Goal: Information Seeking & Learning: Learn about a topic

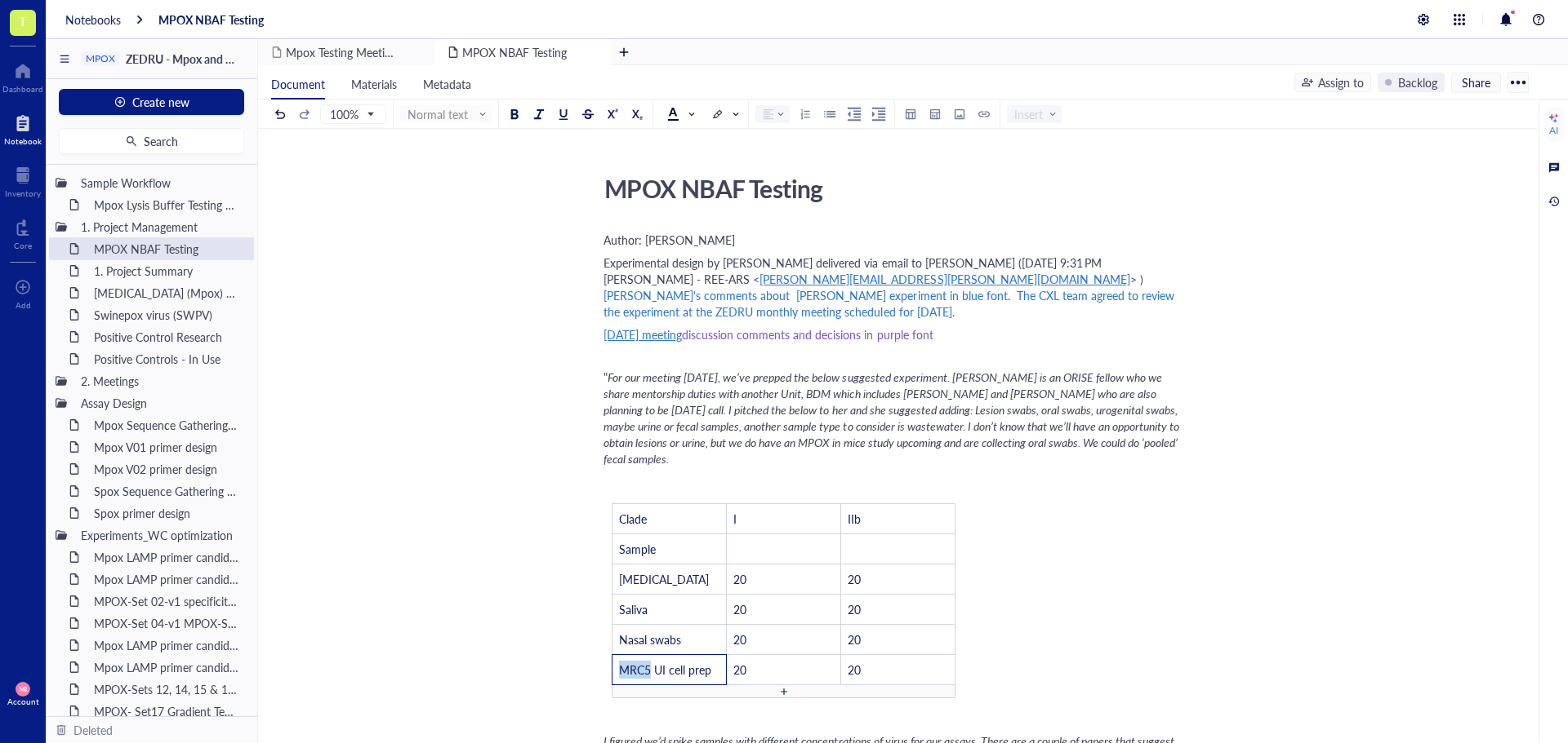
scroll to position [408, 0]
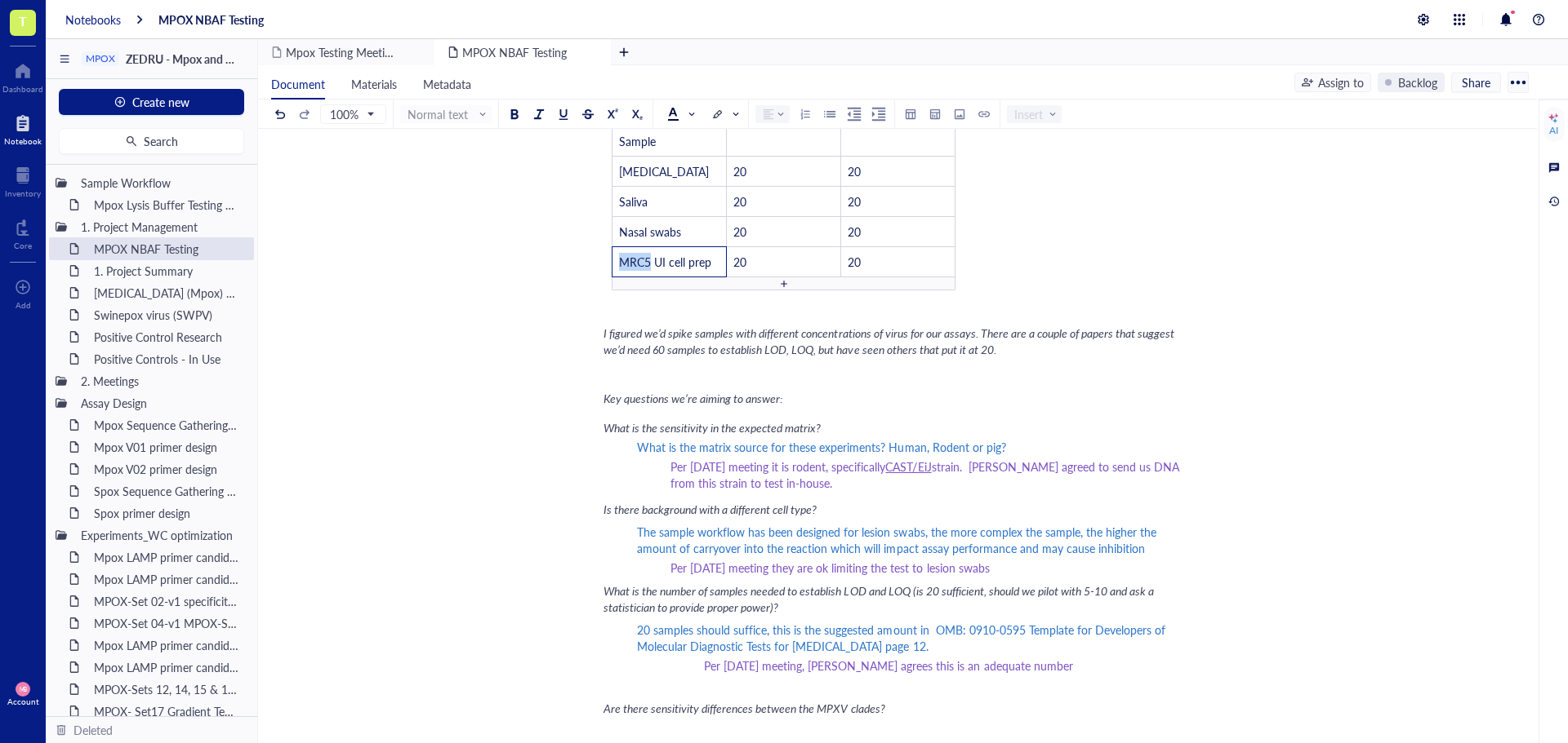
click at [80, 21] on div "Notebooks" at bounding box center [92, 19] width 56 height 15
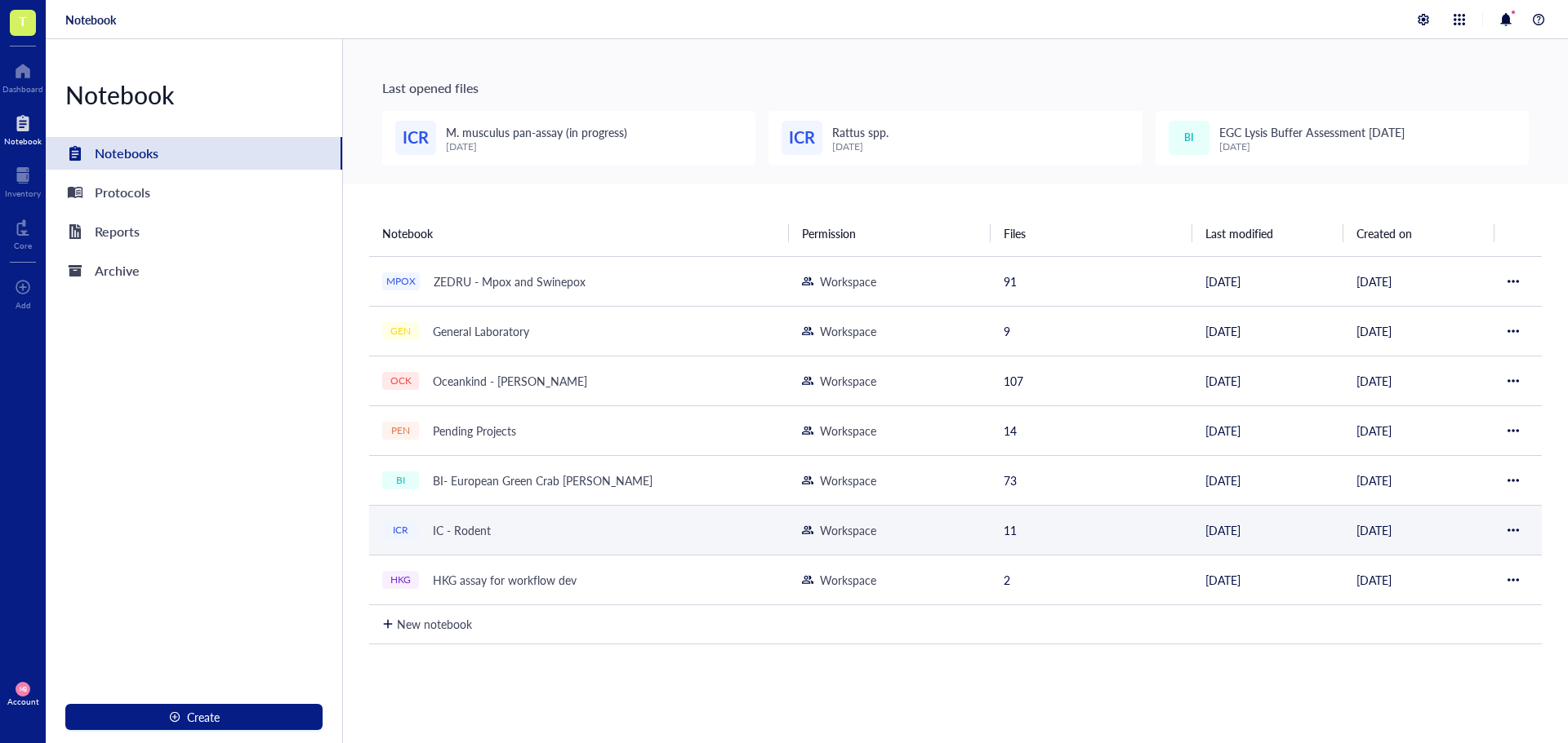
click at [479, 528] on div "IC - Rodent" at bounding box center [461, 530] width 73 height 23
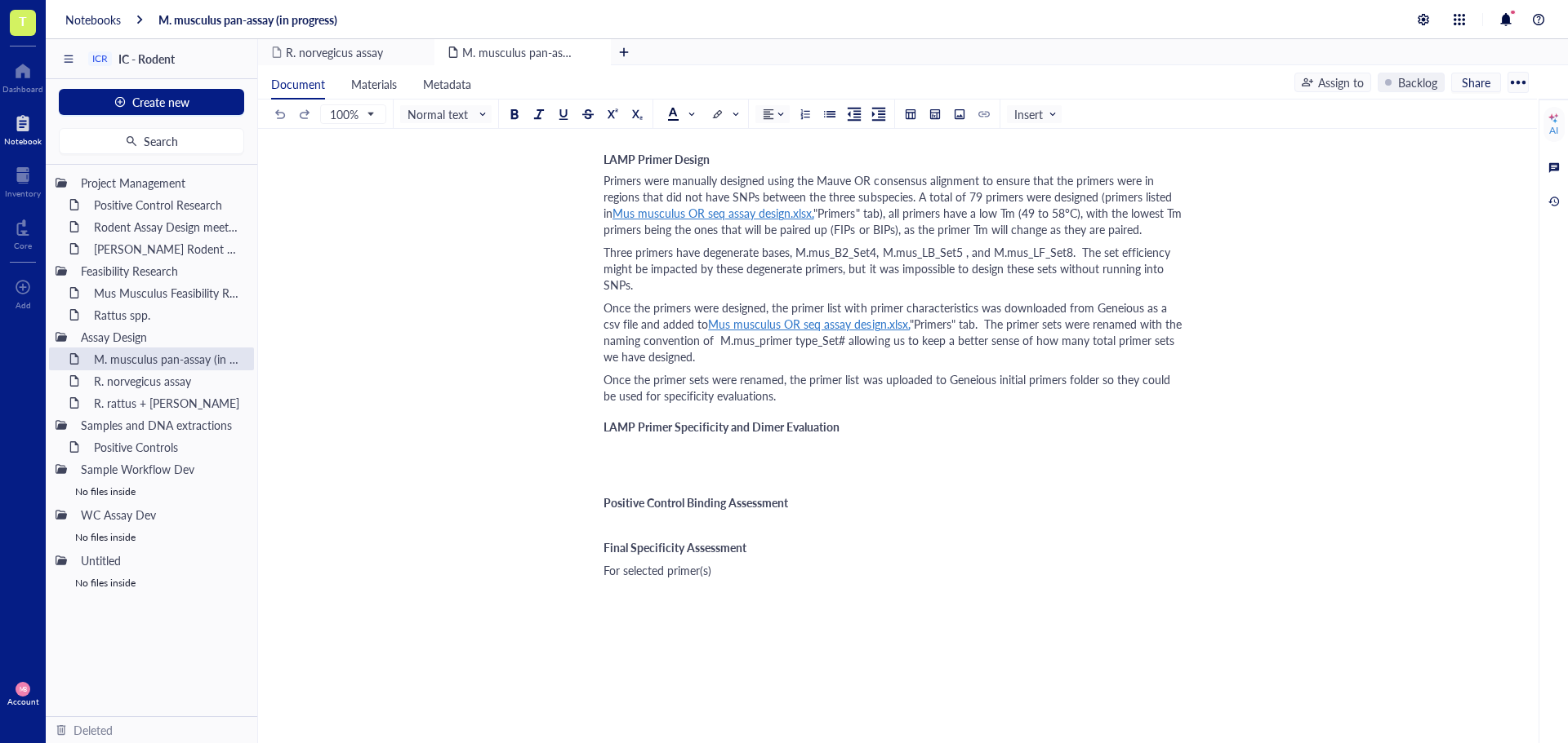
scroll to position [1714, 0]
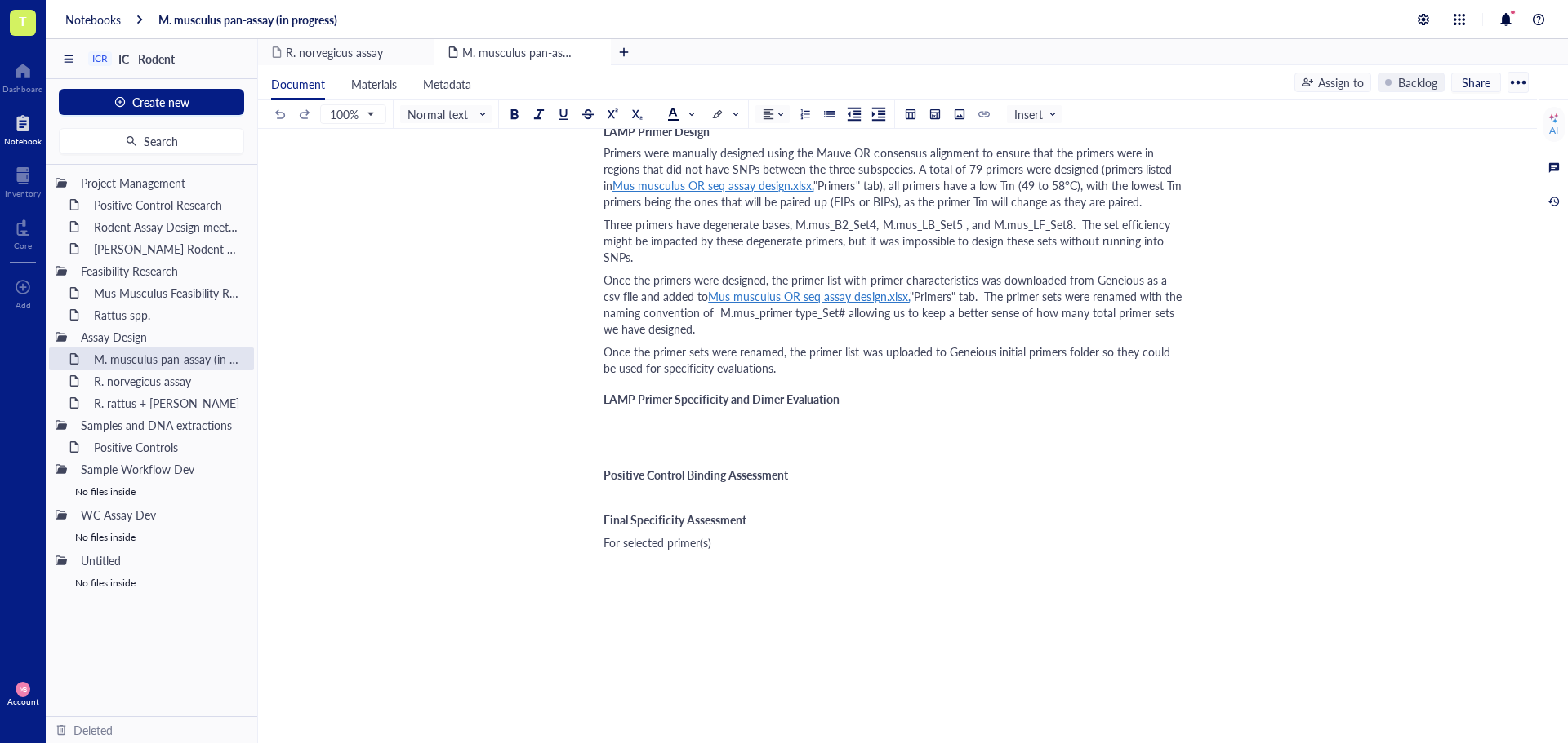
click at [609, 416] on div "﻿" at bounding box center [894, 421] width 581 height 16
click at [603, 422] on span "The 10 M.mus primer sets were tested against each of the non-target sequences" at bounding box center [806, 421] width 405 height 16
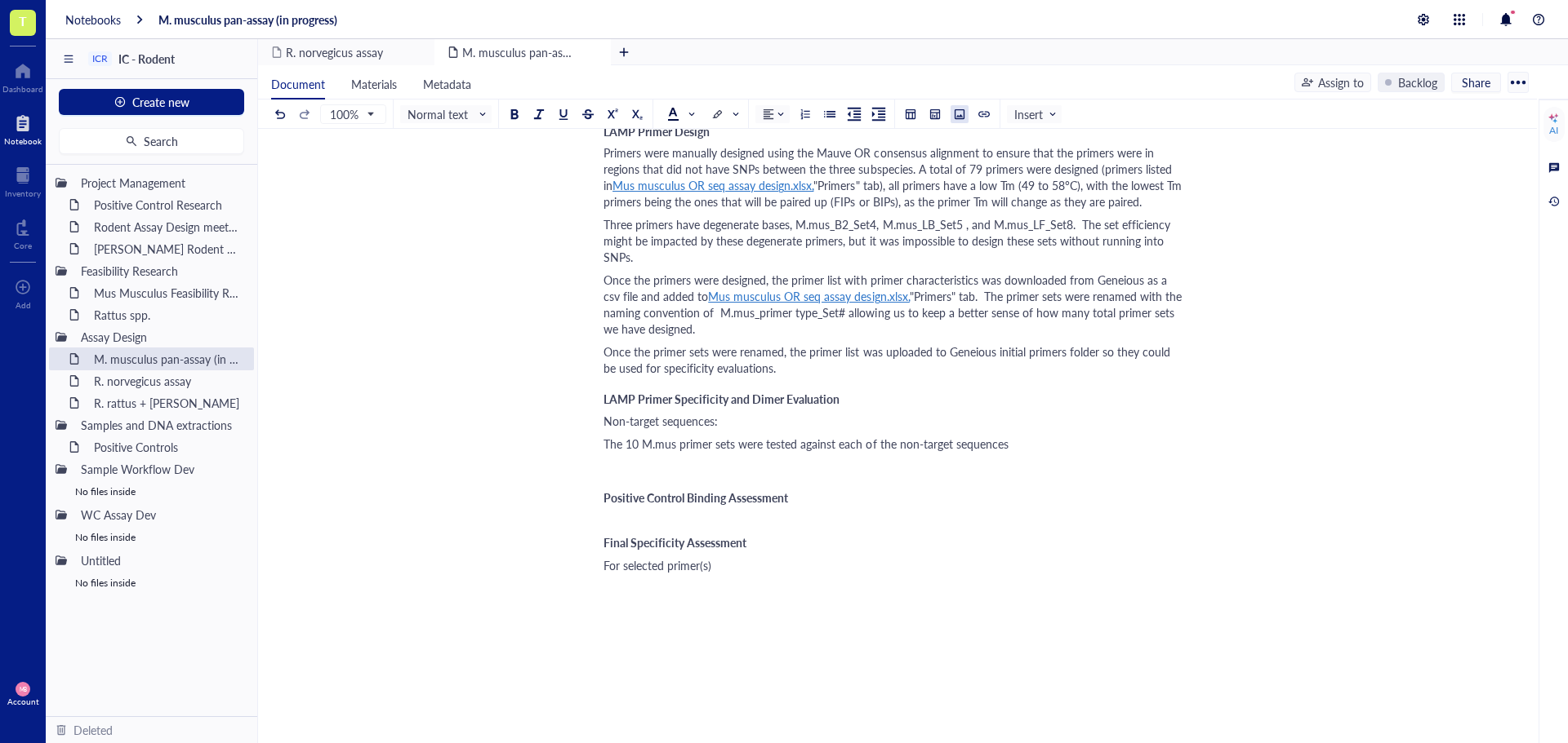
click at [960, 114] on div at bounding box center [959, 114] width 11 height 11
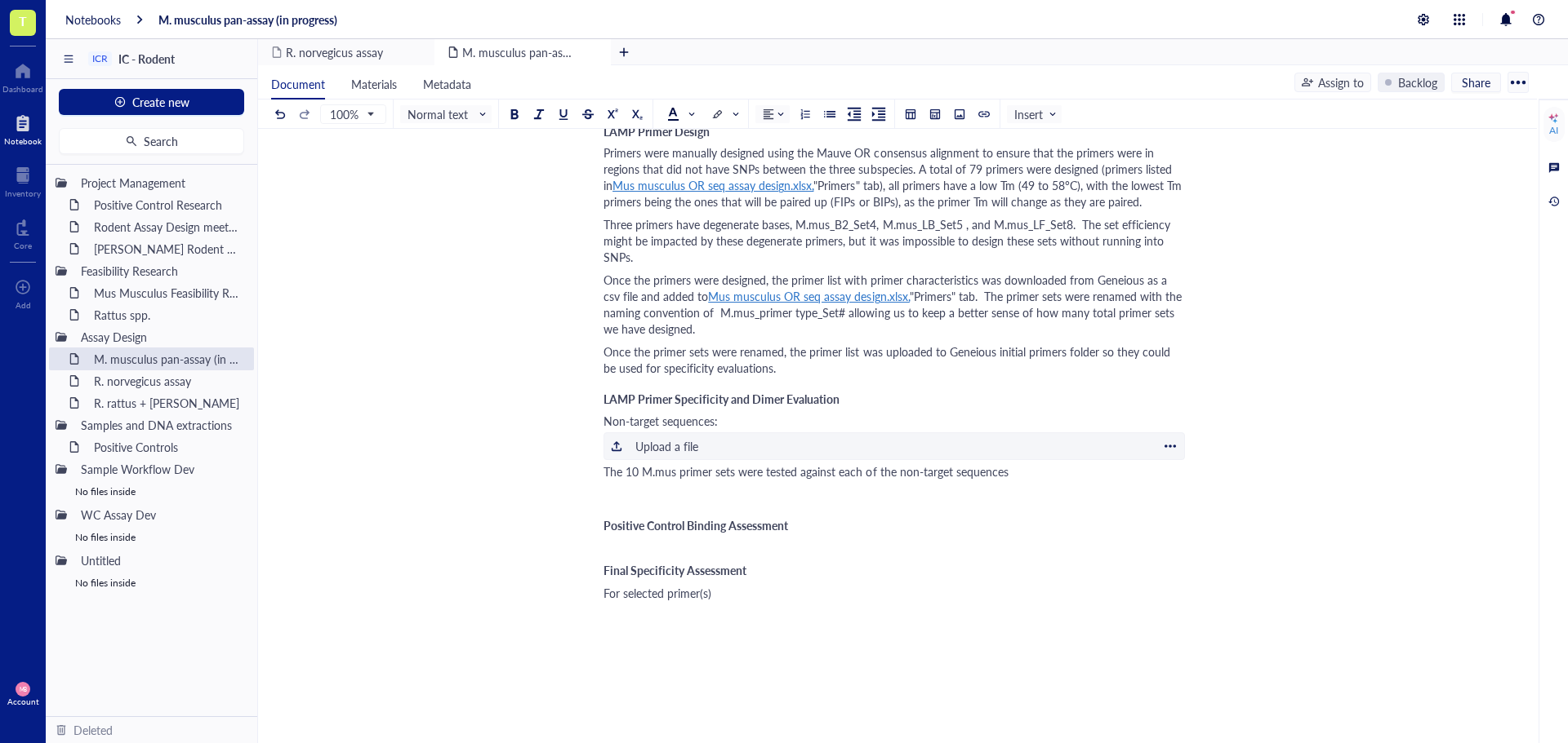
click at [649, 447] on div "Upload a file" at bounding box center [667, 446] width 63 height 18
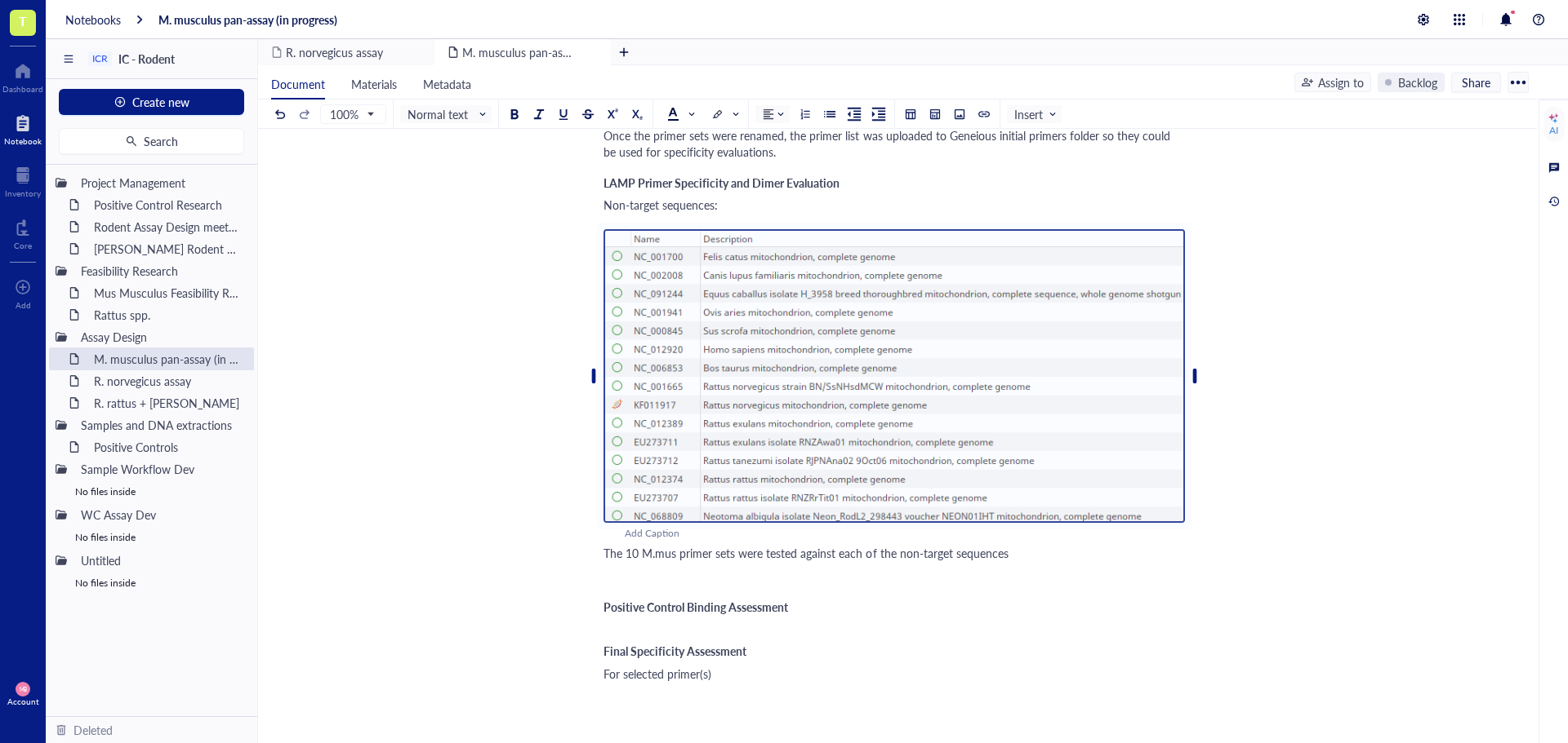
scroll to position [1958, 0]
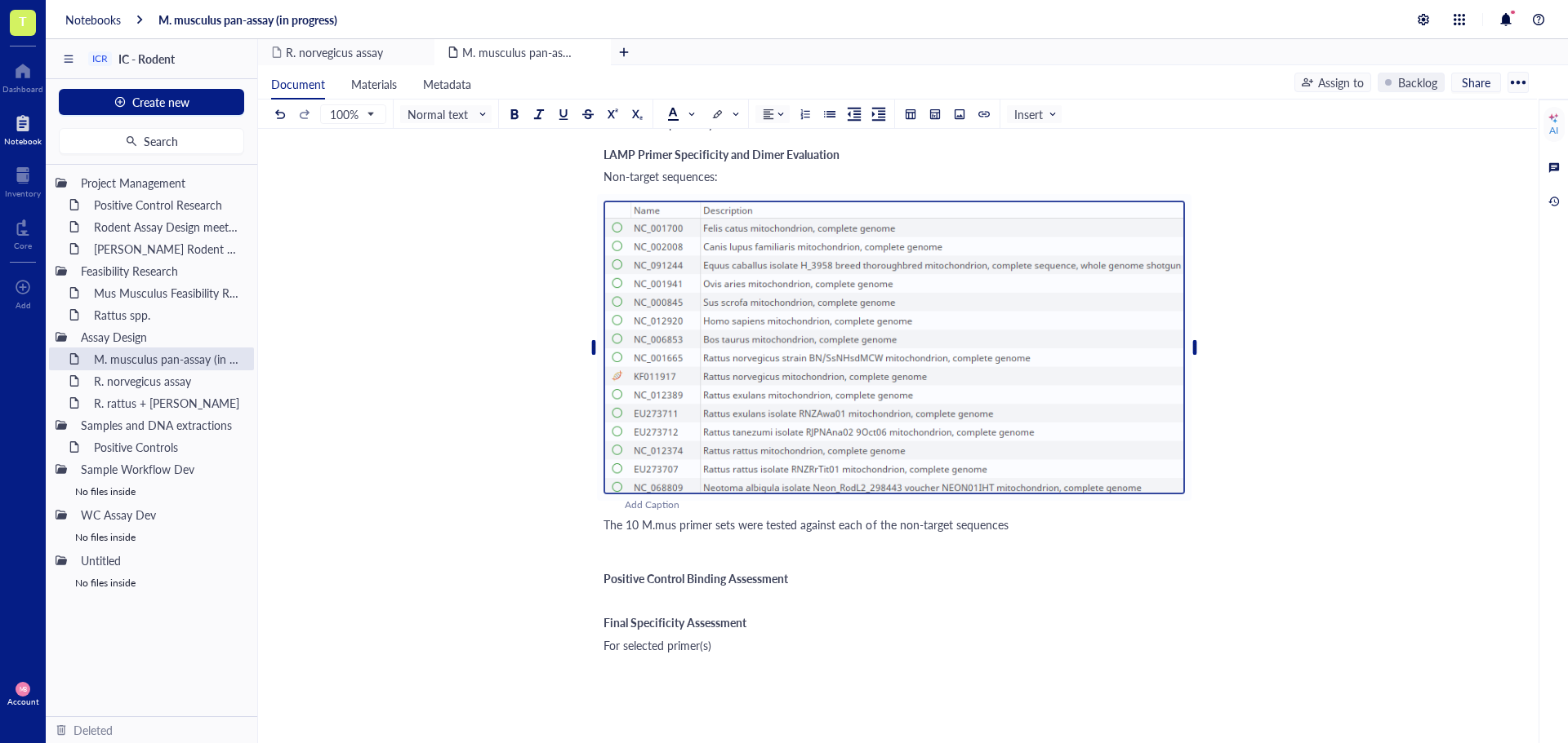
click at [1043, 526] on div "The 10 M.mus primer sets were tested against each of the non-target sequences" at bounding box center [894, 524] width 581 height 16
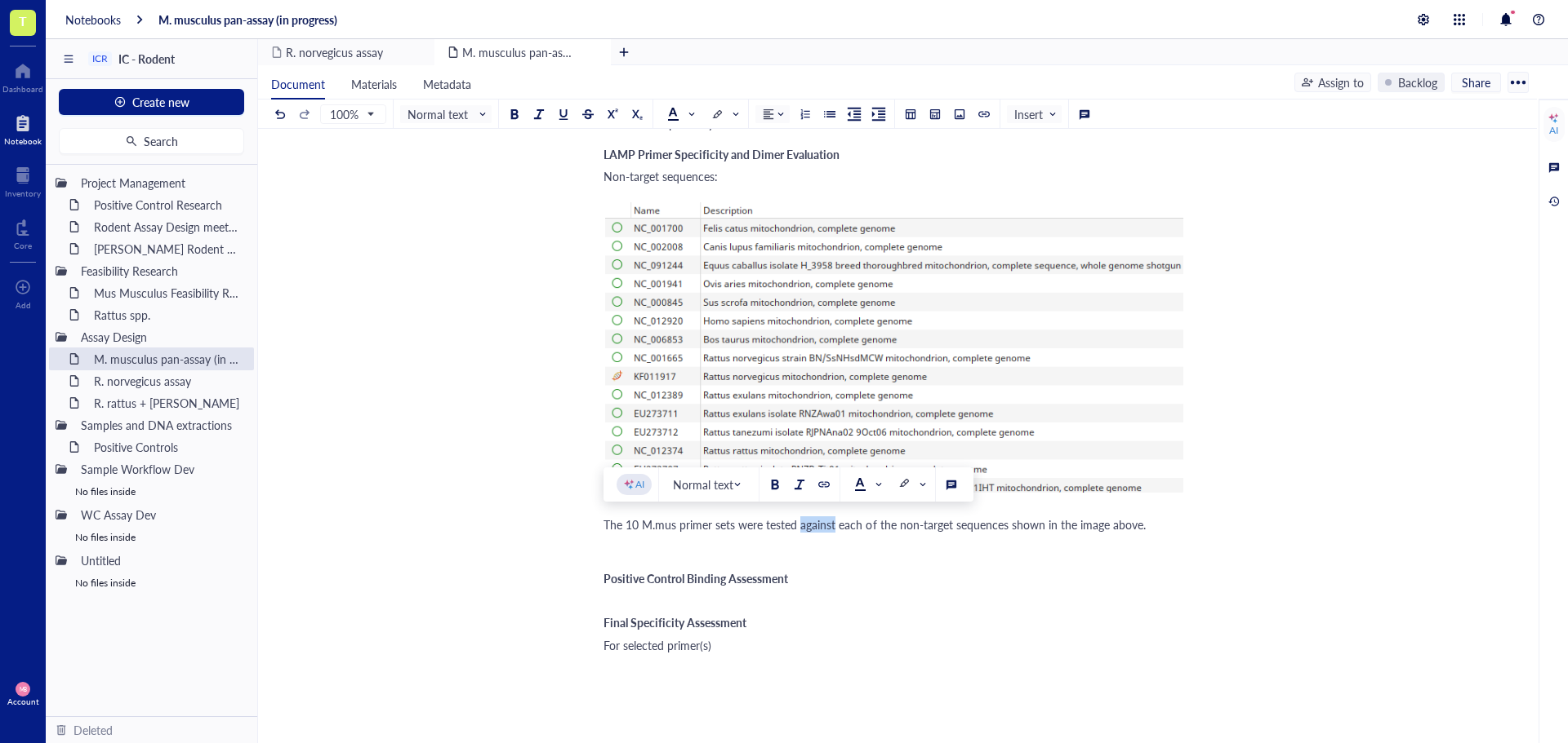
drag, startPoint x: 835, startPoint y: 525, endPoint x: 800, endPoint y: 526, distance: 35.0
click at [800, 526] on span "The 10 M.mus primer sets were tested against each of the non-target sequences s…" at bounding box center [874, 524] width 542 height 16
click at [1155, 524] on div "The 10 M.mus primer sets were tested on each of the non-target sequences shown …" at bounding box center [894, 524] width 581 height 16
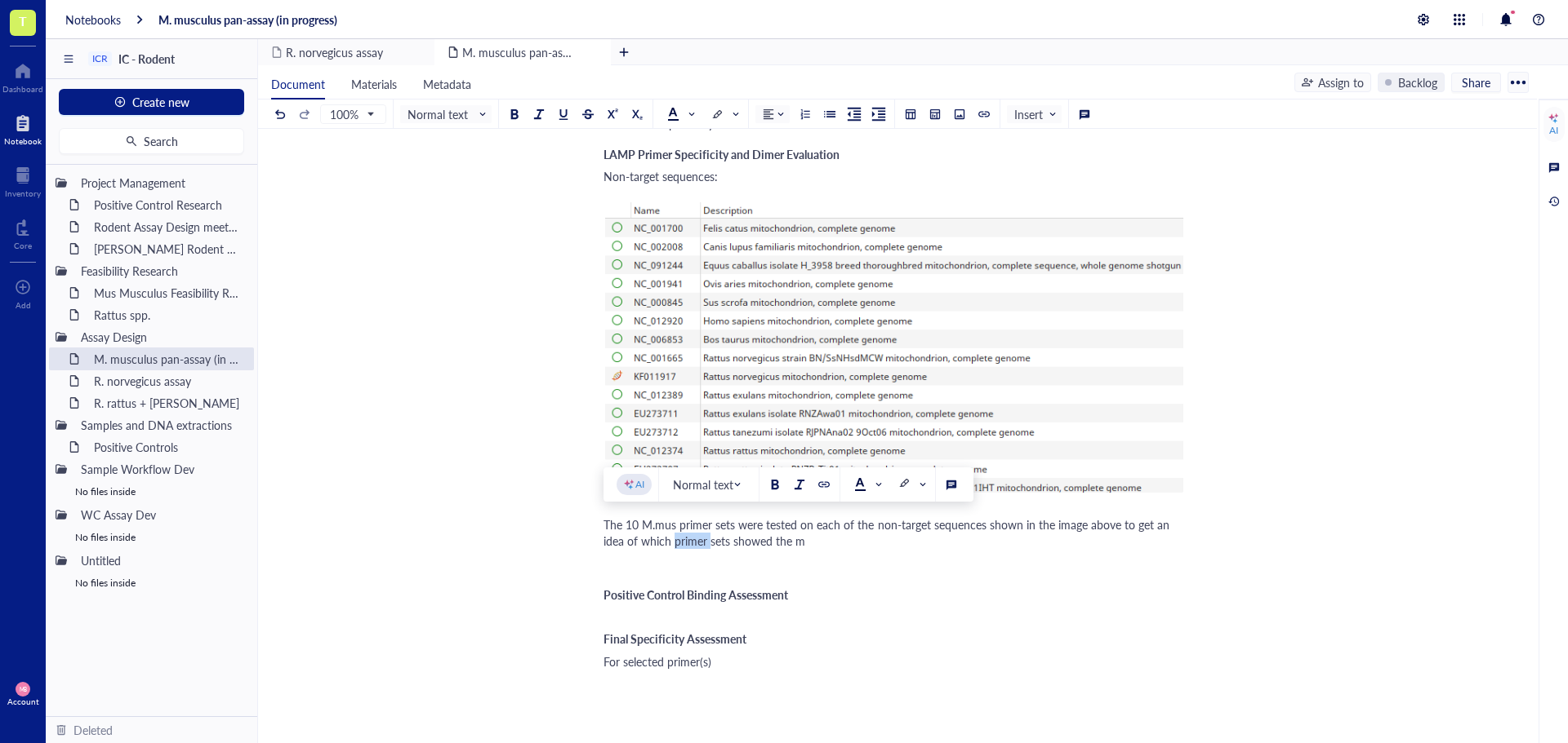
drag, startPoint x: 708, startPoint y: 545, endPoint x: 674, endPoint y: 543, distance: 34.1
click at [674, 543] on span "The 10 M.mus primer sets were tested on each of the non-target sequences shown …" at bounding box center [888, 533] width 569 height 32
click at [801, 545] on div "The 10 M.mus primer sets were tested on each of the non-target sequences shown …" at bounding box center [894, 533] width 581 height 32
click at [1004, 545] on div "The 10 M.mus primer sets were tested on each of the non-target sequences shown …" at bounding box center [894, 533] width 581 height 32
click at [635, 565] on div "﻿" at bounding box center [894, 564] width 581 height 16
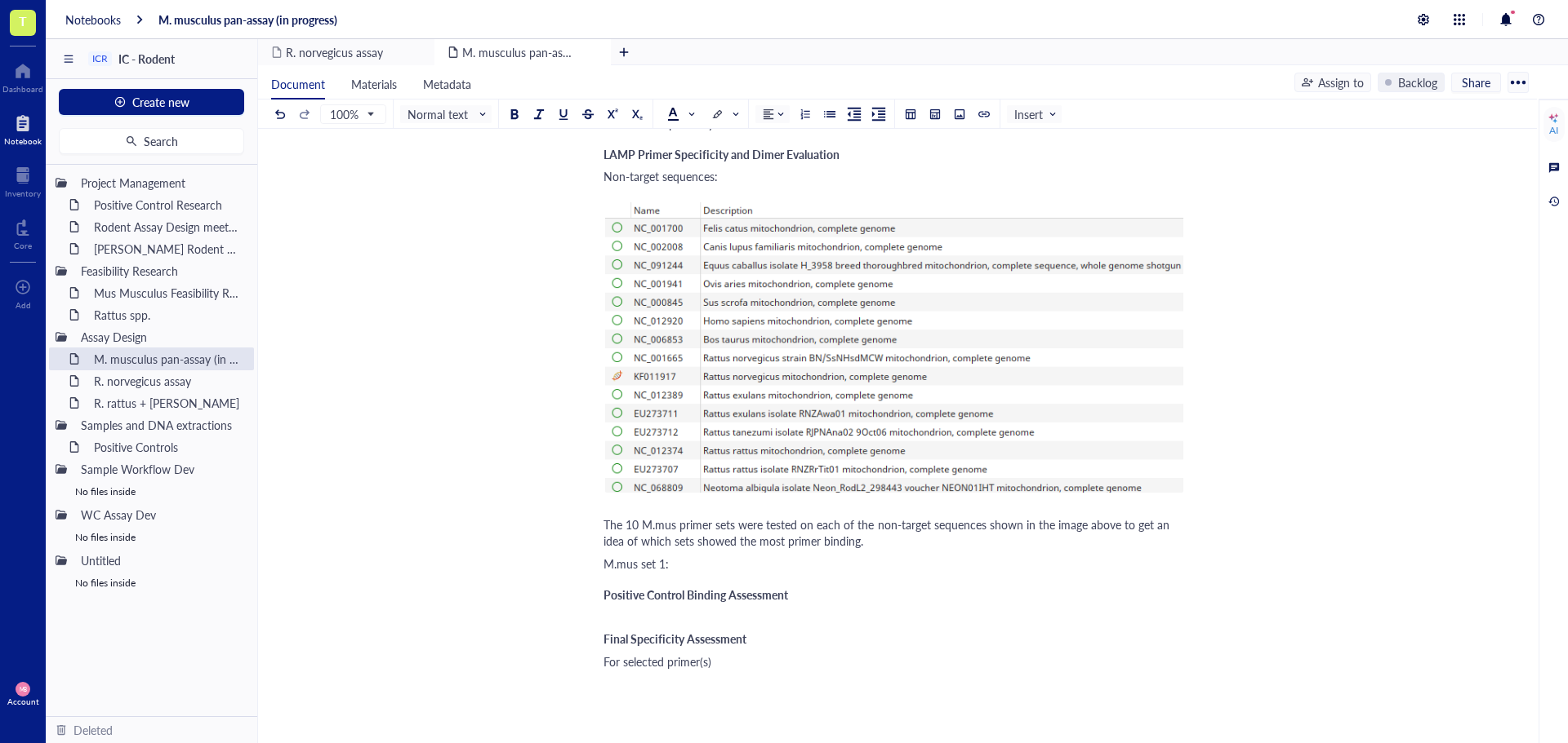
click at [772, 563] on div "M.mus set 1:" at bounding box center [894, 564] width 581 height 16
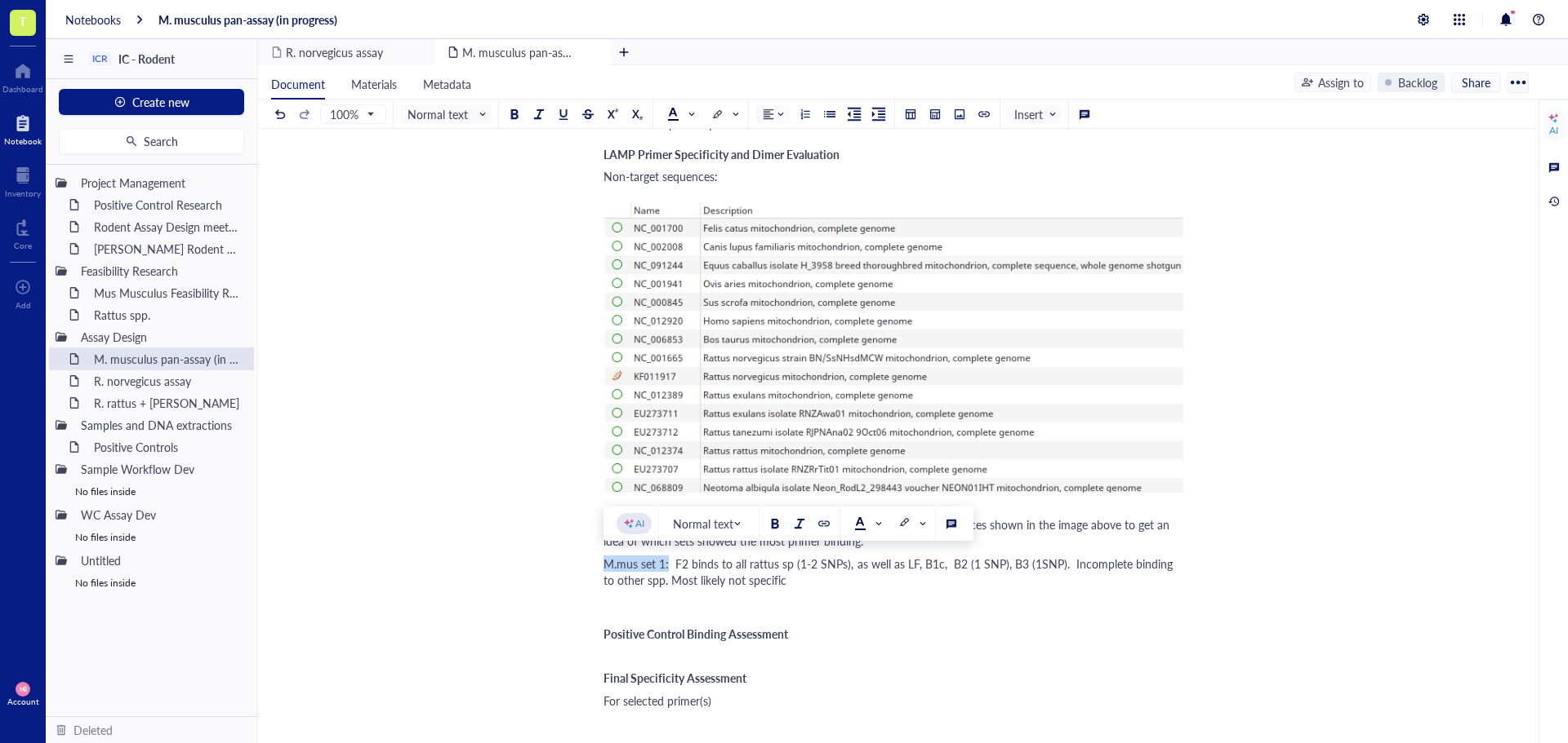
drag, startPoint x: 603, startPoint y: 563, endPoint x: 669, endPoint y: 567, distance: 66.1
click at [669, 567] on span "M.mus set 1: F2 binds to all rattus sp (1-2 SNPs), as well as LF, B1c, B2 (1 SN…" at bounding box center [890, 572] width 573 height 32
copy span "M.mus set 1:"
click at [645, 603] on div "﻿" at bounding box center [894, 603] width 581 height 16
click at [661, 603] on span "M.mus set 1:" at bounding box center [636, 603] width 65 height 16
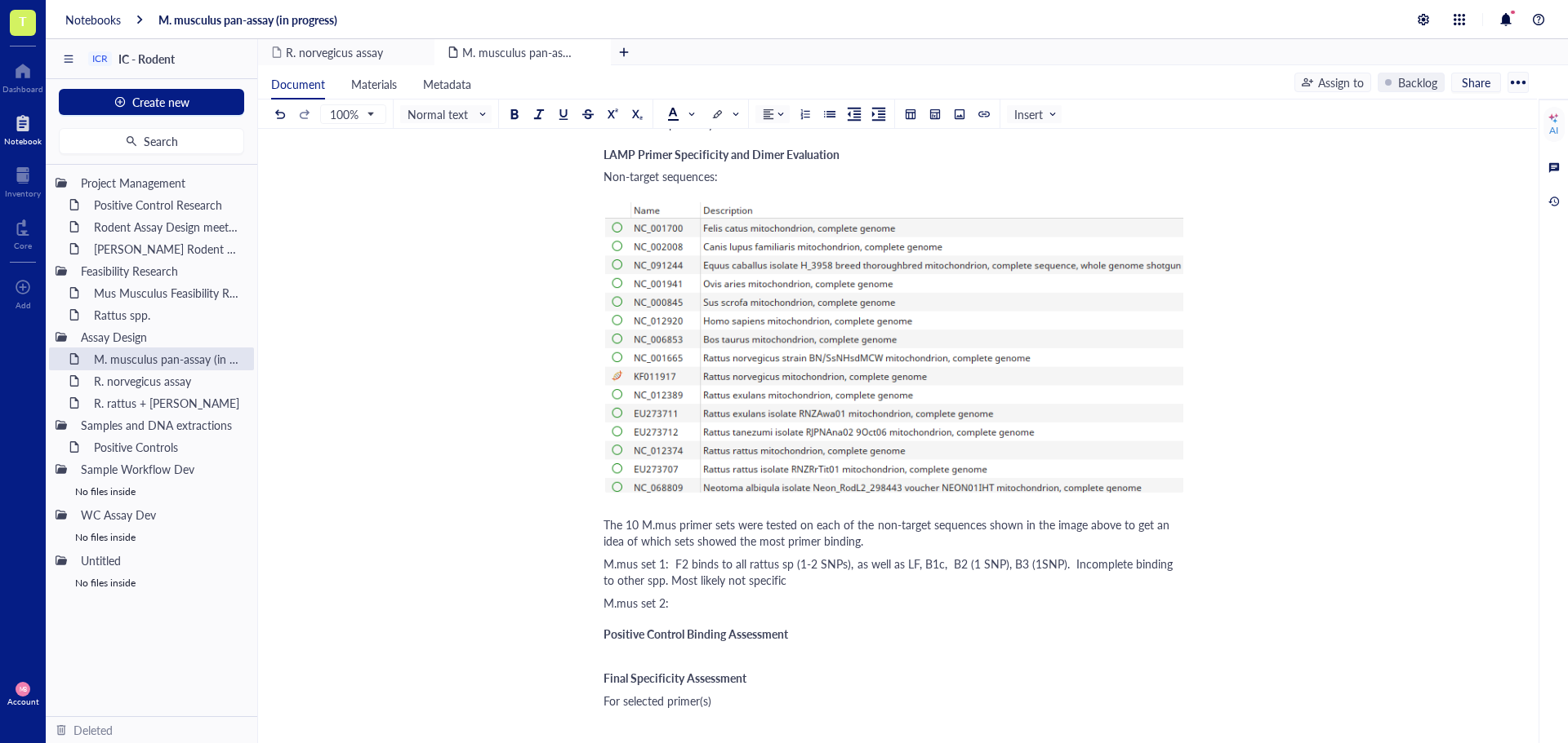
click at [703, 599] on div "M.mus set 2:" at bounding box center [894, 603] width 581 height 16
click at [728, 599] on div "M.mus set 2:" at bounding box center [894, 603] width 581 height 16
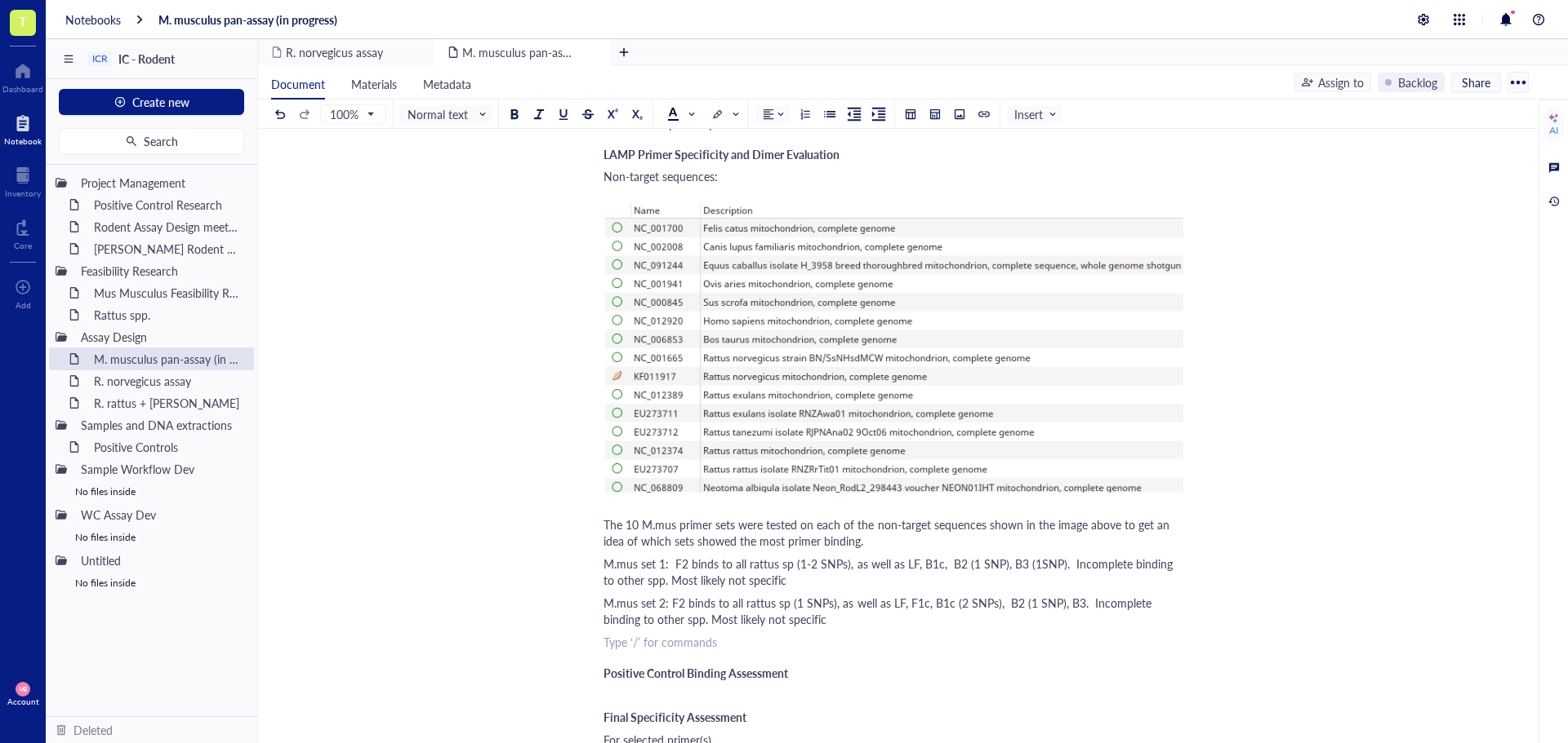
click at [625, 648] on div "﻿ Type ‘/’ for commands" at bounding box center [894, 641] width 581 height 16
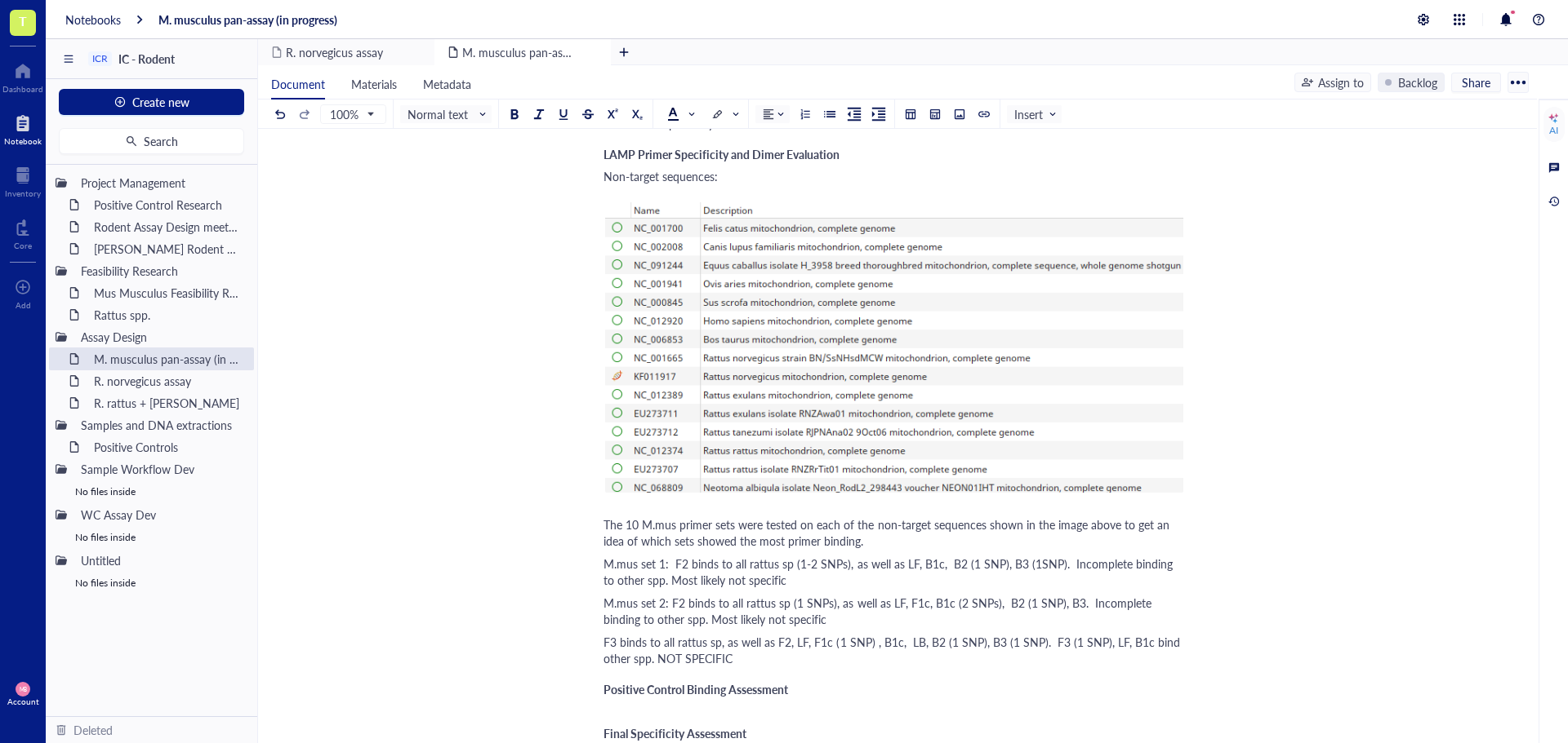
click at [604, 643] on span "F3 binds to all rattus sp, as well as F2, LF, F1c (1 SNP) , B1c, LB, B2 (1 SNP)…" at bounding box center [893, 650] width 579 height 32
drag, startPoint x: 799, startPoint y: 658, endPoint x: 725, endPoint y: 658, distance: 74.0
click at [725, 658] on div "M.mus set 3: F3 binds to all rattus sp, as well as F2, LF, F1c (1 SNP) , B1c, L…" at bounding box center [894, 650] width 581 height 32
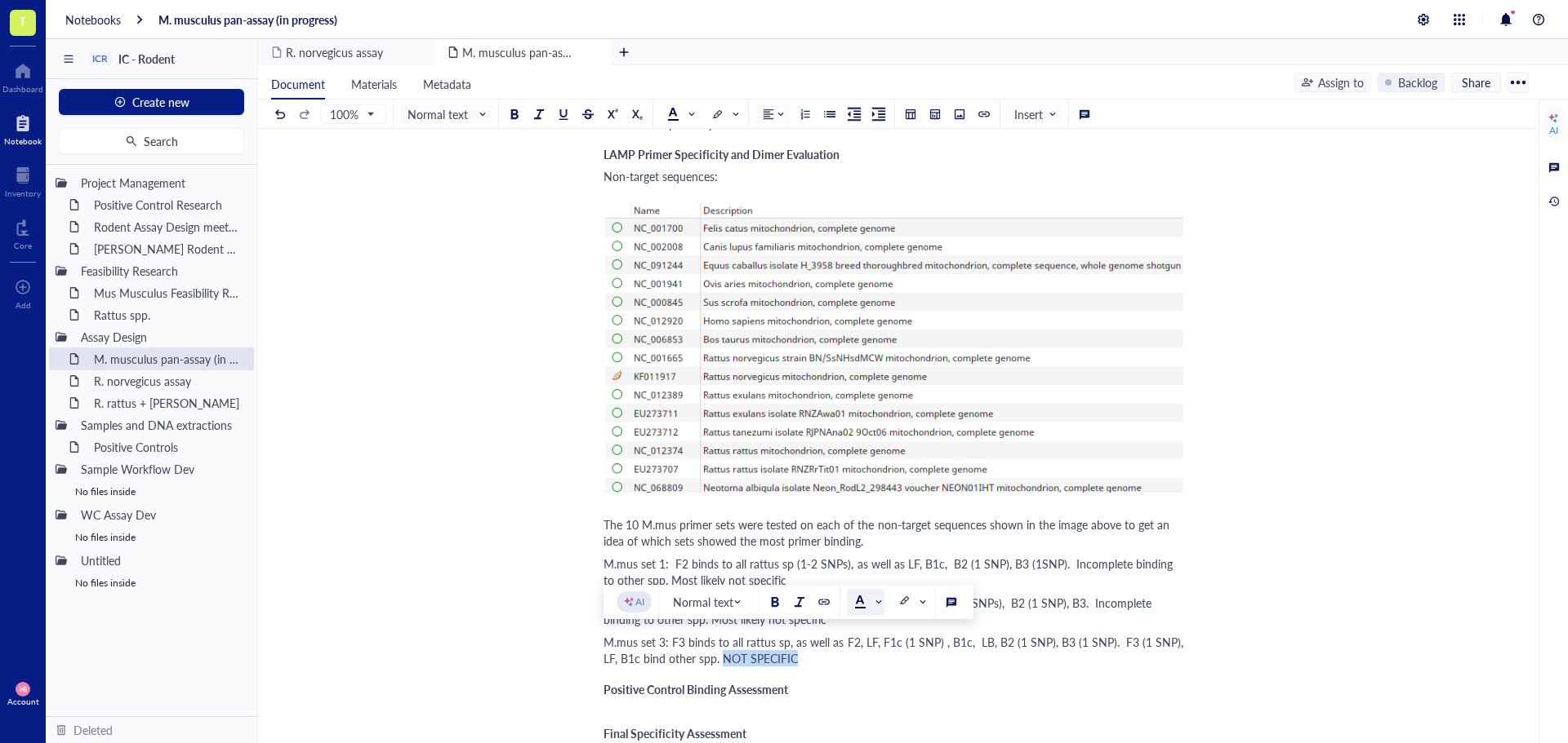
click at [878, 606] on span at bounding box center [866, 602] width 26 height 13
click at [860, 653] on div at bounding box center [859, 657] width 11 height 11
click at [826, 665] on div "M.mus set 3: F3 binds to all rattus sp, as well as F2, LF, F1c (1 SNP) , B1c, L…" at bounding box center [894, 650] width 581 height 32
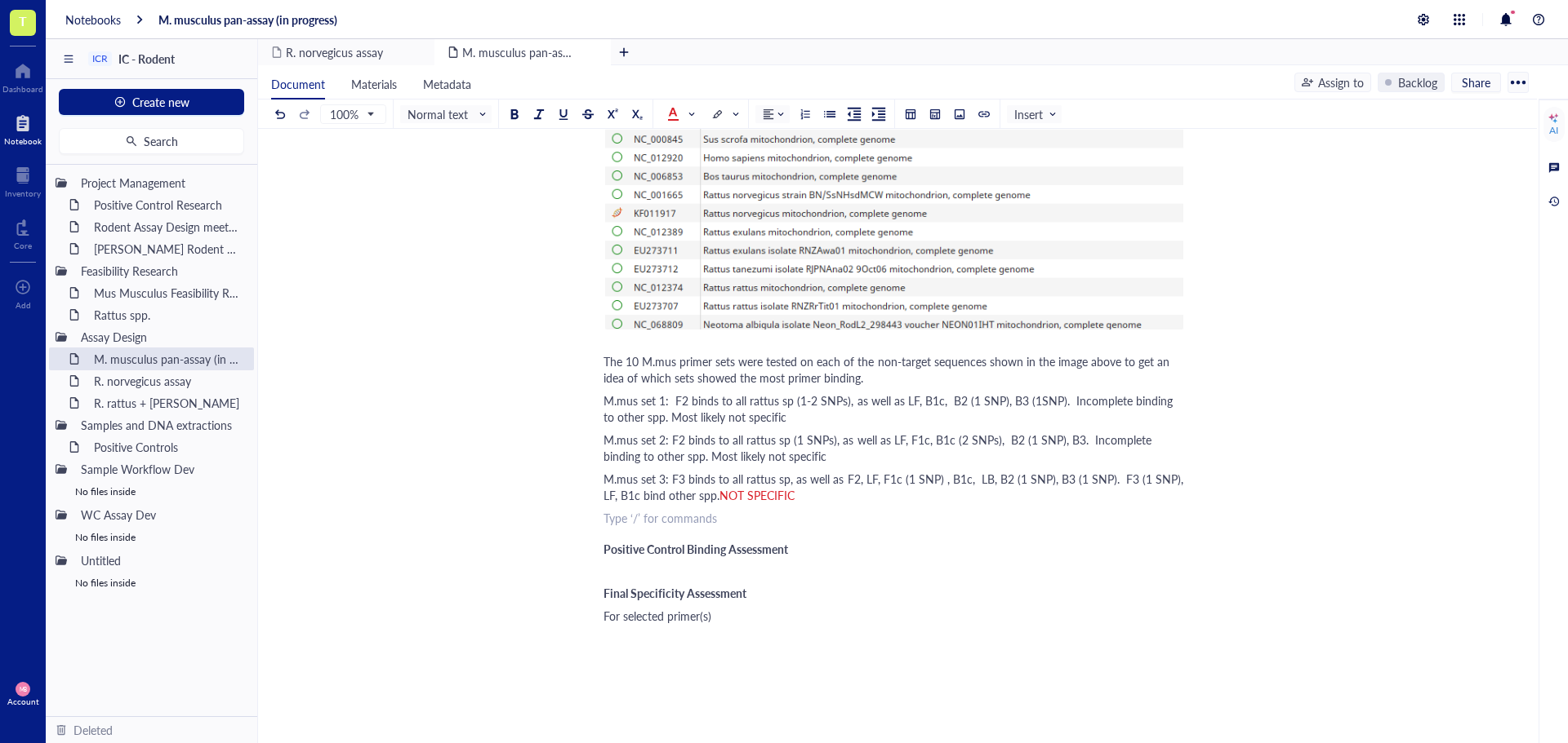
scroll to position [2203, 0]
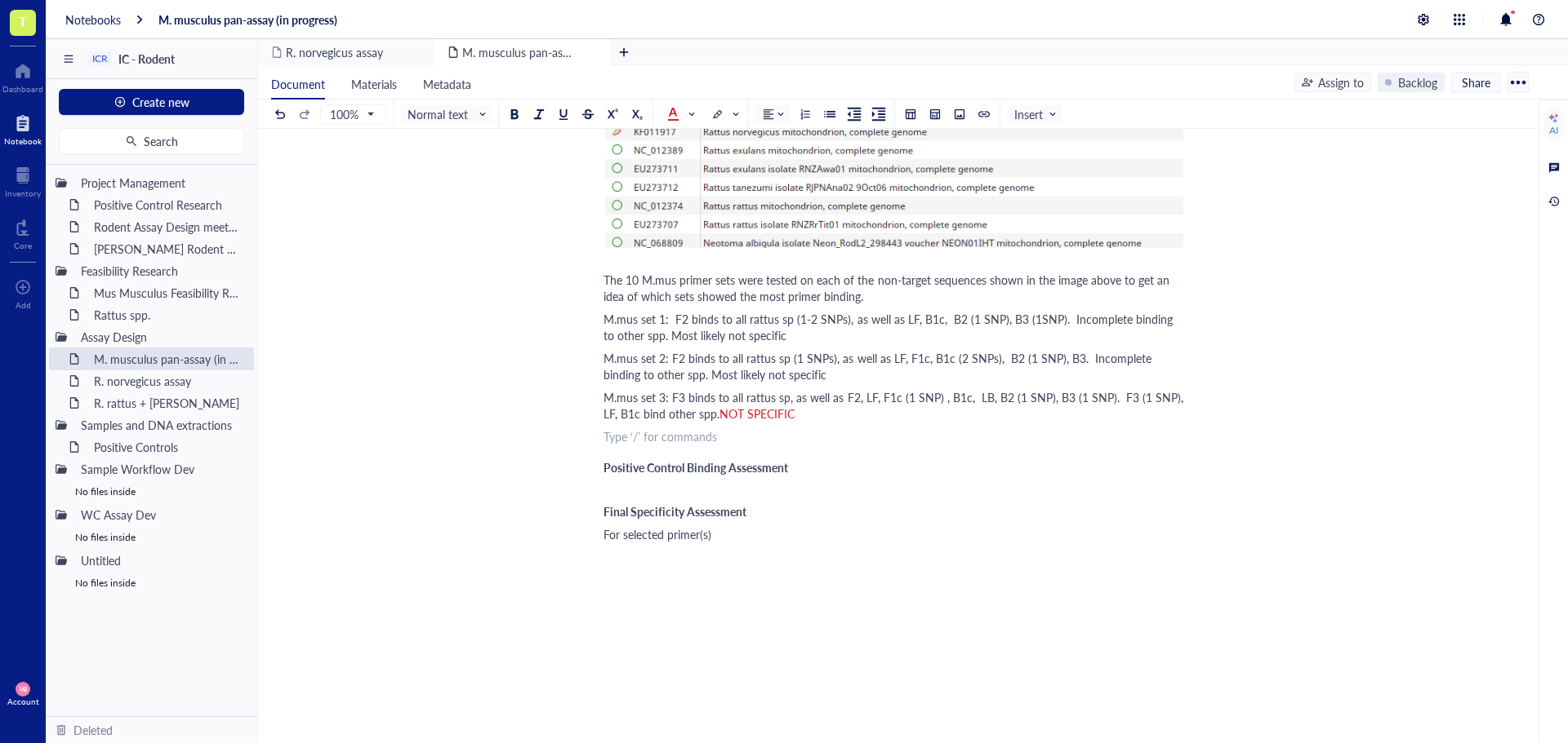
click at [697, 441] on div "﻿ Type ‘/’ for commands" at bounding box center [894, 436] width 581 height 16
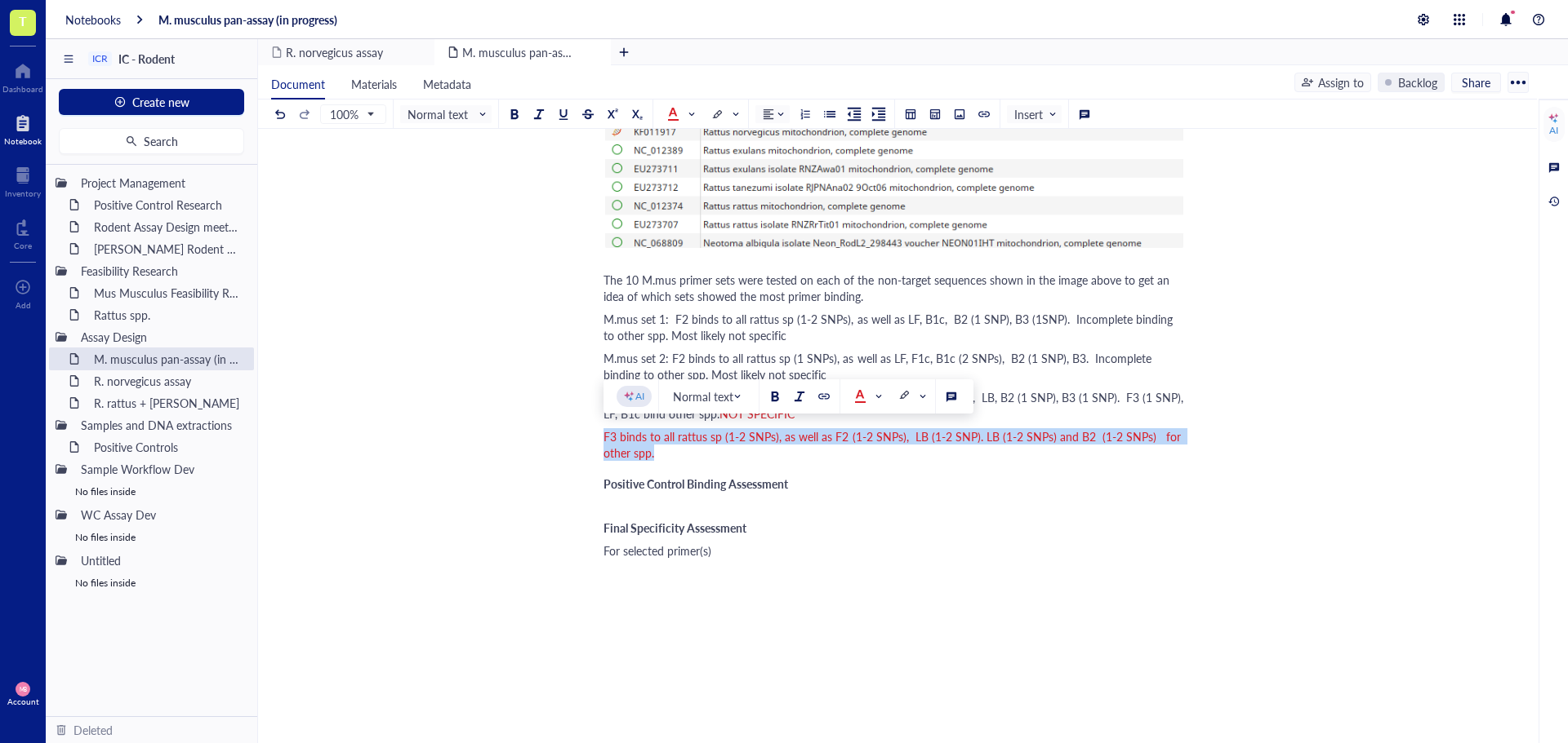
drag, startPoint x: 604, startPoint y: 436, endPoint x: 654, endPoint y: 454, distance: 53.1
click at [654, 454] on div "F3 binds to all rattus sp (1-2 SNPs), as well as F2 (1-2 SNPs), LB (1-2 SNP). L…" at bounding box center [894, 445] width 581 height 32
click at [876, 397] on span at bounding box center [866, 396] width 26 height 13
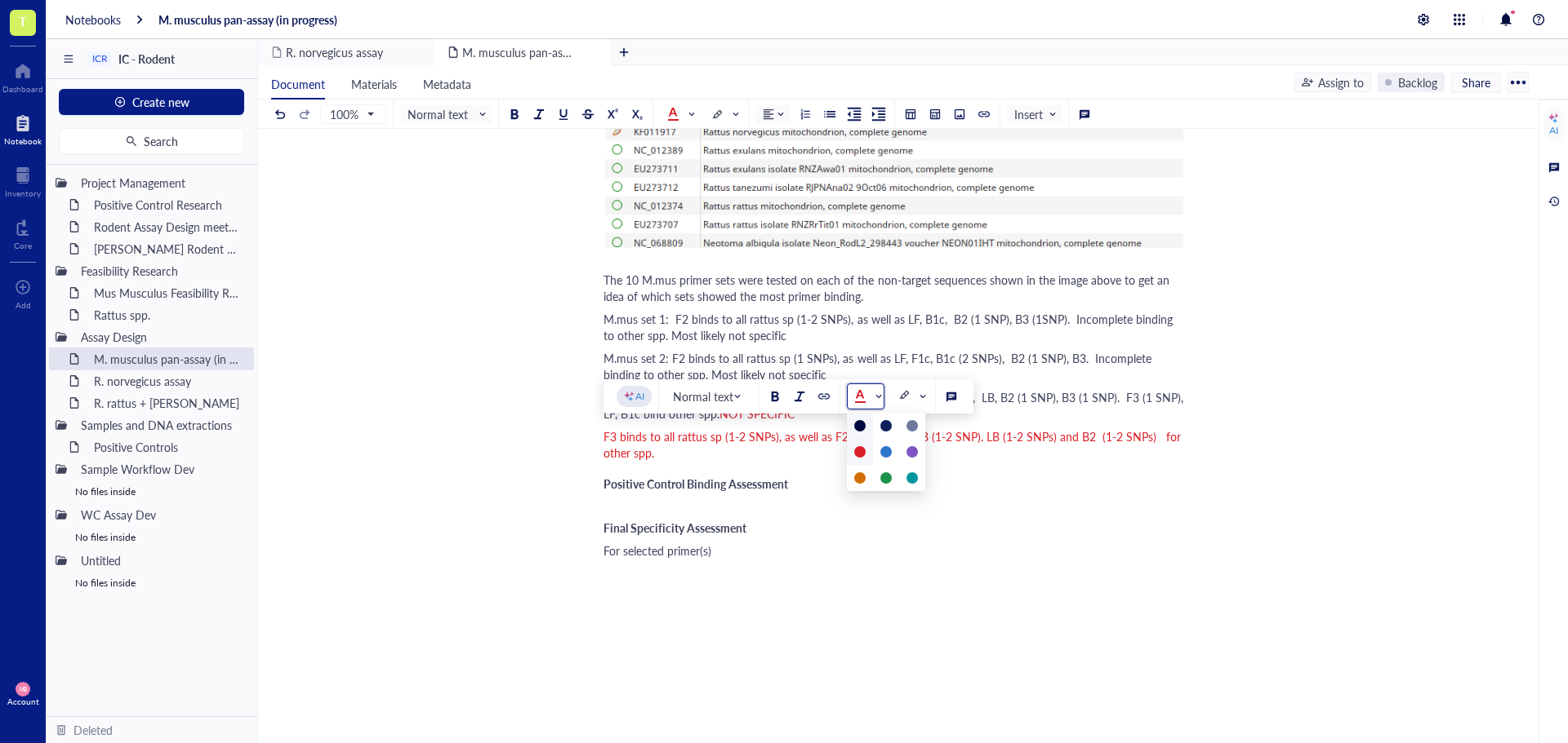
click at [858, 424] on div at bounding box center [859, 425] width 11 height 11
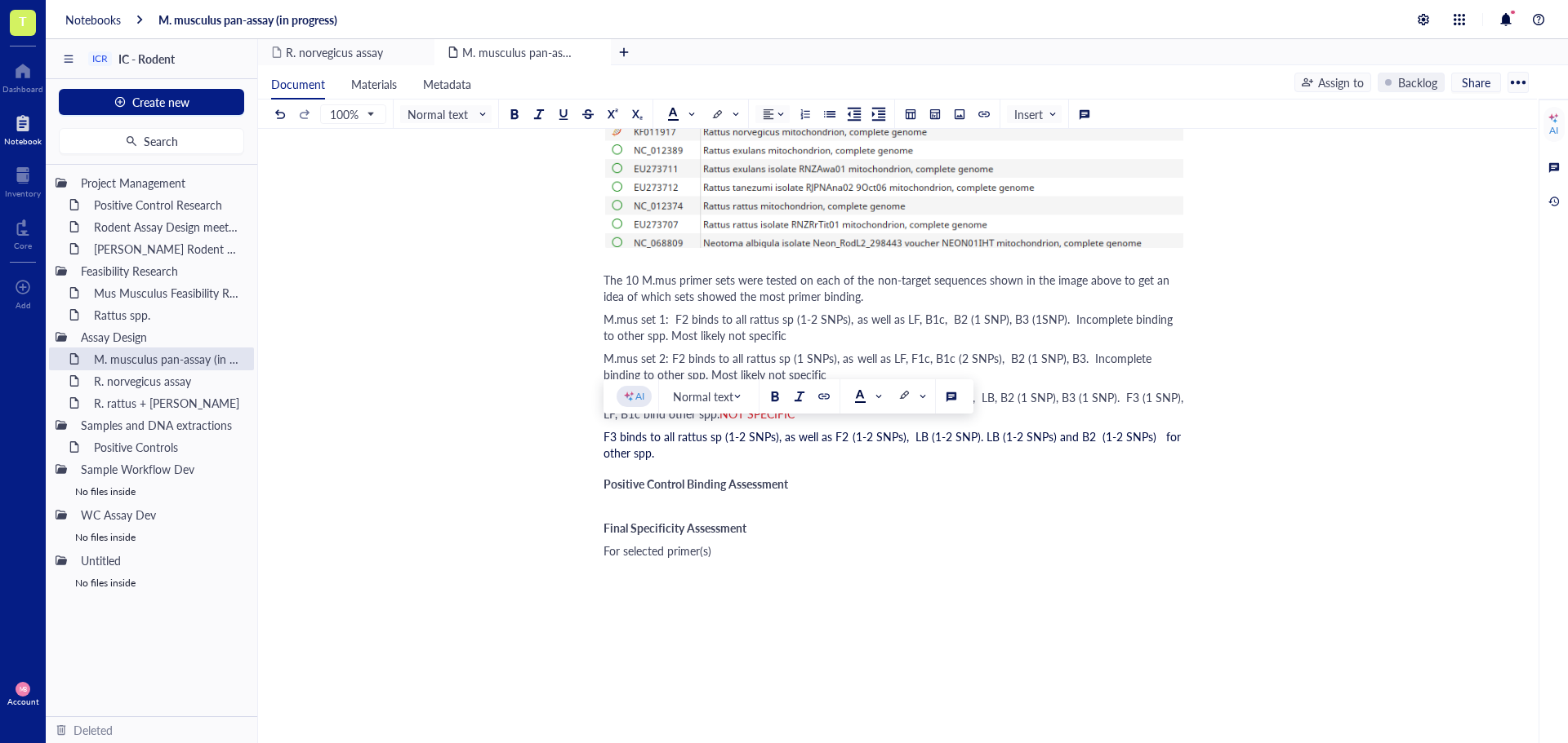
drag, startPoint x: 655, startPoint y: 359, endPoint x: 607, endPoint y: 361, distance: 48.0
click at [607, 361] on span "M.mus set 2: F2 binds to all rattus sp (1 SNPs), as well as LF, F1c, B1c (2 SNP…" at bounding box center [878, 366] width 551 height 32
copy span "M.mus set"
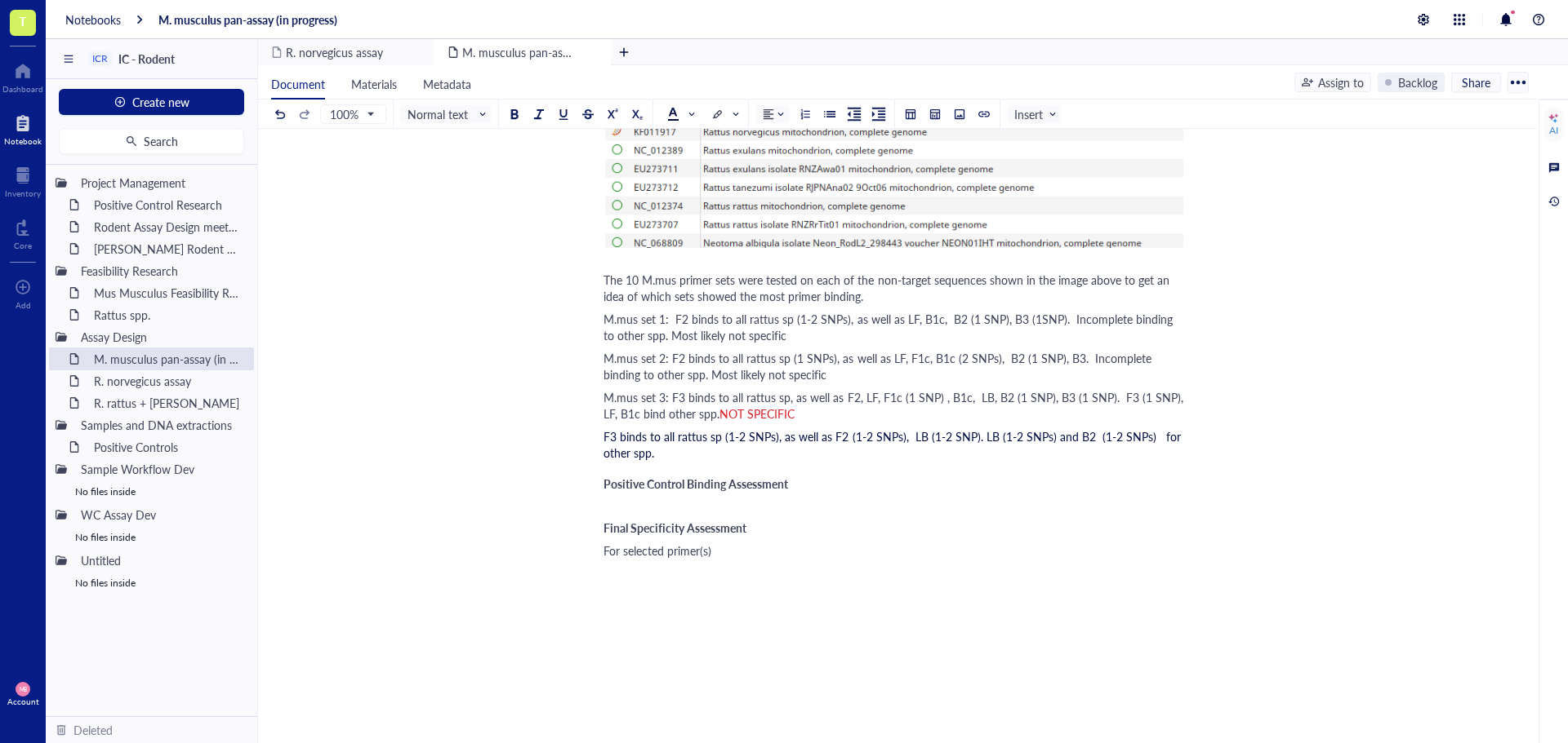
click at [605, 437] on span "F3 binds to all rattus sp (1-2 SNPs), as well as F2 (1-2 SNPs), LB (1-2 SNP). L…" at bounding box center [893, 445] width 580 height 32
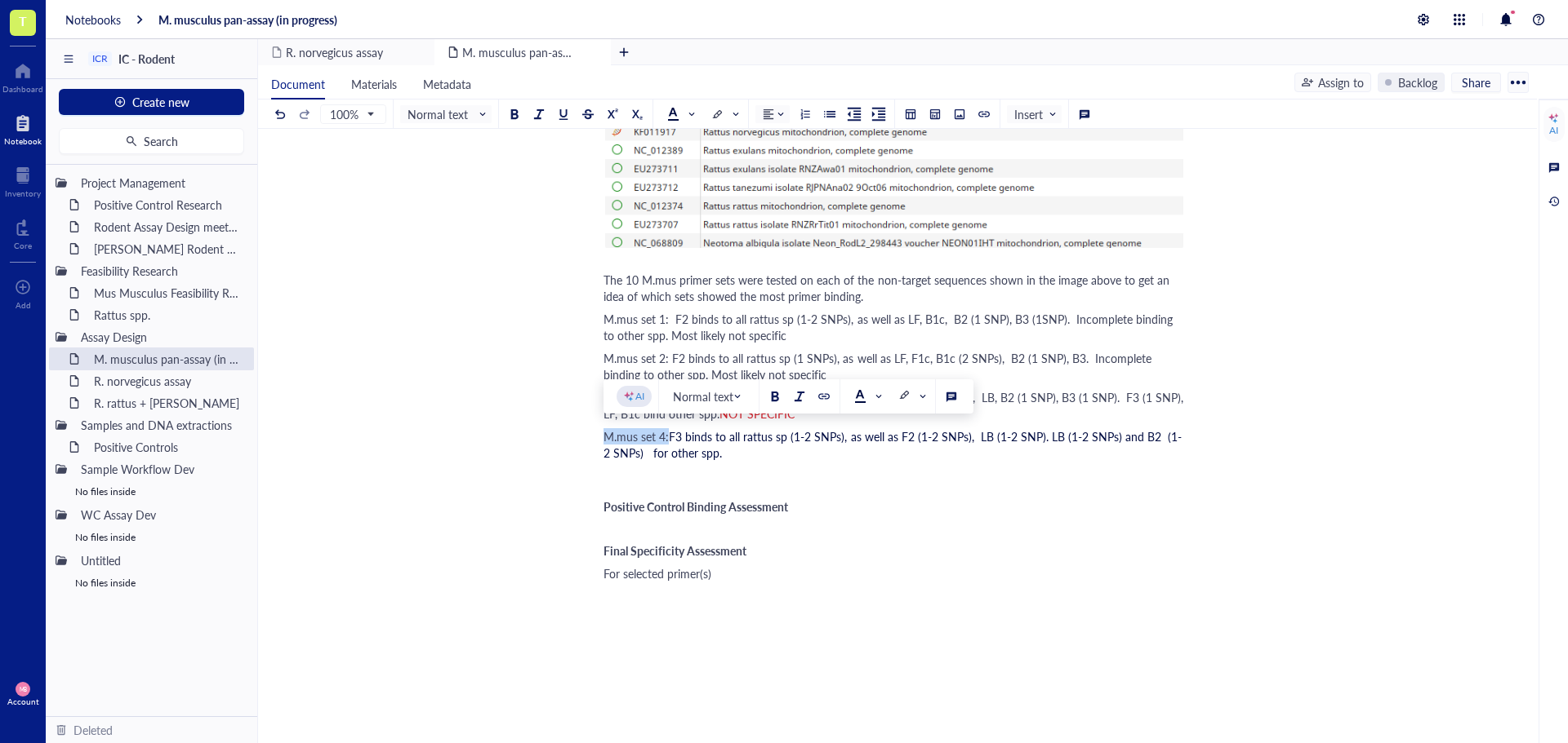
drag, startPoint x: 669, startPoint y: 437, endPoint x: 606, endPoint y: 436, distance: 63.0
click at [606, 436] on span "M.mus set 4:" at bounding box center [636, 436] width 65 height 16
copy span "M.mus set 4:"
click at [603, 469] on div "﻿" at bounding box center [894, 476] width 581 height 16
click at [661, 471] on span "M.mus set 4:" at bounding box center [636, 476] width 65 height 16
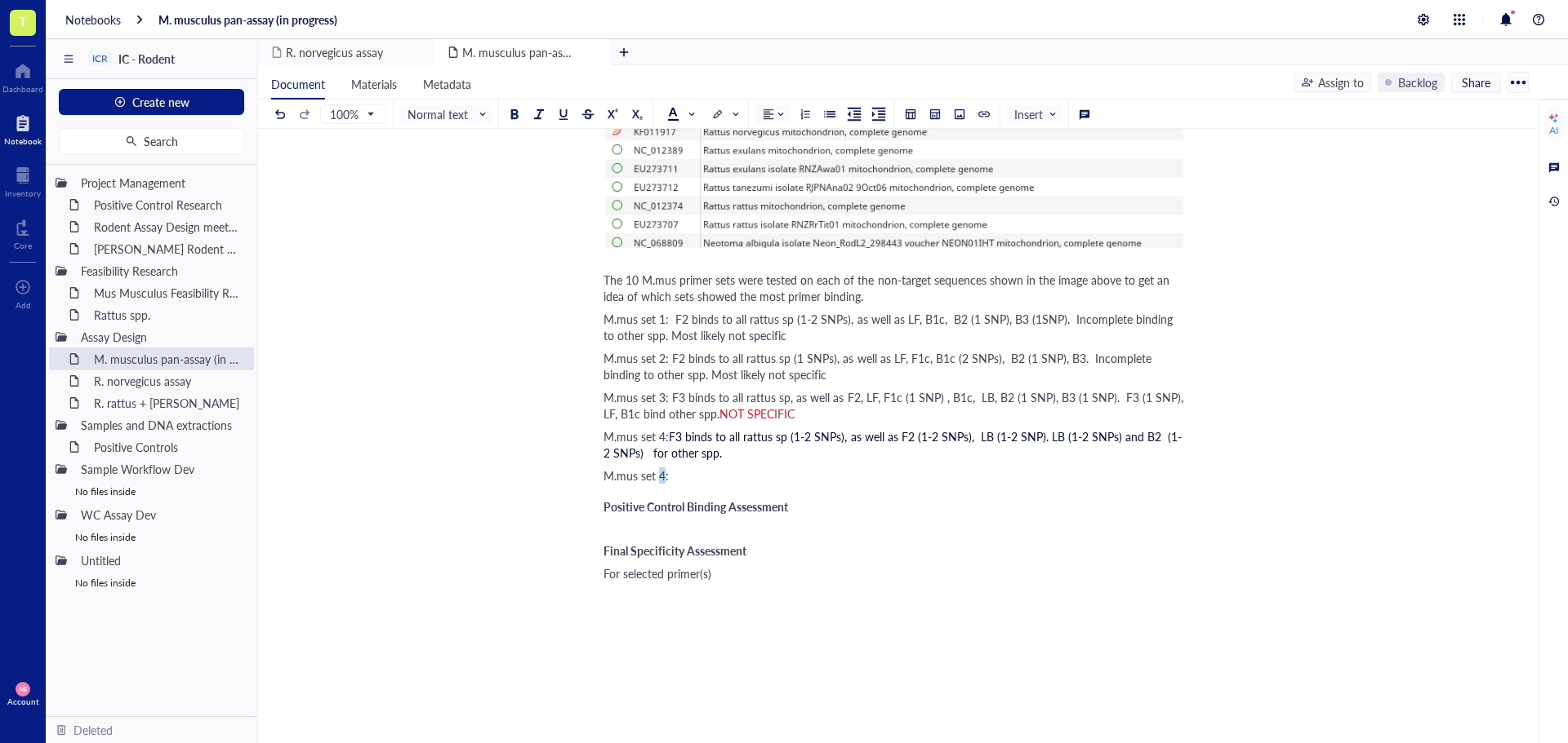
click at [661, 473] on span "M.mus set 4:" at bounding box center [636, 476] width 65 height 16
click at [712, 478] on div "M.mus set 4:" at bounding box center [894, 476] width 581 height 16
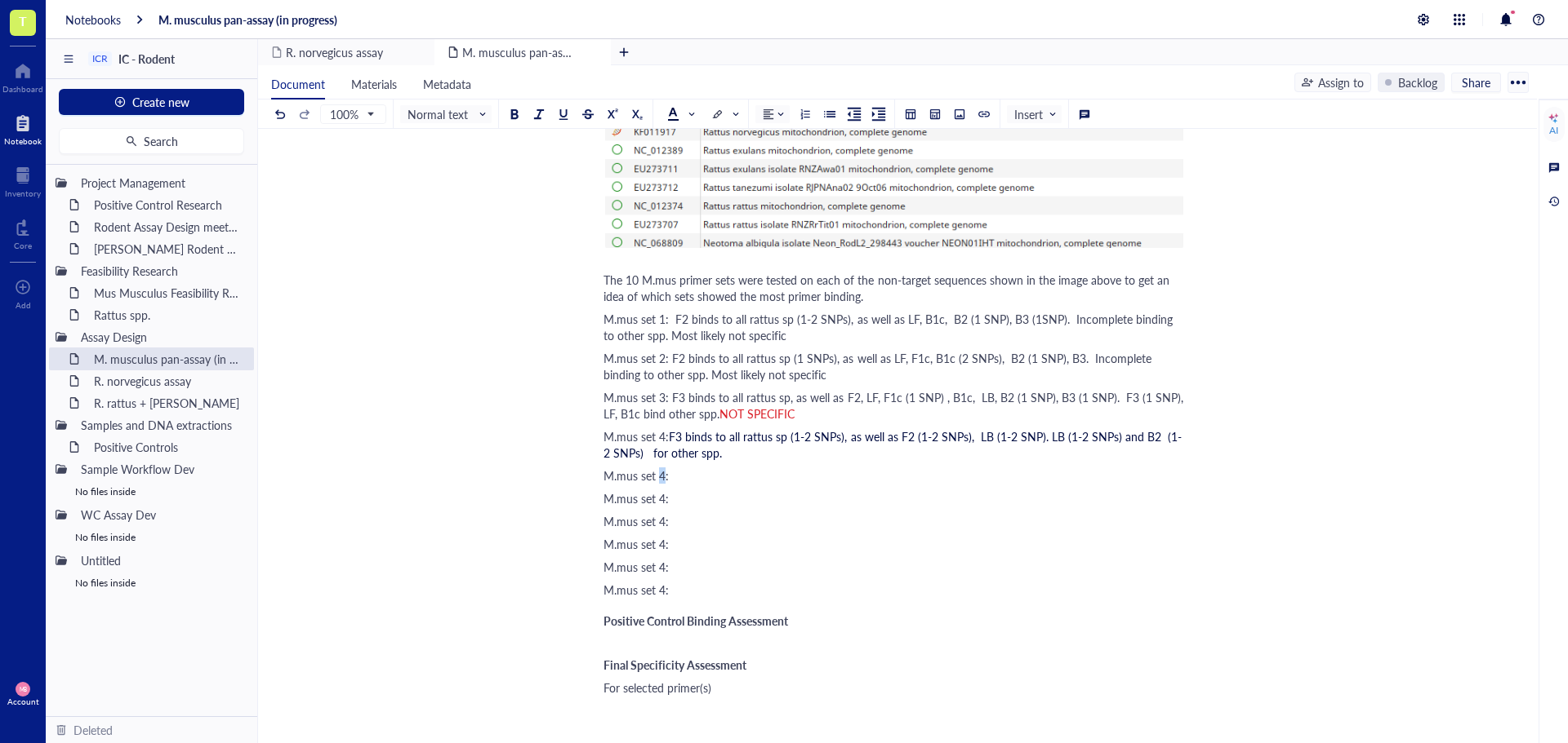
click at [660, 475] on span "M.mus set 4:" at bounding box center [636, 476] width 65 height 16
click at [660, 500] on span "M.mus set 4:" at bounding box center [636, 498] width 65 height 16
click at [661, 524] on span "M.mus set 4:" at bounding box center [636, 521] width 65 height 16
click at [660, 541] on span "M.mus set 4:" at bounding box center [636, 544] width 65 height 16
click at [661, 570] on span "M.mus set 4:" at bounding box center [636, 567] width 65 height 16
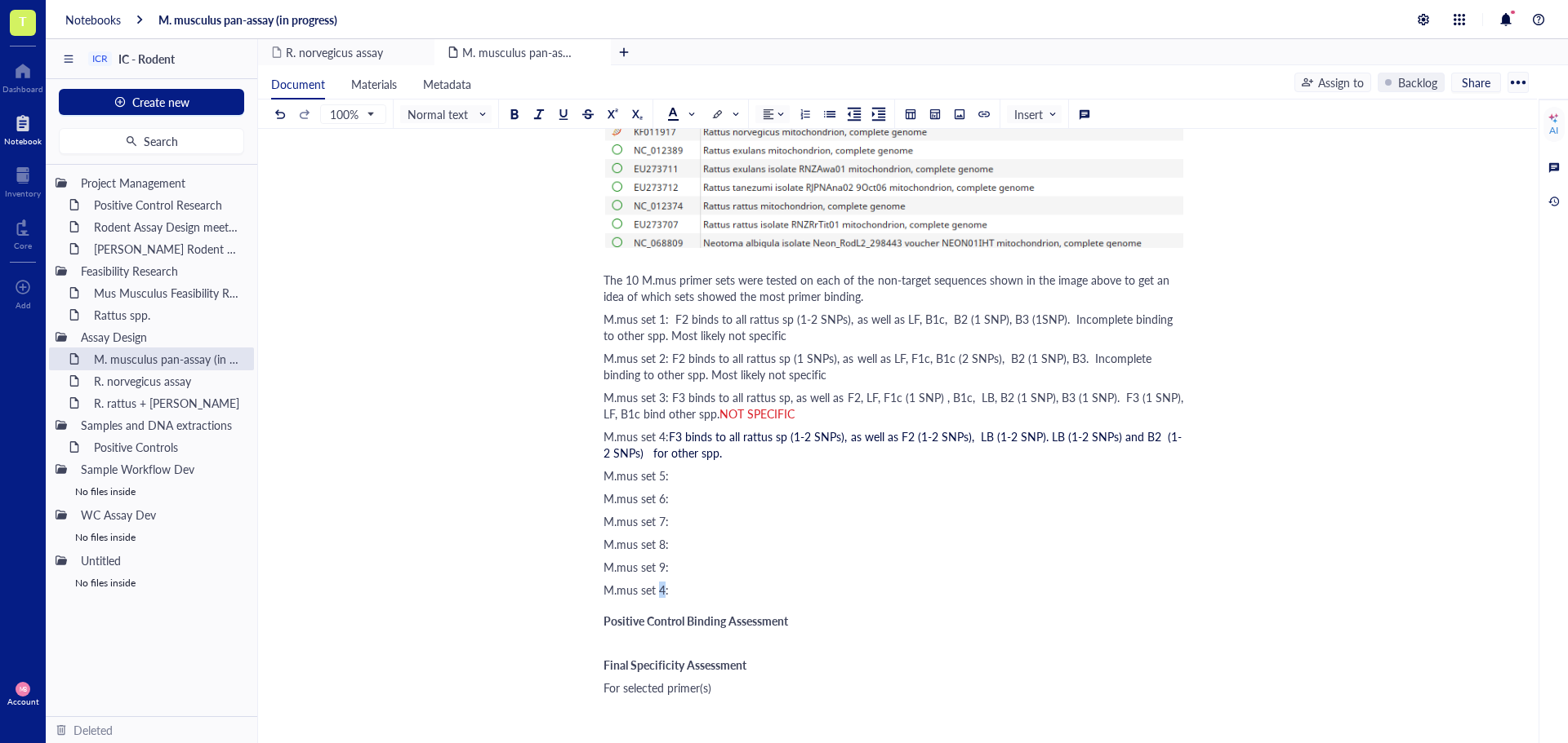
click at [661, 590] on span "M.mus set 4:" at bounding box center [636, 589] width 65 height 16
click at [850, 526] on div "M.mus set 7:" at bounding box center [894, 521] width 581 height 16
click at [748, 471] on div "M.mus set 5:" at bounding box center [894, 476] width 581 height 16
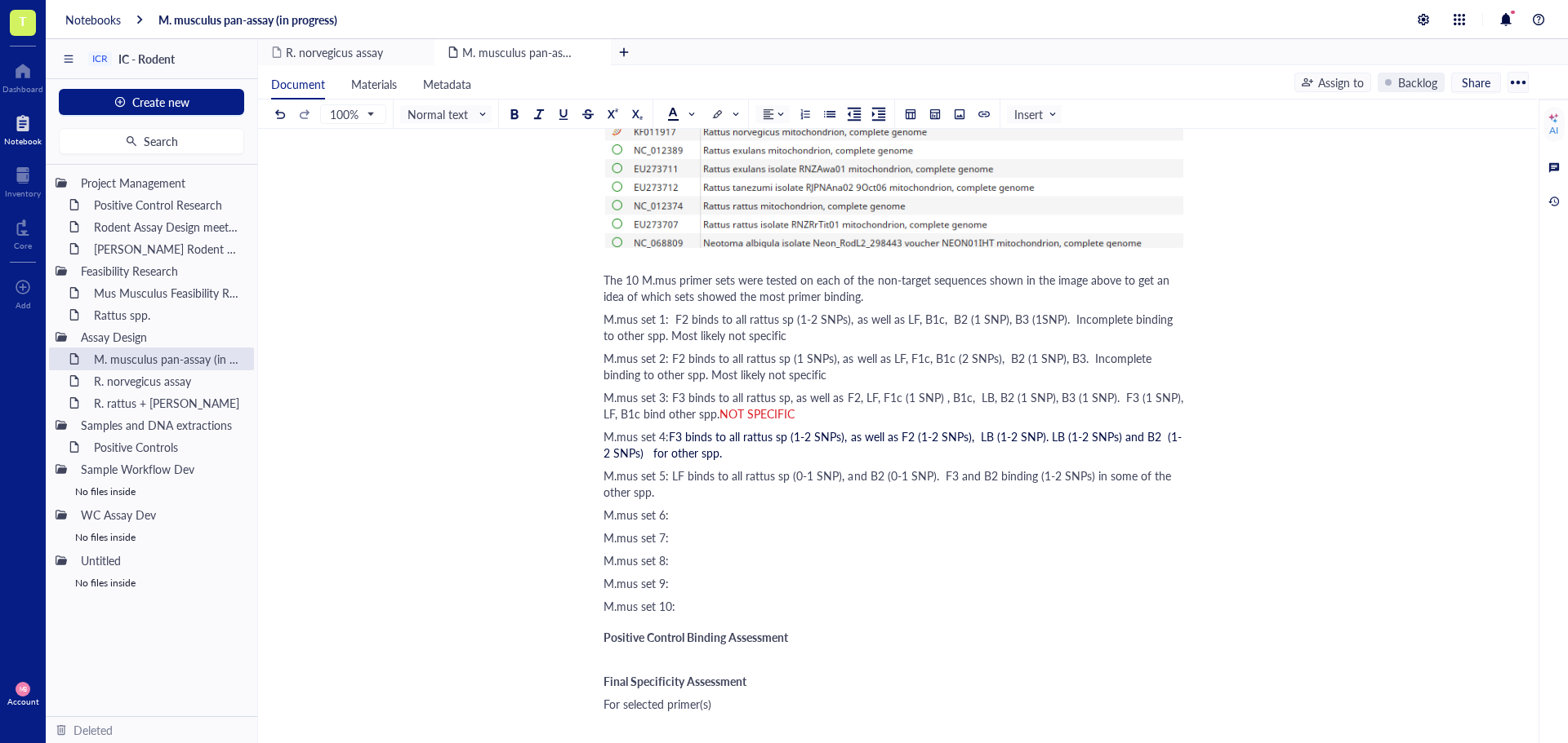
click at [749, 512] on div "M.mus set 6:" at bounding box center [894, 514] width 581 height 16
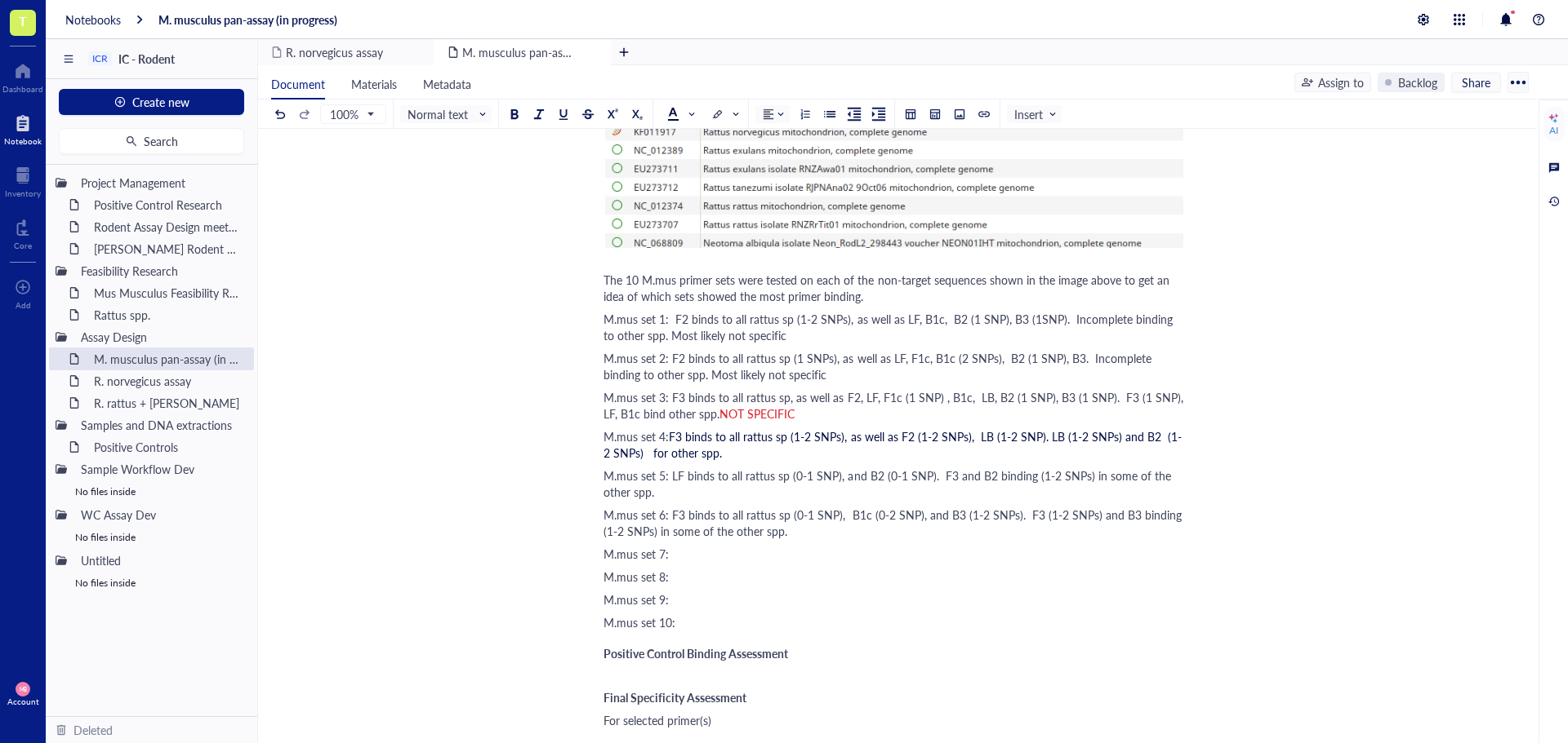
click at [800, 553] on div "M.mus set 7:" at bounding box center [894, 553] width 581 height 16
click at [729, 554] on div "M.mus set 7:" at bounding box center [894, 553] width 581 height 16
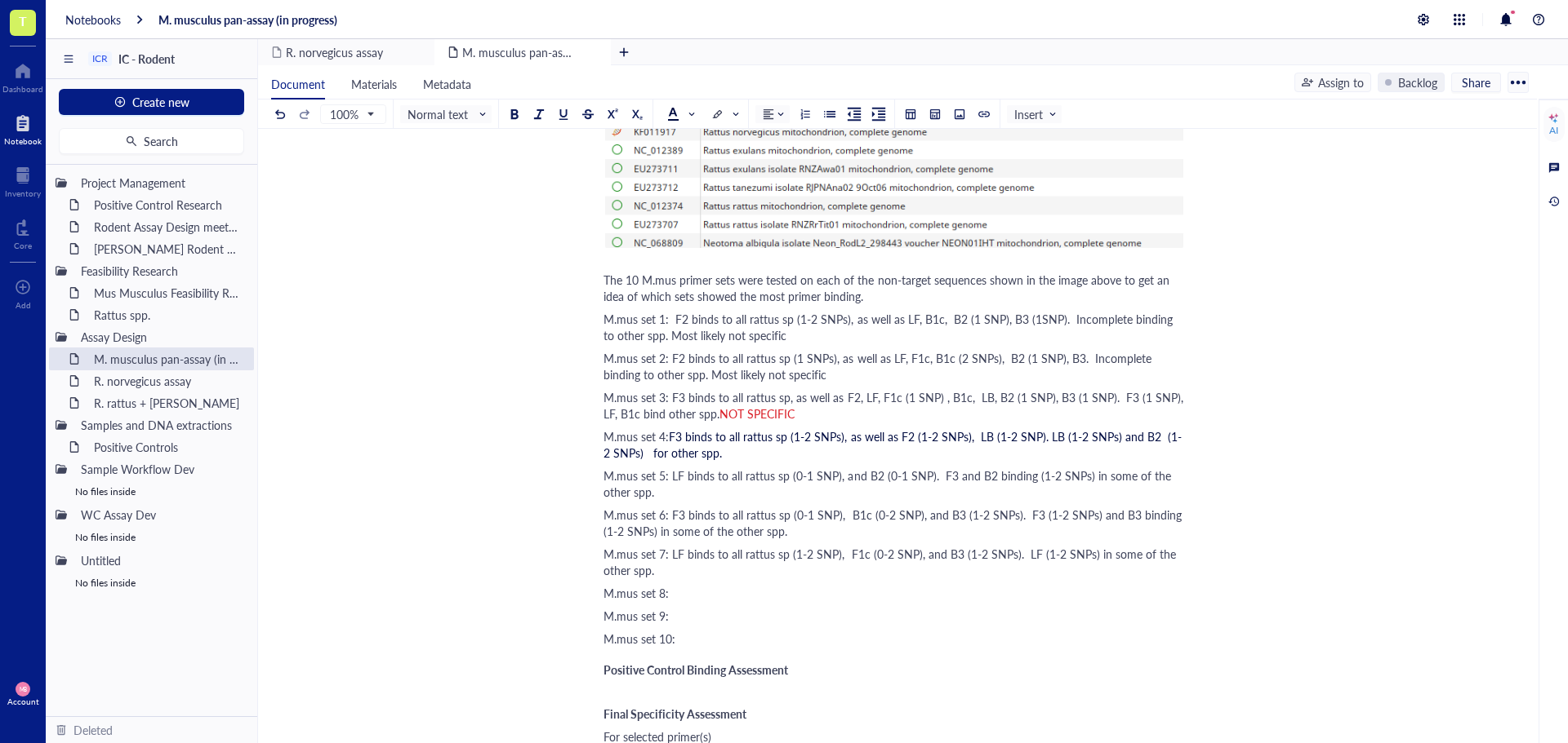
scroll to position [2285, 0]
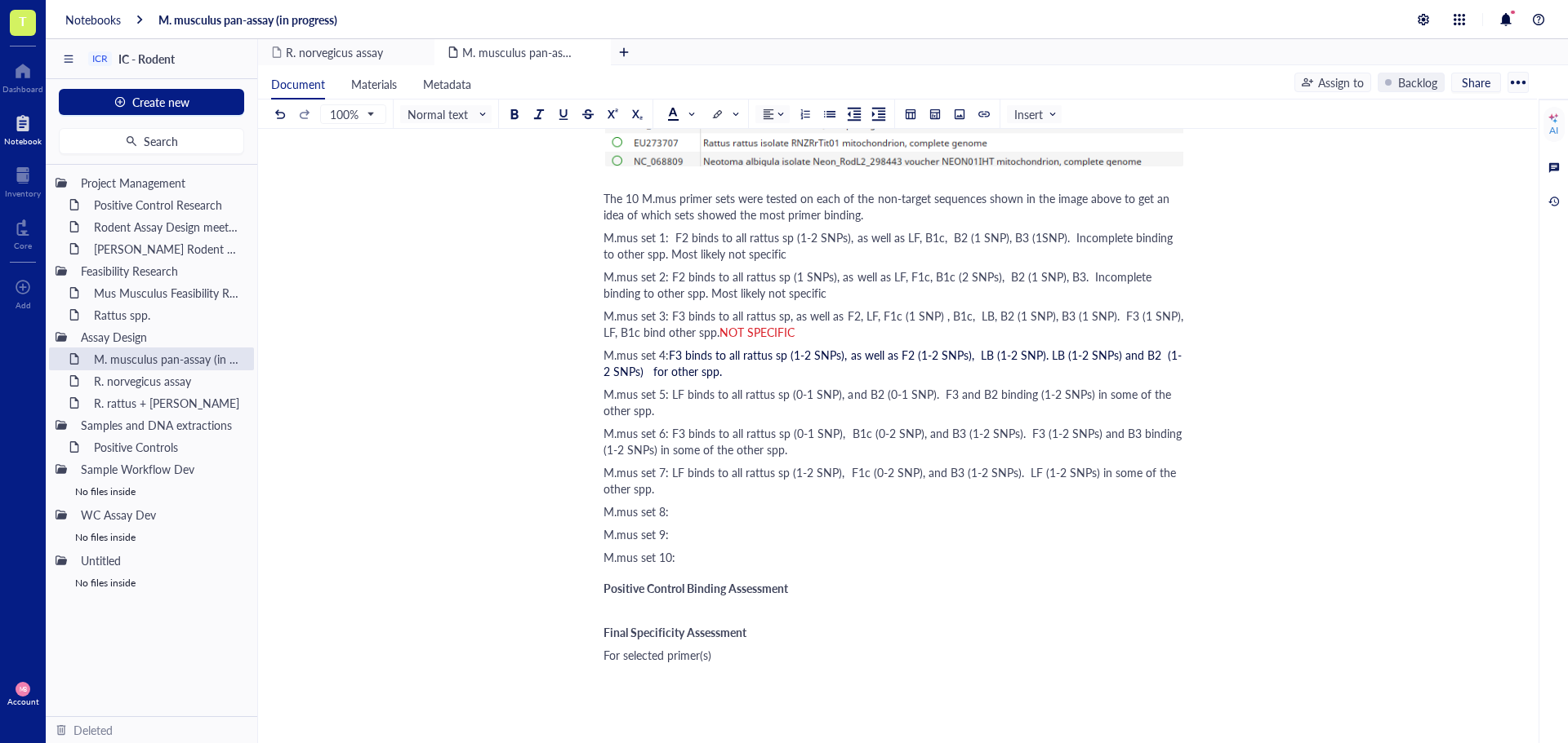
click at [727, 508] on div "M.mus set 8:" at bounding box center [894, 512] width 581 height 16
click at [769, 513] on span "M.mus set 8: F3 binds to some trattus sp (0-2 SNP), and F2 (2 SNP). F3 (2 SNPs)…" at bounding box center [877, 512] width 548 height 16
click at [764, 512] on span "M.mus set 8: F3 binds to some trattus sp (0-2 SNP), and F2 (2 SNP). F3 (2 SNPs)…" at bounding box center [877, 512] width 548 height 16
click at [800, 541] on div "M.mus set 9:" at bounding box center [894, 534] width 581 height 16
click at [715, 532] on div "M.mus set 9:" at bounding box center [894, 534] width 581 height 16
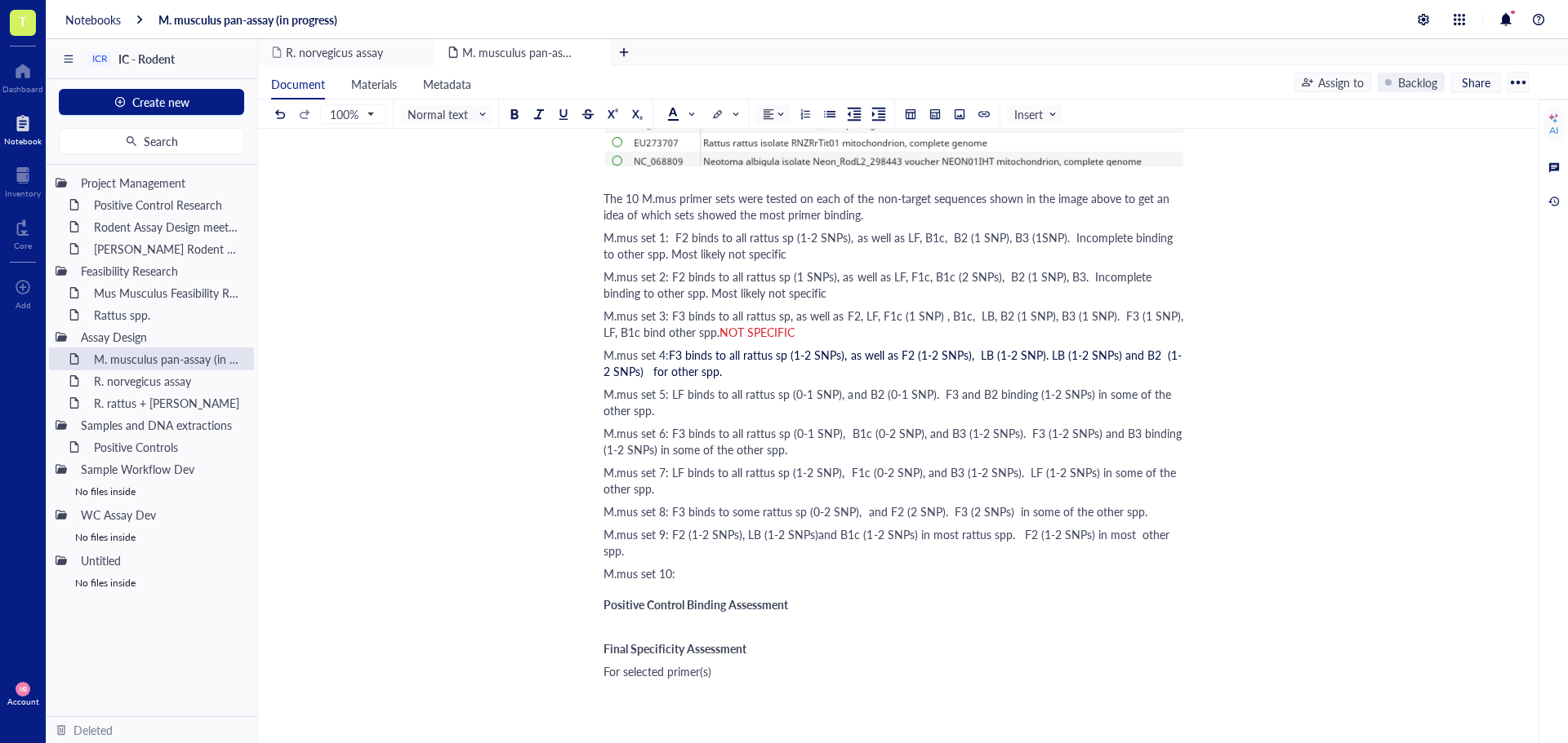
click at [777, 565] on div "M.mus set 10:" at bounding box center [894, 573] width 581 height 16
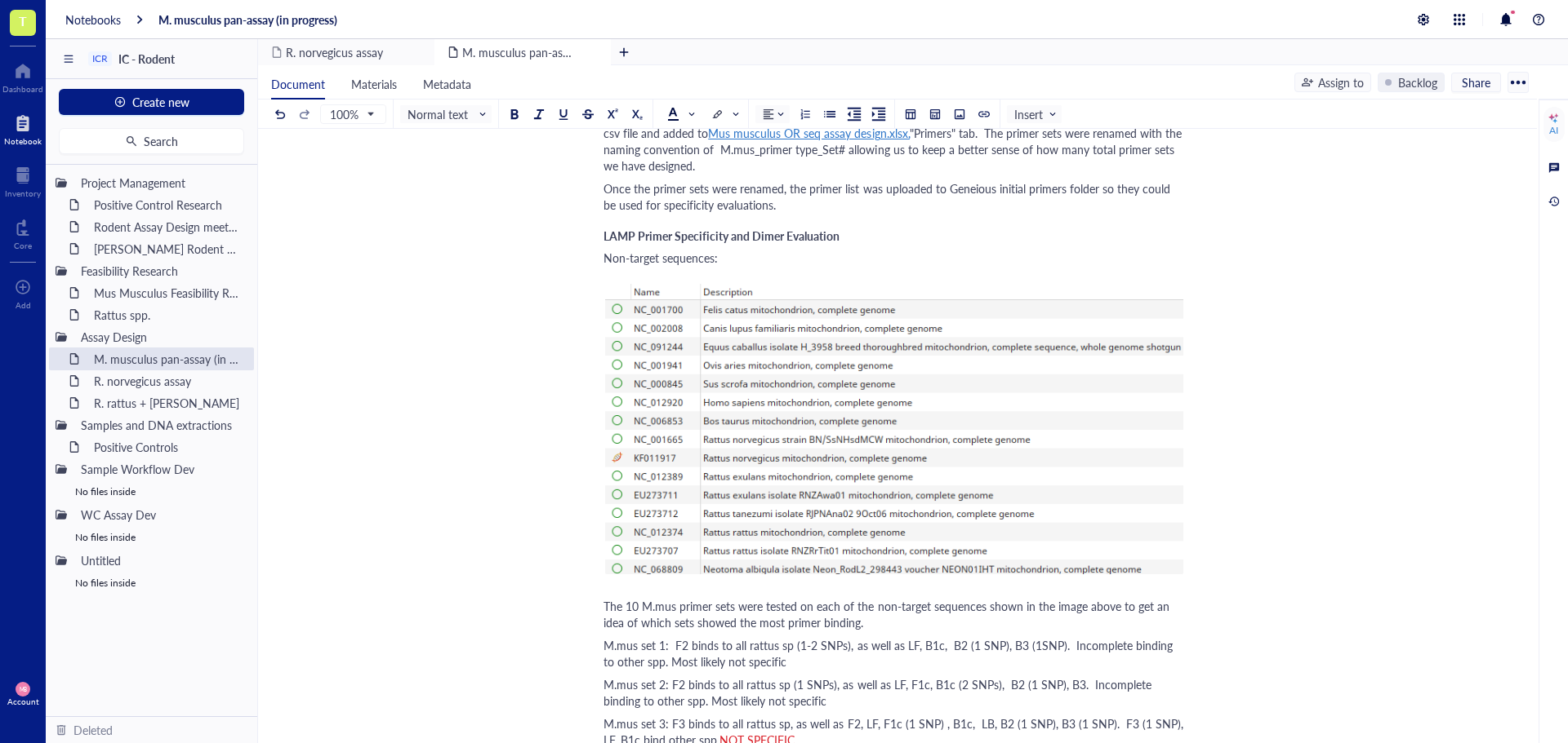
scroll to position [1958, 0]
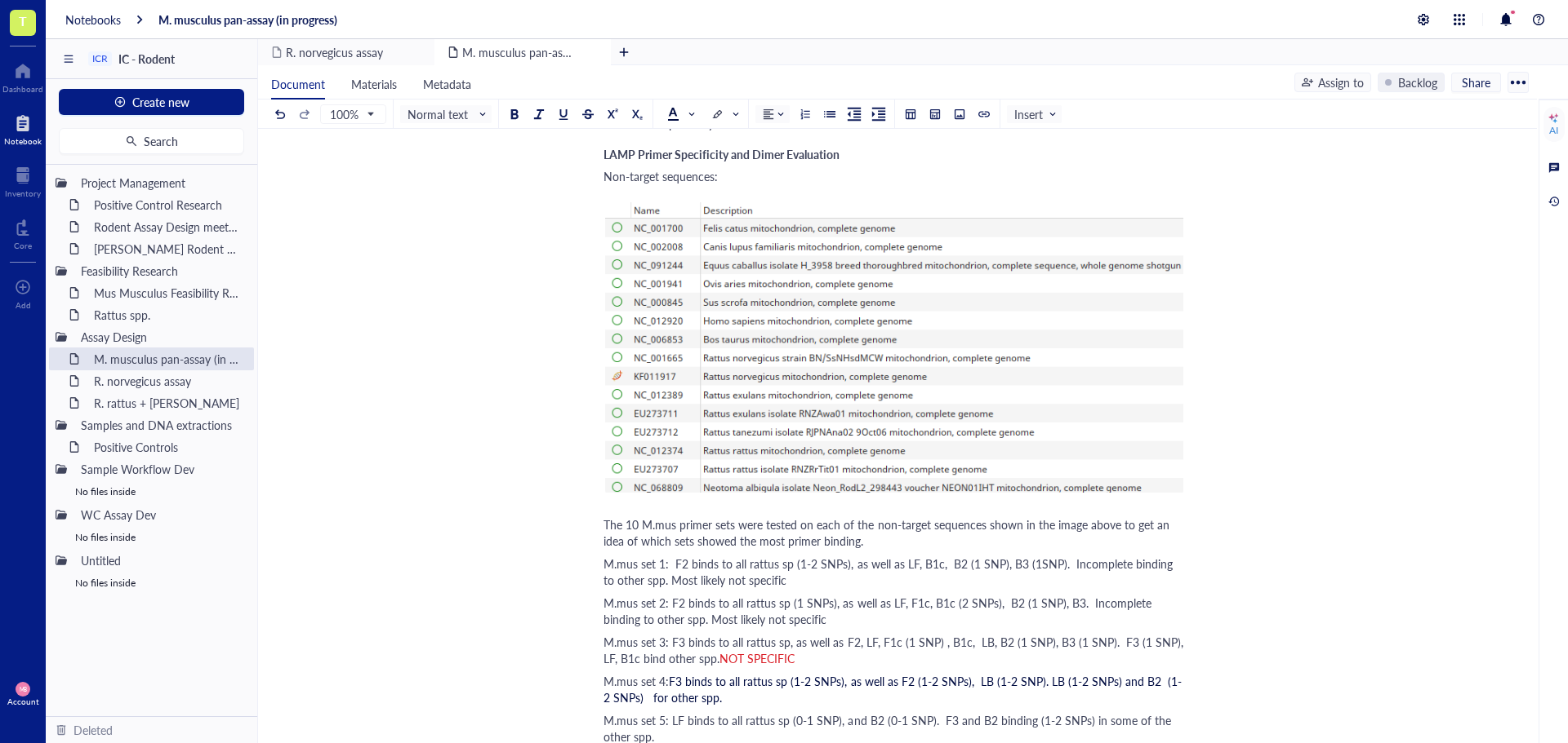
click at [868, 540] on div "The 10 M.mus primer sets were tested on each of the non-target sequences shown …" at bounding box center [894, 533] width 581 height 32
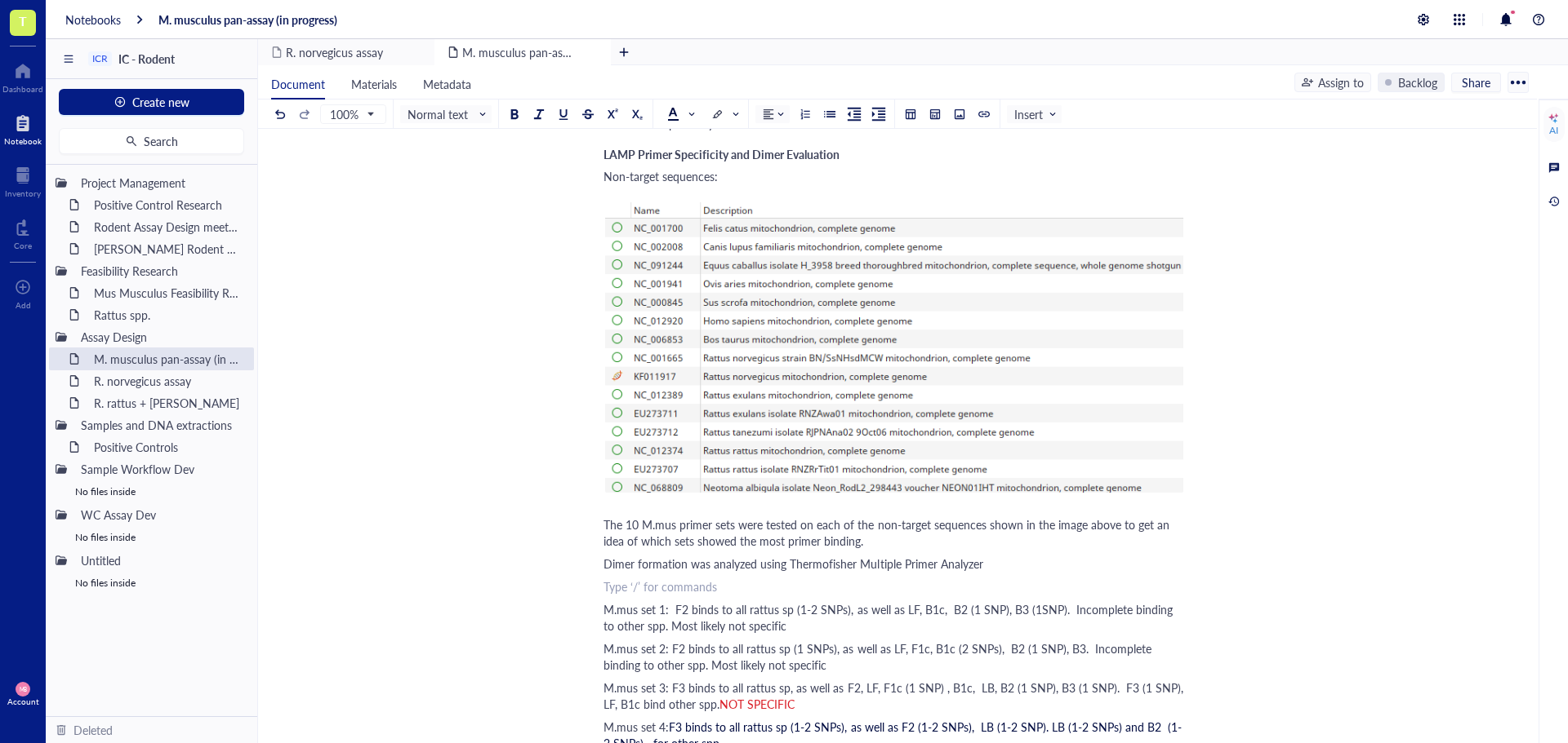
click at [1019, 562] on div "Dimer formation was analyzed using Thermofisher Multiple Primer Analyzer" at bounding box center [894, 564] width 581 height 16
drag, startPoint x: 789, startPoint y: 565, endPoint x: 979, endPoint y: 564, distance: 190.0
click at [979, 564] on span "Dimer formation was analyzed using Thermofisher Multiple Primer Analyzer." at bounding box center [794, 564] width 381 height 16
click at [824, 525] on div at bounding box center [823, 524] width 11 height 11
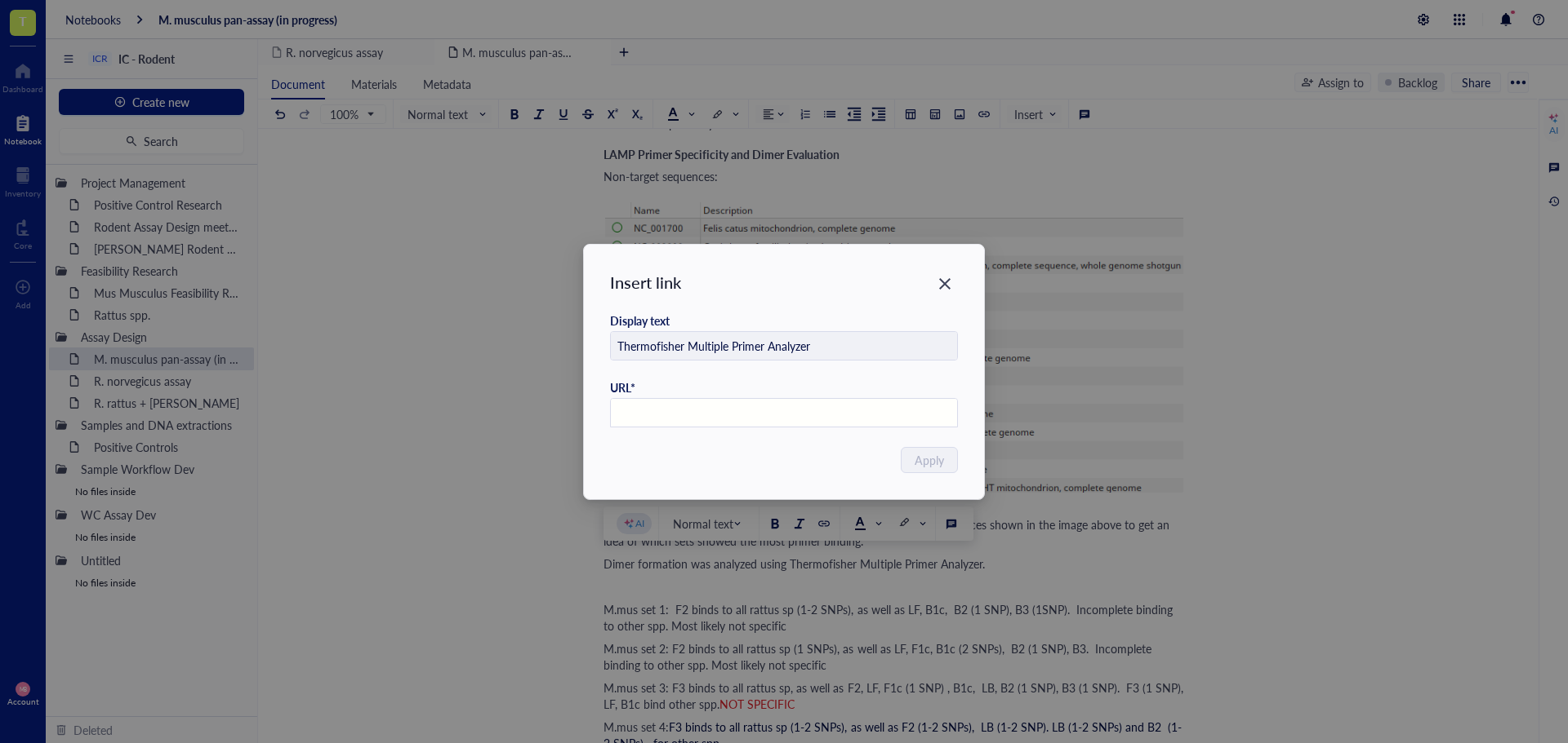
paste input "[URL][DOMAIN_NAME]"
type input "[URL][DOMAIN_NAME]"
click at [929, 461] on span "Apply" at bounding box center [930, 459] width 29 height 18
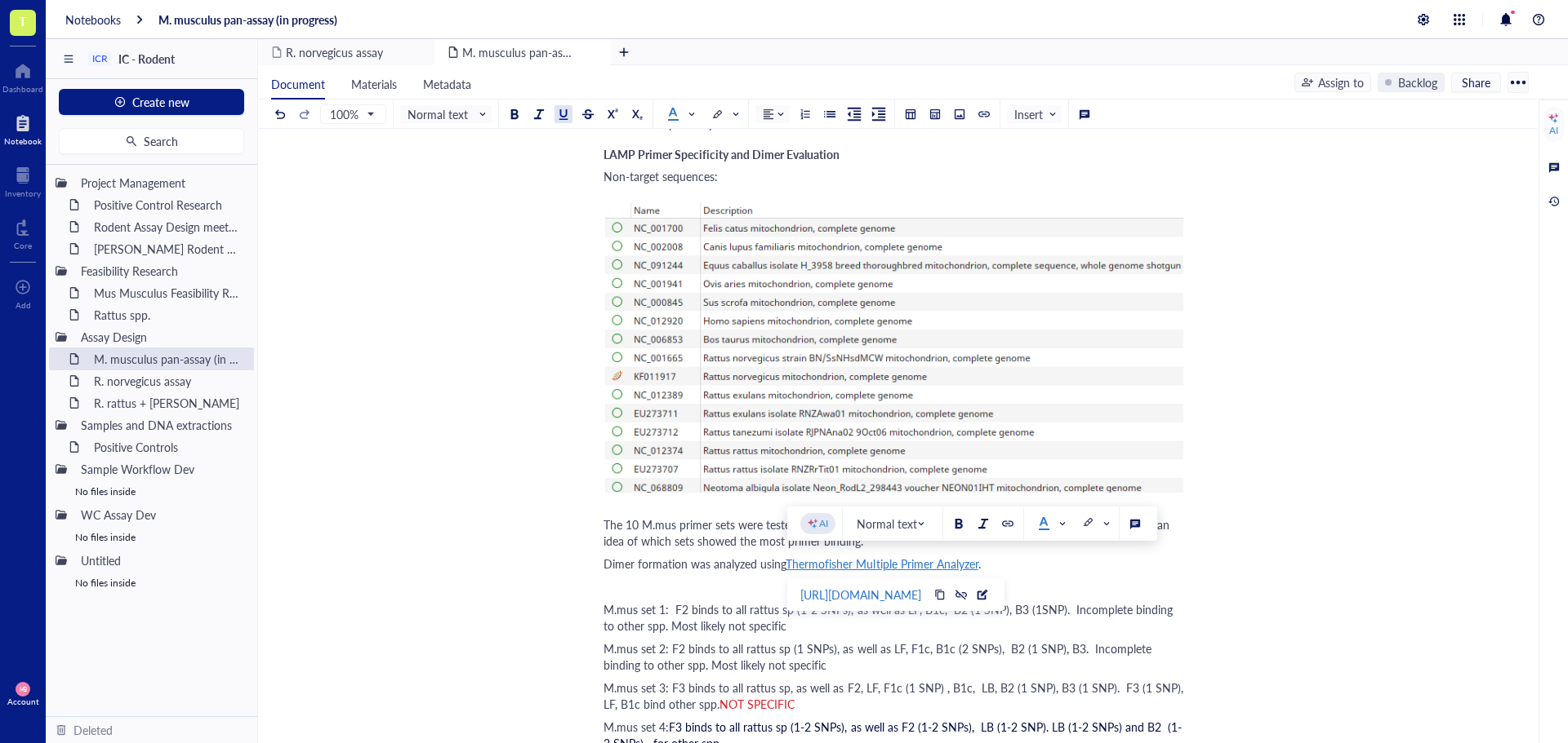
click at [1089, 556] on div "Dimer formation was analyzed using Thermofisher Multiple Primer Analyzer ." at bounding box center [894, 564] width 581 height 16
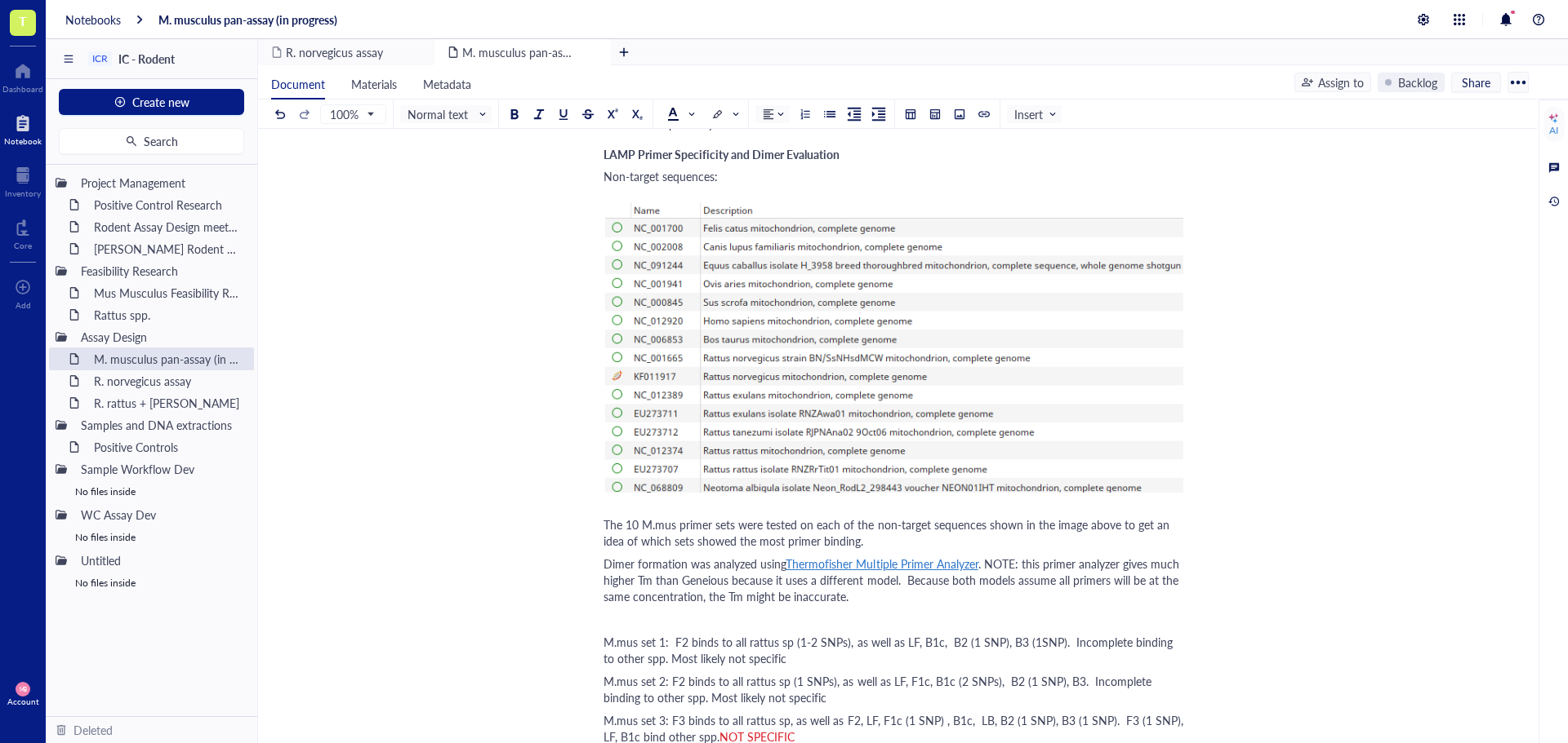
click at [988, 563] on span ". NOTE: this primer analyzer gives much higher Tm than Geneious because it uses…" at bounding box center [892, 580] width 578 height 49
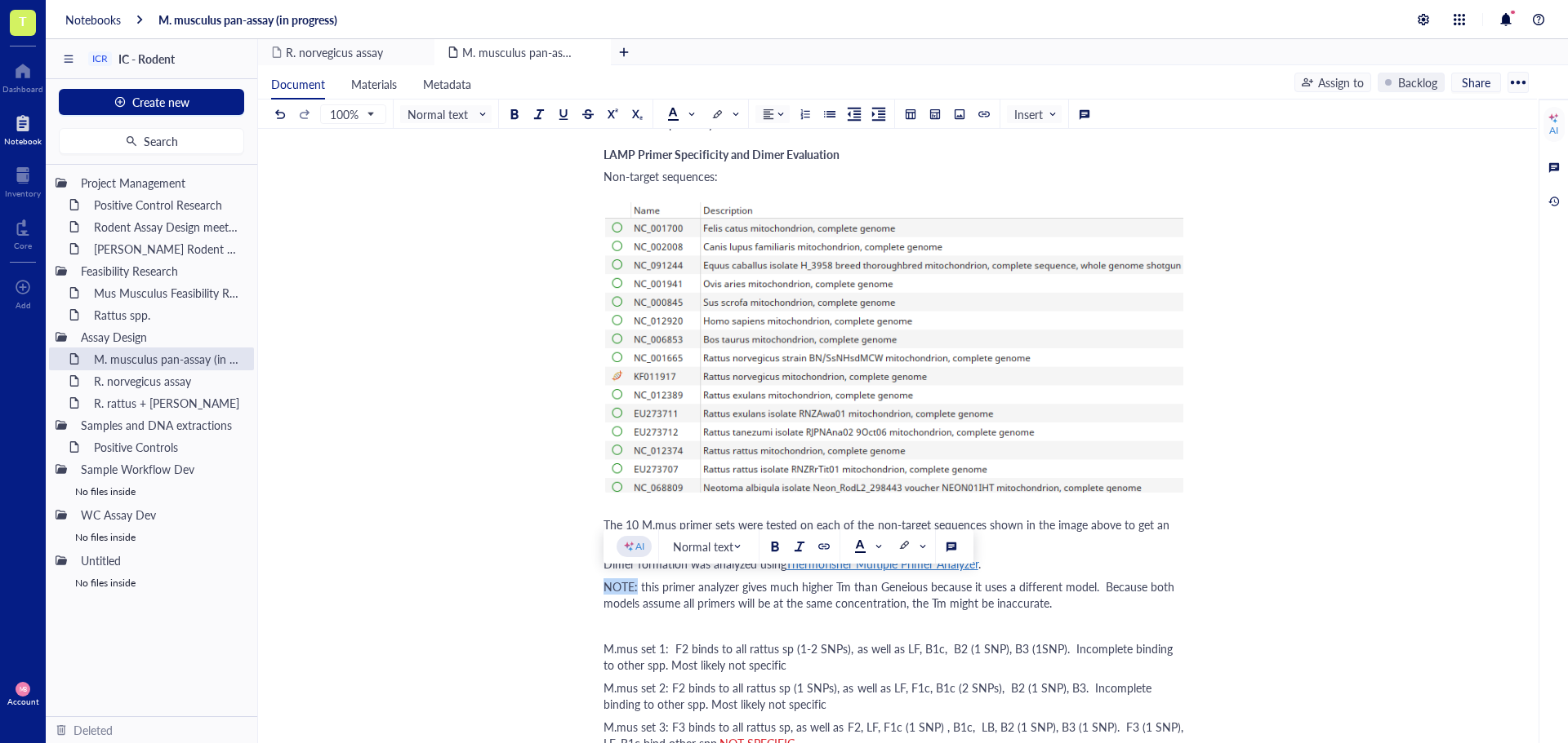
drag, startPoint x: 603, startPoint y: 586, endPoint x: 637, endPoint y: 588, distance: 34.1
click at [637, 588] on span "NOTE: this primer analyzer gives much higher Tm than Geneious because it uses a…" at bounding box center [890, 594] width 574 height 32
click at [776, 543] on div at bounding box center [774, 547] width 11 height 11
click at [1054, 603] on div "NOTE: this primer analyzer gives much higher Tm than Geneious because it uses a…" at bounding box center [894, 594] width 581 height 32
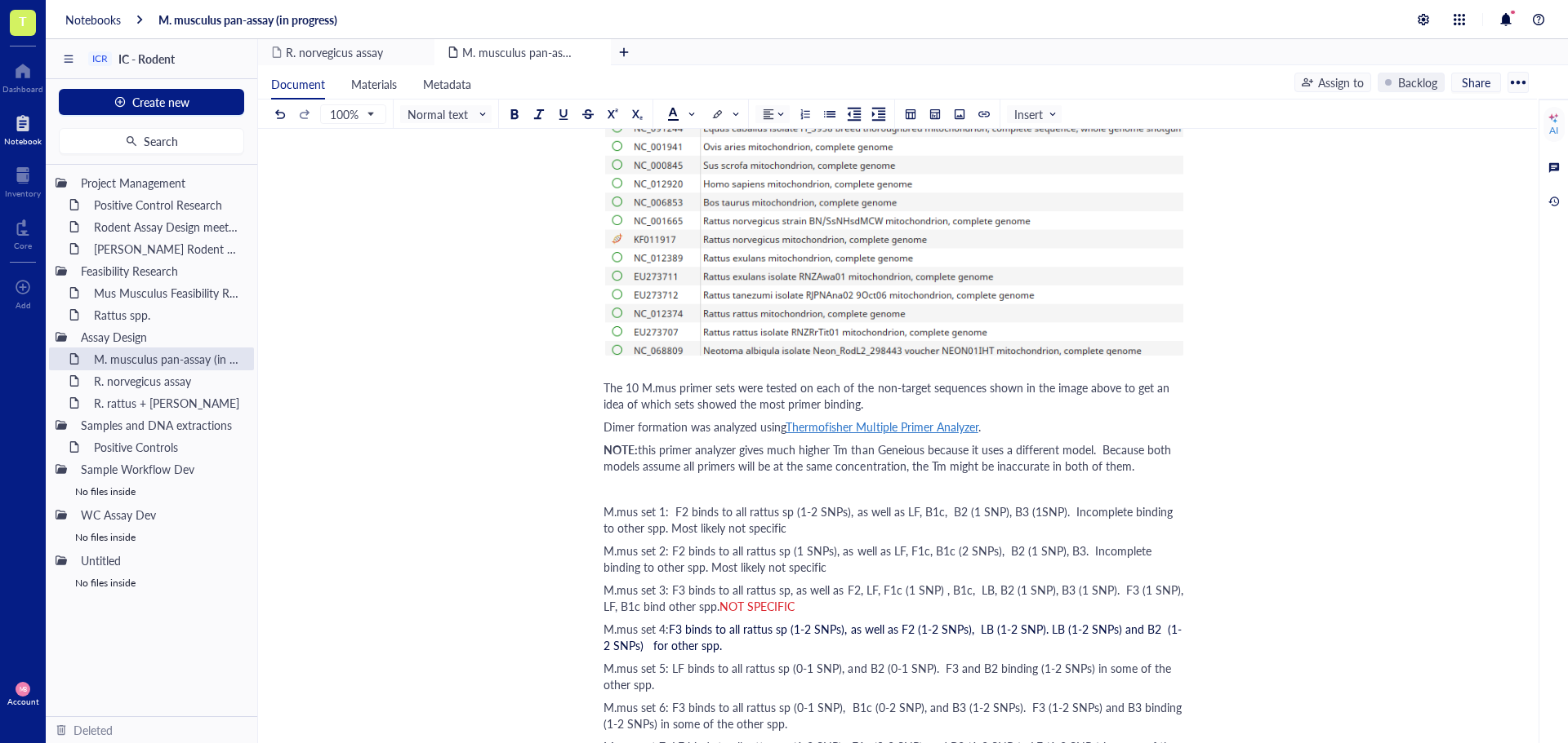
scroll to position [2121, 0]
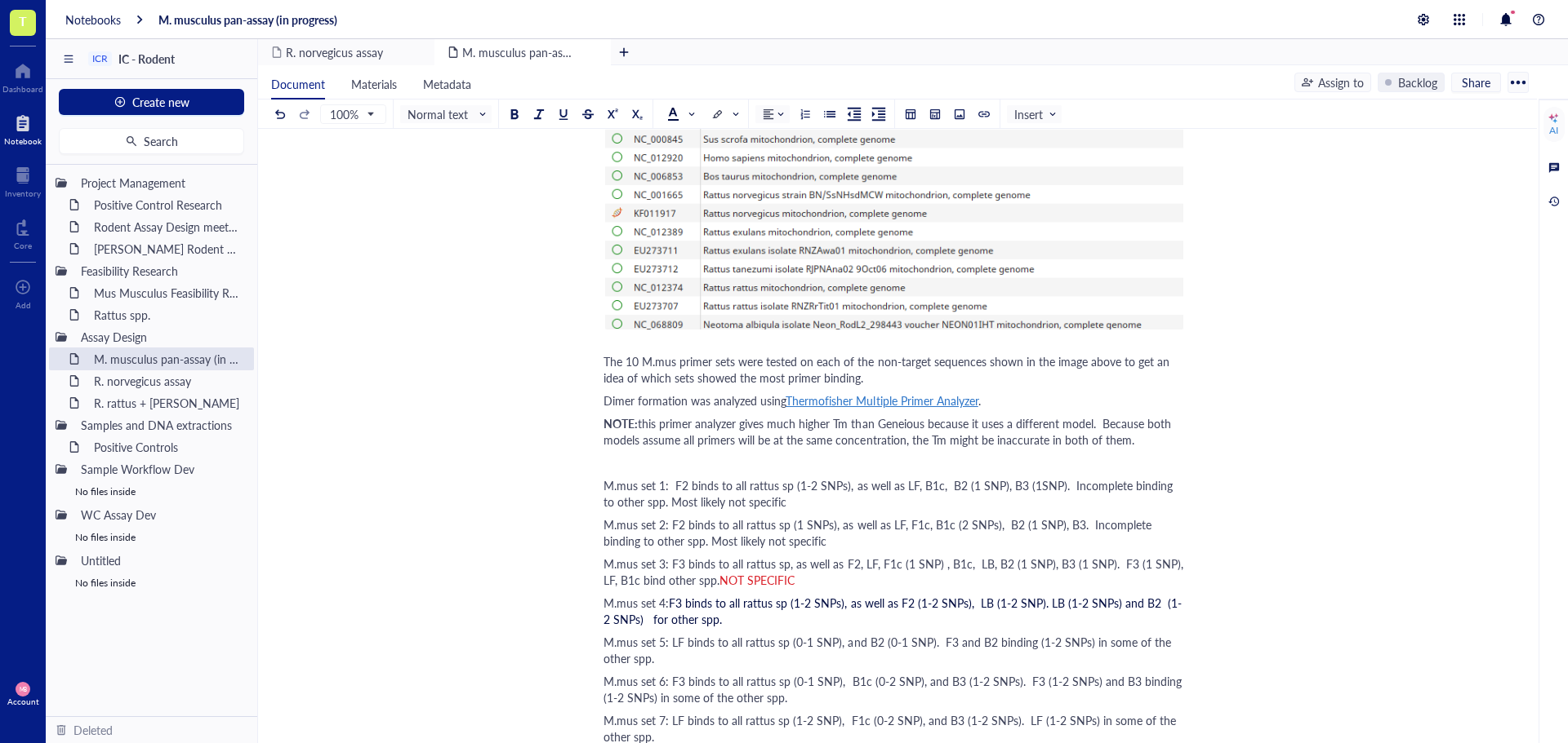
click at [630, 467] on div "﻿" at bounding box center [894, 462] width 581 height 16
click at [604, 362] on span "The 10 M.mus primer sets were tested on each of the non-target sequences shown …" at bounding box center [888, 370] width 569 height 32
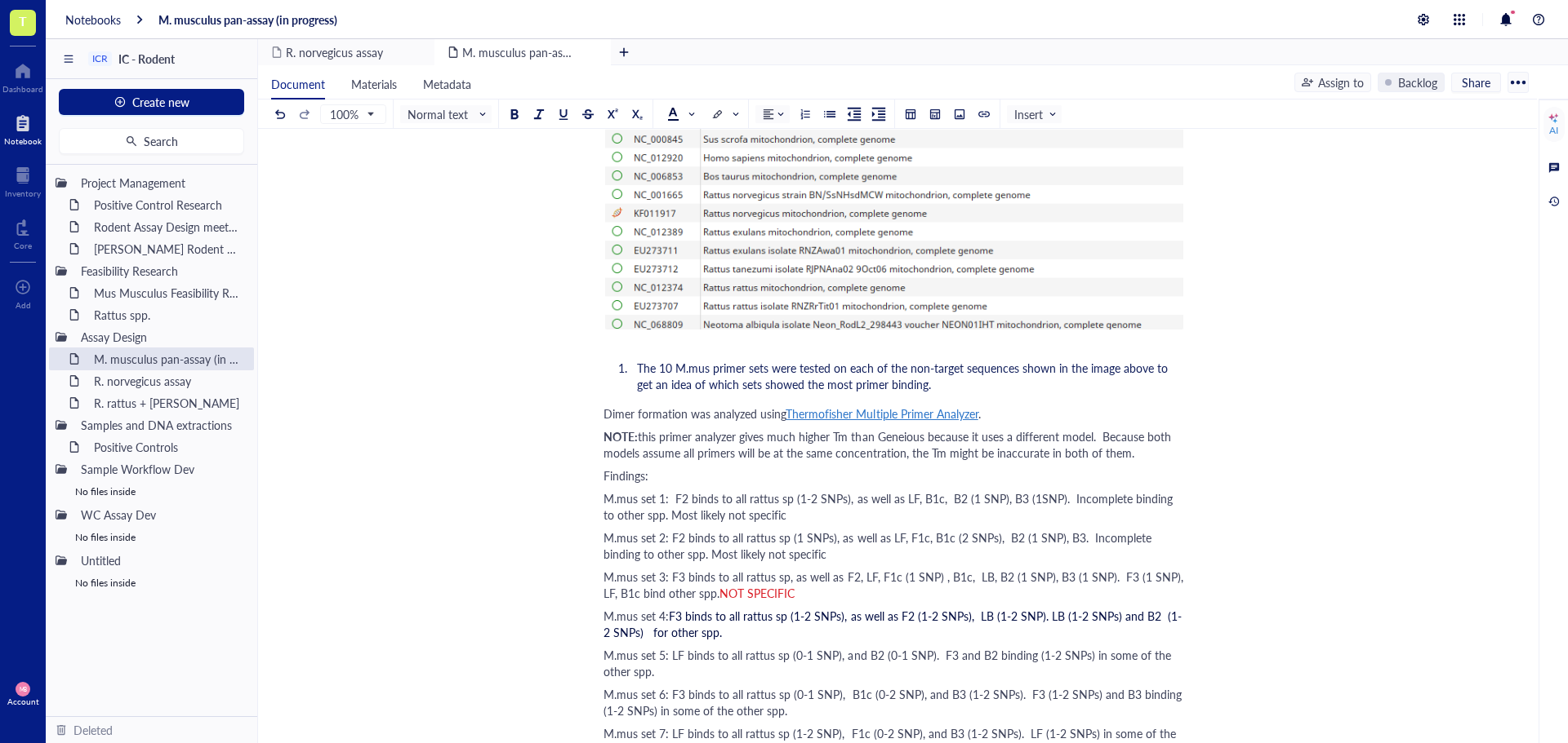
click at [603, 412] on span "Dimer formation was analyzed using" at bounding box center [694, 413] width 182 height 16
click at [605, 436] on span "NOTE:" at bounding box center [620, 433] width 34 height 16
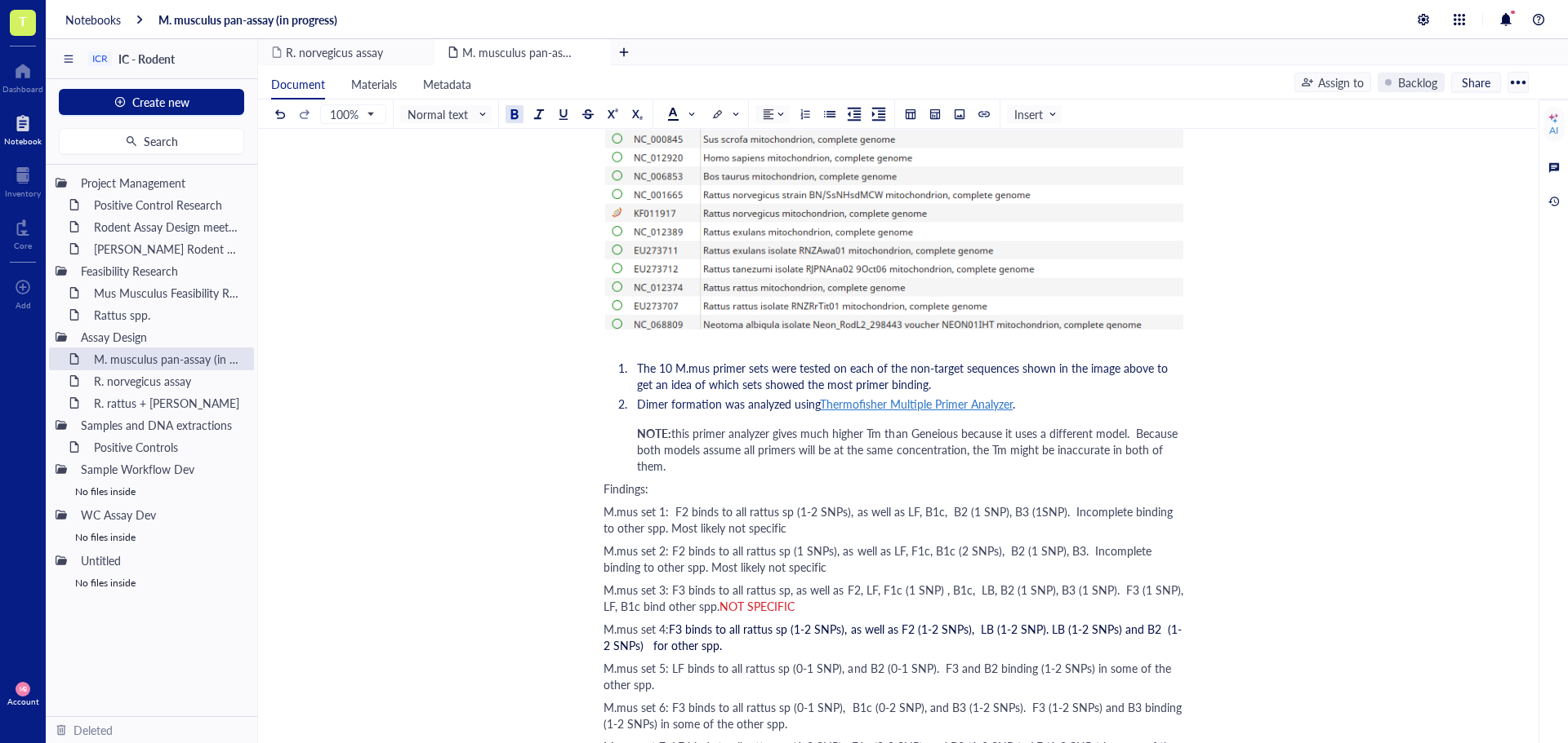
scroll to position [2203, 0]
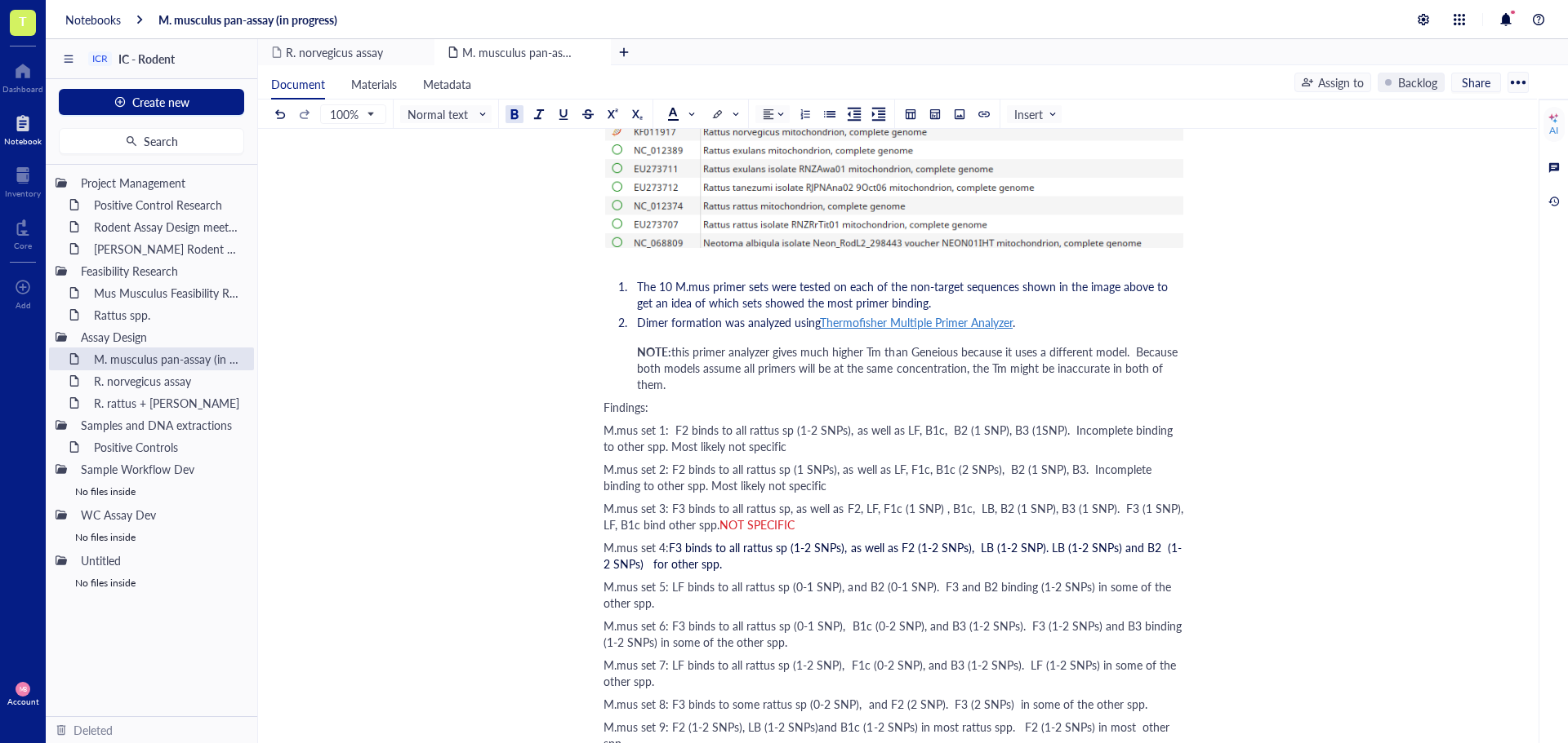
click at [613, 406] on span "Findings:" at bounding box center [625, 407] width 45 height 16
click at [570, 115] on button at bounding box center [563, 114] width 18 height 18
click at [804, 450] on div "M.mus set 1: F2 binds to all rattus sp (1-2 SNPs), as well as LF, B1c, B2 (1 SN…" at bounding box center [894, 438] width 581 height 32
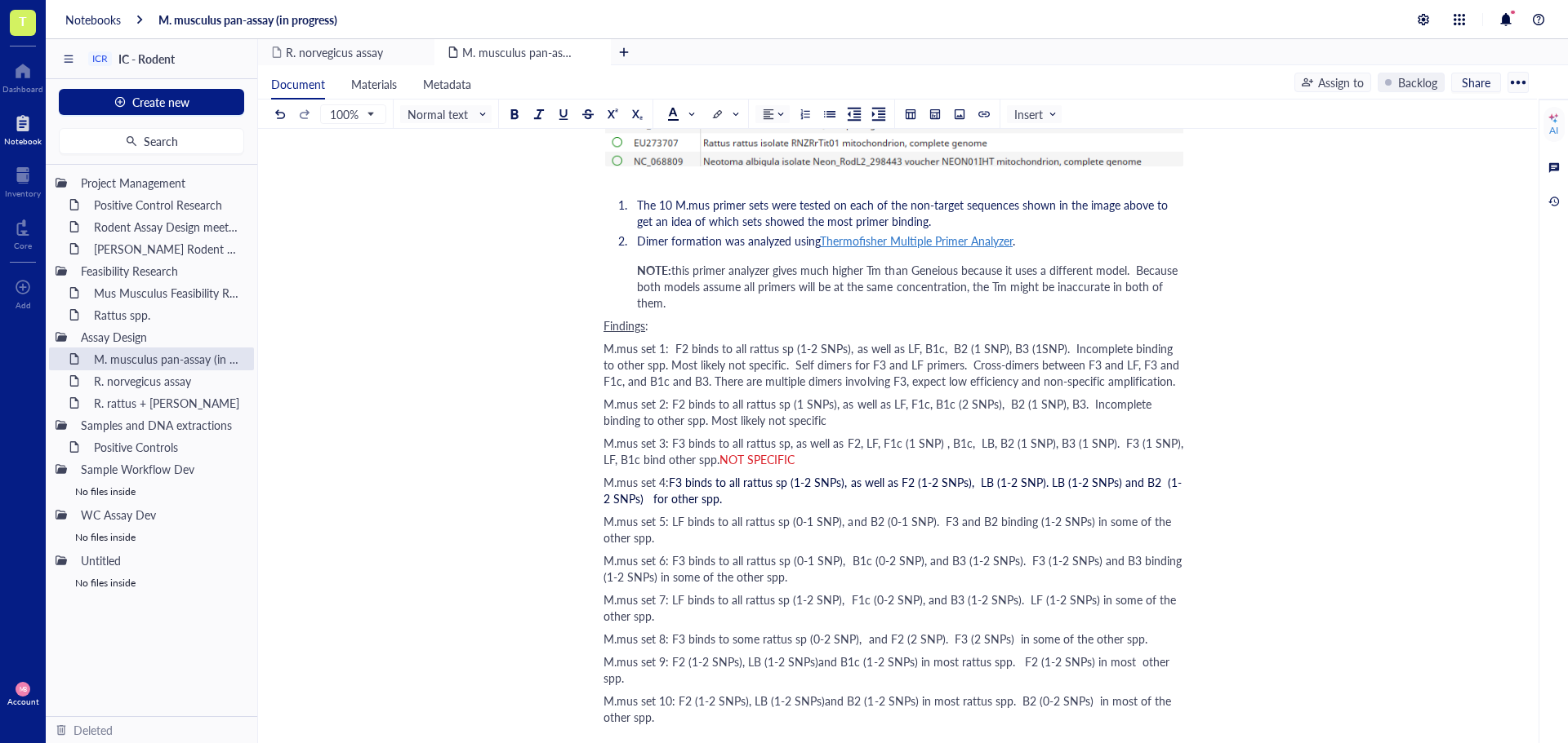
click at [825, 423] on div "M.mus set 2: F2 binds to all rattus sp (1 SNPs), as well as LF, F1c, B1c (2 SNP…" at bounding box center [894, 412] width 581 height 32
click at [854, 458] on div "M.mus set 3: F3 binds to all rattus sp, as well as F2, LF, F1c (1 SNP) , B1c, L…" at bounding box center [894, 451] width 581 height 32
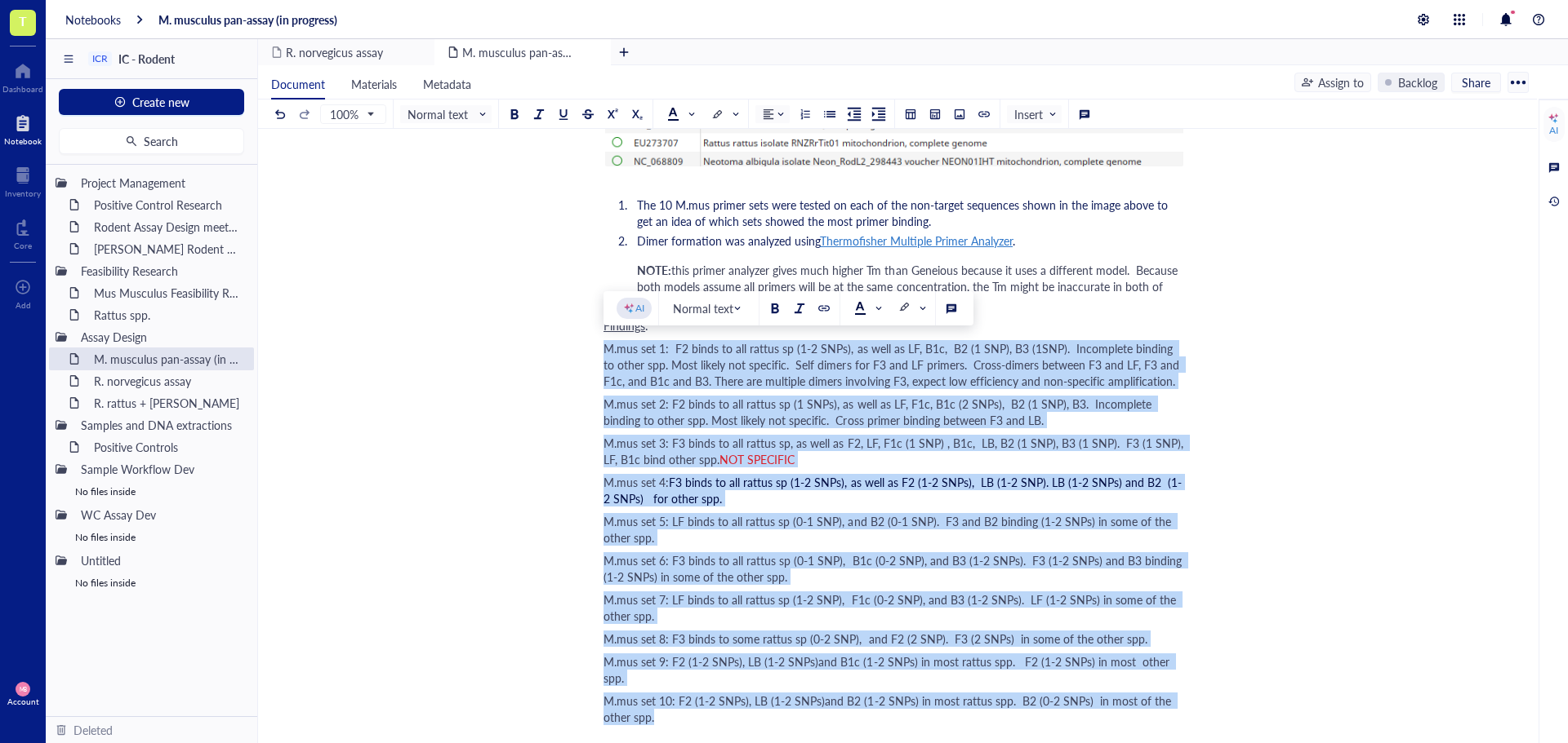
drag, startPoint x: 604, startPoint y: 351, endPoint x: 671, endPoint y: 694, distance: 349.5
click at [802, 113] on div at bounding box center [804, 114] width 11 height 11
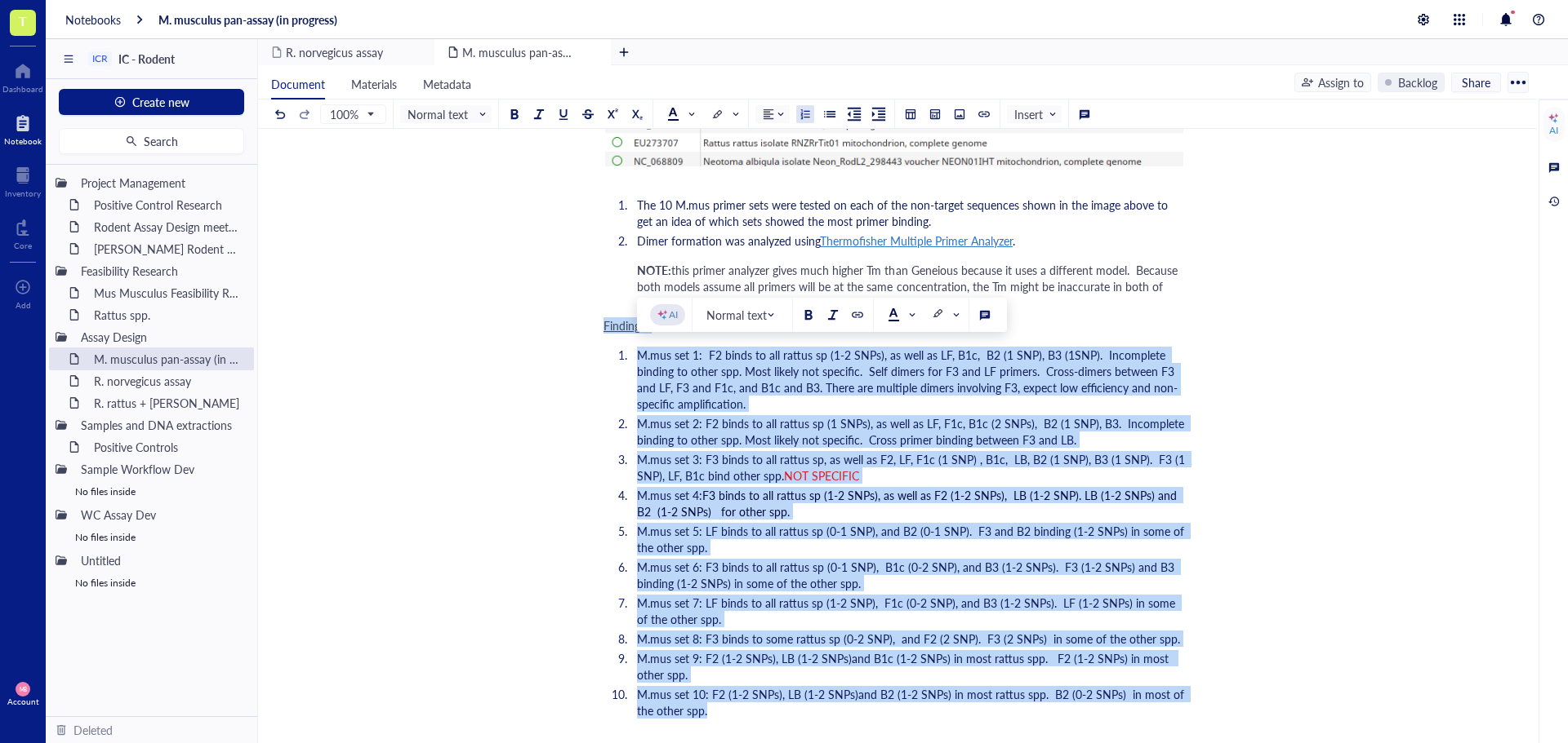
click at [815, 409] on li "M.mus set 1: F2 binds to all rattus sp (1-2 SNPs), as well as LF, B1c, B2 (1 SN…" at bounding box center [907, 379] width 555 height 65
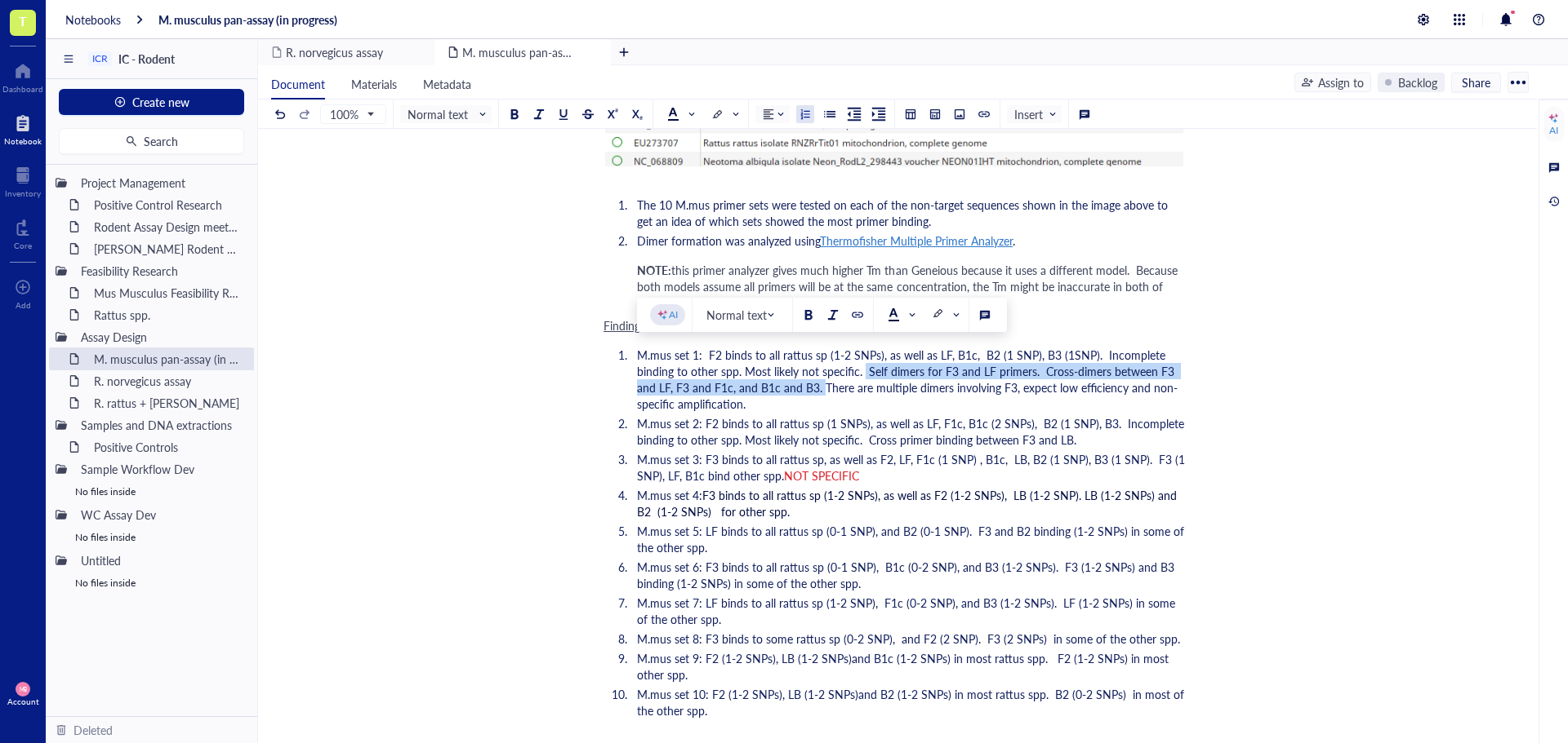
drag, startPoint x: 865, startPoint y: 370, endPoint x: 819, endPoint y: 383, distance: 47.8
click at [819, 383] on span "M.mus set 1: F2 binds to all rattus sp (1-2 SNPs), as well as LF, B1c, B2 (1 SN…" at bounding box center [907, 379] width 541 height 65
copy span "Self dimers for F3 and LF primers. Cross-dimers between F3 and LF, F3 and F1c, …"
click at [941, 477] on li "M.mus set 3: F3 binds to all rattus sp, as well as F2, LF, F1c (1 SNP) , B1c, L…" at bounding box center [907, 467] width 555 height 32
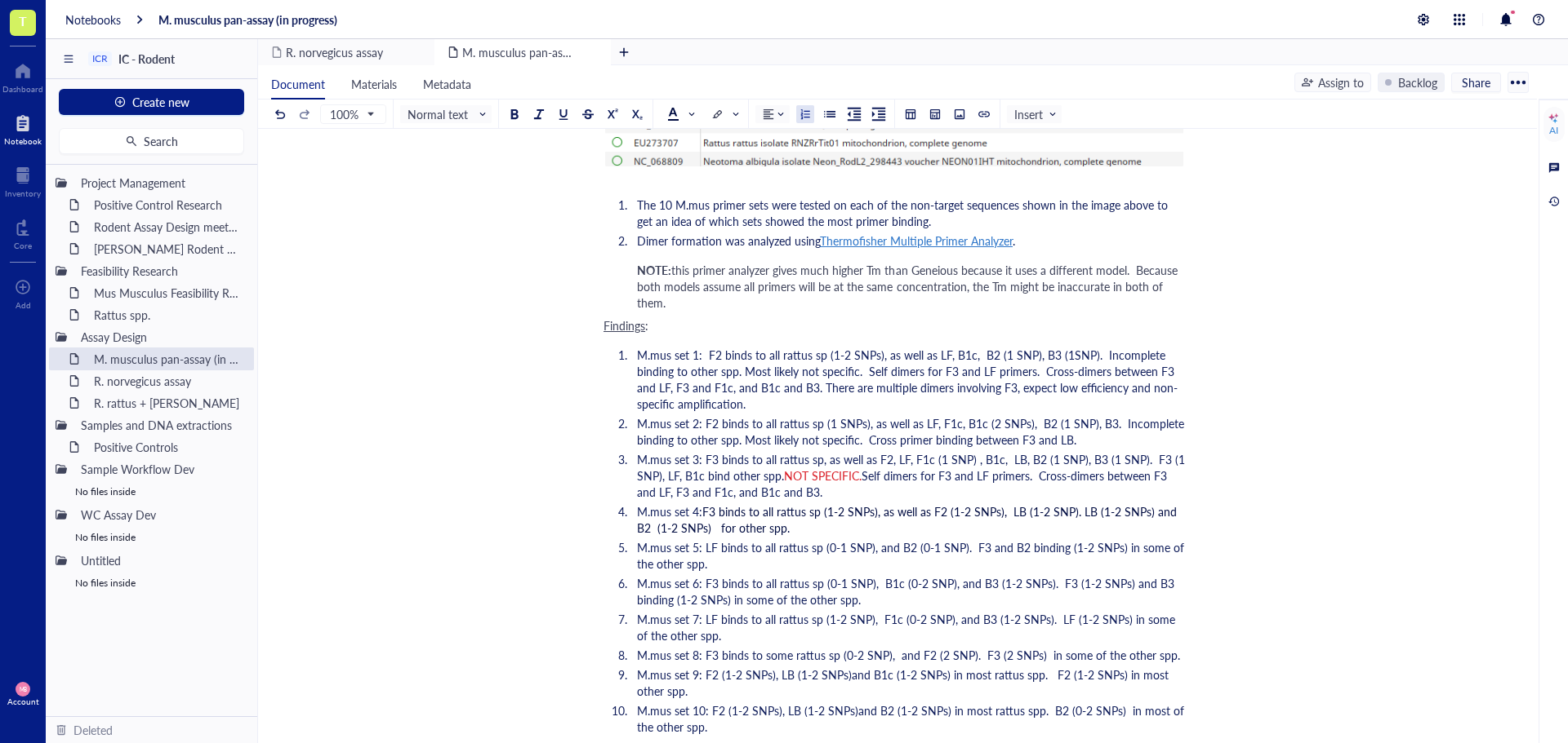
click at [959, 477] on span "Self dimers for F3 and LF primers. Cross-dimers between F3 and LF, F3 and F1c, …" at bounding box center [903, 484] width 533 height 32
drag, startPoint x: 837, startPoint y: 489, endPoint x: 686, endPoint y: 494, distance: 151.1
click at [686, 494] on li "M.mus set 3: F3 binds to all rattus sp, as well as F2, LF, F1c (1 SNP) , B1c, L…" at bounding box center [907, 475] width 555 height 49
drag, startPoint x: 648, startPoint y: 490, endPoint x: 637, endPoint y: 490, distance: 11.0
click at [637, 490] on span "Self dimers for F3, F1c, and LF primers. Cross-dimers between F3 and LF." at bounding box center [908, 484] width 543 height 32
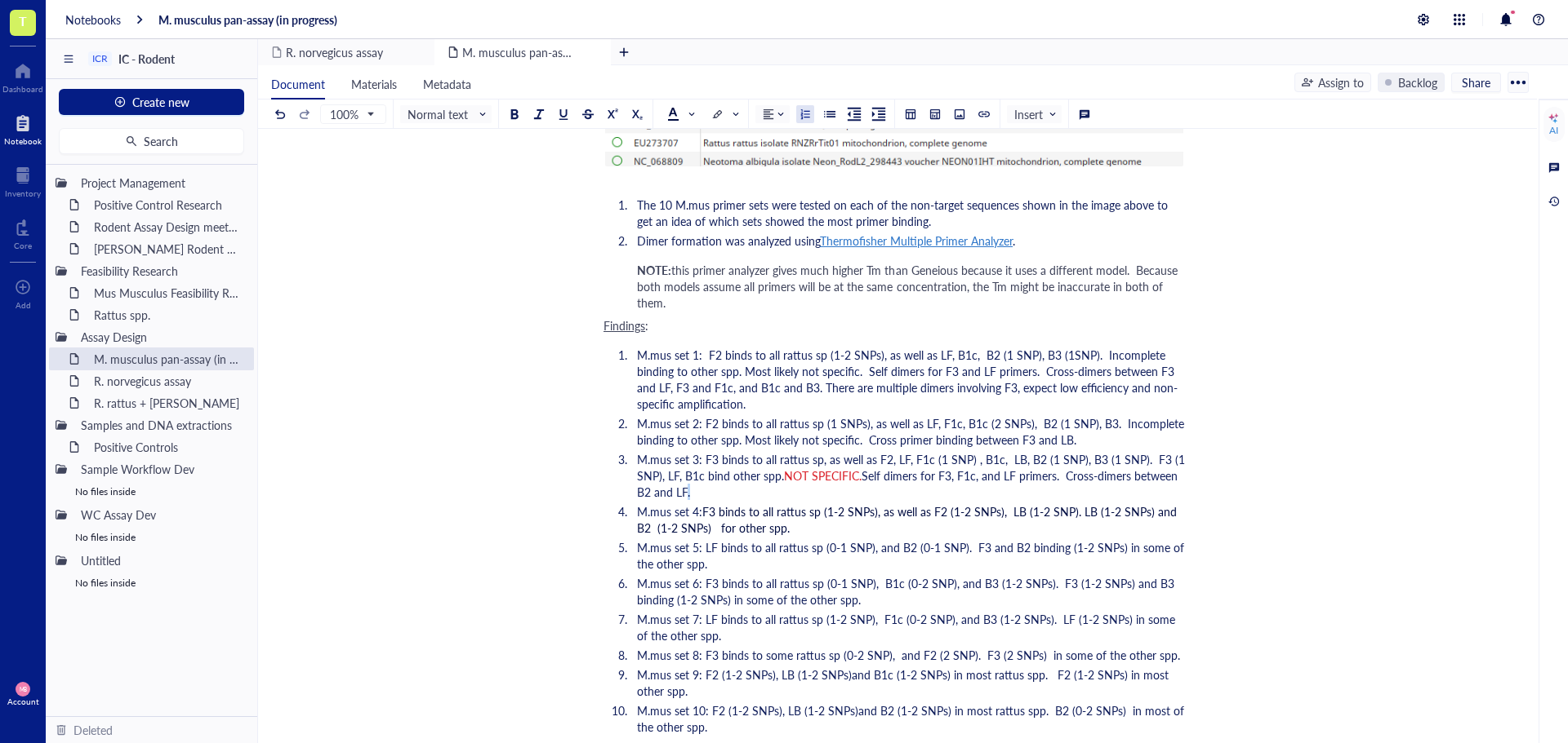
click at [684, 489] on span "Self dimers for F3, F1c, and LF primers. Cross-dimers between B2 and LF." at bounding box center [908, 484] width 543 height 32
click at [712, 489] on li "M.mus set 3: F3 binds to all rattus sp, as well as F2, LF, F1c (1 SNP) , B1c, L…" at bounding box center [907, 475] width 555 height 49
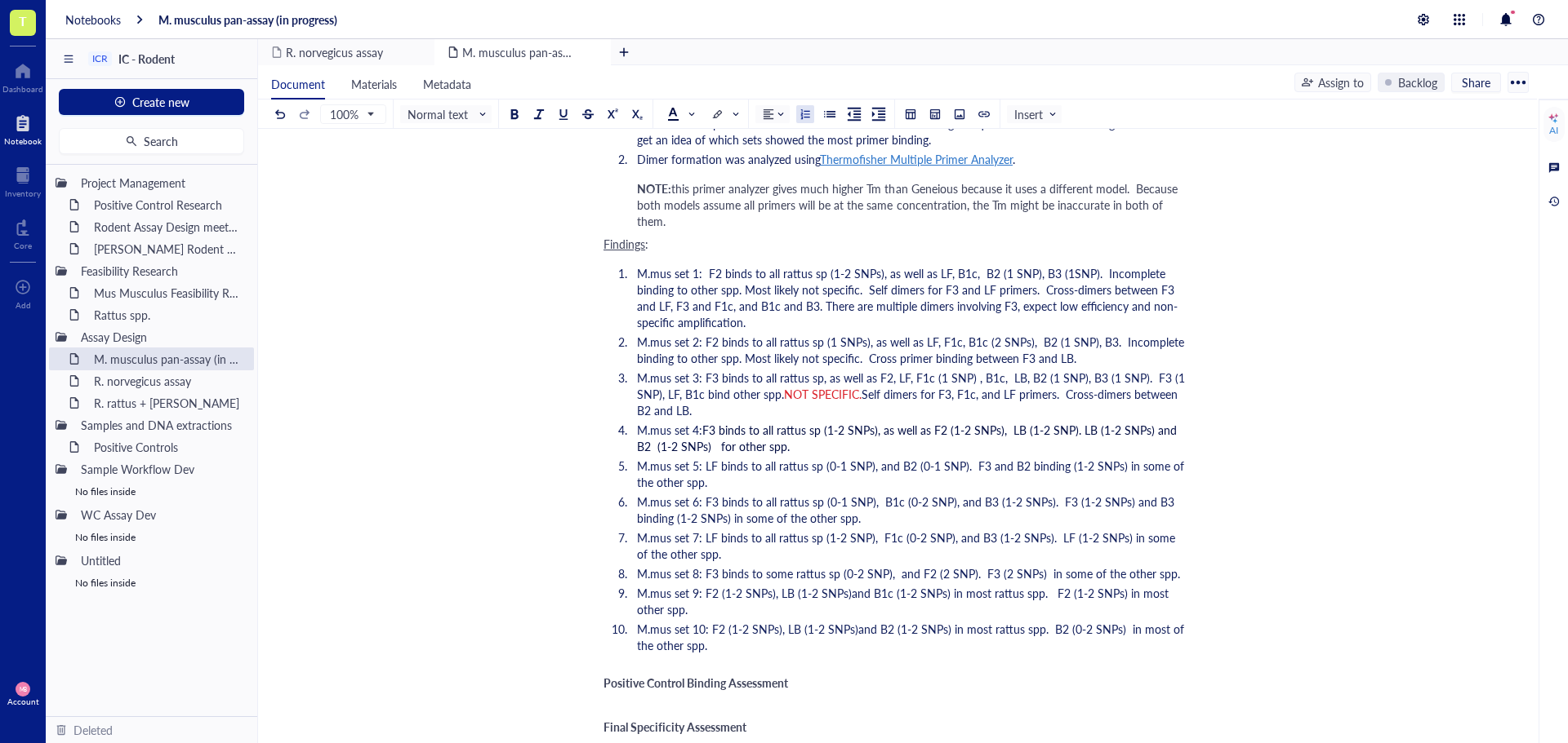
scroll to position [2448, 0]
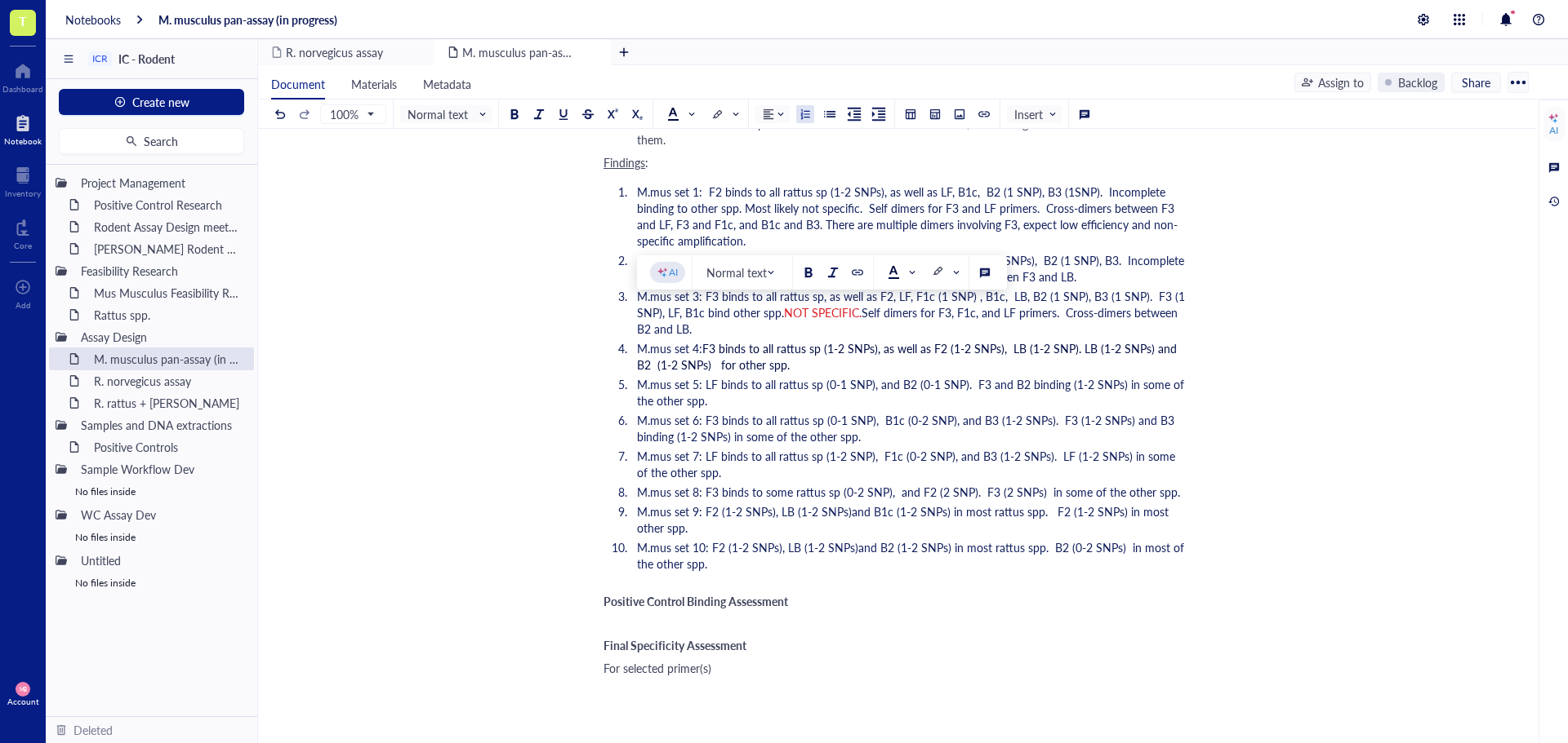
drag, startPoint x: 1067, startPoint y: 313, endPoint x: 1077, endPoint y: 323, distance: 14.1
click at [1077, 323] on li "M.mus set 3: F3 binds to all rattus sp, as well as F2, LF, F1c (1 SNP) , B1c, L…" at bounding box center [907, 312] width 555 height 49
copy span "Cross-dimers between B2 and LB."
click at [760, 395] on li "M.mus set 5: LF binds to all rattus sp (0-1 SNP), and B2 (0-1 SNP). F3 and B2 b…" at bounding box center [907, 393] width 555 height 32
click at [822, 363] on li "M.mus set 4: F3 binds to all rattus sp (1-2 SNPs), as well as F2 (1-2 SNPs), LB…" at bounding box center [907, 356] width 555 height 32
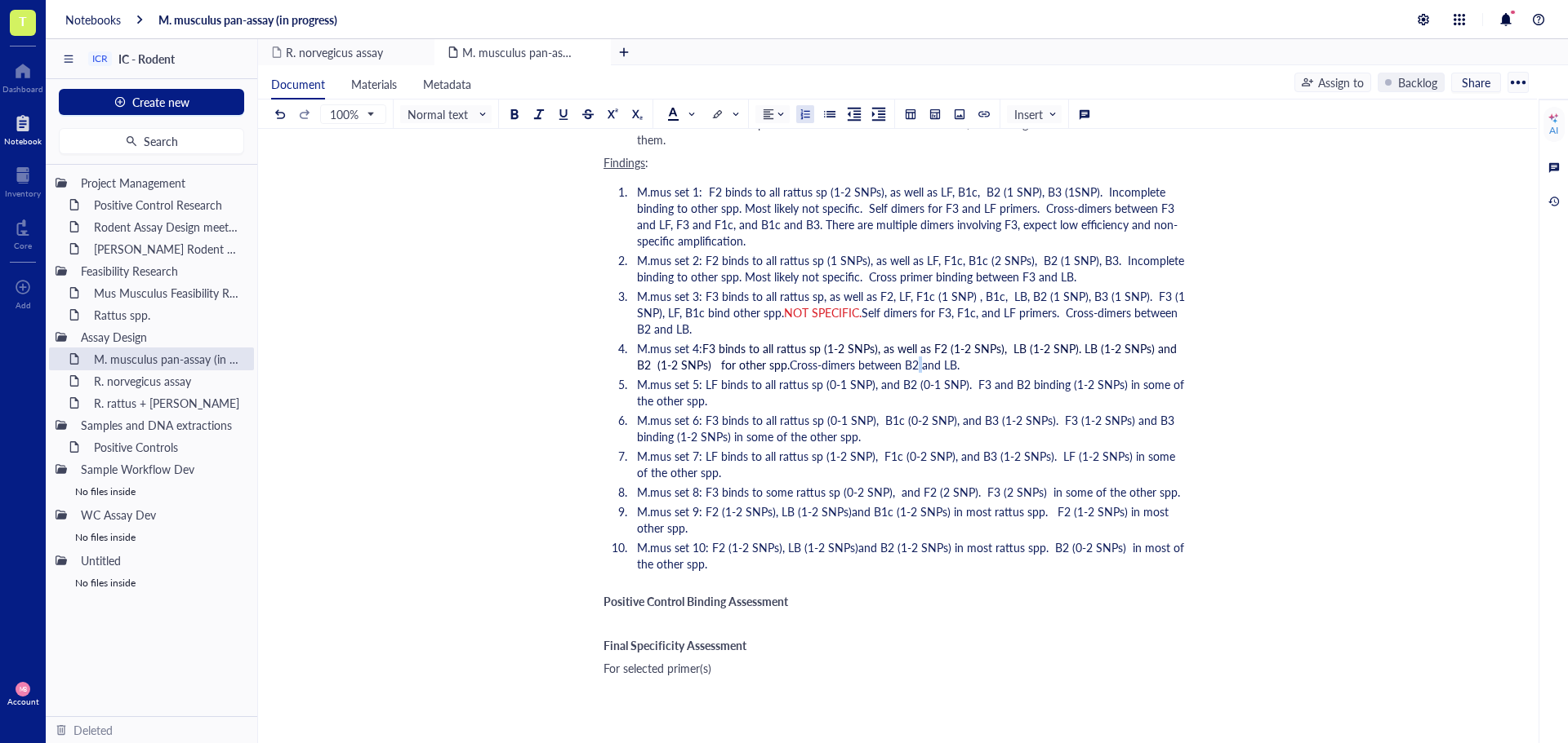
click at [916, 363] on span "Cross-dimers between B2 and LB." at bounding box center [874, 365] width 170 height 16
click at [983, 370] on li "M.mus set 4: F3 binds to all rattus sp (1-2 SNPs), as well as F2 (1-2 SNPs), LB…" at bounding box center [907, 356] width 555 height 32
click at [1123, 366] on li "M.mus set 4: F3 binds to all rattus sp (1-2 SNPs), as well as F2 (1-2 SNPs), LB…" at bounding box center [907, 356] width 555 height 32
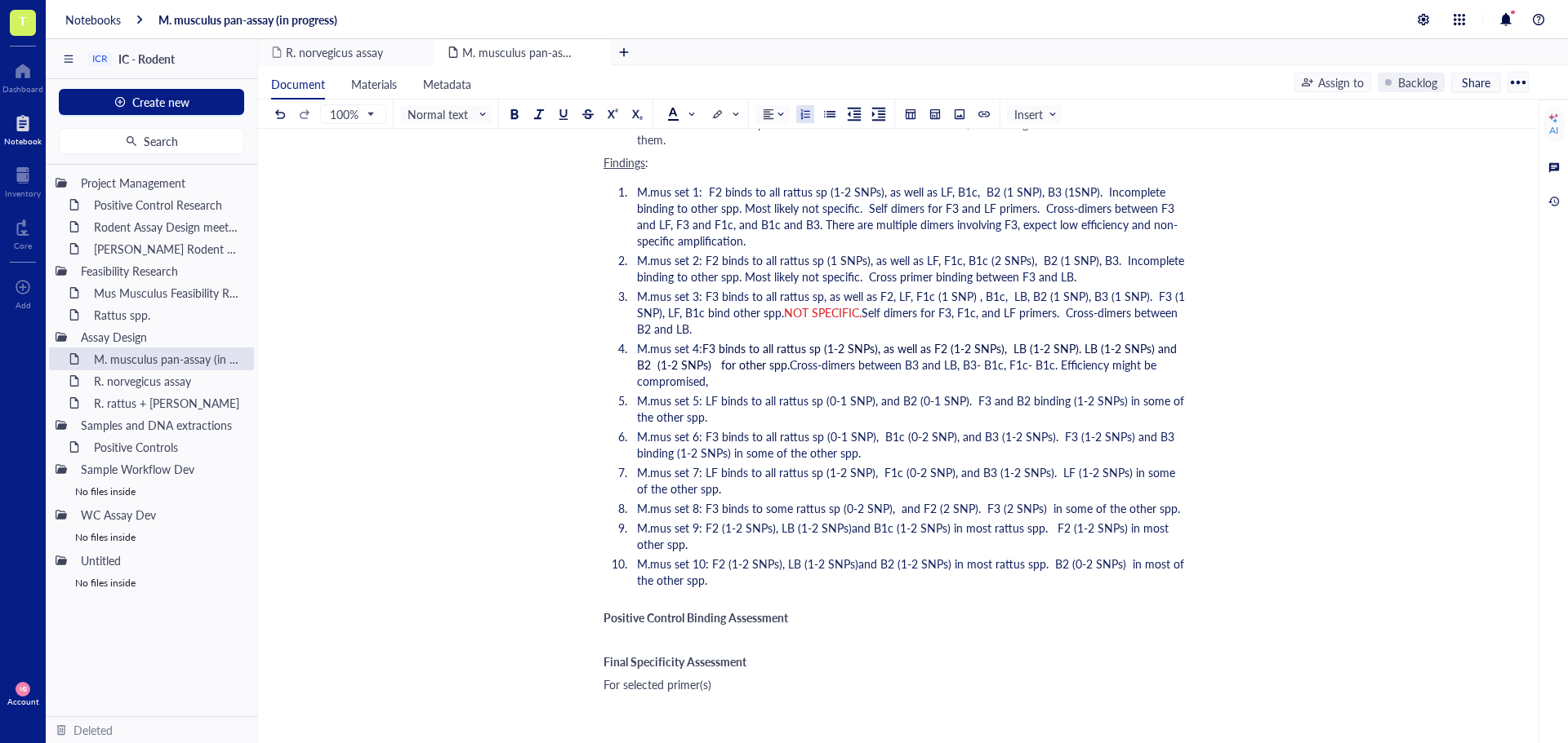
click at [1068, 369] on span "Cross-dimers between B3 and LB, B3- B1c, F1c- B1c. Efficiency might be compromi…" at bounding box center [898, 373] width 523 height 32
click at [971, 376] on li "M.mus set 4: F3 binds to all rattus sp (1-2 SNPs), as well as F2 (1-2 SNPs), LB…" at bounding box center [907, 364] width 555 height 49
click at [751, 426] on ol "M.mus set 1: F2 binds to all rattus sp (1-2 SNPs), as well as LF, B1c, B2 (1 SN…" at bounding box center [894, 386] width 581 height 412
click at [752, 418] on li "M.mus set 5: LF binds to all rattus sp (0-1 SNP), and B2 (0-1 SNP). F3 and B2 b…" at bounding box center [907, 409] width 555 height 32
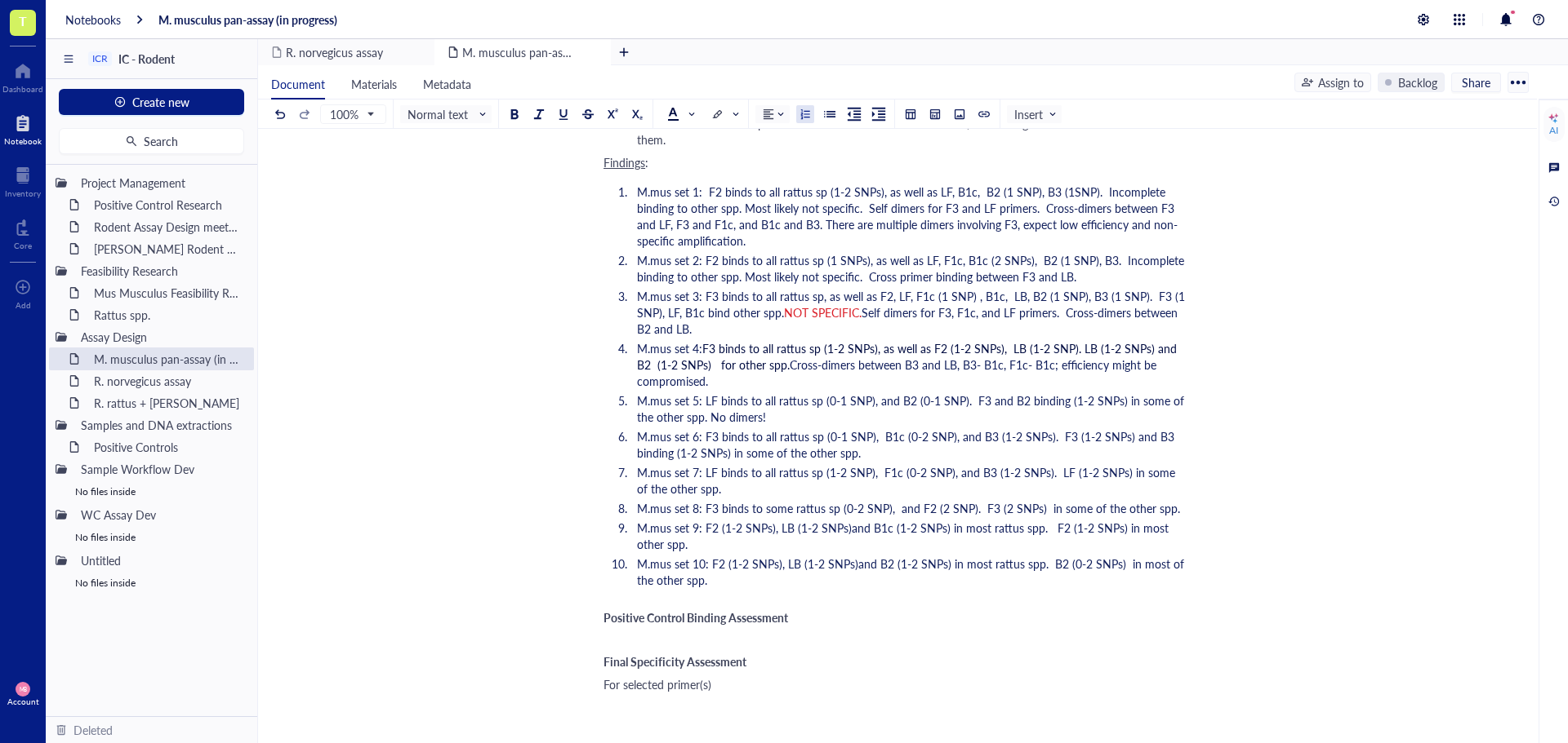
click at [868, 450] on li "M.mus set 6: F3 binds to all rattus sp (0-1 SNP), B1c (0-2 SNP), and B3 (1-2 SN…" at bounding box center [907, 445] width 555 height 32
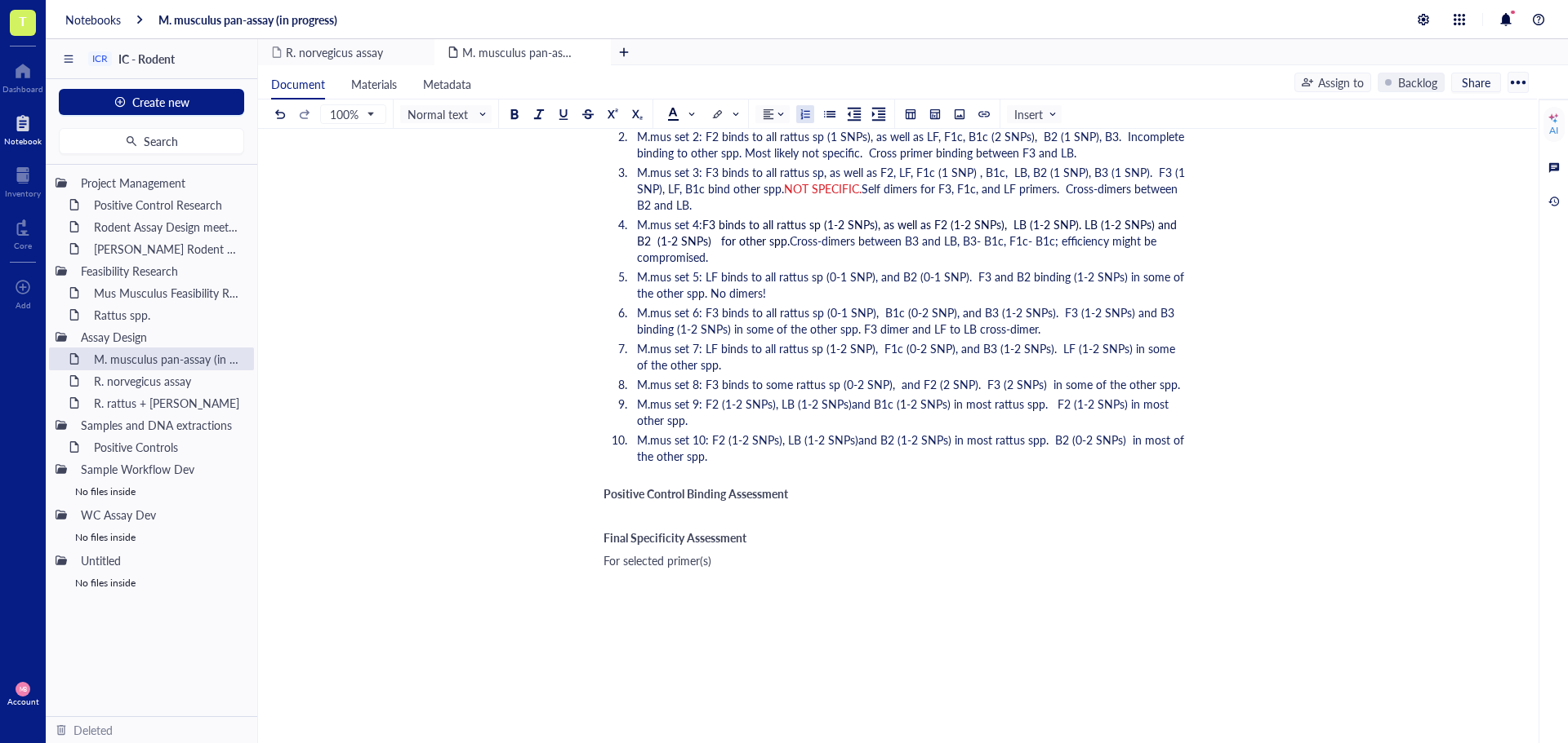
scroll to position [2612, 0]
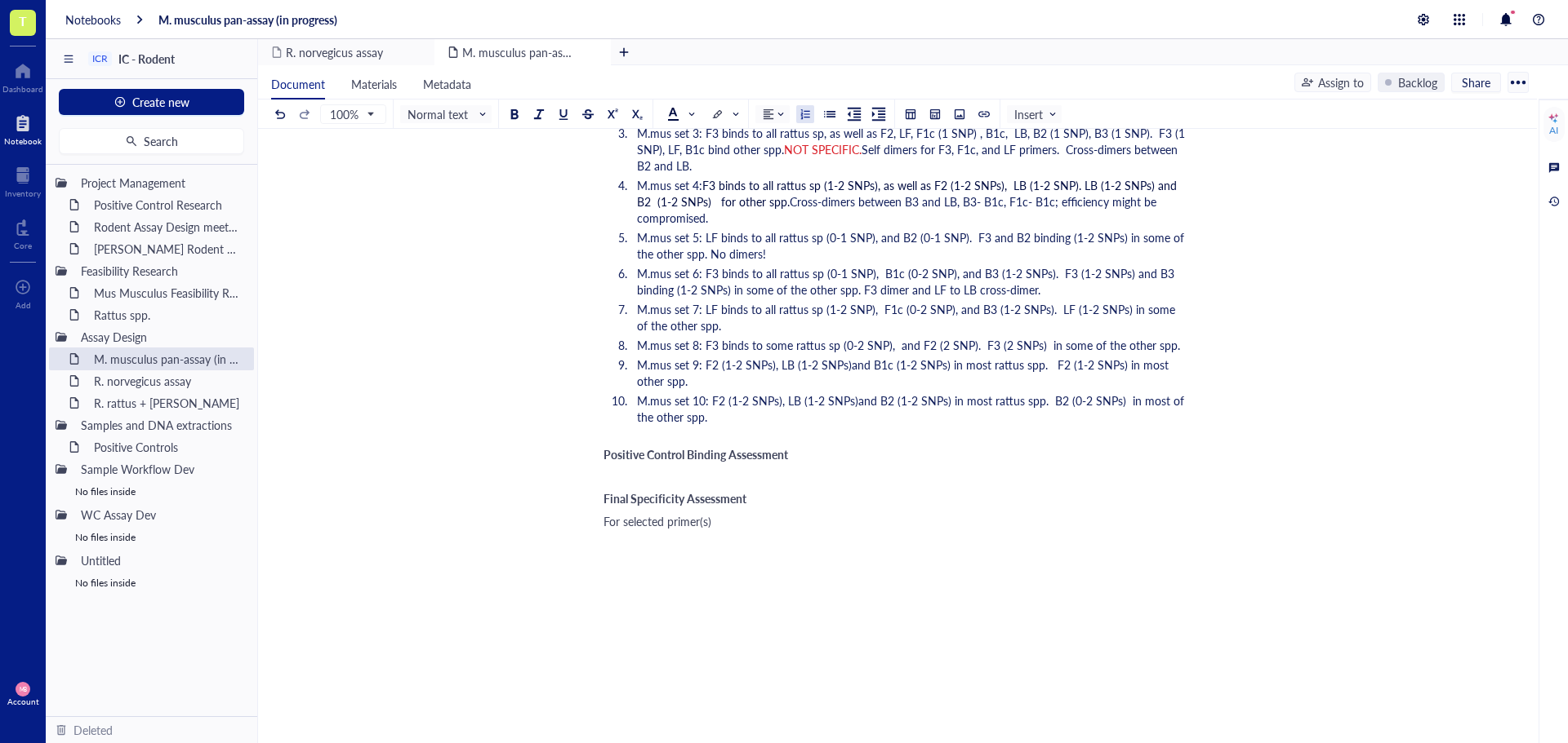
click at [779, 326] on li "M.mus set 7: LF binds to all rattus sp (1-2 SNP), F1c (0-2 SNP), and B3 (1-2 SN…" at bounding box center [907, 318] width 555 height 32
drag, startPoint x: 860, startPoint y: 290, endPoint x: 1022, endPoint y: 293, distance: 162.0
click at [1022, 293] on span "M.mus set 6: F3 binds to all rattus sp (0-1 SNP), B1c (0-2 SNP), and B3 (1-2 SN…" at bounding box center [907, 282] width 541 height 32
click at [1053, 291] on li "M.mus set 6: F3 binds to all rattus sp (0-1 SNP), B1c (0-2 SNP), and B3 (1-2 SN…" at bounding box center [907, 282] width 555 height 32
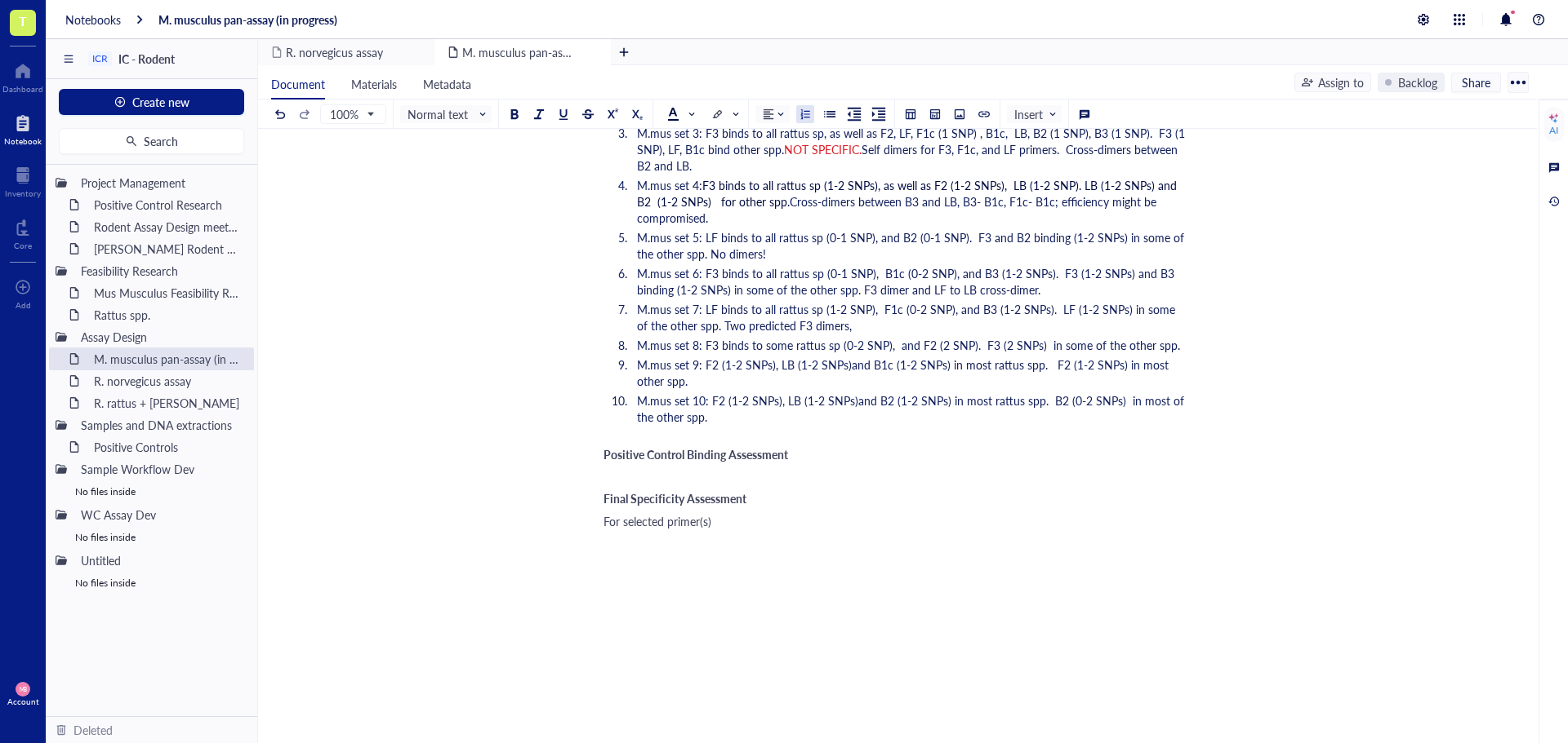
click at [1047, 290] on li "M.mus set 6: F3 binds to all rattus sp (0-1 SNP), B1c (0-2 SNP), and B3 (1-2 SN…" at bounding box center [907, 282] width 555 height 32
drag, startPoint x: 1042, startPoint y: 289, endPoint x: 909, endPoint y: 286, distance: 133.0
click at [909, 286] on li "M.mus set 6: F3 binds to all rattus sp (0-1 SNP), B1c (0-2 SNP), and B3 (1-2 SN…" at bounding box center [907, 282] width 555 height 32
copy span "and LF to LB cross-dimer."
click at [841, 329] on li "M.mus set 7: LF binds to all rattus sp (1-2 SNP), F1c (0-2 SNP), and B3 (1-2 SN…" at bounding box center [907, 318] width 555 height 32
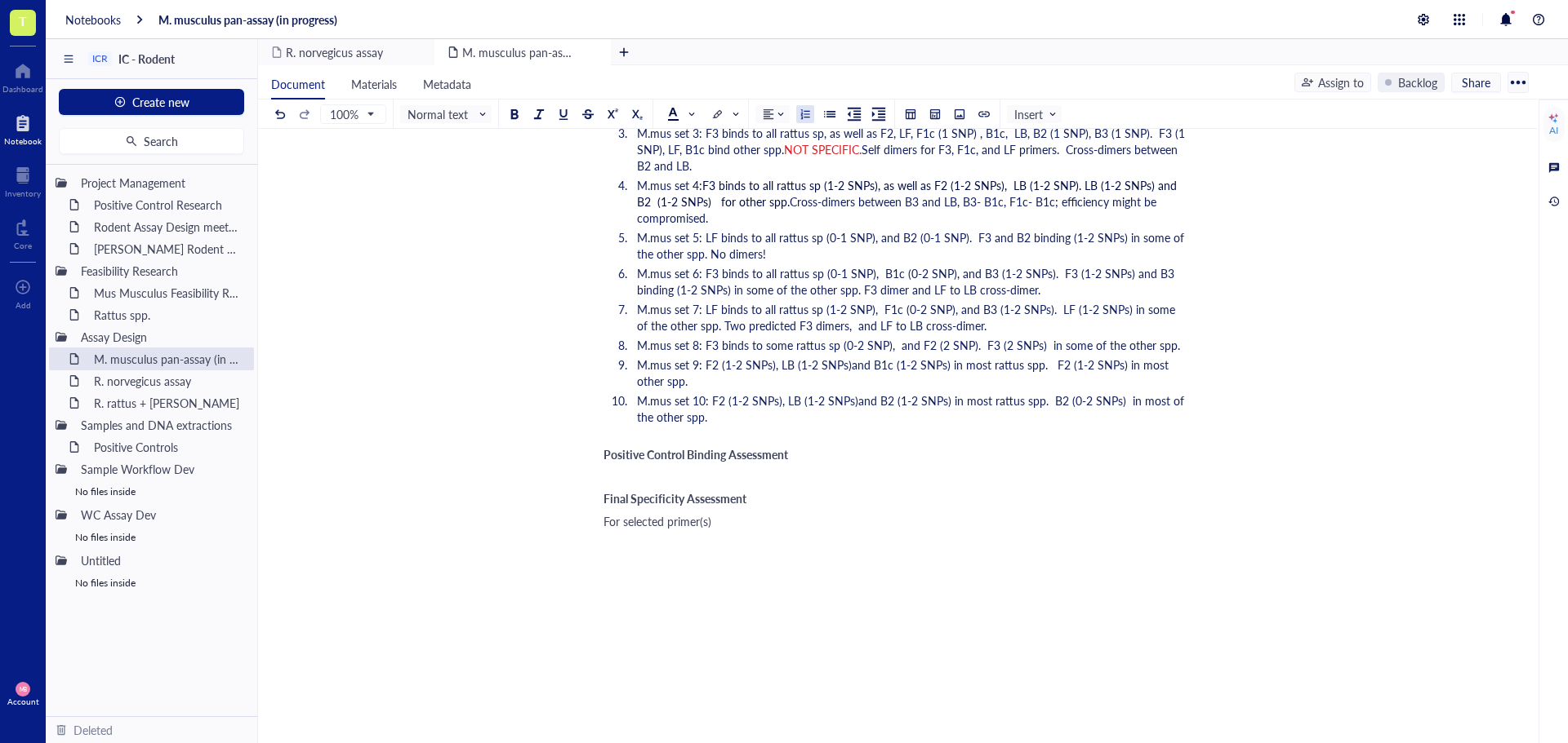
click at [839, 331] on span "M.mus set 7: LF binds to all rattus sp (1-2 SNP), F1c (0-2 SNP), and B3 (1-2 SN…" at bounding box center [907, 318] width 542 height 32
click at [845, 377] on li "M.mus set 9: F2 (1-2 SNPs), LB (1-2 SNPs)and B1c (1-2 SNPs) in most rattus spp.…" at bounding box center [907, 373] width 555 height 32
drag, startPoint x: 712, startPoint y: 325, endPoint x: 836, endPoint y: 325, distance: 124.0
click at [836, 325] on span "M.mus set 7: LF binds to all rattus sp (1-2 SNP), F1c (0-2 SNP), and B3 (1-2 SN…" at bounding box center [907, 318] width 542 height 32
copy span "wo predicted F3 dimers"
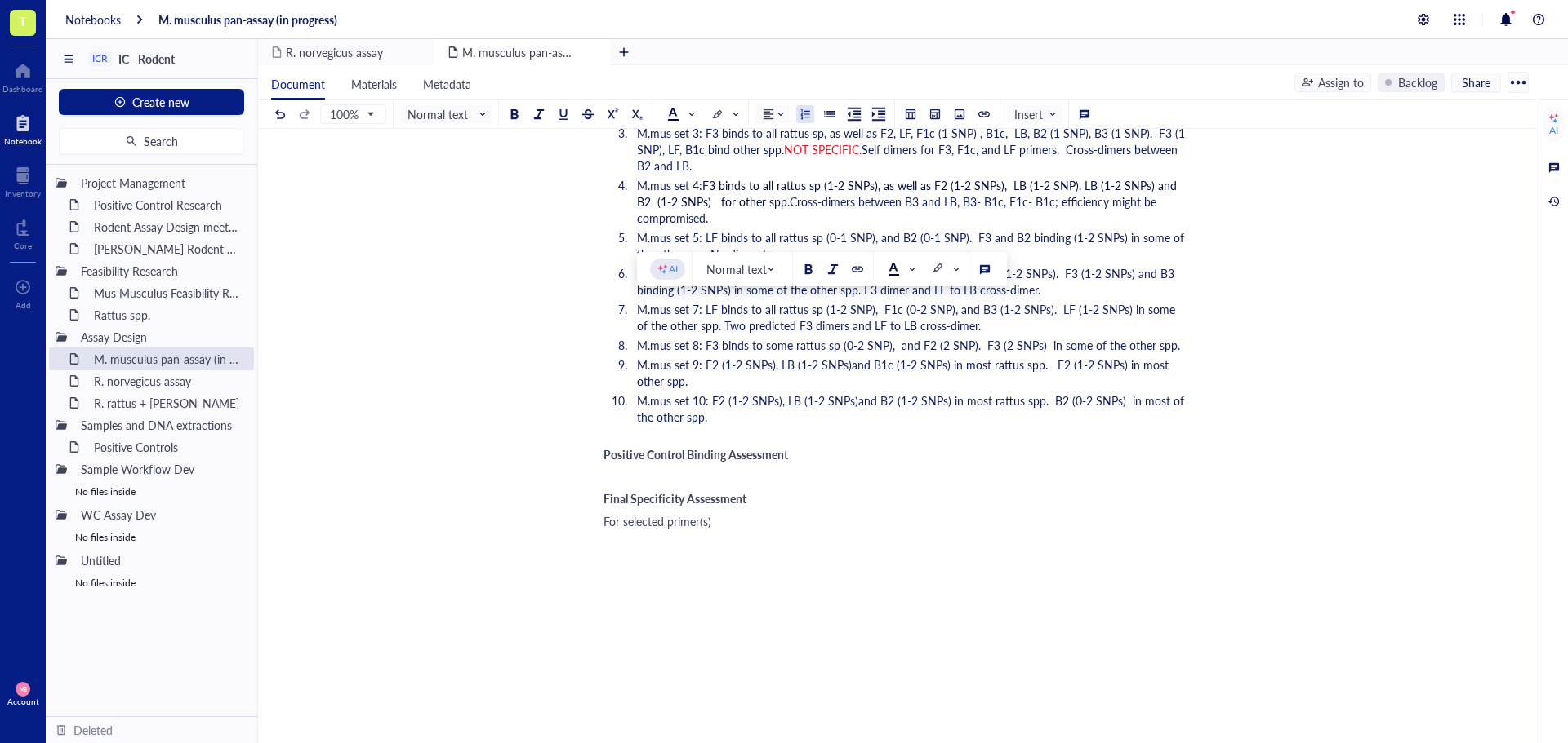
click at [743, 384] on li "M.mus set 9: F2 (1-2 SNPs), LB (1-2 SNPs)and B1c (1-2 SNPs) in most rattus spp.…" at bounding box center [907, 373] width 555 height 32
click at [1181, 345] on li "M.mus set 8: F3 binds to some rattus sp (0-2 SNP), and F2 (2 SNP). F3 (2 SNPs) …" at bounding box center [907, 345] width 555 height 16
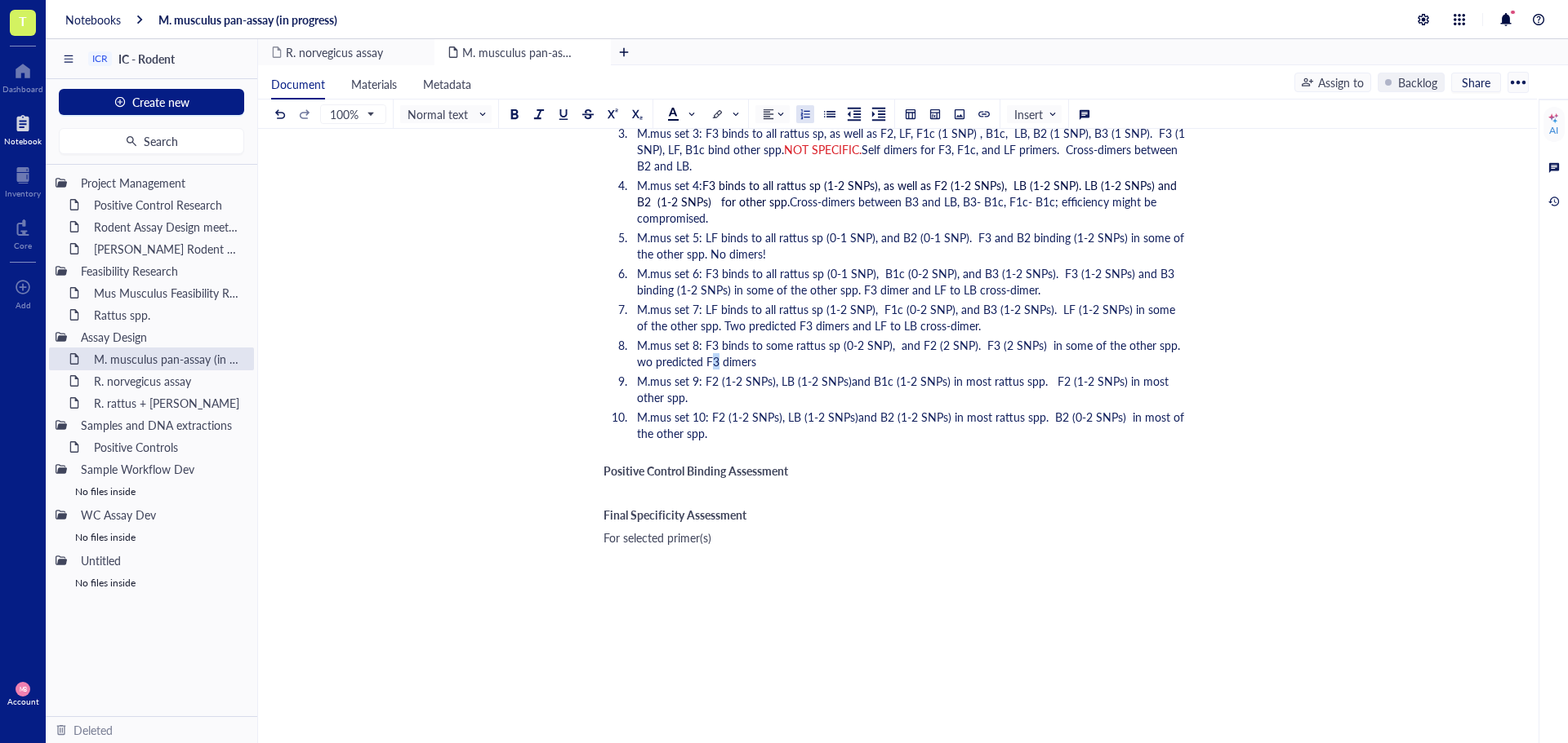
click at [715, 358] on span "M.mus set 8: F3 binds to some rattus sp (0-2 SNP), and F2 (2 SNP). F3 (2 SNPs) …" at bounding box center [911, 354] width 549 height 32
click at [761, 357] on li "M.mus set 8: F3 binds to some rattus sp (0-2 SNP), and F2 (2 SNP). F3 (2 SNPs) …" at bounding box center [907, 354] width 555 height 32
click at [762, 365] on span "M.mus set 8: F3 binds to some rattus sp (0-2 SNP), and F2 (2 SNP). F3 (2 SNPs) …" at bounding box center [911, 354] width 549 height 32
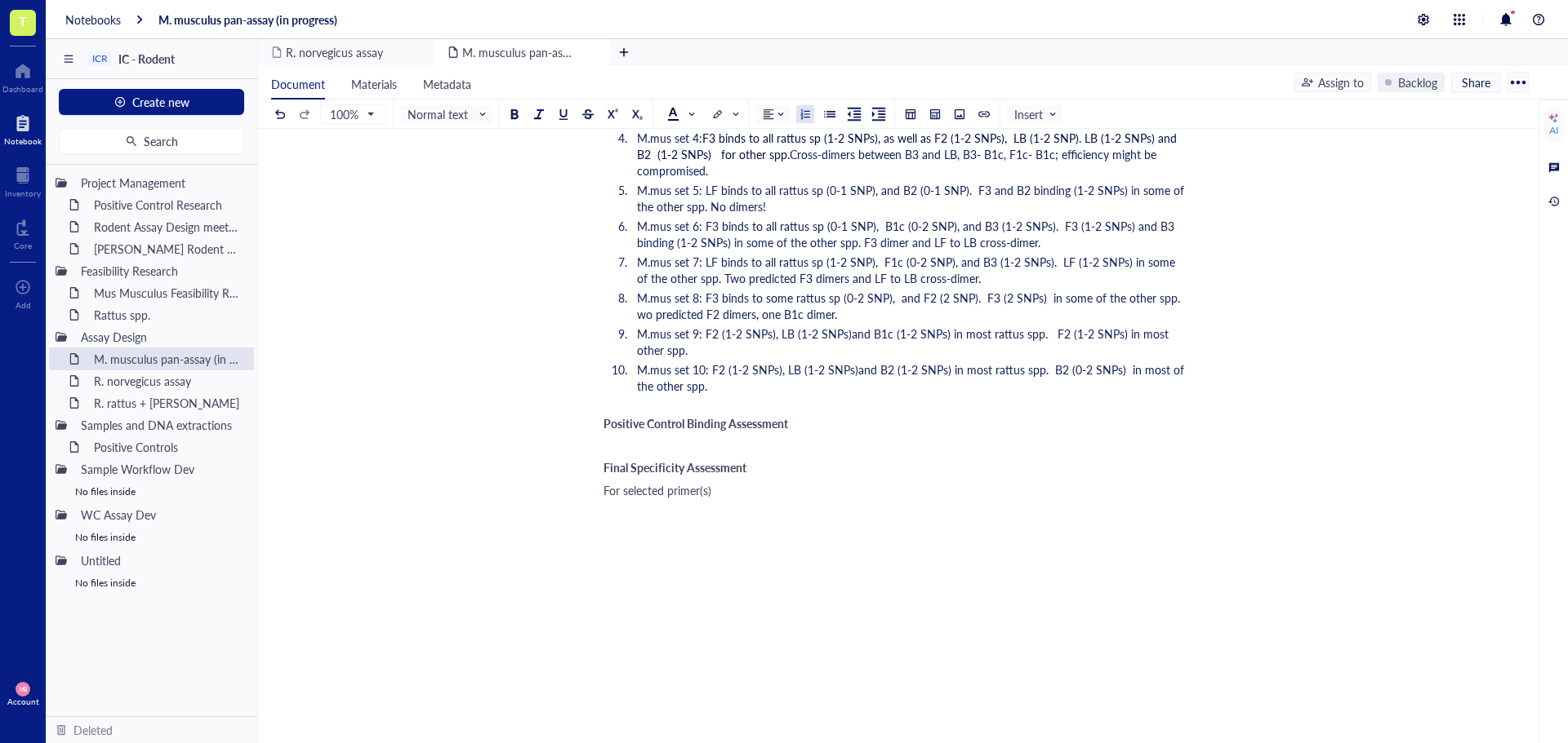
scroll to position [2682, 0]
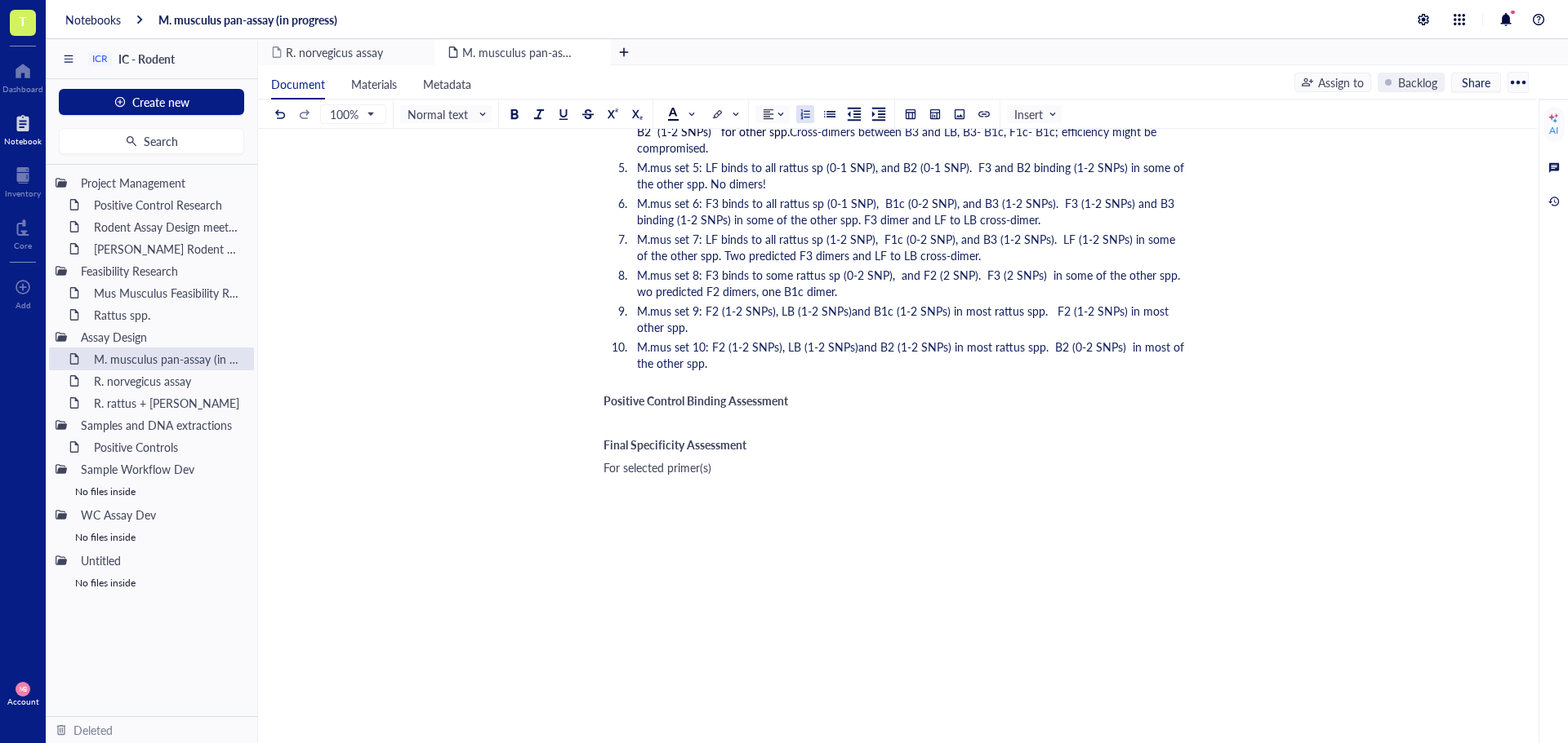
click at [780, 325] on li "M.mus set 9: F2 (1-2 SNPs), LB (1-2 SNPs)and B1c (1-2 SNPs) in most rattus spp.…" at bounding box center [907, 319] width 555 height 32
click at [801, 335] on li "M.mus set 9: F2 (1-2 SNPs), LB (1-2 SNPs)and B1c (1-2 SNPs) in most rattus spp.…" at bounding box center [907, 319] width 555 height 32
click at [735, 355] on li "M.mus set 10: F2 (1-2 SNPs), LB (1-2 SNPs)and B2 (1-2 SNPs) in most rattus spp.…" at bounding box center [907, 355] width 555 height 32
click at [691, 285] on span "M.mus set 8: F3 binds to some rattus sp (0-2 SNP), and F2 (2 SNP). F3 (2 SNPs) …" at bounding box center [911, 283] width 549 height 32
click at [637, 295] on span "M.mus set 8: F3 binds to some rattus sp (0-2 SNP), and F2 (2 SNP). F3 (2 SNPs) …" at bounding box center [911, 283] width 549 height 32
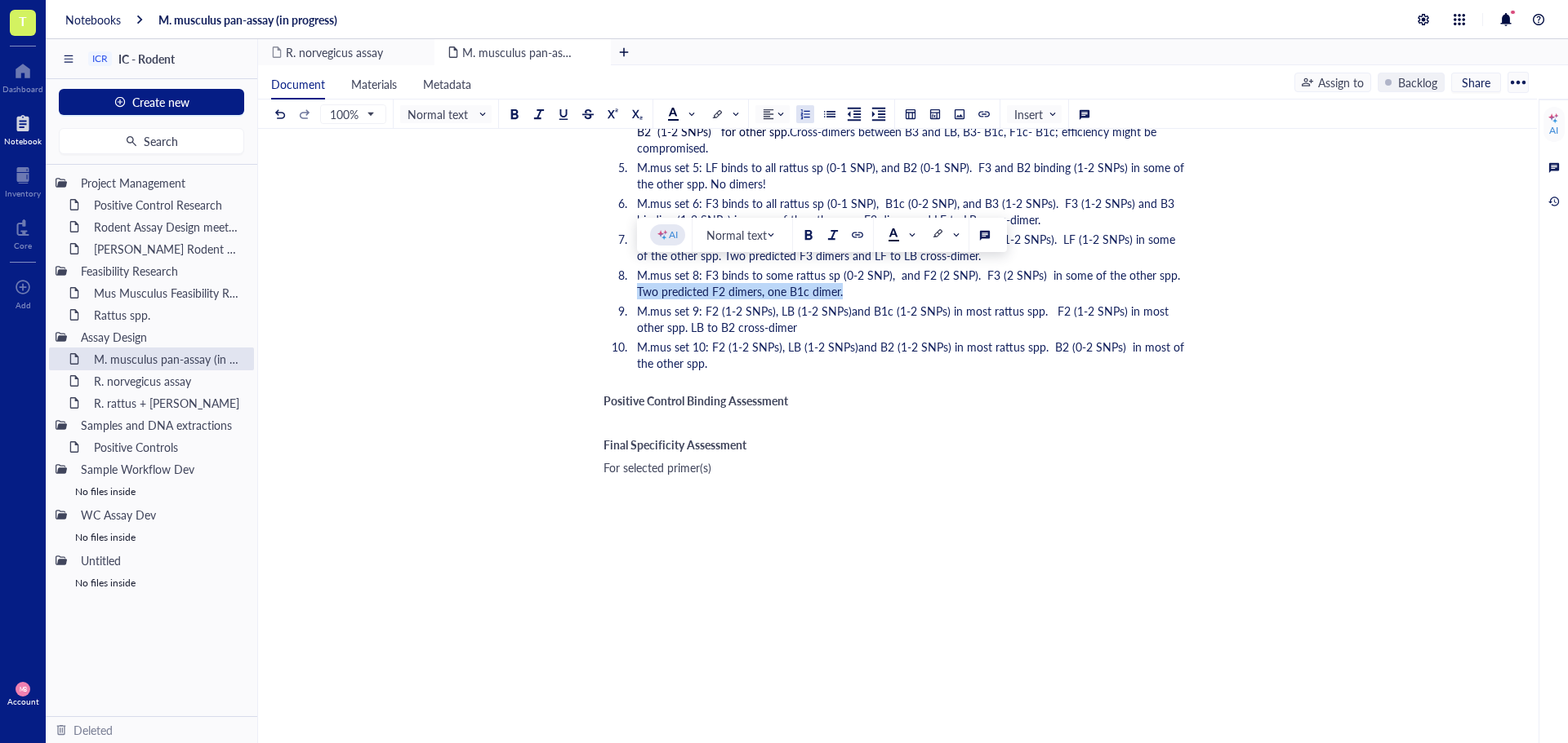
drag, startPoint x: 637, startPoint y: 293, endPoint x: 843, endPoint y: 295, distance: 206.0
click at [843, 295] on li "M.mus set 8: F3 binds to some rattus sp (0-2 SNP), and F2 (2 SNP). F3 (2 SNPs) …" at bounding box center [907, 283] width 555 height 32
copy span "Two predicted F2 dimers, one B1c dimer."
click at [752, 355] on li "M.mus set 10: F2 (1-2 SNPs), LB (1-2 SNPs)and B2 (1-2 SNPs) in most rattus spp.…" at bounding box center [907, 355] width 555 height 32
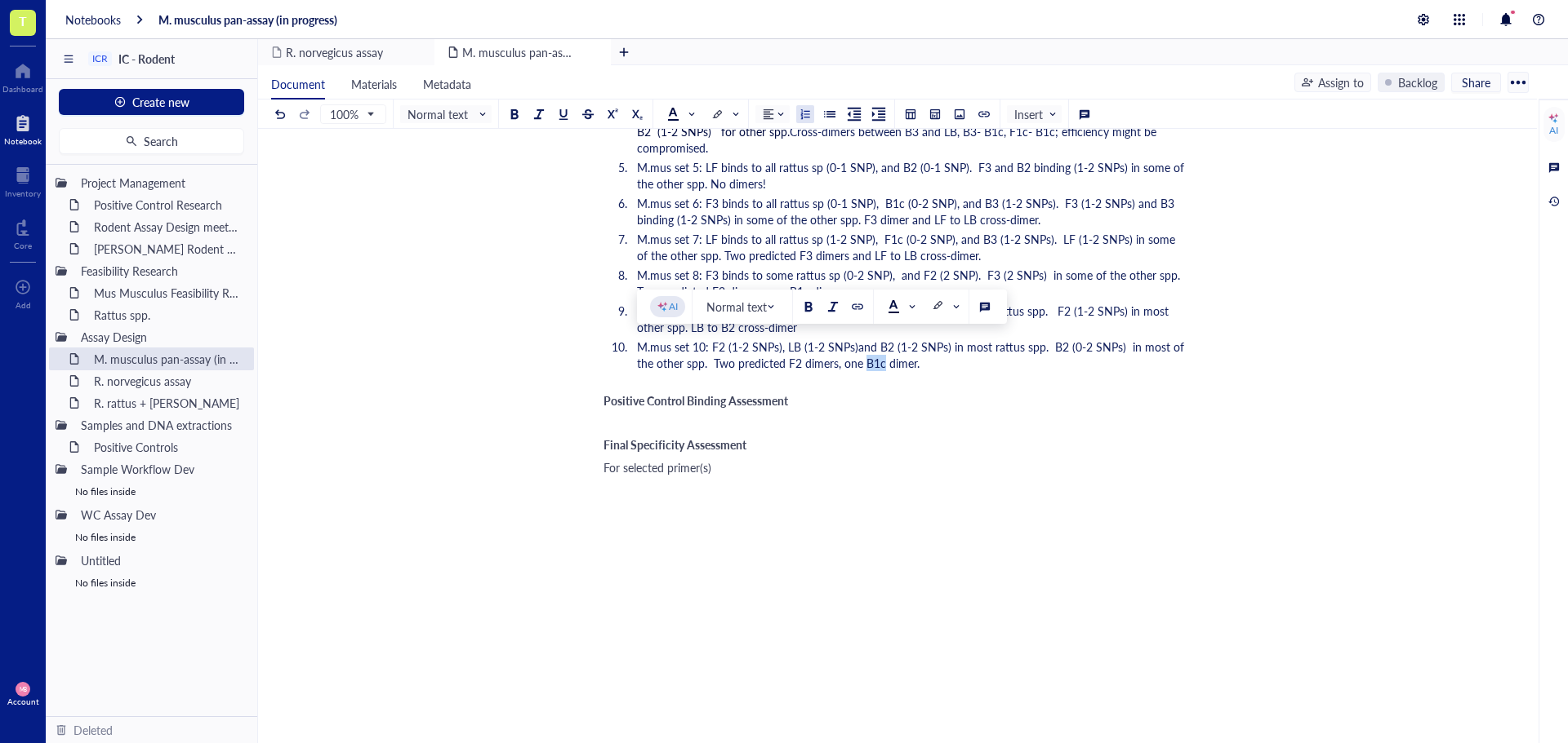
drag, startPoint x: 882, startPoint y: 362, endPoint x: 866, endPoint y: 365, distance: 16.3
click at [866, 365] on span "M.mus set 10: F2 (1-2 SNPs), LB (1-2 SNPs)and B2 (1-2 SNPs) in most rattus spp.…" at bounding box center [912, 355] width 550 height 32
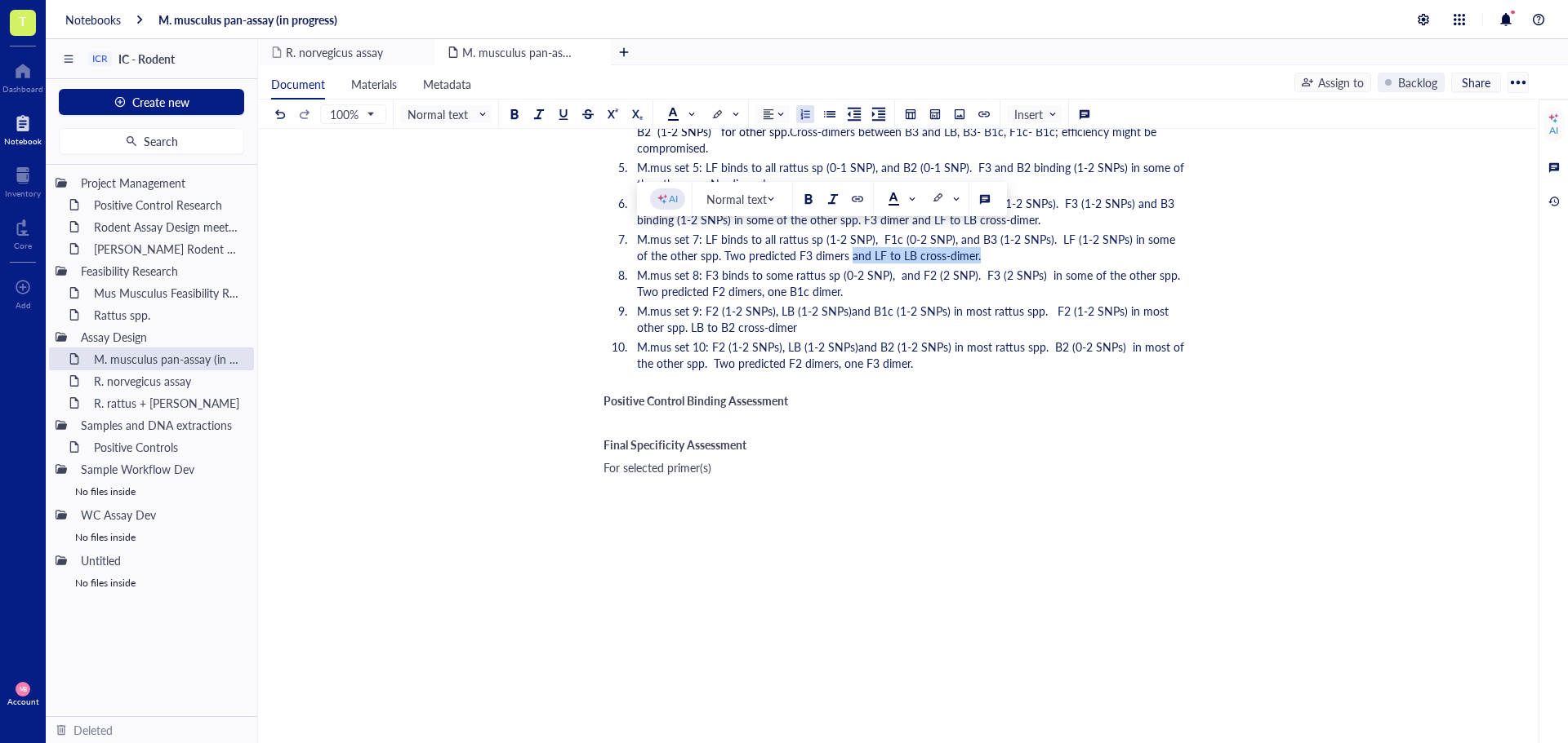
drag, startPoint x: 836, startPoint y: 254, endPoint x: 966, endPoint y: 260, distance: 130.1
click at [966, 260] on li "M.mus set 7: LF binds to all rattus sp (1-2 SNP), F1c (0-2 SNP), and B3 (1-2 SN…" at bounding box center [907, 247] width 555 height 32
copy span "and LF to LB cross-dimer."
click at [925, 366] on li "M.mus set 10: F2 (1-2 SNPs), LB (1-2 SNPs)and B2 (1-2 SNPs) in most rattus spp.…" at bounding box center [907, 355] width 555 height 32
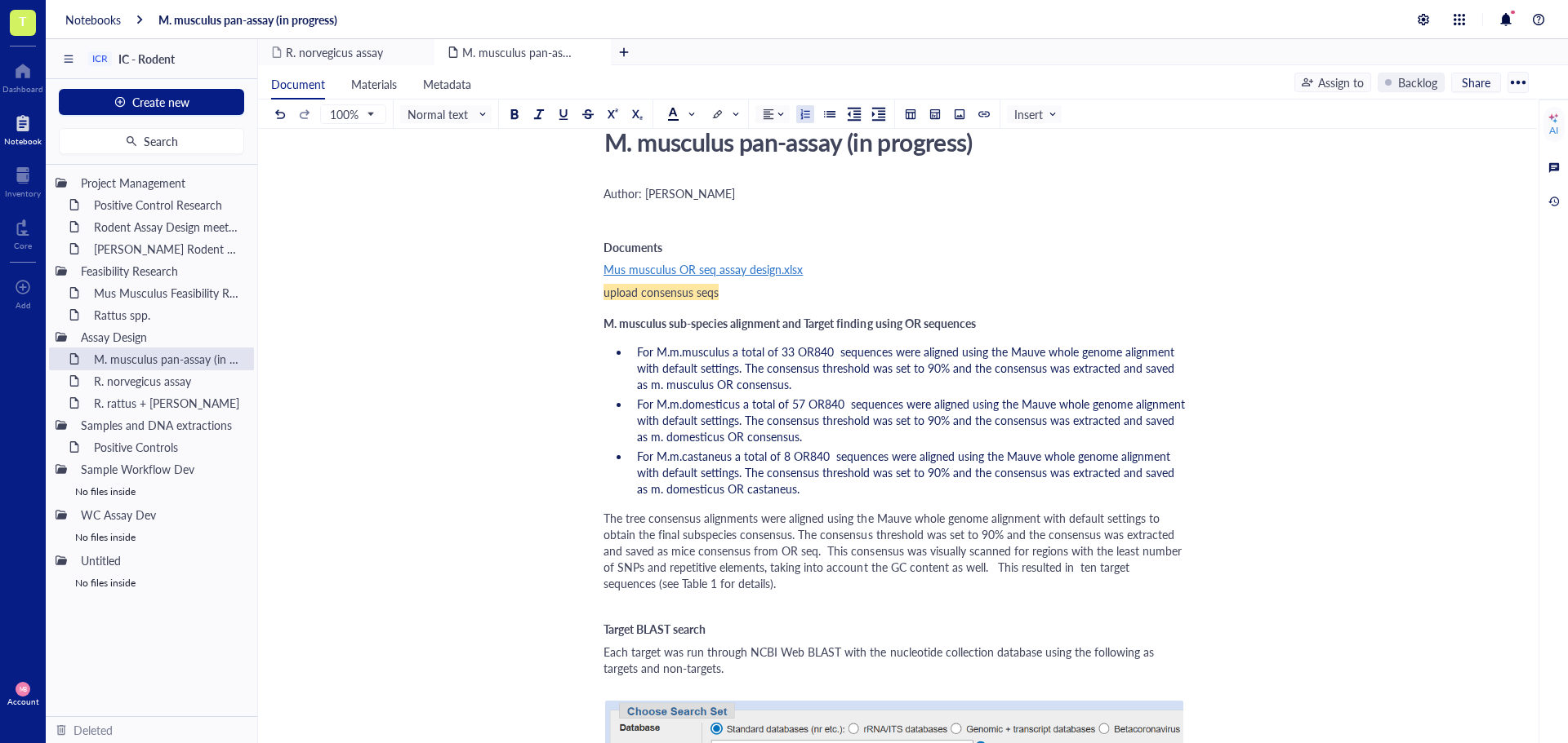
scroll to position [0, 0]
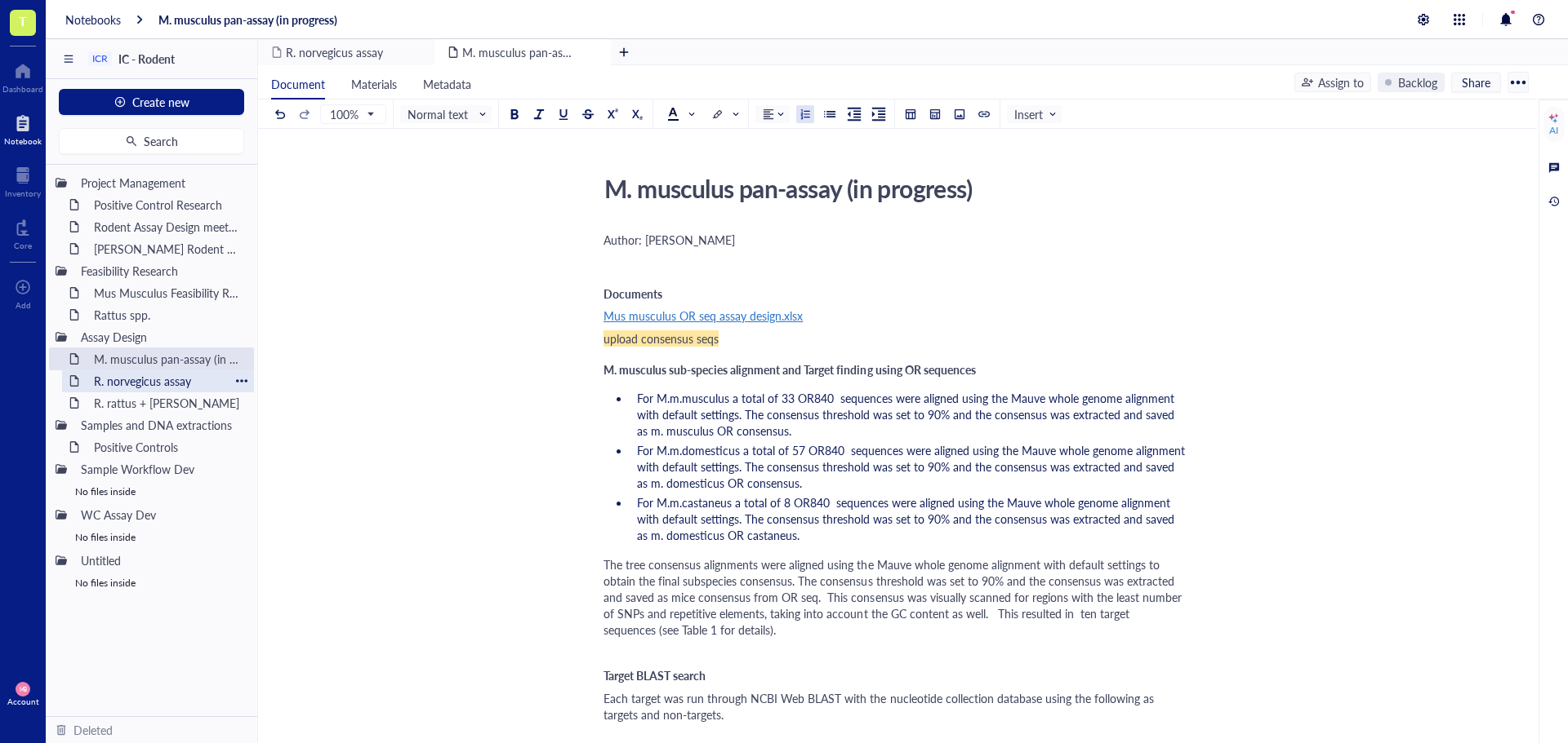
click at [167, 384] on div "R. norvegicus assay" at bounding box center [157, 381] width 143 height 23
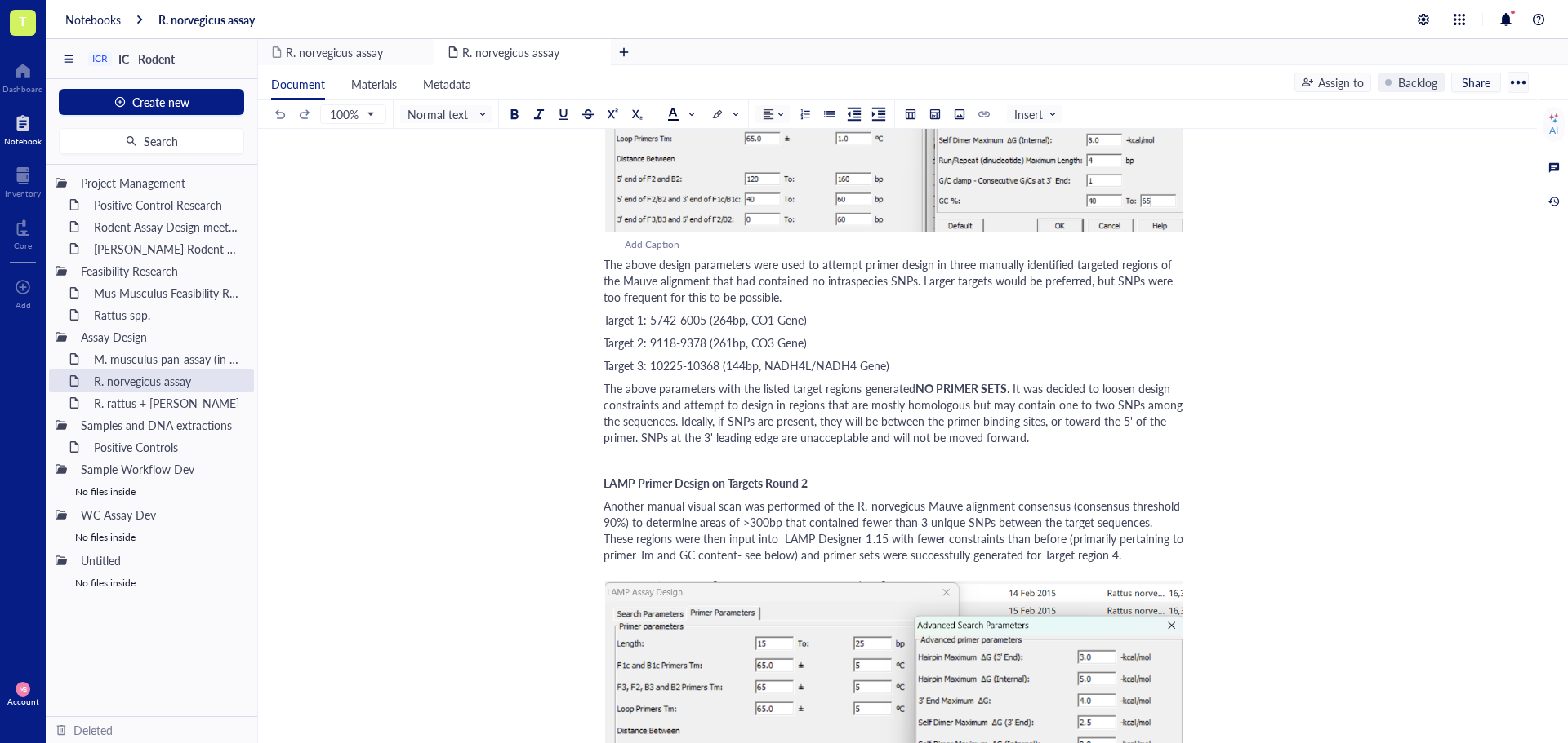
scroll to position [909, 0]
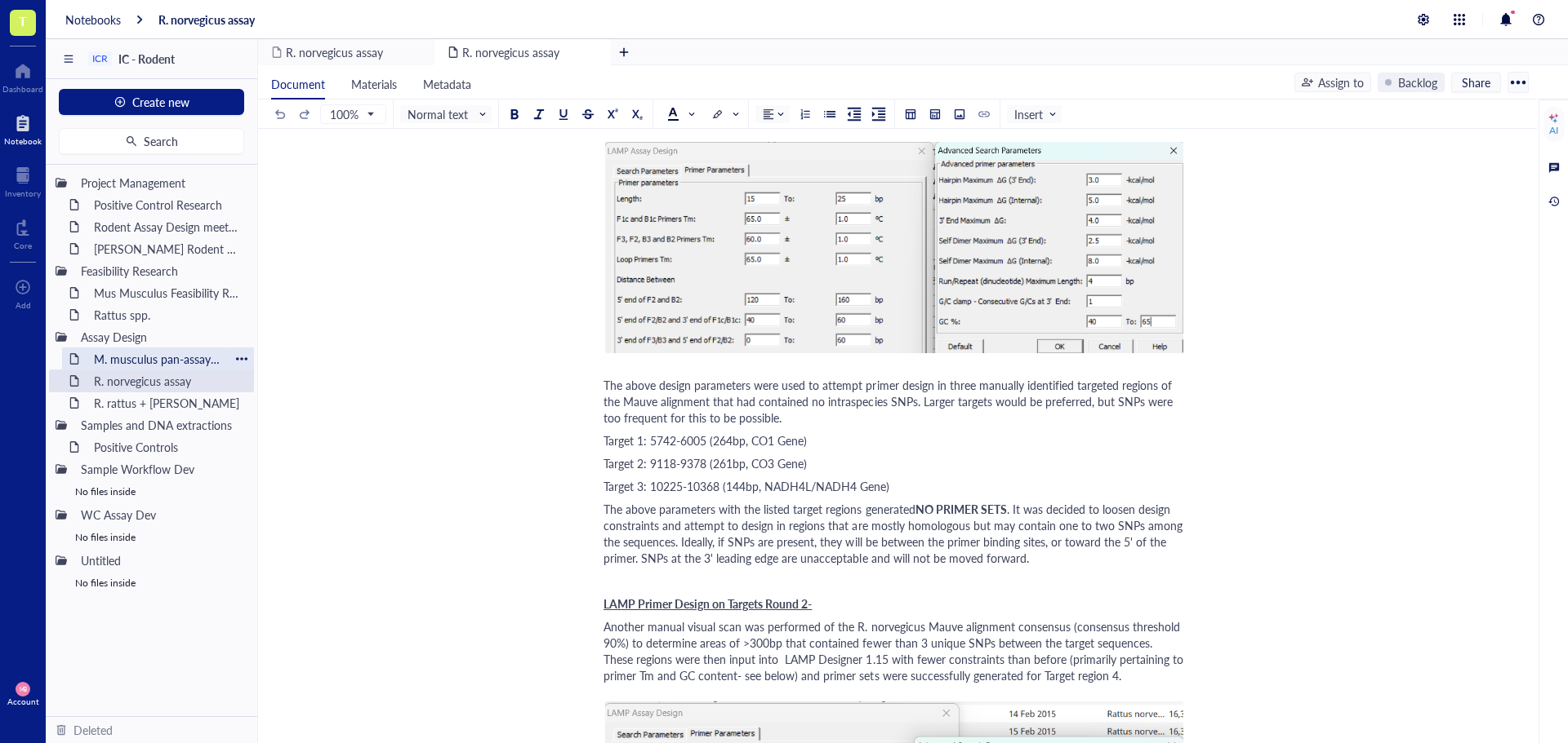
click at [153, 364] on div "M. musculus pan-assay (in progress)" at bounding box center [157, 359] width 143 height 23
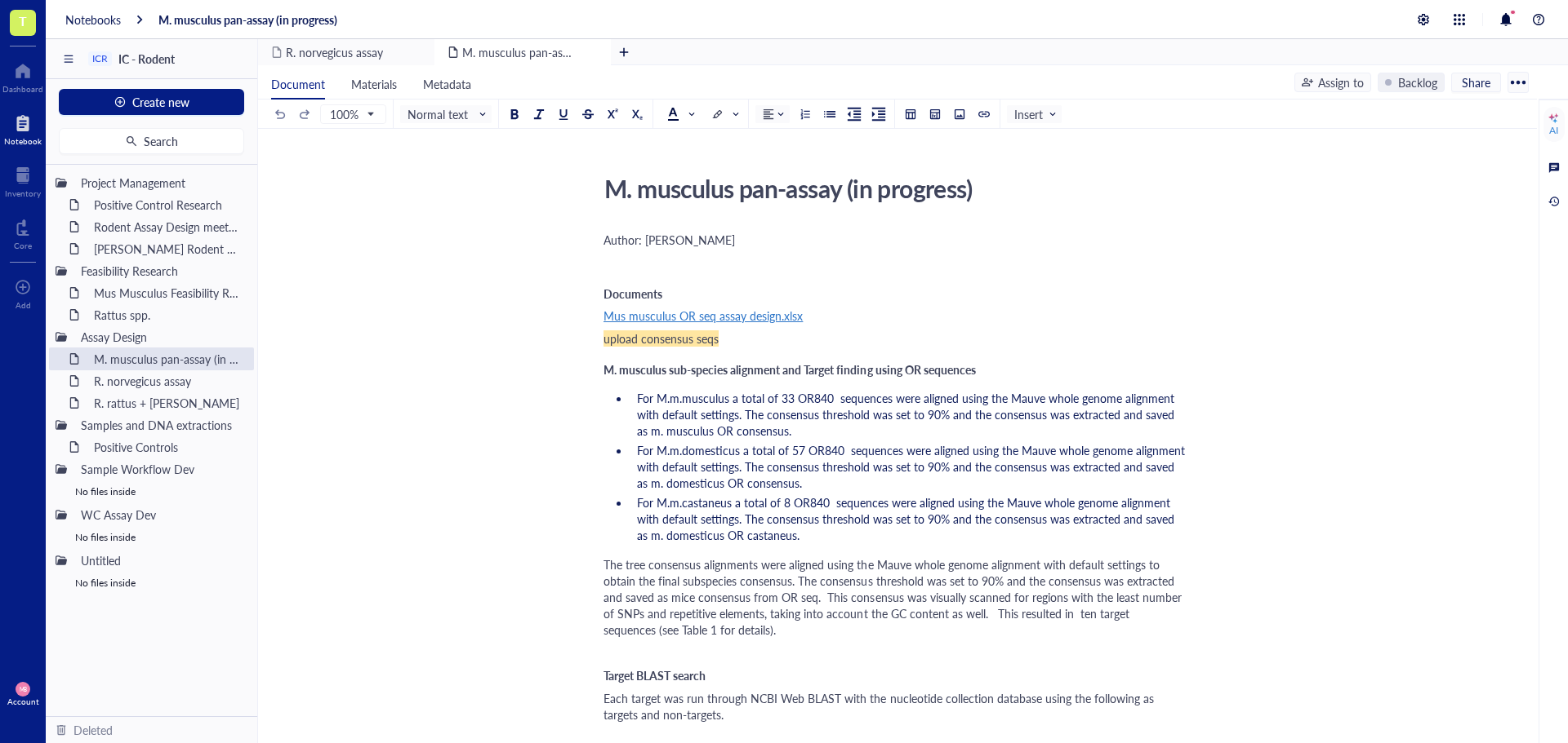
click at [834, 654] on div "﻿" at bounding box center [894, 652] width 581 height 16
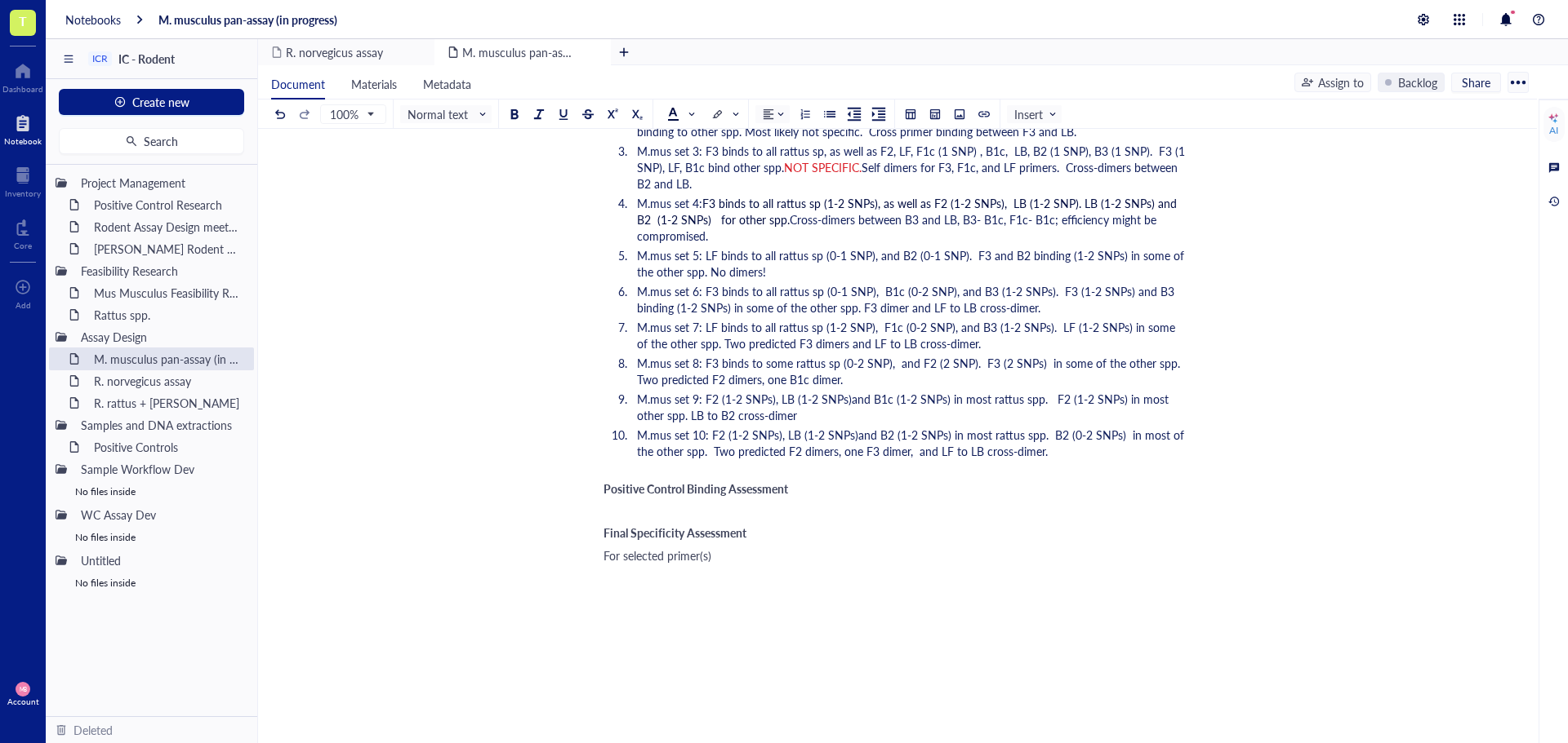
scroll to position [2682, 0]
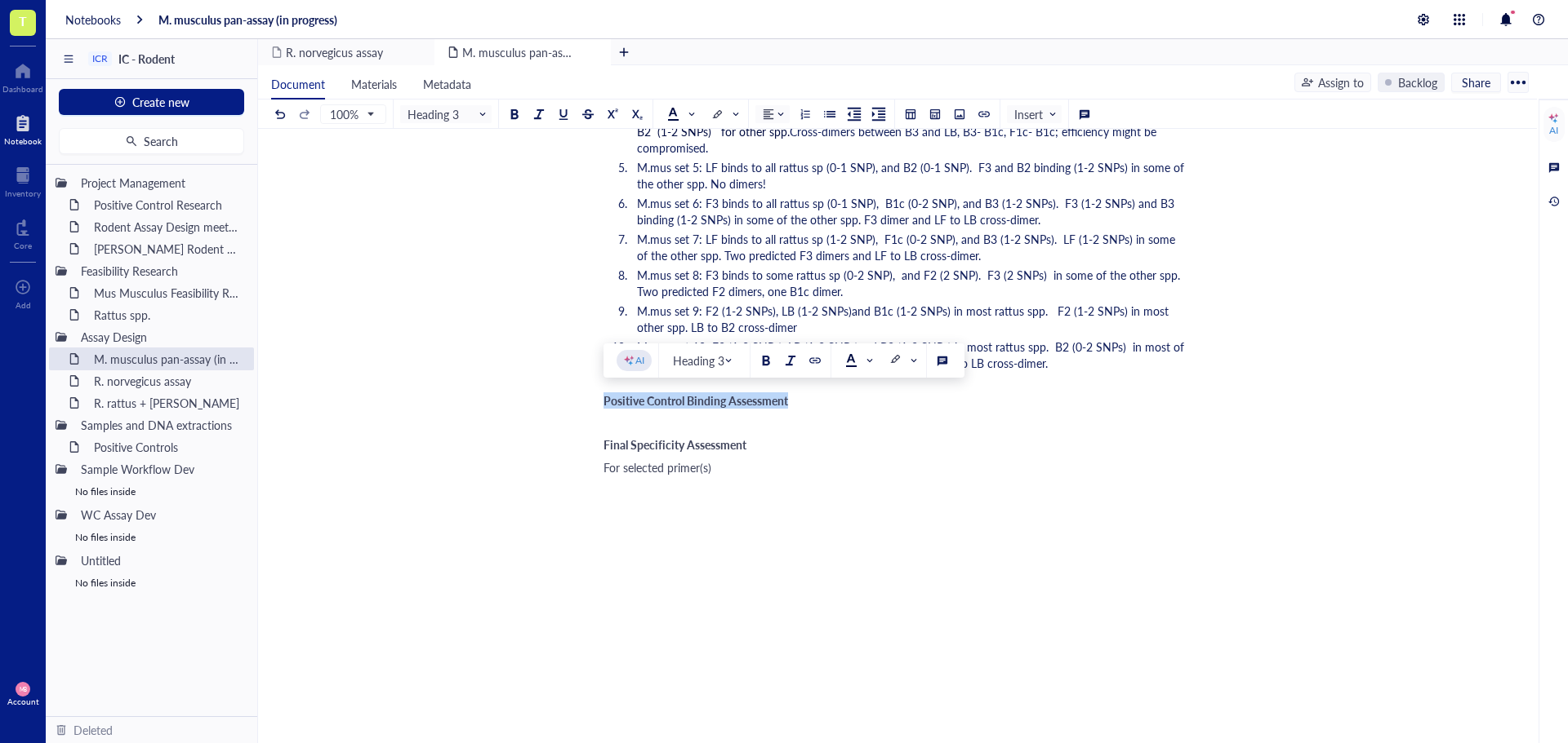
drag, startPoint x: 789, startPoint y: 399, endPoint x: 602, endPoint y: 406, distance: 187.1
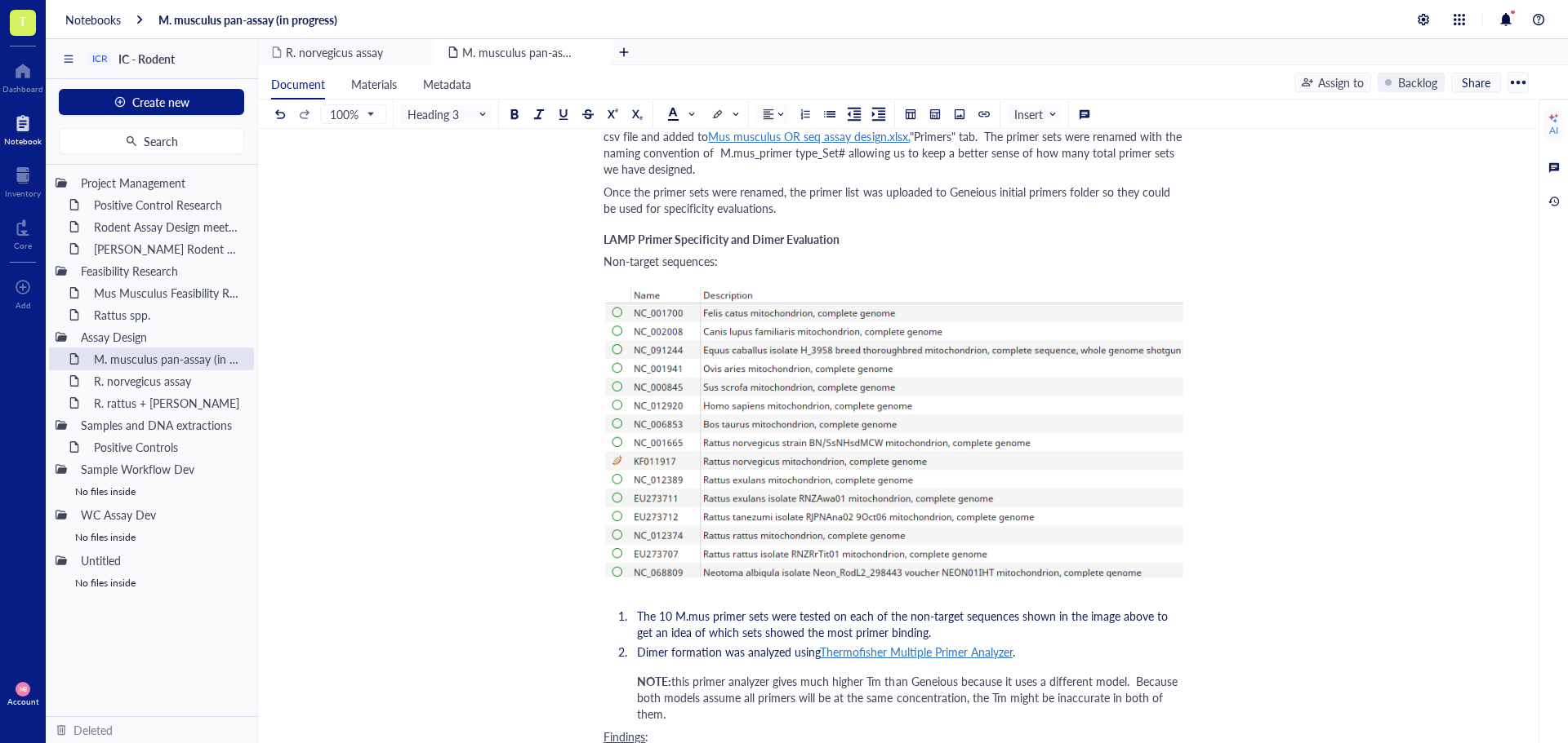
scroll to position [1865, 0]
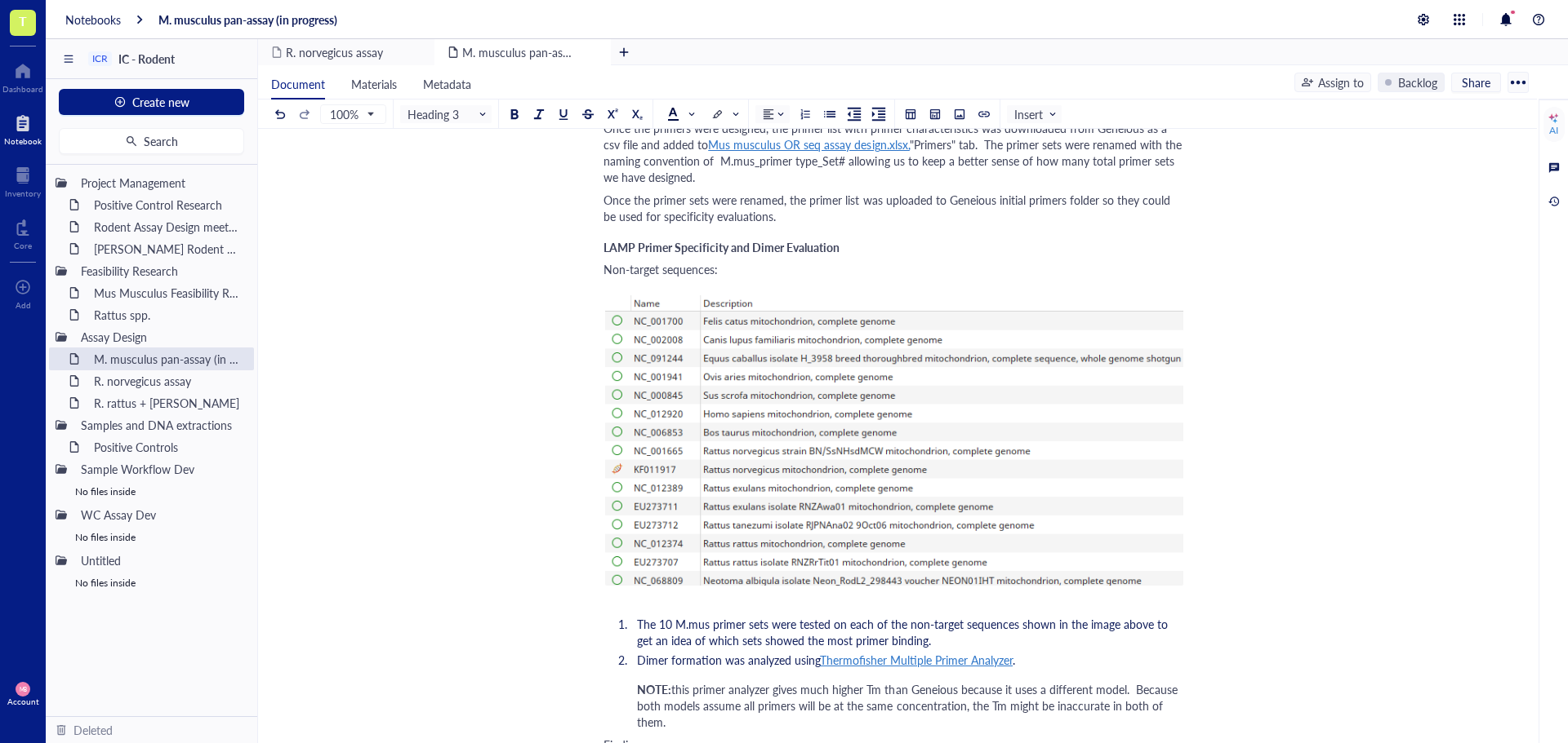
click at [671, 248] on span "LAMP Primer Specificity and Dimer Evaluation" at bounding box center [721, 247] width 236 height 16
drag, startPoint x: 605, startPoint y: 248, endPoint x: 671, endPoint y: 249, distance: 66.0
click at [671, 249] on span "LAMP Primer Specificity and Dimer Evaluation" at bounding box center [721, 247] width 236 height 16
copy span "LAMP Primer"
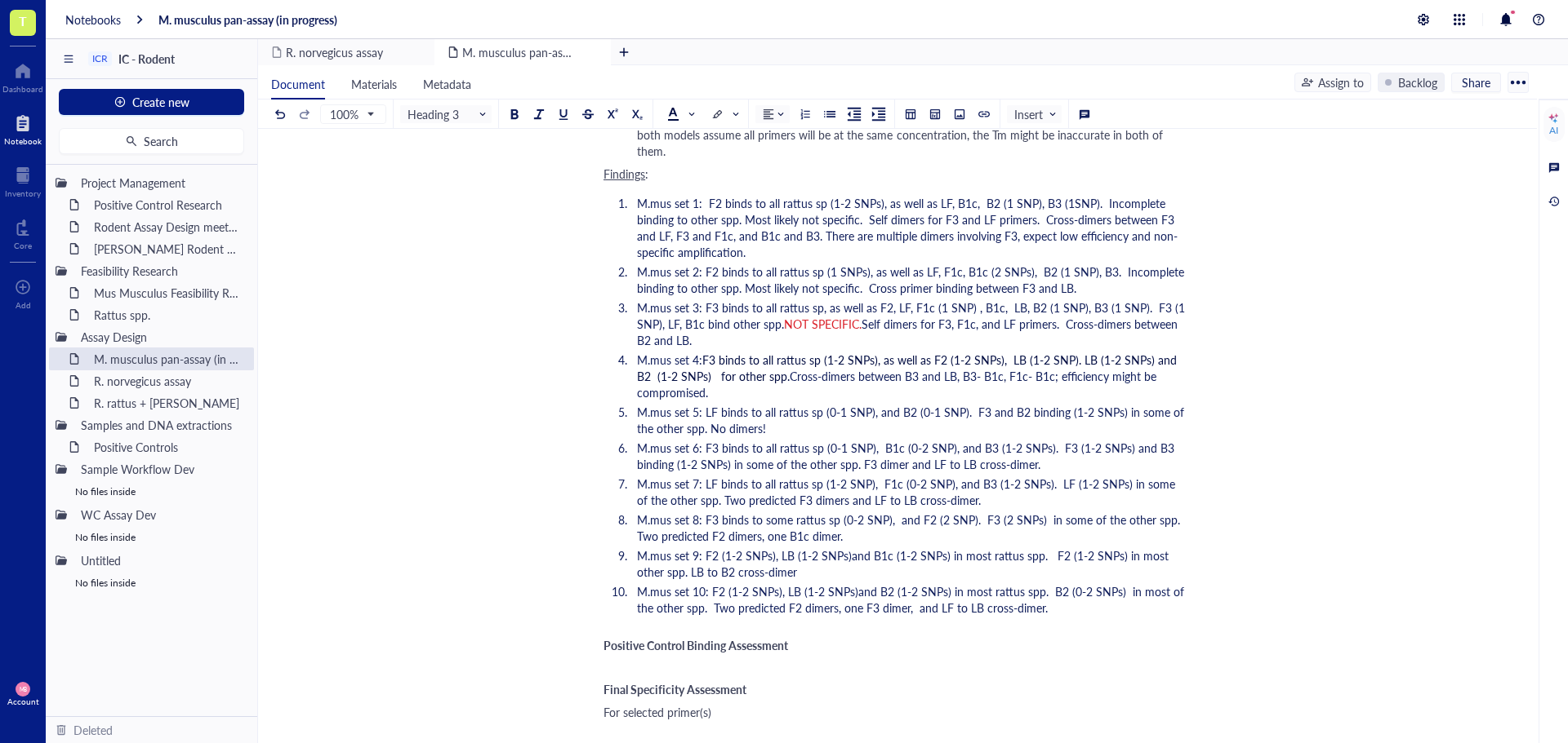
scroll to position [2682, 0]
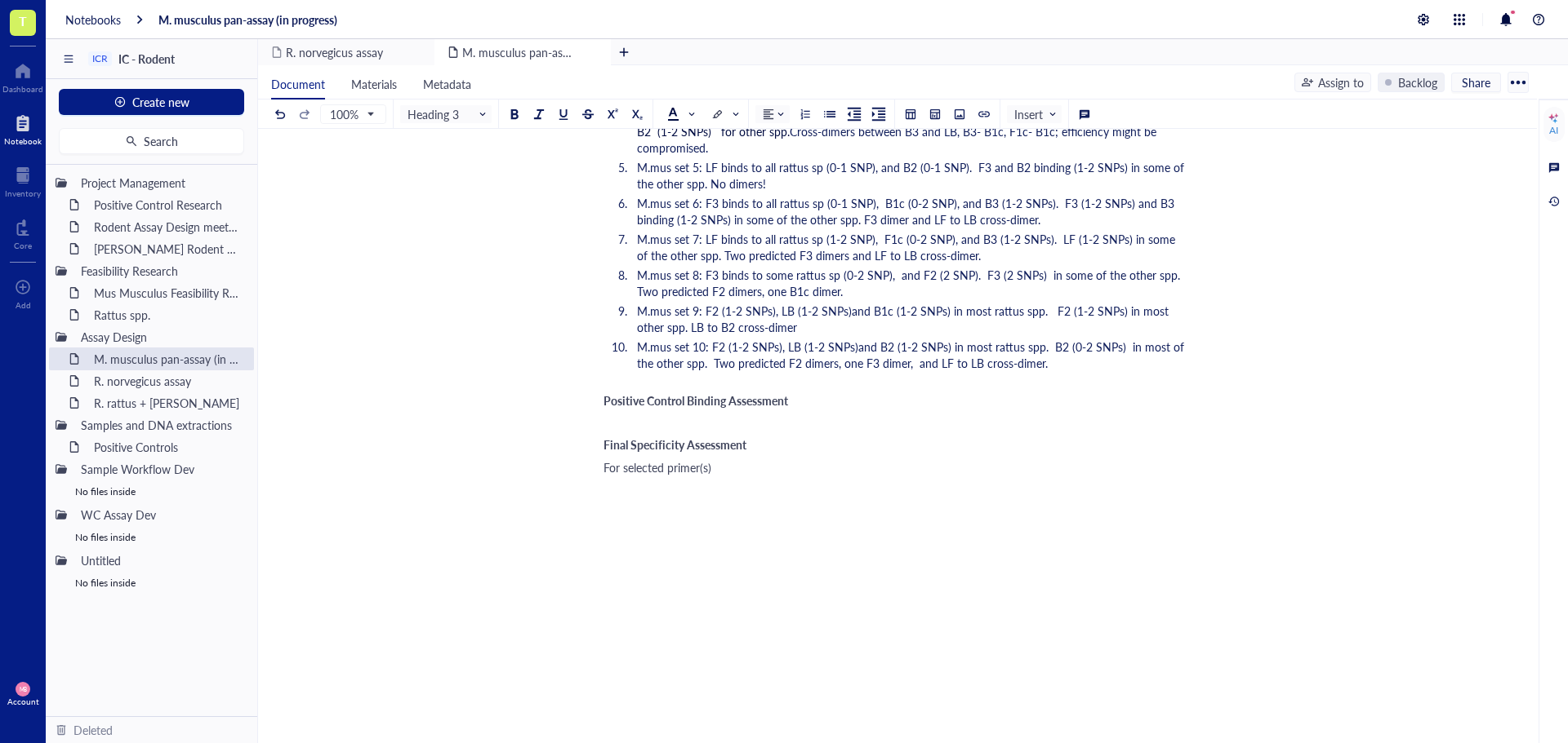
click at [615, 401] on span "Positive Control Binding Assessment" at bounding box center [696, 401] width 185 height 16
paste div
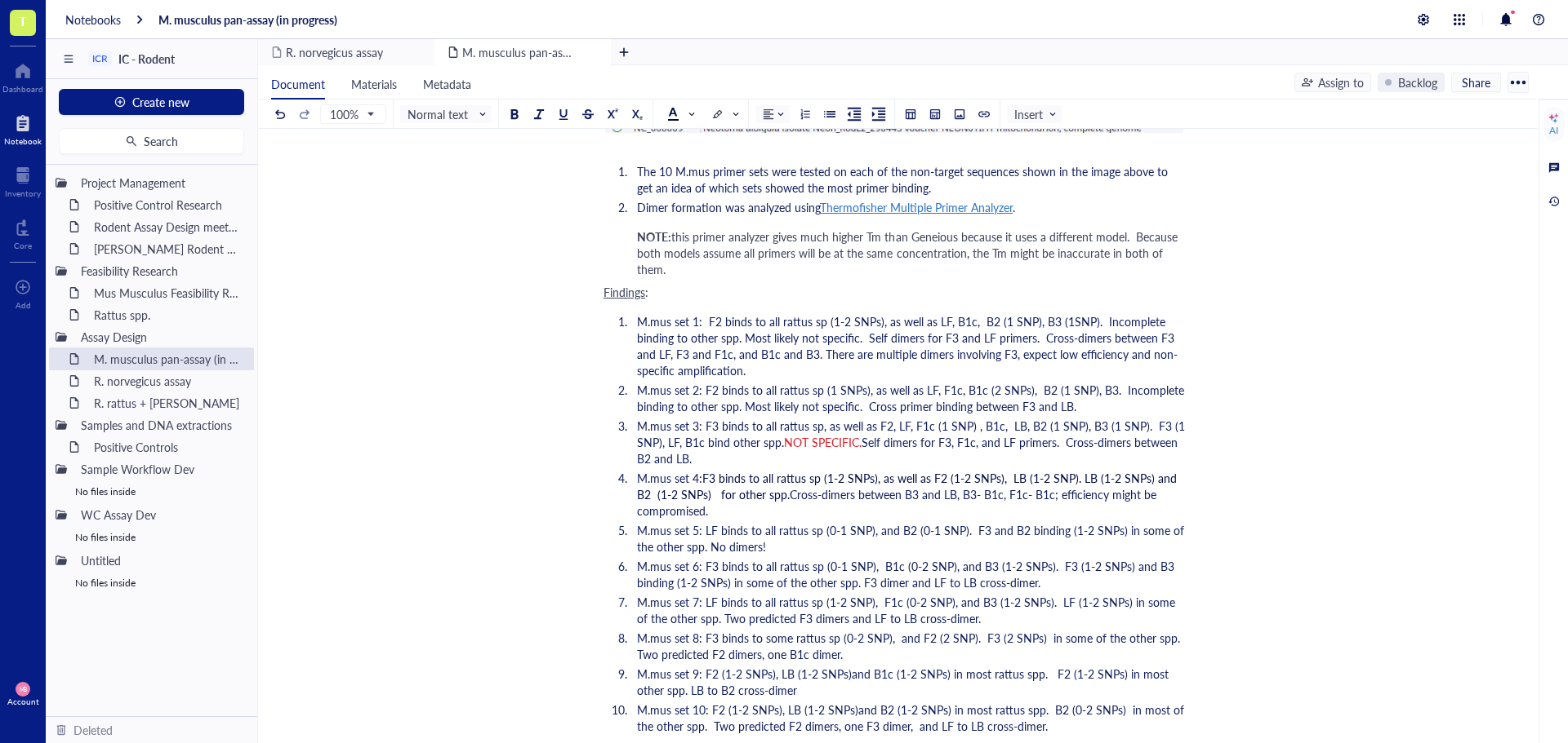
scroll to position [2273, 0]
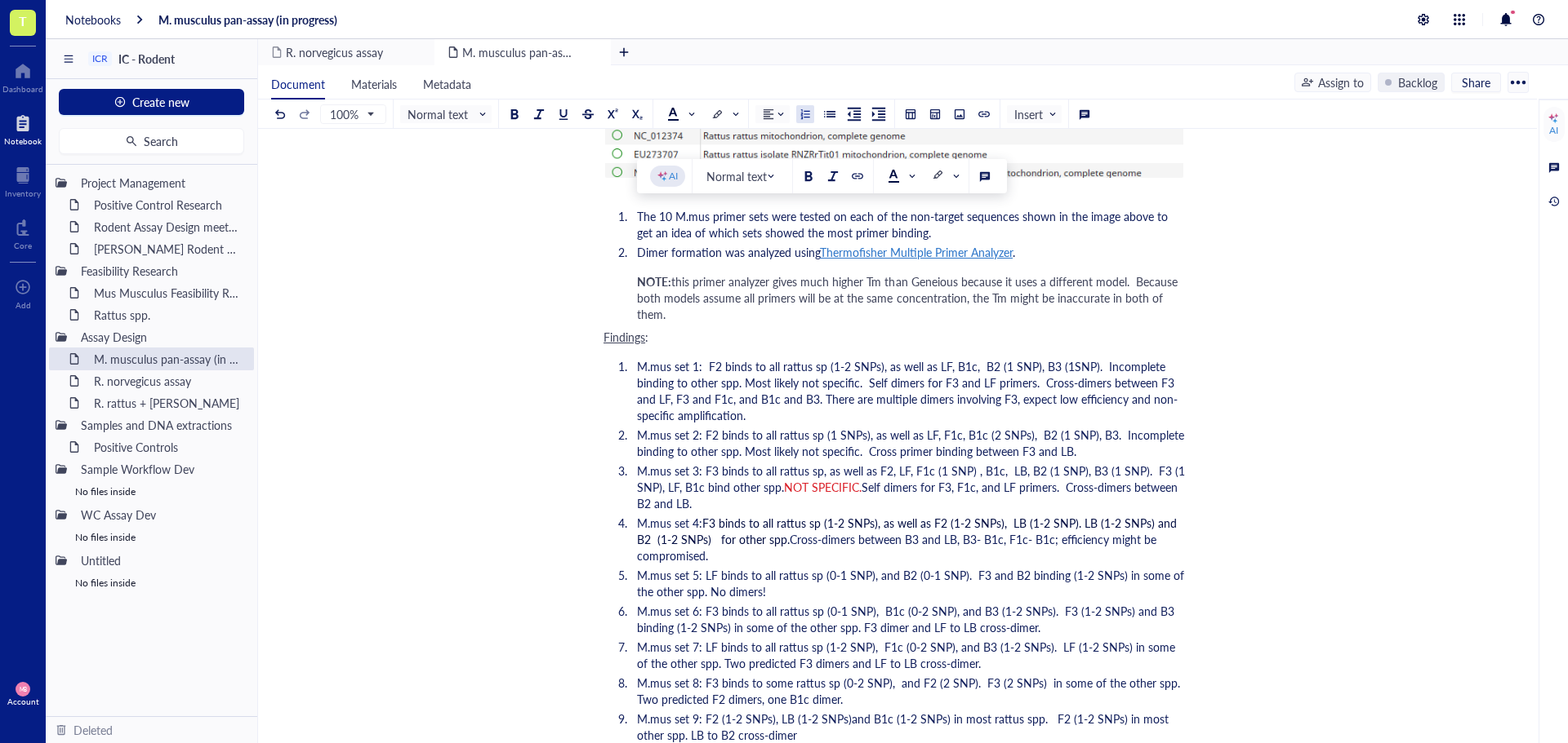
drag, startPoint x: 913, startPoint y: 231, endPoint x: 638, endPoint y: 217, distance: 275.4
click at [638, 217] on li "The 10 M.mus primer sets were tested on each of the non-target sequences shown …" at bounding box center [907, 225] width 555 height 32
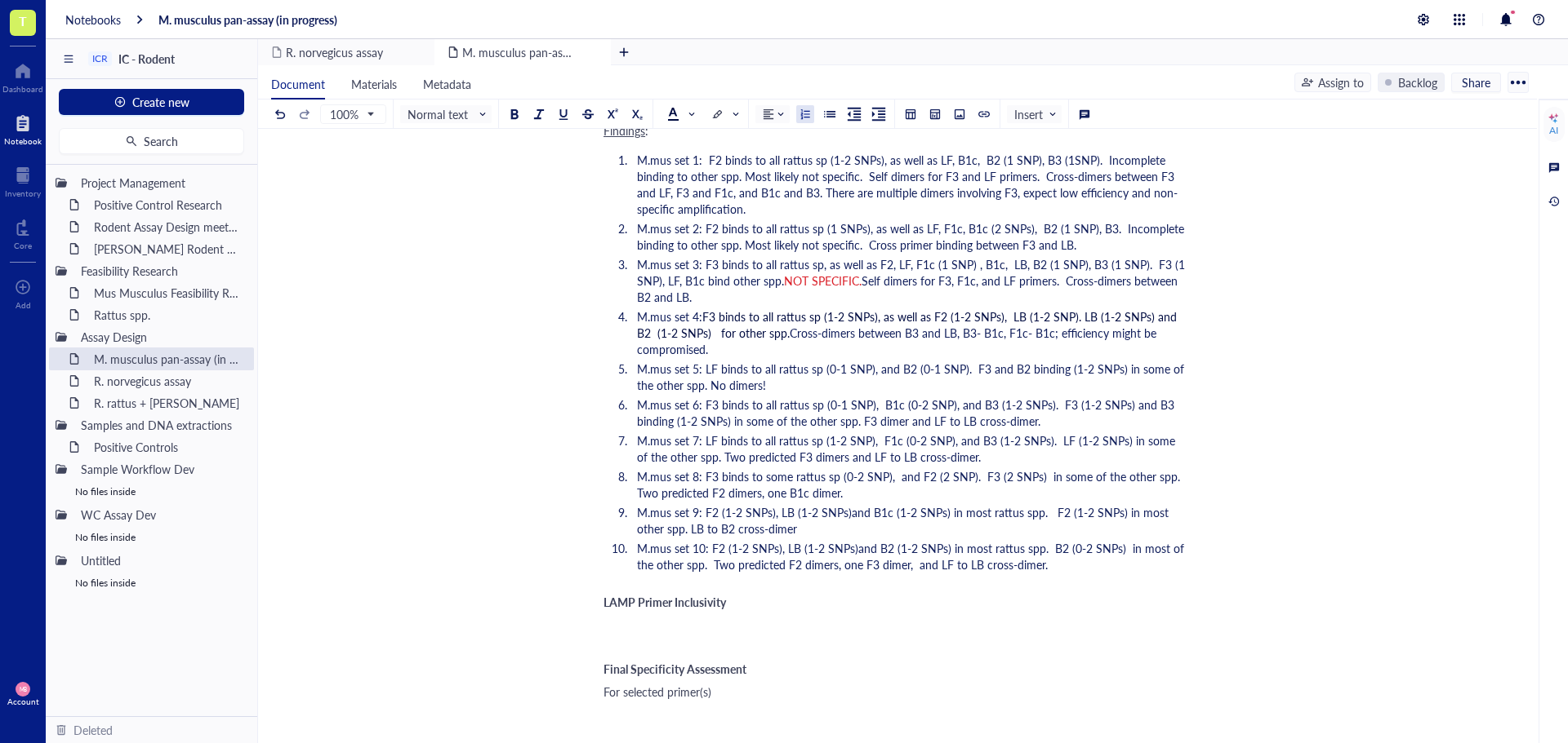
scroll to position [2682, 0]
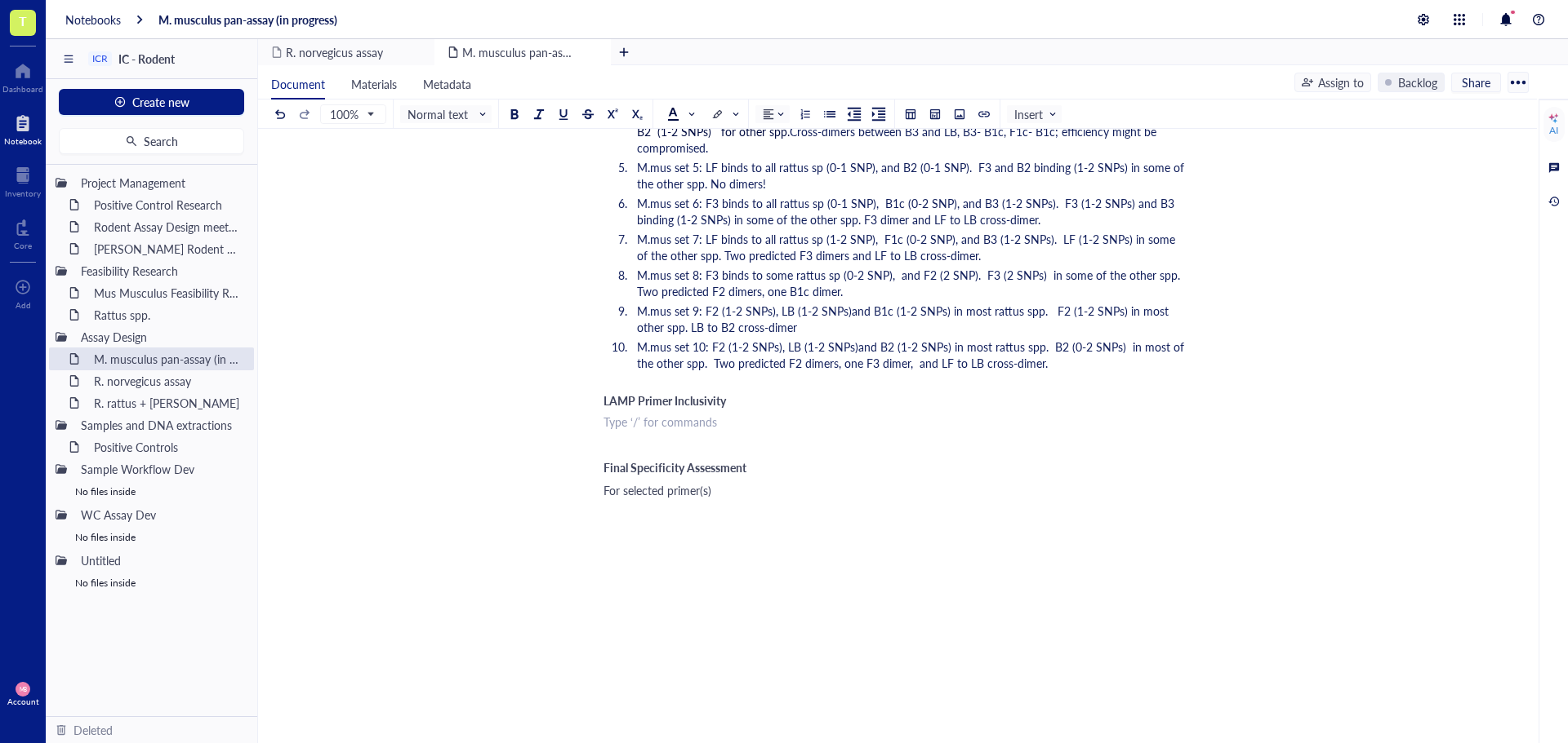
click at [615, 424] on div "﻿ Type ‘/’ for commands" at bounding box center [894, 421] width 581 height 16
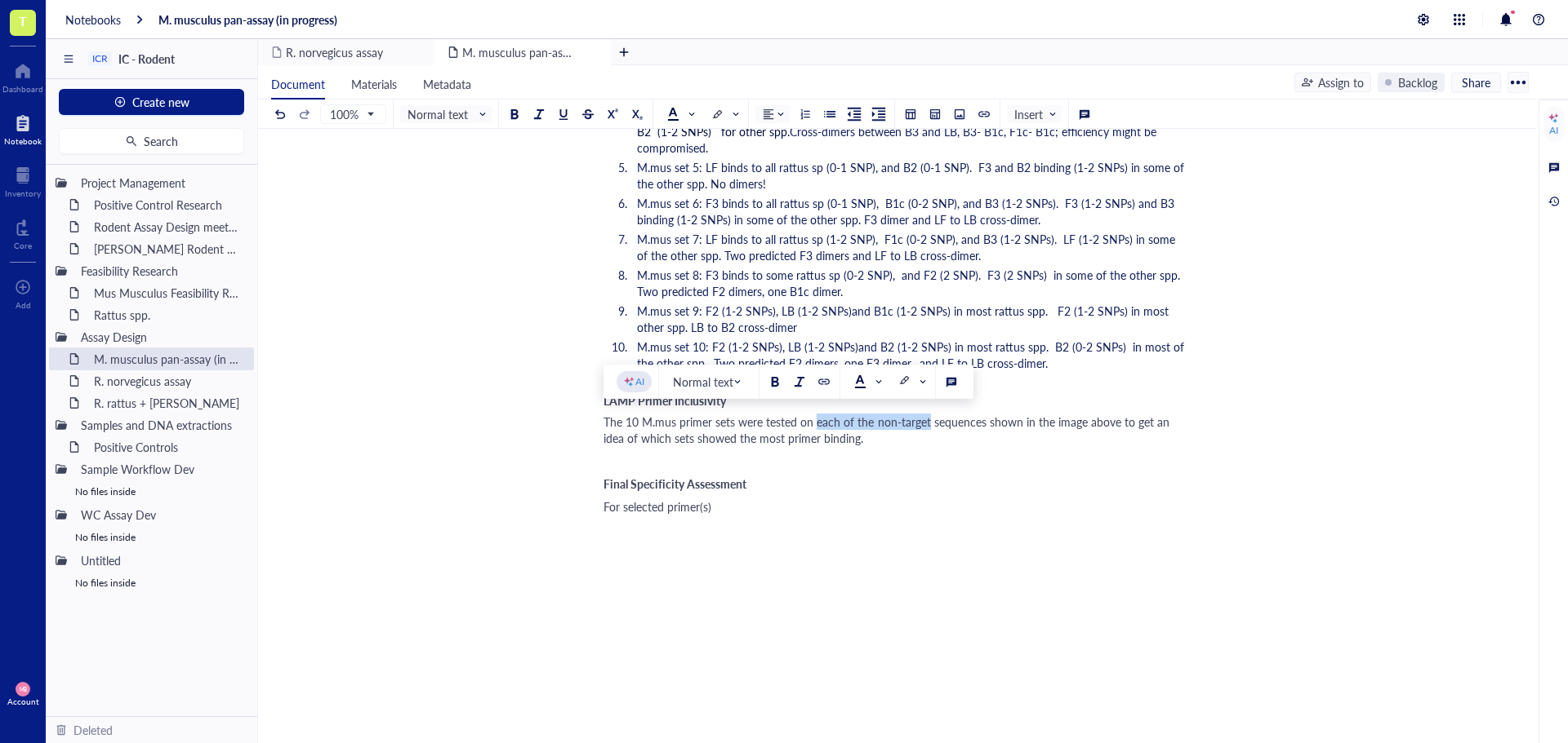
drag, startPoint x: 816, startPoint y: 422, endPoint x: 927, endPoint y: 423, distance: 111.0
click at [927, 423] on span "The 10 M.mus primer sets were tested on each of the non-target sequences shown …" at bounding box center [888, 430] width 569 height 32
drag, startPoint x: 943, startPoint y: 425, endPoint x: 1083, endPoint y: 439, distance: 140.7
click at [1083, 439] on div "The 10 M.mus primer sets were tested on the reference sequences shown in the im…" at bounding box center [894, 430] width 581 height 32
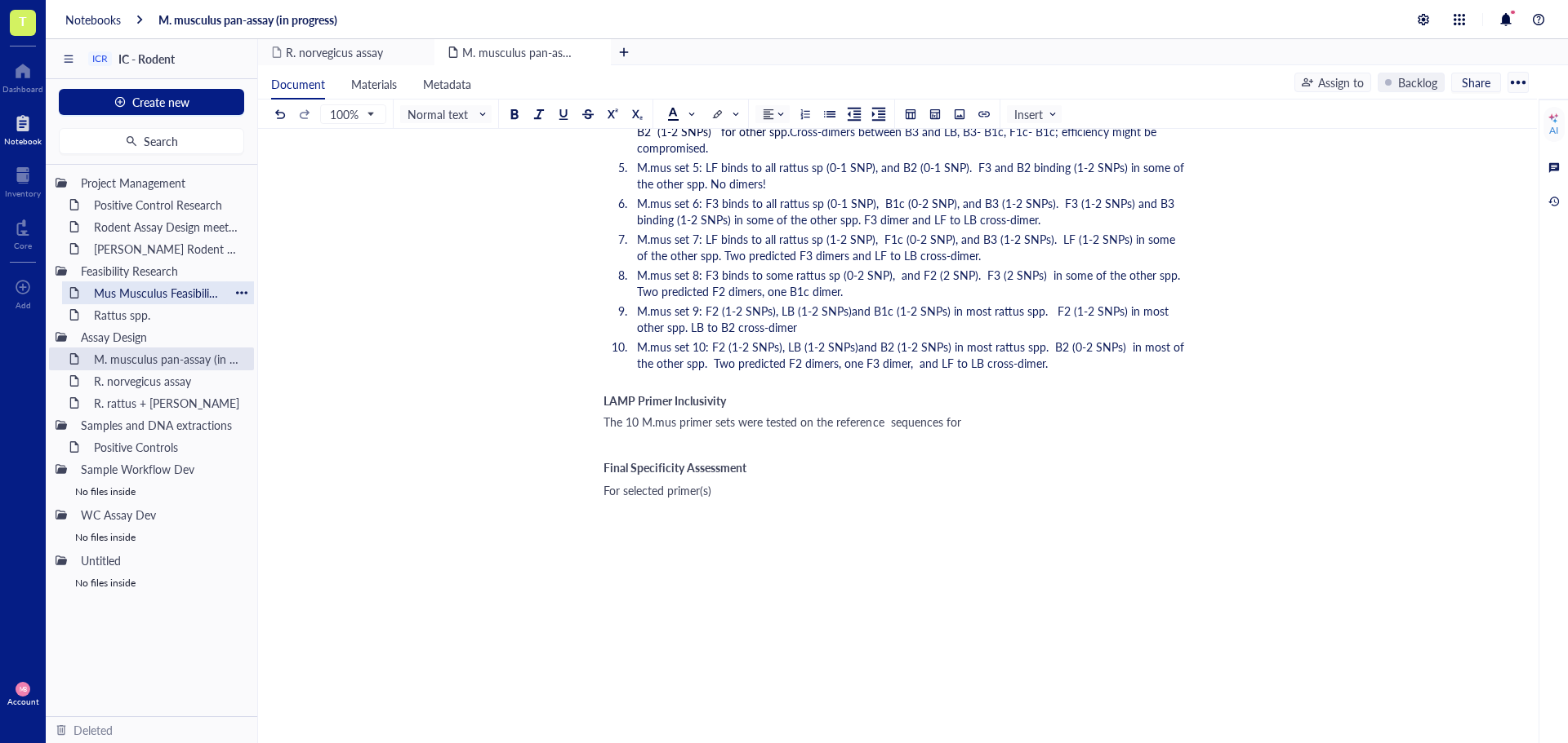
click at [133, 292] on div "Mus Musculus Feasibility Research" at bounding box center [157, 293] width 143 height 23
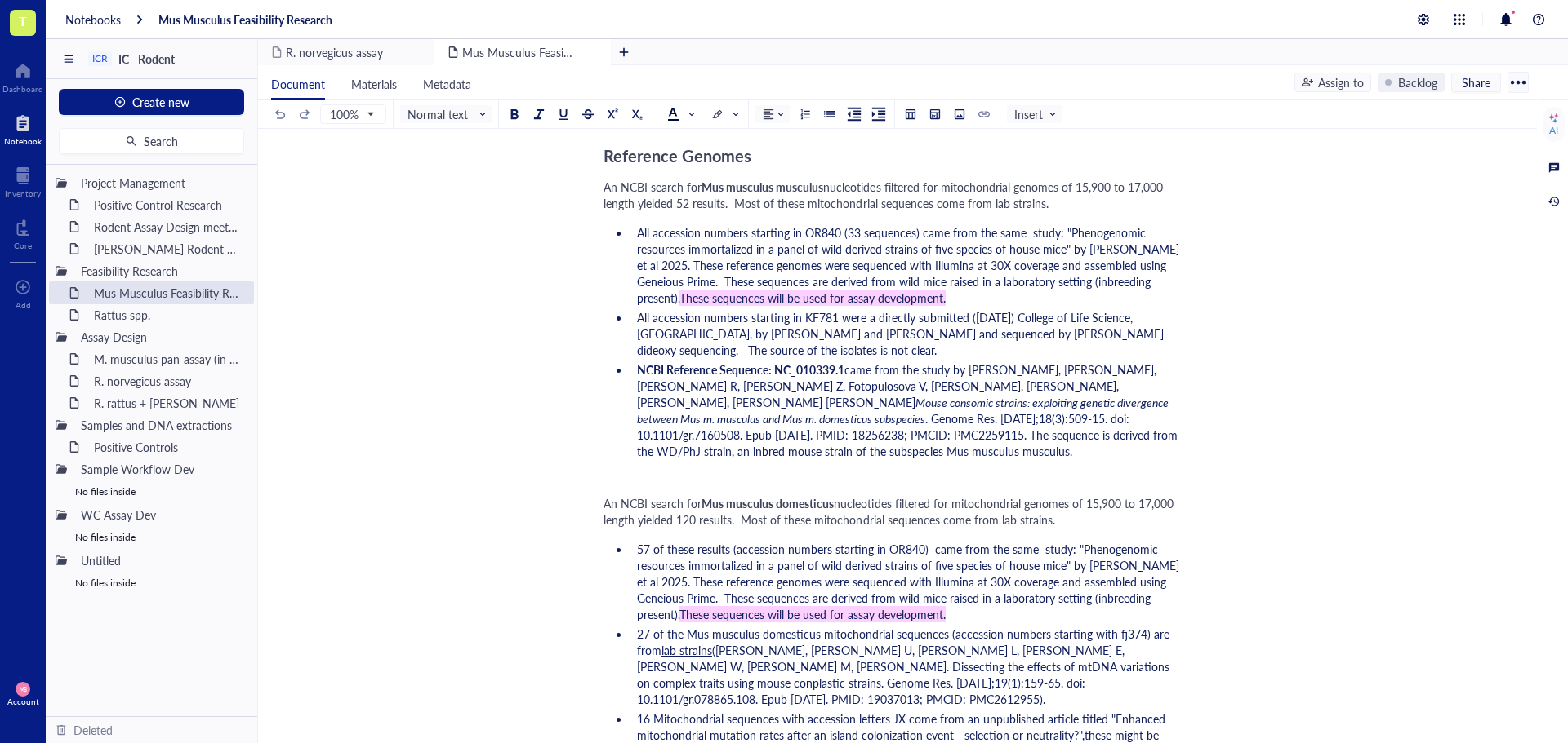
scroll to position [1061, 0]
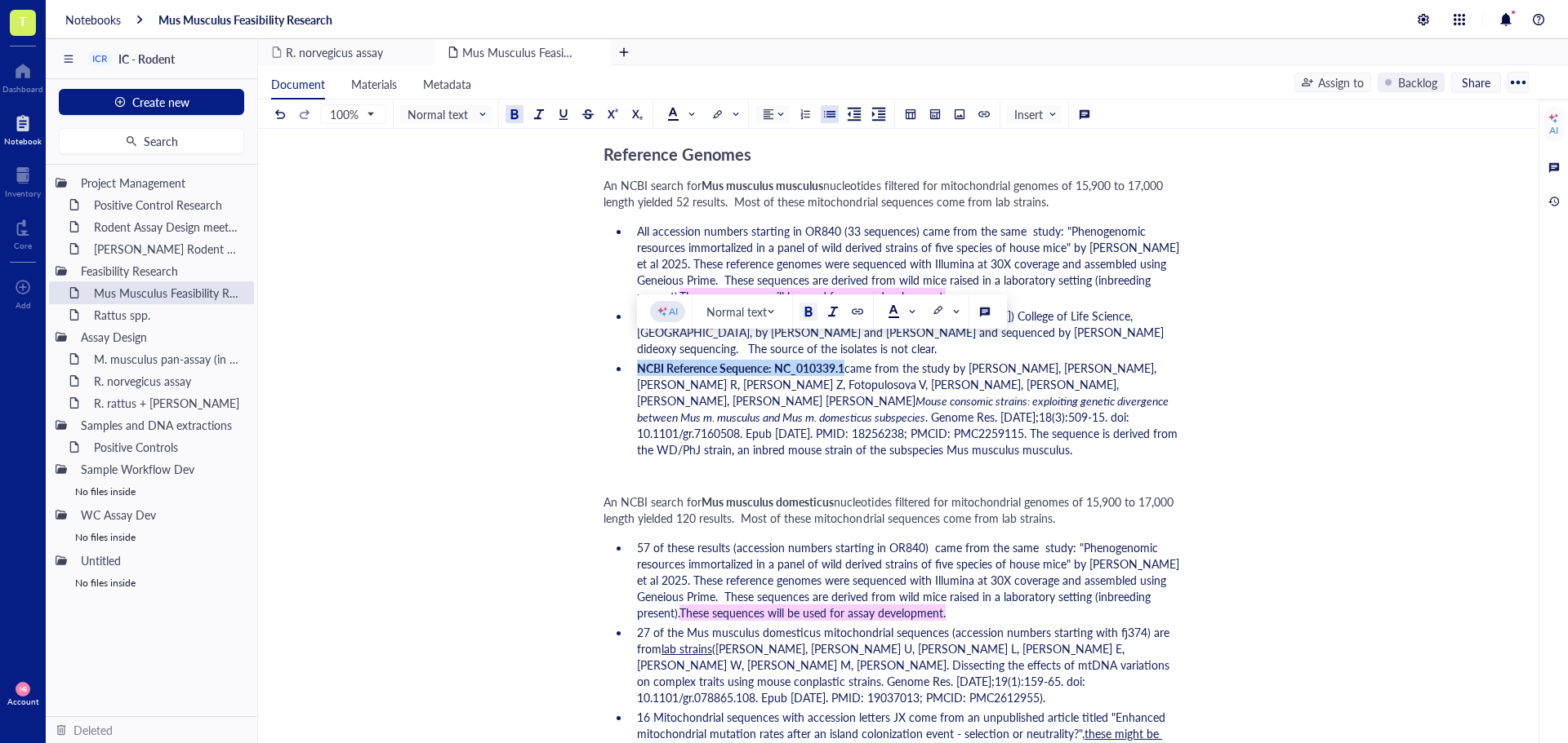
drag, startPoint x: 639, startPoint y: 354, endPoint x: 846, endPoint y: 349, distance: 207.1
click at [844, 360] on span "NCBI Reference Sequence: NC_010339.1" at bounding box center [740, 367] width 208 height 16
click at [148, 358] on div "M. musculus pan-assay (in progress)" at bounding box center [157, 359] width 143 height 23
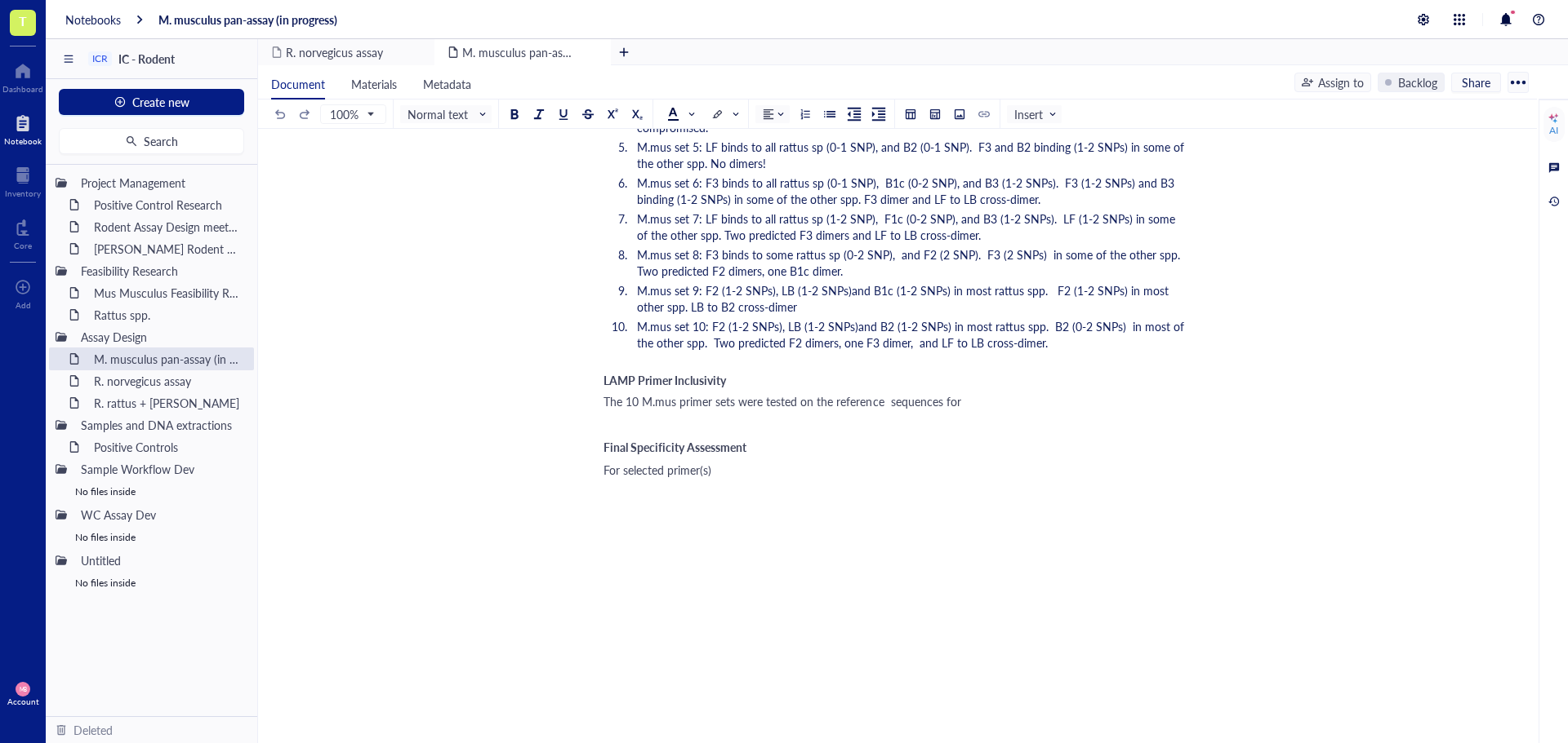
scroll to position [2705, 0]
click at [996, 397] on div "The 10 M.mus primer sets were tested on the reference sequences for" at bounding box center [894, 399] width 581 height 16
drag, startPoint x: 125, startPoint y: 291, endPoint x: 202, endPoint y: 320, distance: 82.3
click at [125, 290] on div "Mus Musculus Feasibility Research" at bounding box center [167, 293] width 161 height 23
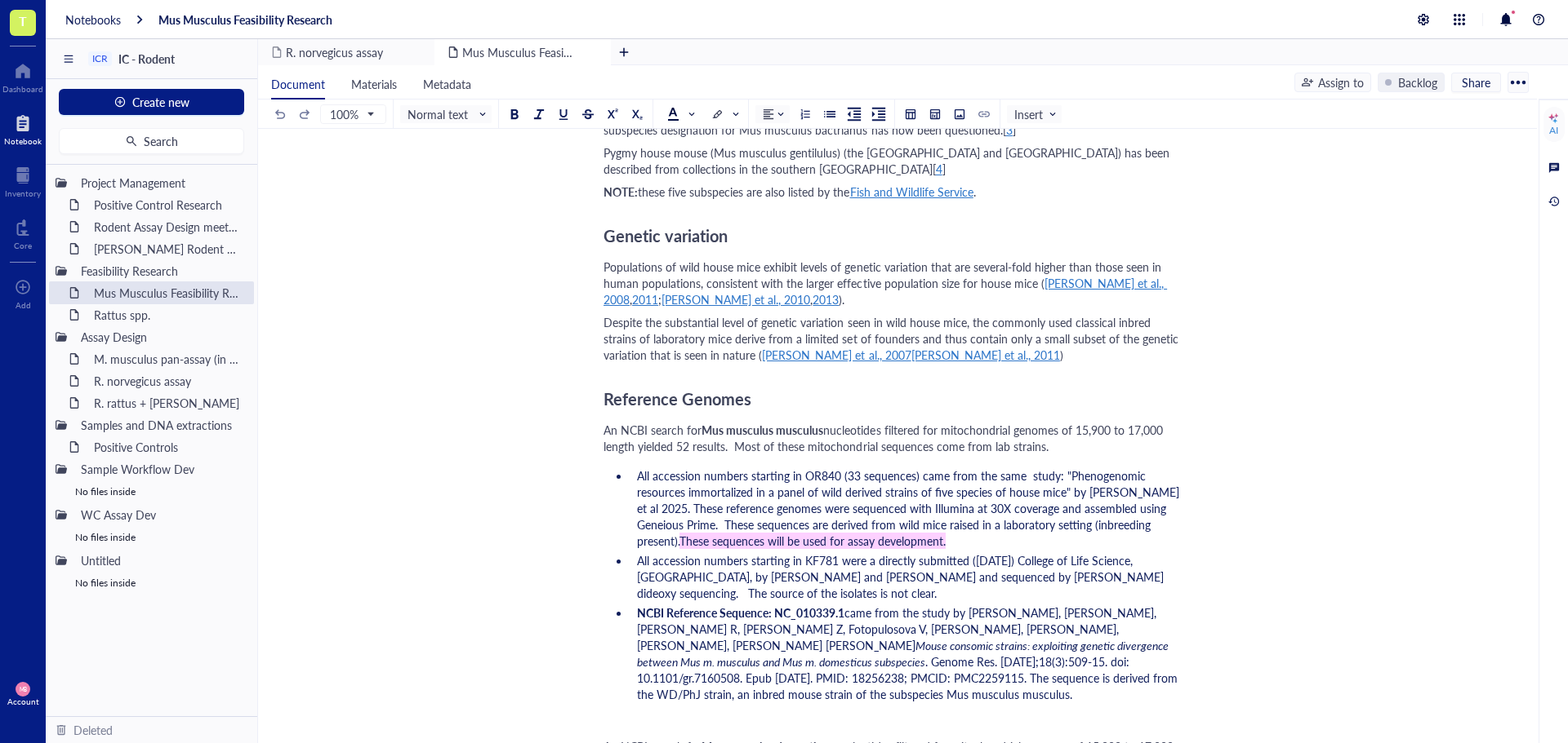
scroll to position [898, 0]
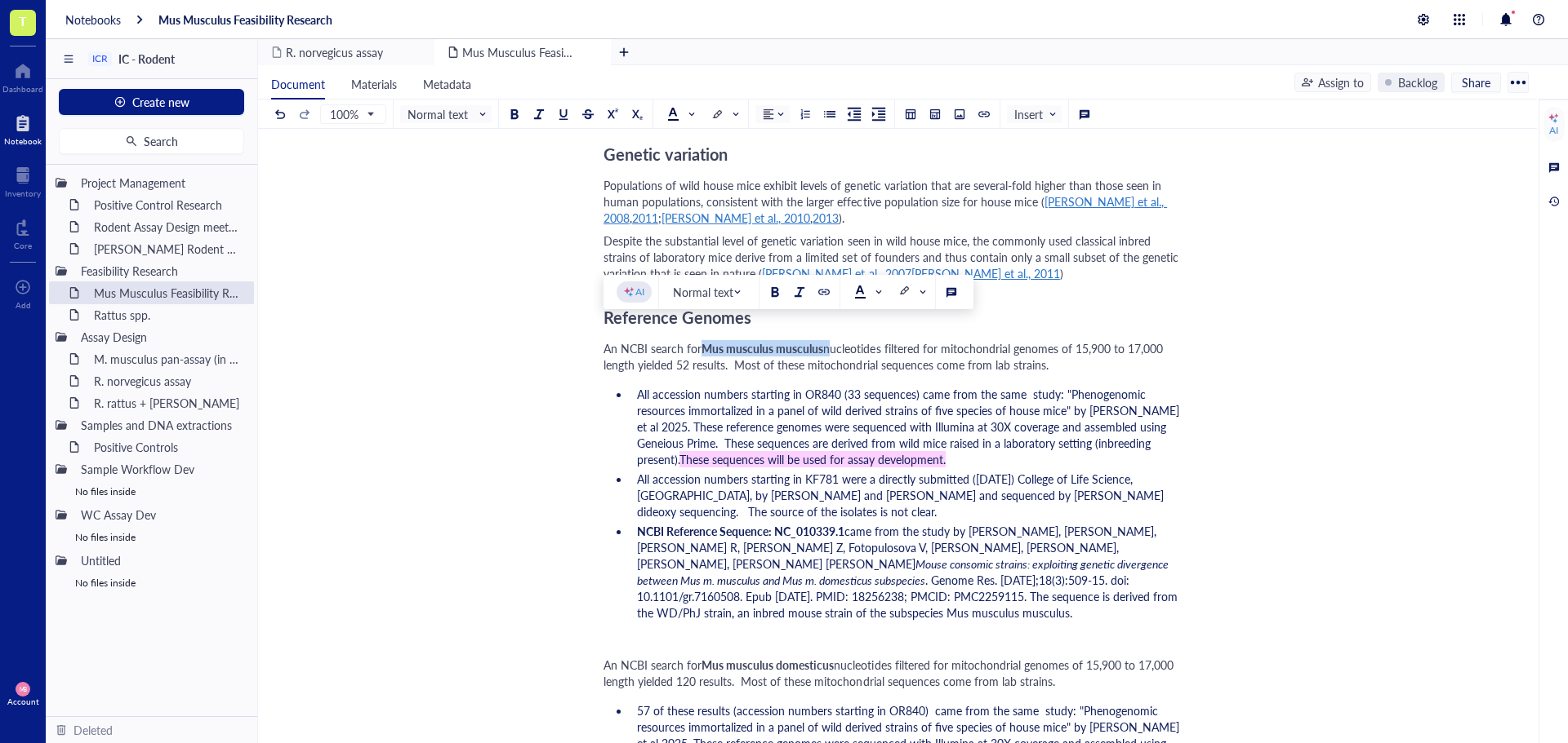
drag, startPoint x: 719, startPoint y: 329, endPoint x: 831, endPoint y: 326, distance: 112.0
click at [831, 340] on div "An NCBI search for Mus musculus musculus nucleotides filtered for mitochondrial…" at bounding box center [894, 356] width 581 height 32
click at [146, 360] on div "M. musculus pan-assay (in progress)" at bounding box center [157, 359] width 143 height 23
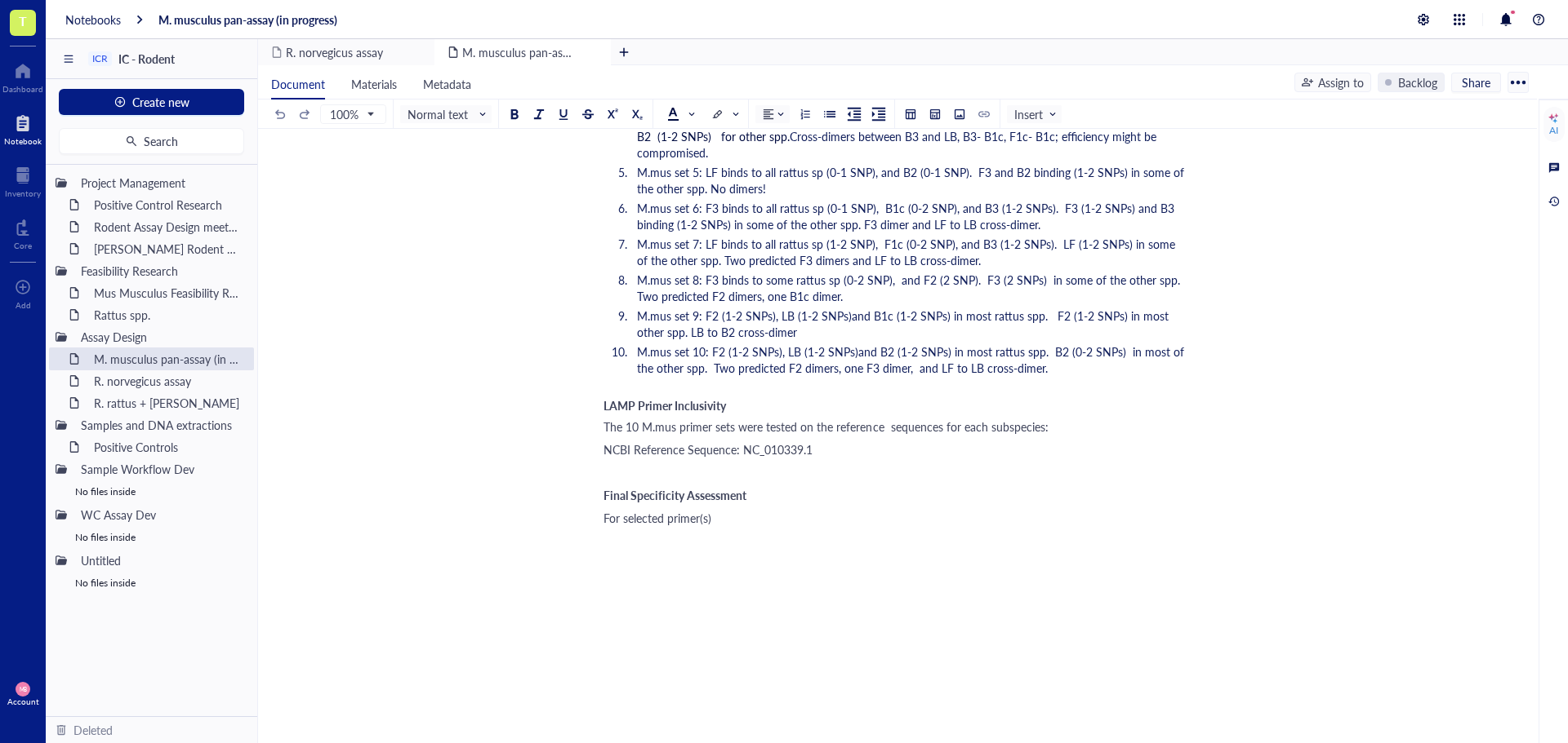
scroll to position [2727, 0]
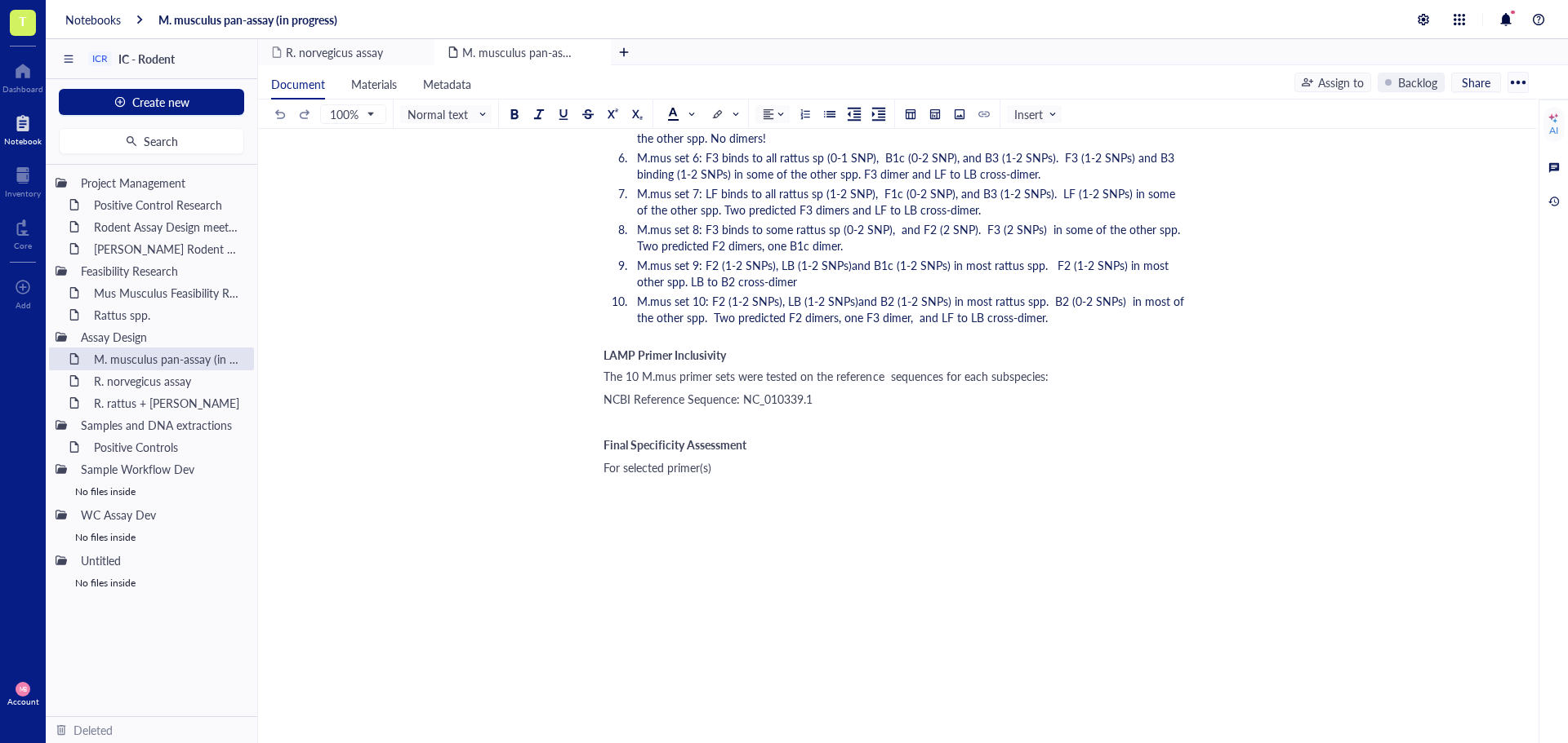
click at [635, 401] on span "NCBI Reference Sequence: NC_010339.1" at bounding box center [708, 399] width 209 height 16
click at [950, 398] on div "NCBI Mus musculus musculus Reference Sequence: NC_010339.1" at bounding box center [894, 399] width 581 height 16
click at [972, 399] on div "NCBI Mus musculus musculus Reference Sequence: NC_010339.1" at bounding box center [894, 399] width 581 height 16
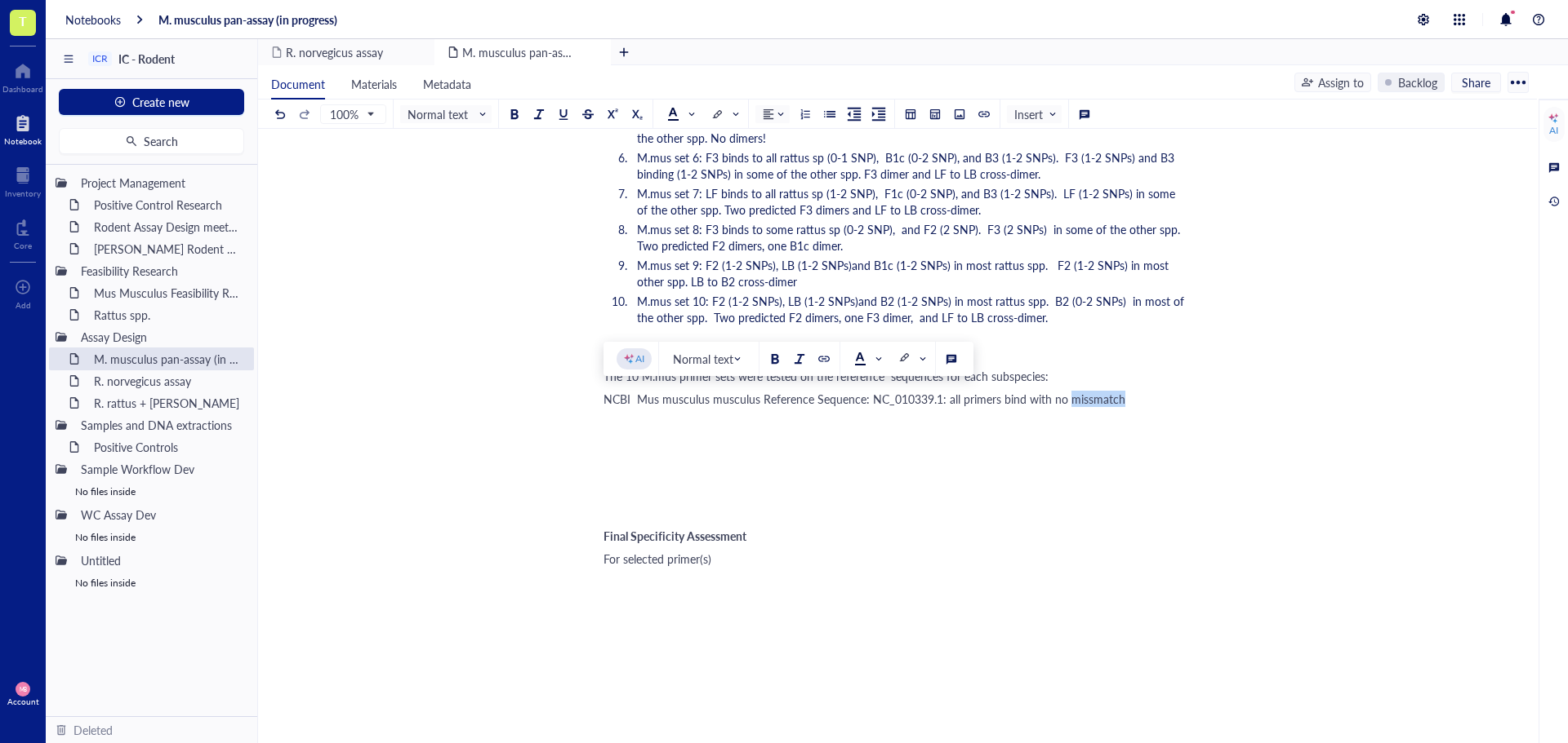
click at [1090, 404] on span "NCBI Mus musculus musculus Reference Sequence: NC_010339.1: all primers bind wi…" at bounding box center [864, 399] width 522 height 16
click at [1146, 395] on div "NCBI Mus musculus musculus Reference Sequence: NC_010339.1: all primers bind wi…" at bounding box center [894, 399] width 581 height 16
click at [144, 295] on div "Mus Musculus Feasibility Research" at bounding box center [157, 293] width 143 height 23
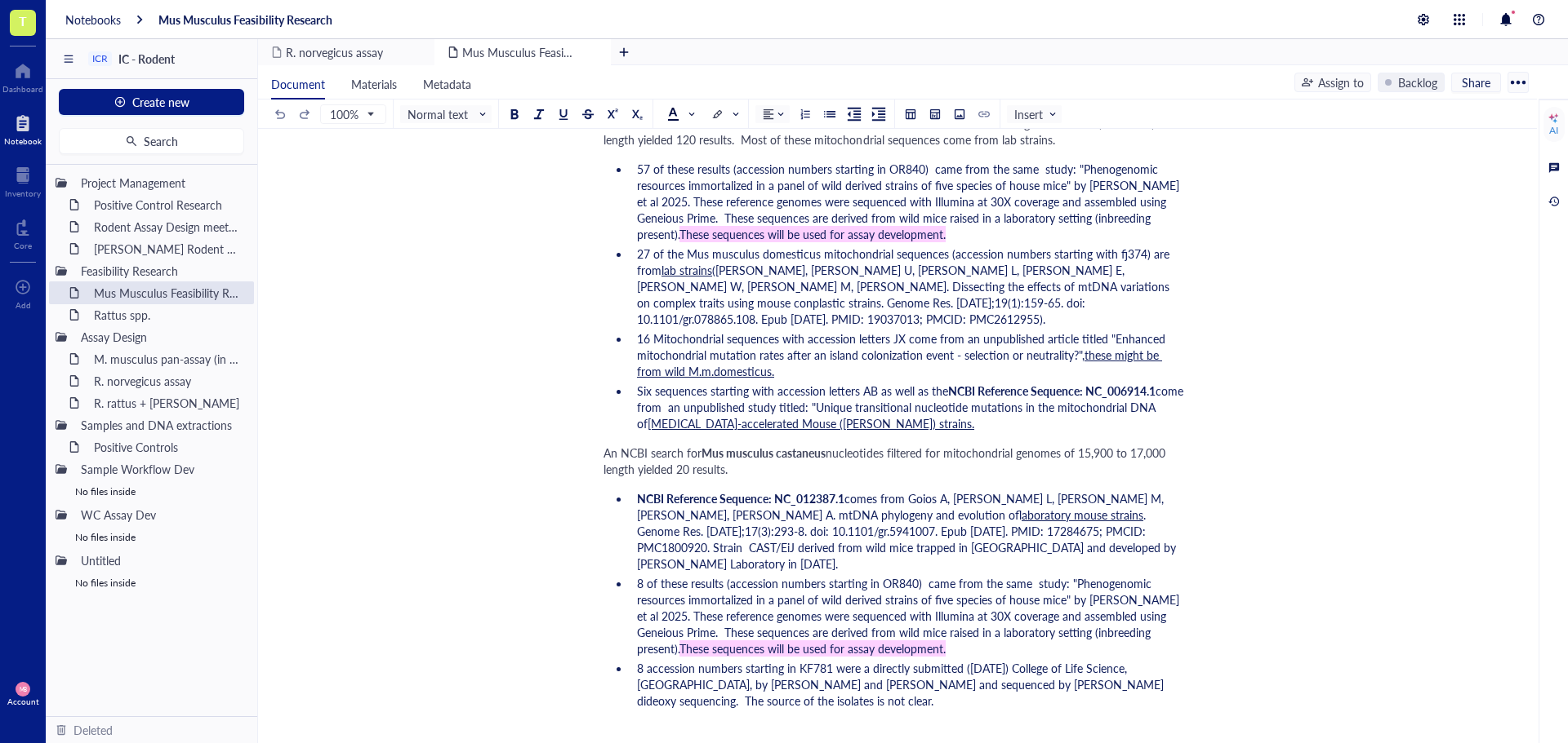
scroll to position [1469, 0]
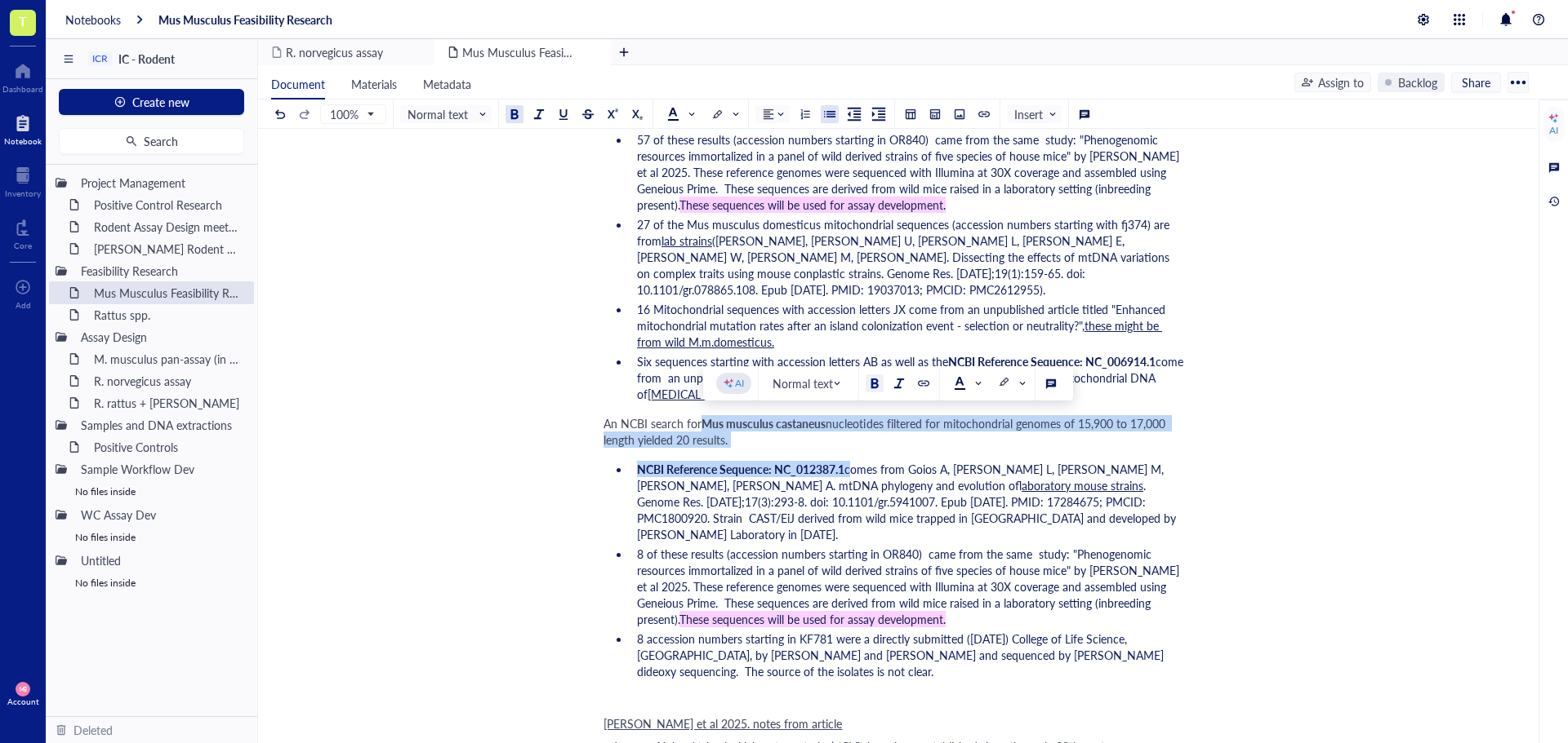
drag, startPoint x: 704, startPoint y: 423, endPoint x: 849, endPoint y: 468, distance: 151.8
click at [849, 468] on div "Author: [PERSON_NAME] Target species Taxonomic classification [1] Domain: Eukar…" at bounding box center [894, 748] width 581 height 3976
click at [160, 365] on div "M. musculus pan-assay (in progress)" at bounding box center [157, 359] width 143 height 23
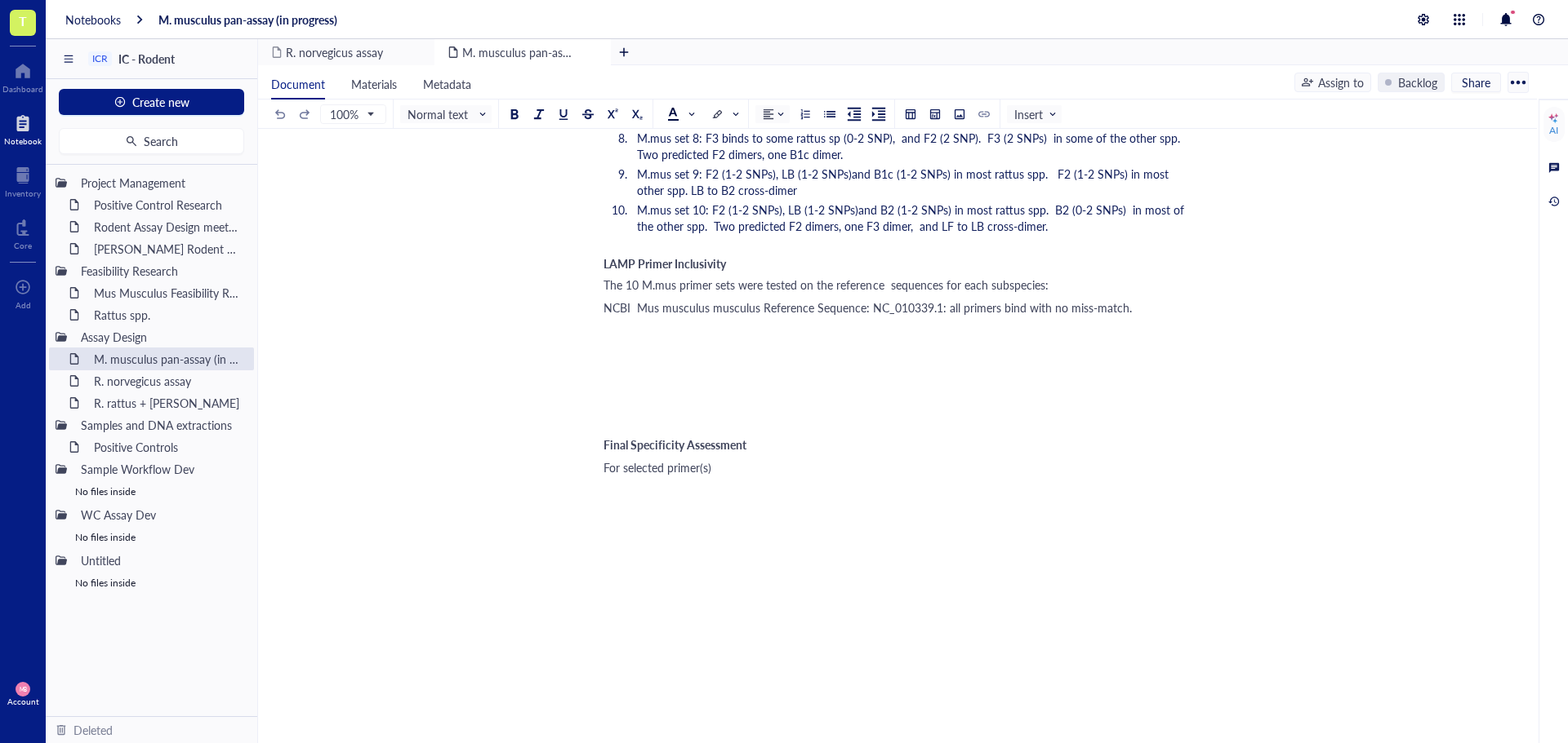
scroll to position [2737, 0]
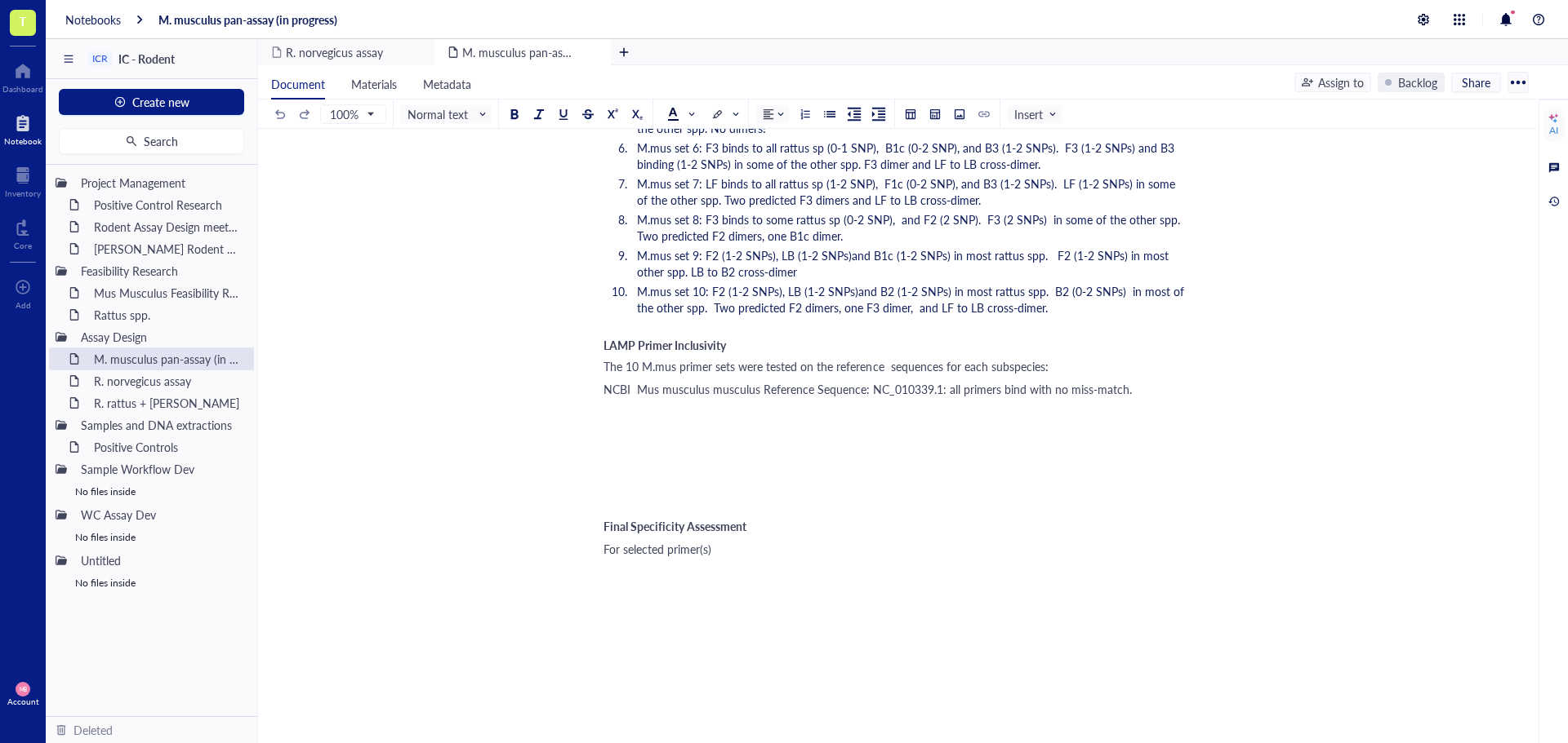
click at [611, 413] on div "﻿" at bounding box center [894, 412] width 581 height 16
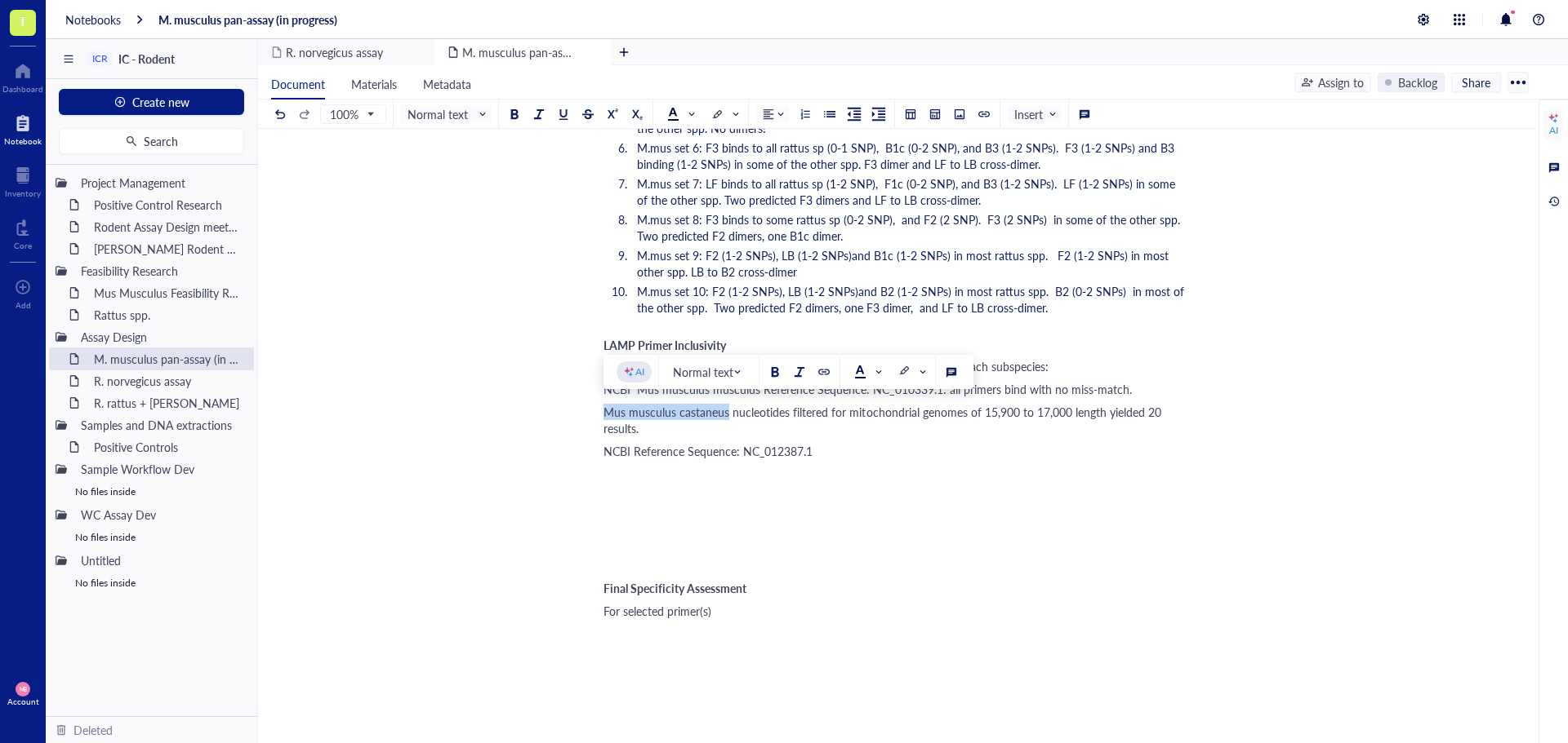
drag, startPoint x: 605, startPoint y: 413, endPoint x: 726, endPoint y: 414, distance: 121.0
click at [726, 414] on span "Mus musculus castaneus nucleotides filtered for mitochondrial genomes of 15,900…" at bounding box center [884, 420] width 561 height 32
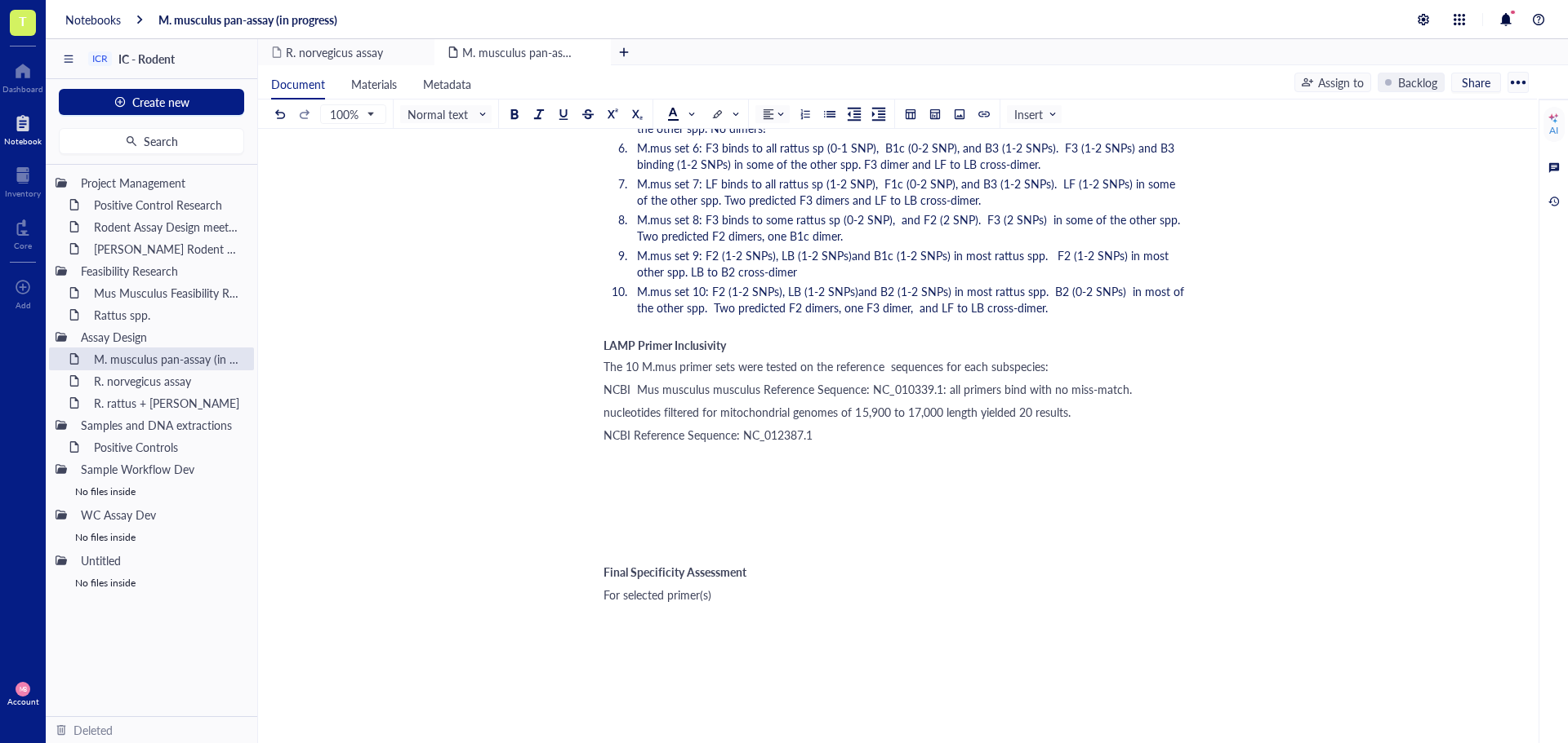
click at [634, 434] on span "NCBI Reference Sequence: NC_012387.1" at bounding box center [708, 435] width 209 height 16
drag, startPoint x: 1078, startPoint y: 412, endPoint x: 608, endPoint y: 406, distance: 470.0
click at [608, 406] on div "nucleotides filtered for mitochondrial genomes of 15,900 to 17,000 length yield…" at bounding box center [894, 412] width 581 height 16
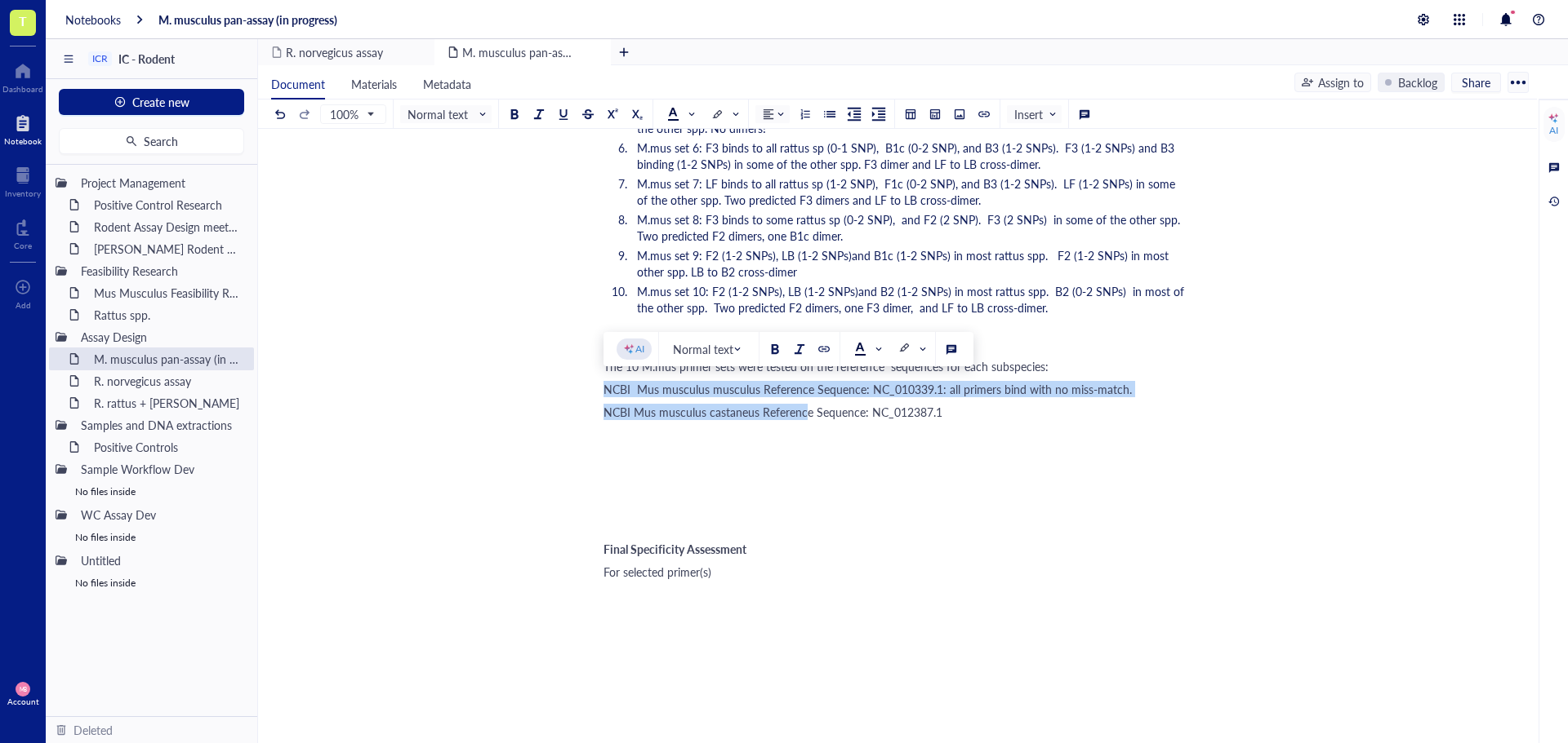
drag, startPoint x: 605, startPoint y: 392, endPoint x: 804, endPoint y: 401, distance: 199.2
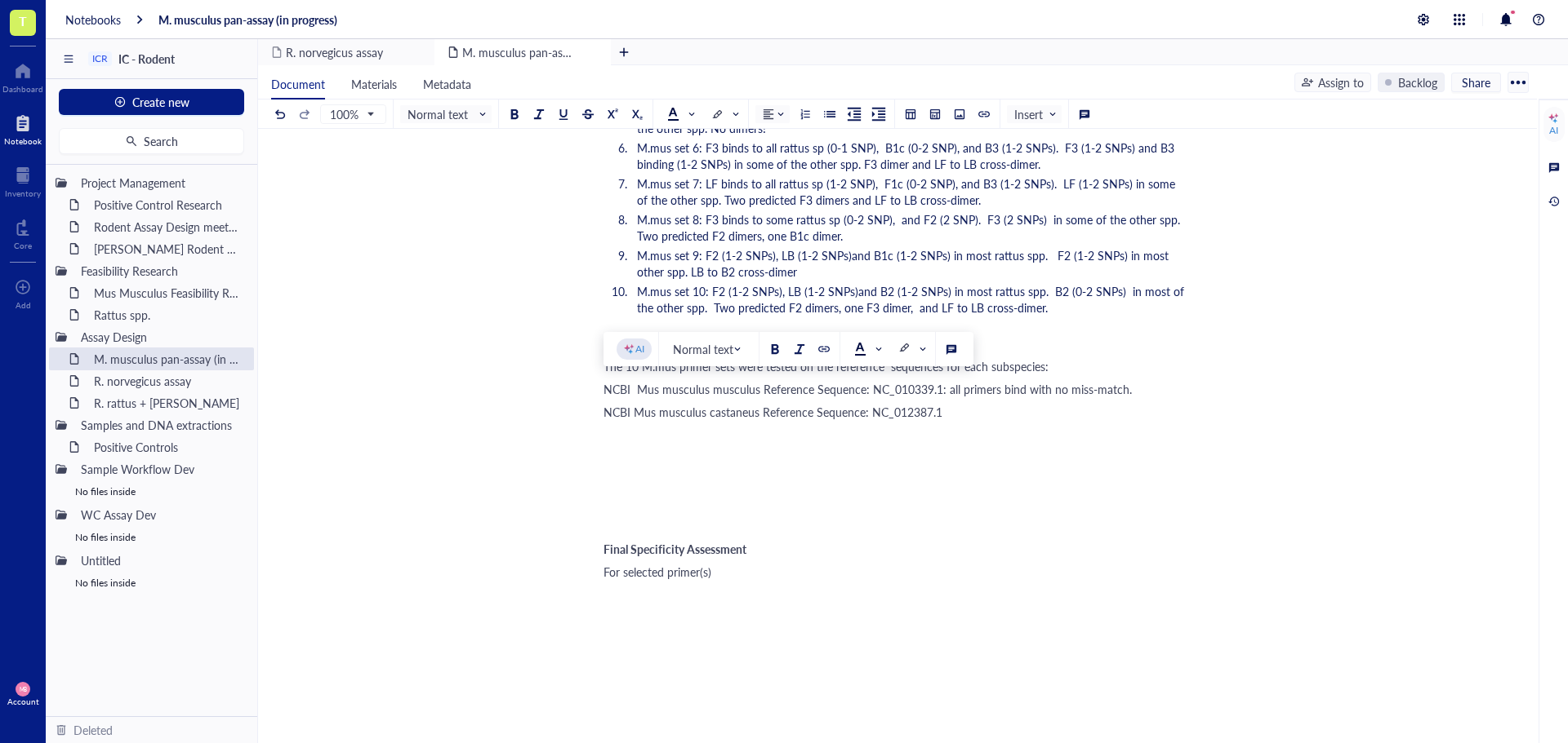
click at [975, 409] on div "NCBI Mus musculus castaneus Reference Sequence: NC_012387.1" at bounding box center [894, 412] width 581 height 16
click at [1025, 393] on span "NCBI Mus musculus musculus Reference Sequence: NC_010339.1: all primers bind wi…" at bounding box center [867, 389] width 528 height 16
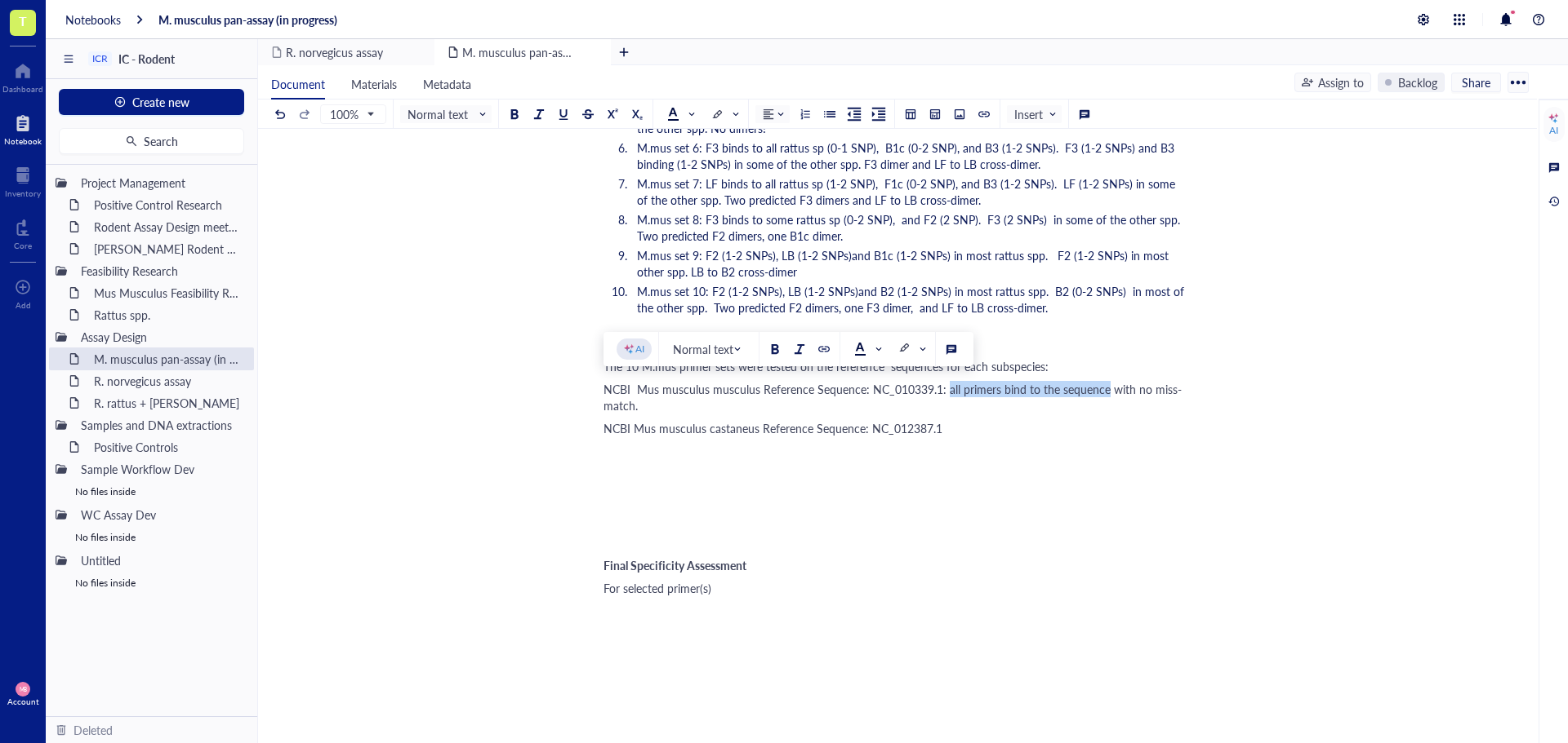
drag, startPoint x: 946, startPoint y: 390, endPoint x: 1103, endPoint y: 389, distance: 157.0
click at [1103, 389] on span "NCBI Mus musculus musculus Reference Sequence: NC_010339.1: all primers bind to…" at bounding box center [892, 397] width 578 height 32
click at [1005, 426] on div "NCBI Mus musculus castaneus Reference Sequence: NC_012387.1" at bounding box center [894, 428] width 581 height 16
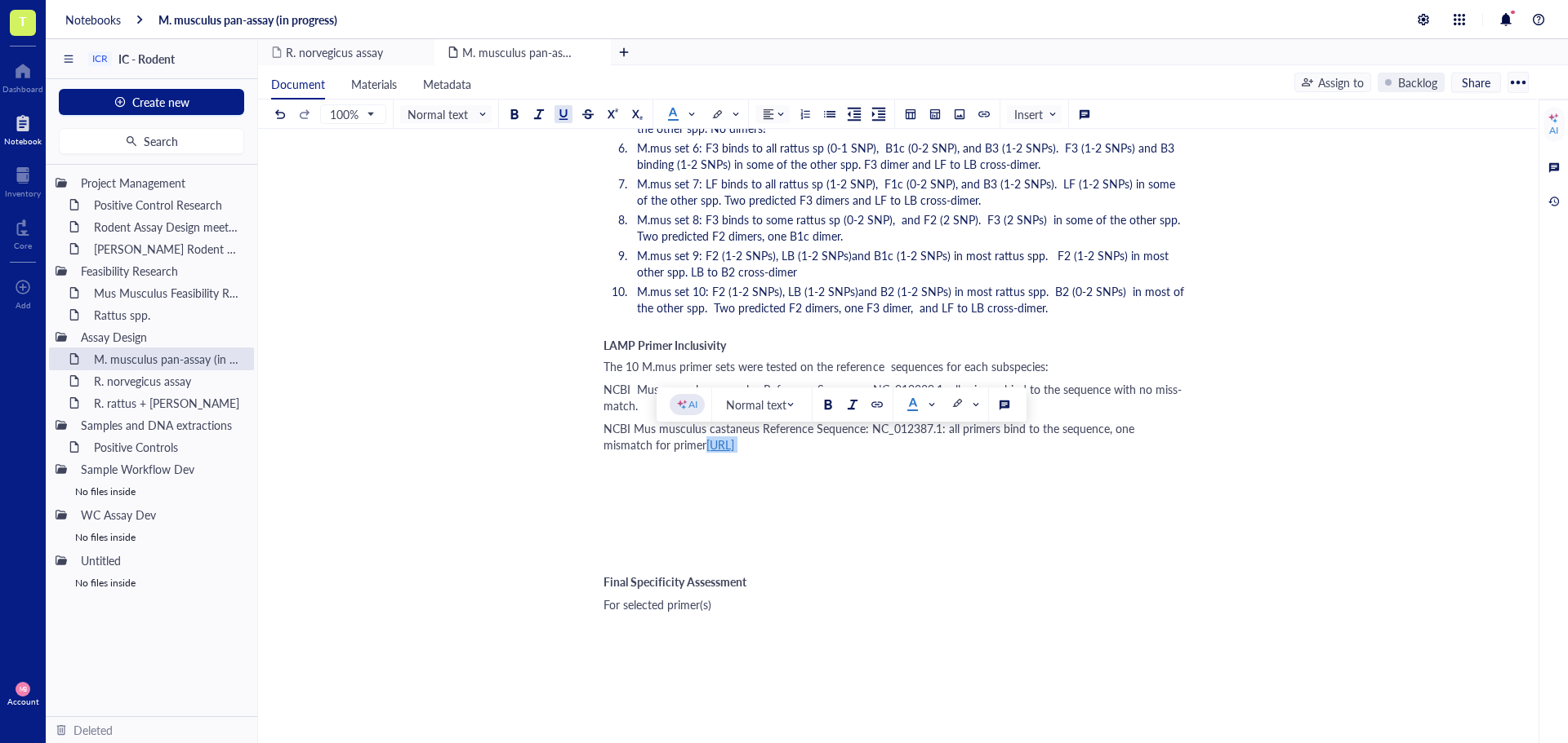
drag, startPoint x: 797, startPoint y: 446, endPoint x: 659, endPoint y: 442, distance: 138.1
click at [659, 442] on div "NCBI Mus musculus castaneus Reference Sequence: NC_012387.1: all primers bind t…" at bounding box center [894, 436] width 581 height 32
click at [935, 405] on span at bounding box center [922, 405] width 29 height 25
click at [913, 427] on div at bounding box center [913, 434] width 26 height 26
click at [559, 117] on div at bounding box center [563, 114] width 11 height 11
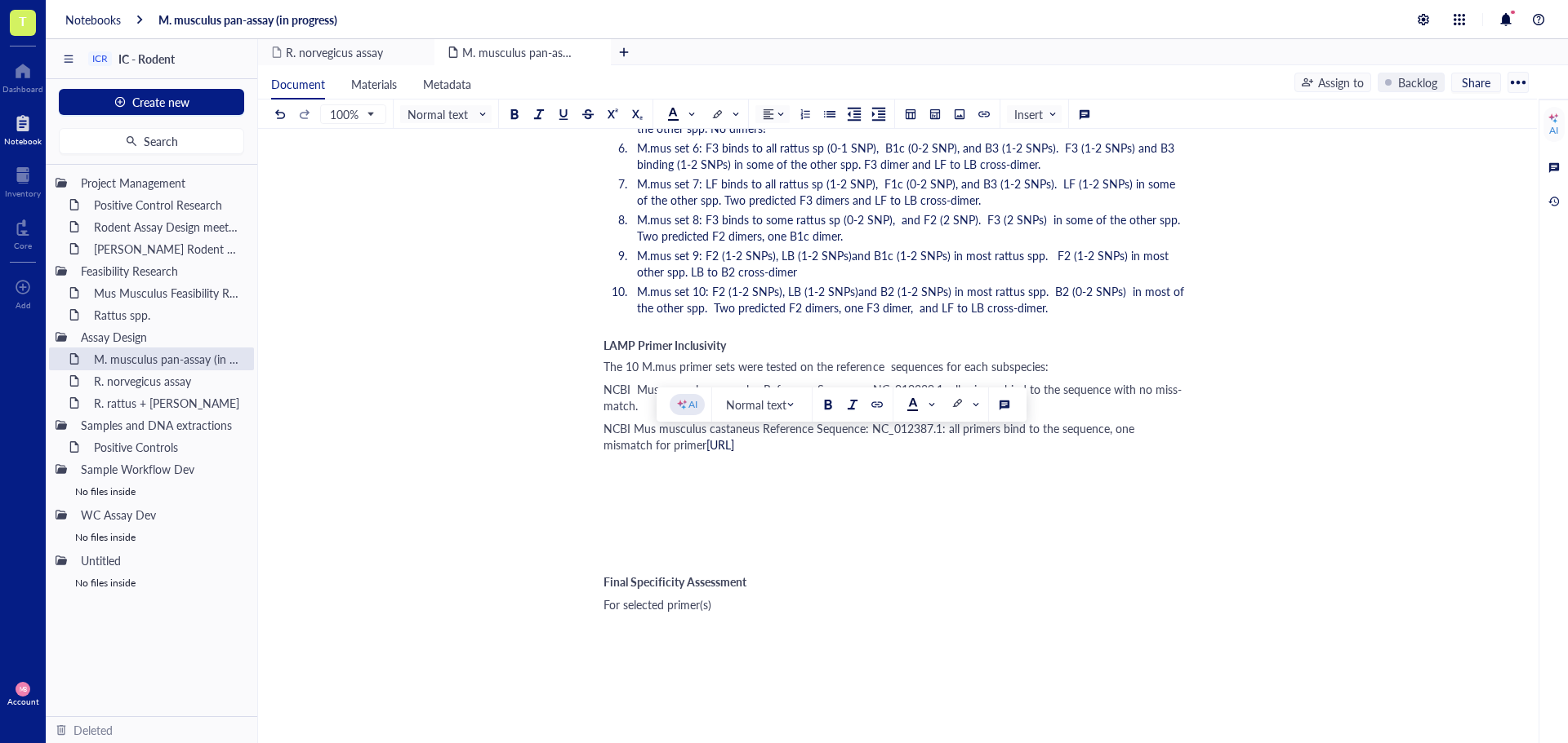
click at [796, 468] on div "﻿" at bounding box center [894, 467] width 581 height 16
click at [707, 442] on span "[URL]" at bounding box center [720, 444] width 27 height 16
click at [746, 472] on button at bounding box center [737, 476] width 18 height 18
click at [685, 448] on span "NCBI Mus musculus castaneus Reference Sequence: NC_012387.1: all primers bind t…" at bounding box center [870, 436] width 534 height 32
click at [744, 450] on div "NCBI Mus musculus castaneus Reference Sequence: NC_012387.1: all primers bind t…" at bounding box center [894, 436] width 581 height 32
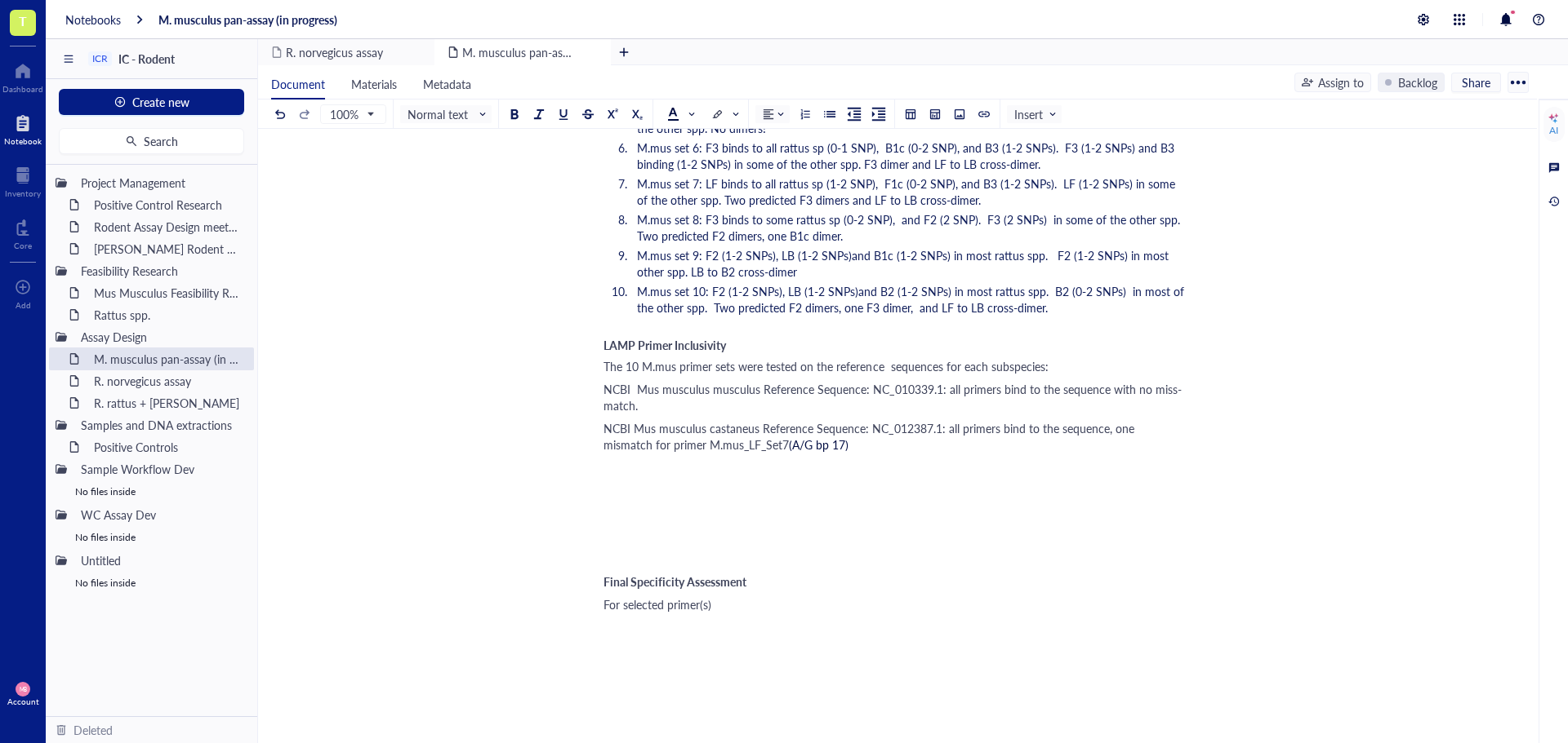
click at [789, 448] on span "(A/G bp 17)" at bounding box center [819, 444] width 60 height 16
click at [848, 440] on div "NCBI Mus musculus castaneus Reference Sequence: NC_012387.1: all primers bind t…" at bounding box center [894, 436] width 581 height 32
click at [131, 294] on div "Mus Musculus Feasibility Research" at bounding box center [157, 293] width 143 height 23
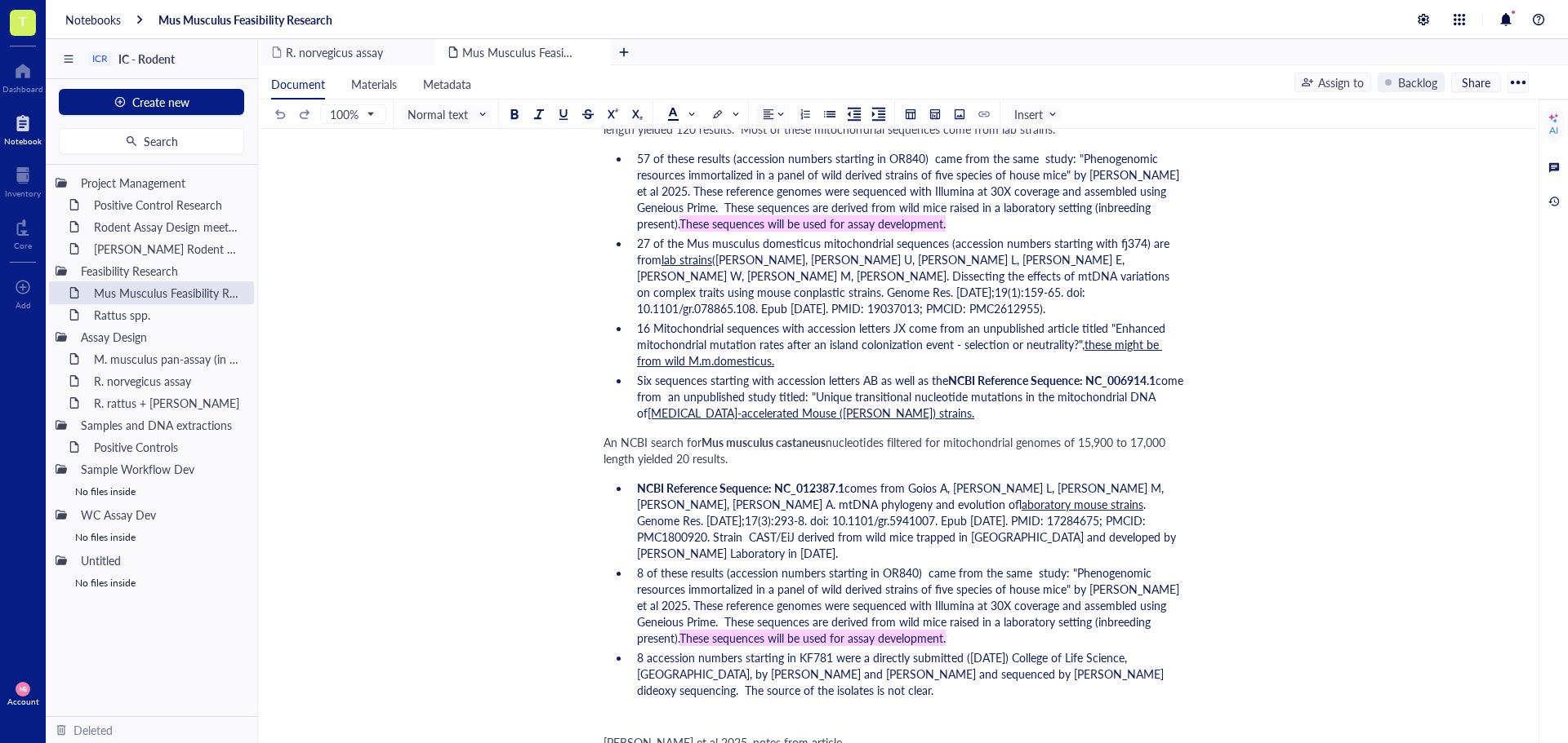
scroll to position [1551, 0]
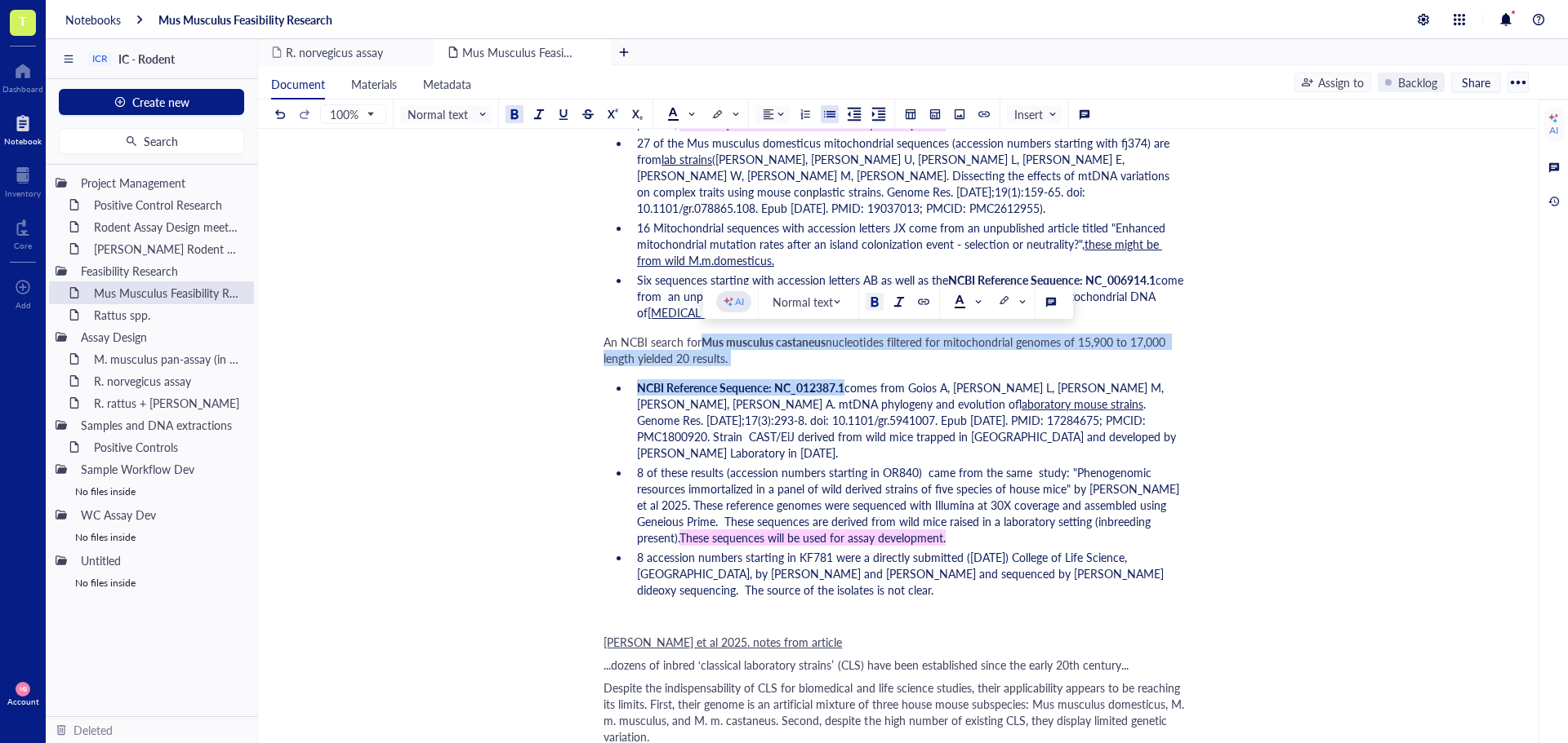
drag, startPoint x: 704, startPoint y: 343, endPoint x: 848, endPoint y: 377, distance: 148.0
click at [848, 377] on div "Author: [PERSON_NAME] Target species Taxonomic classification [1] Domain: Eukar…" at bounding box center [894, 666] width 581 height 3976
click at [181, 354] on div "M. musculus pan-assay (in progress)" at bounding box center [157, 359] width 143 height 23
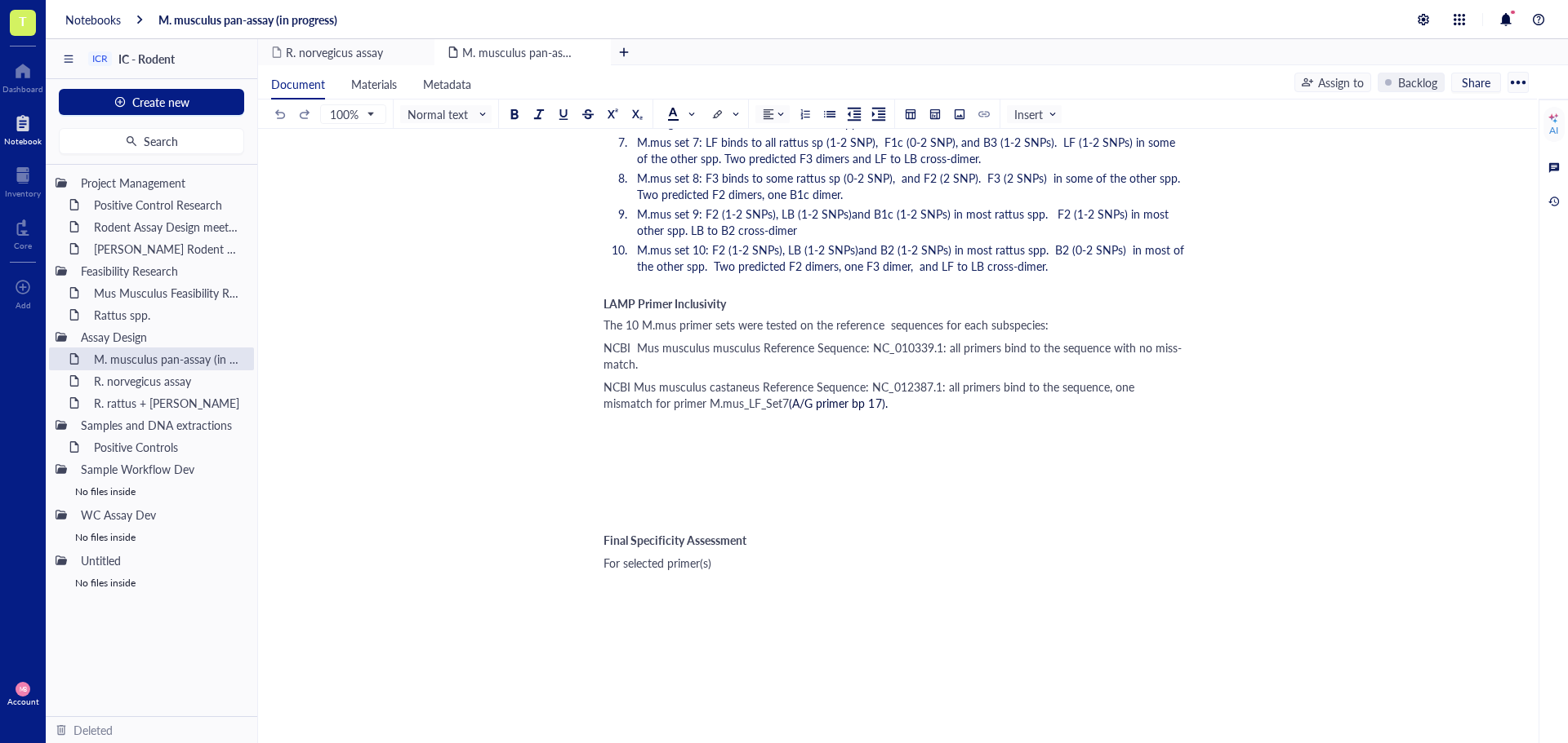
scroll to position [2874, 0]
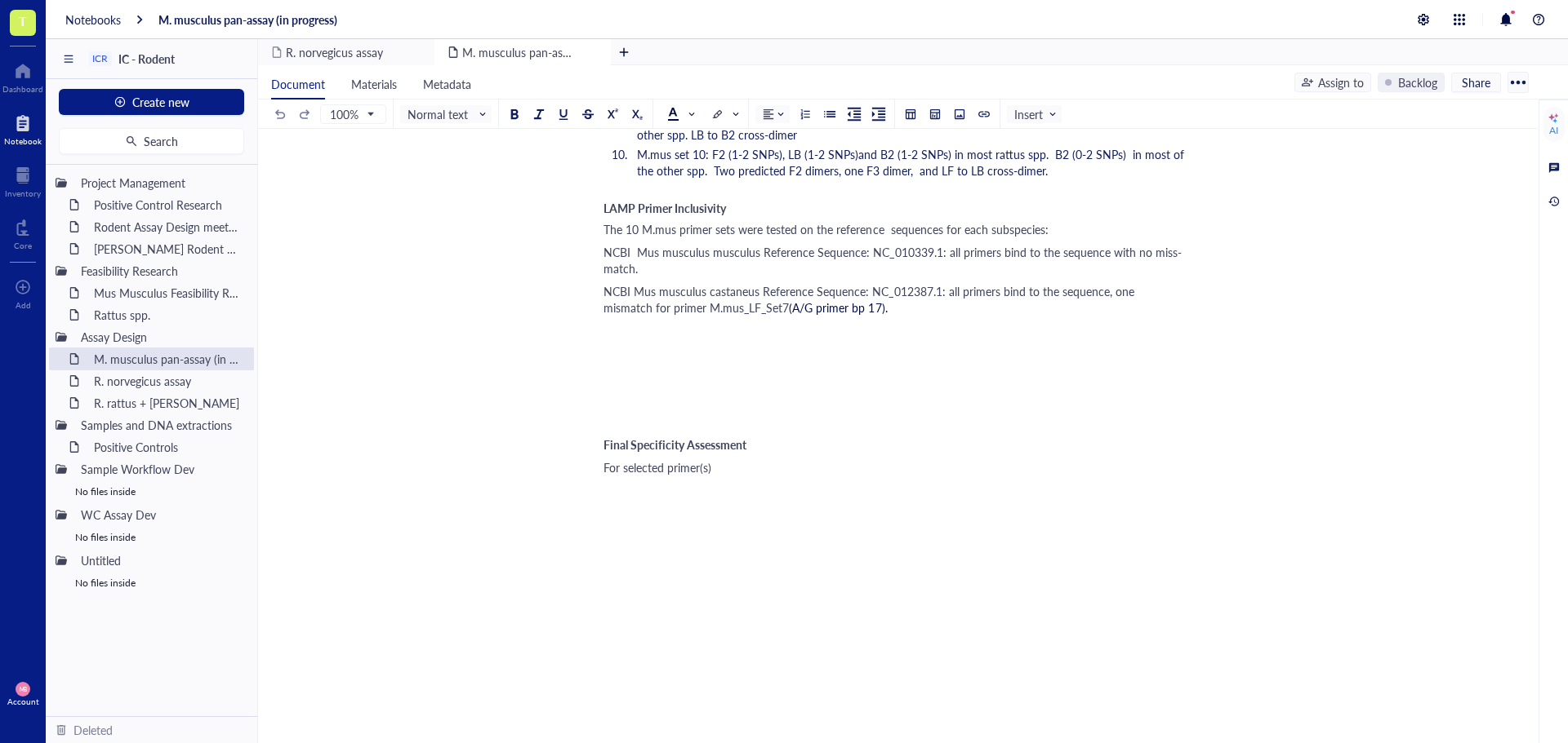
click at [865, 313] on div "NCBI Mus musculus castaneus Reference Sequence: NC_012387.1: all primers bind t…" at bounding box center [894, 300] width 581 height 32
click at [164, 298] on div "Mus Musculus Feasibility Research" at bounding box center [157, 293] width 143 height 23
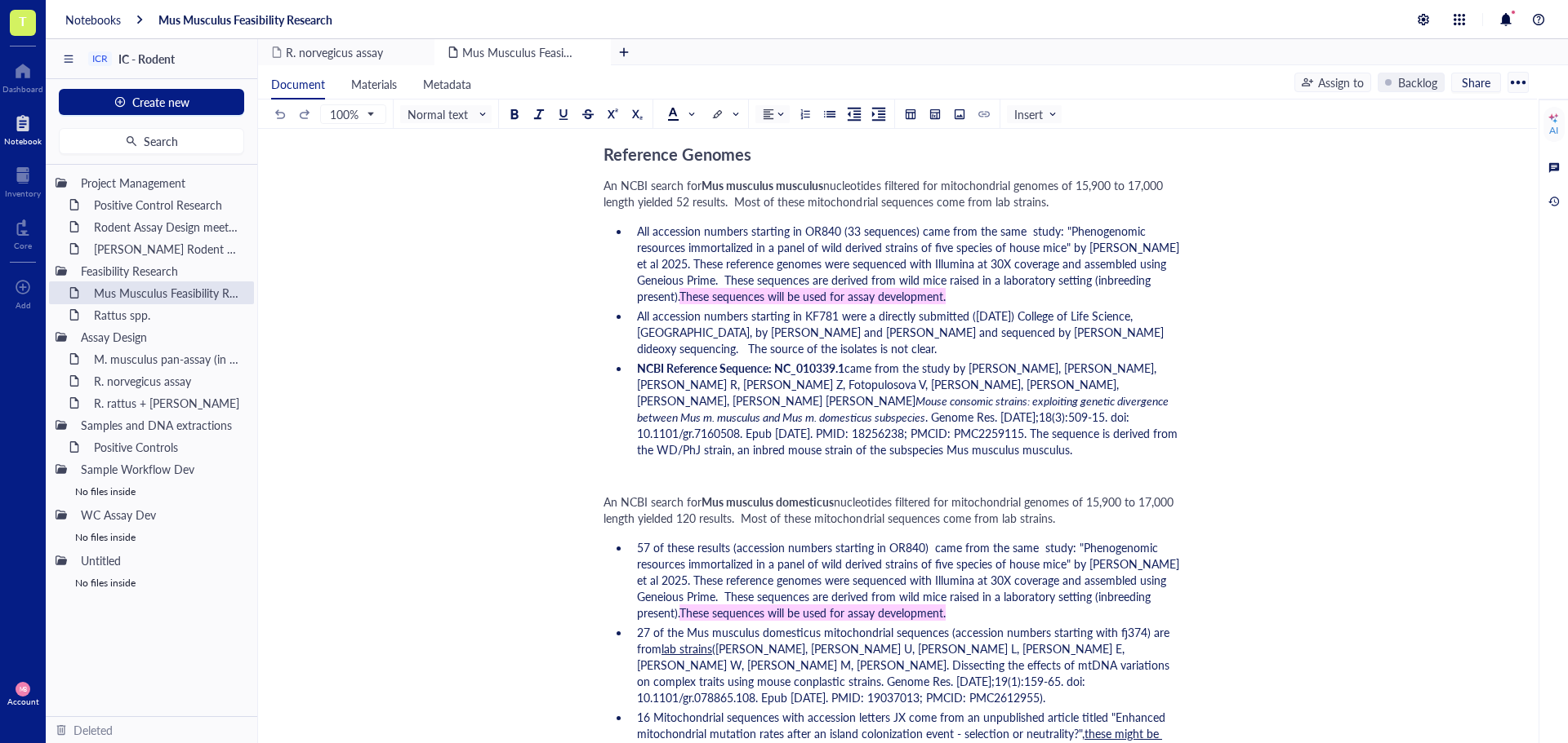
scroll to position [1224, 0]
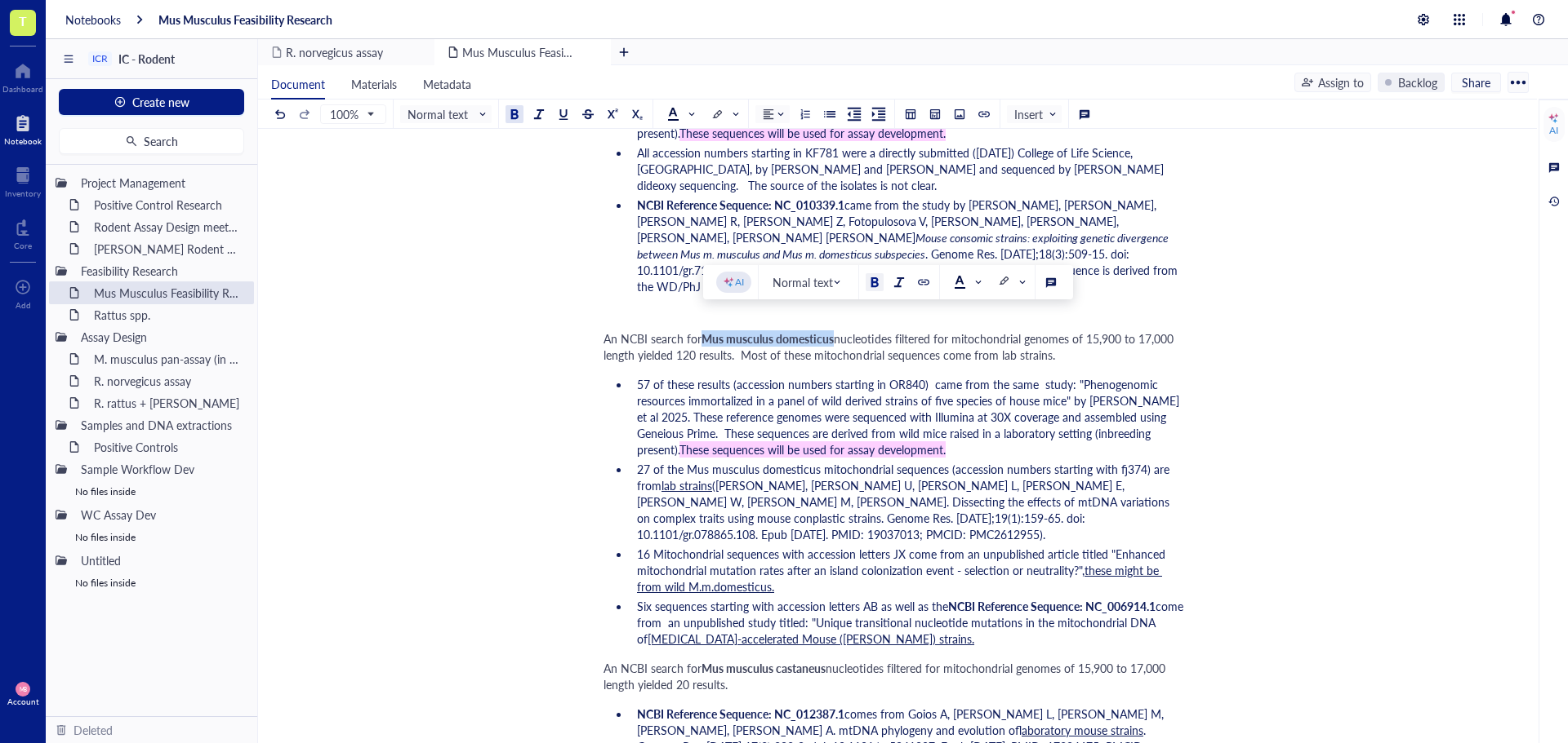
drag, startPoint x: 705, startPoint y: 324, endPoint x: 836, endPoint y: 327, distance: 131.0
click at [836, 331] on div "An NCBI search for Mus musculus domesticus nucleotides filtered for mitochondri…" at bounding box center [894, 347] width 581 height 32
click at [134, 358] on div "M. musculus pan-assay (in progress)" at bounding box center [157, 359] width 143 height 23
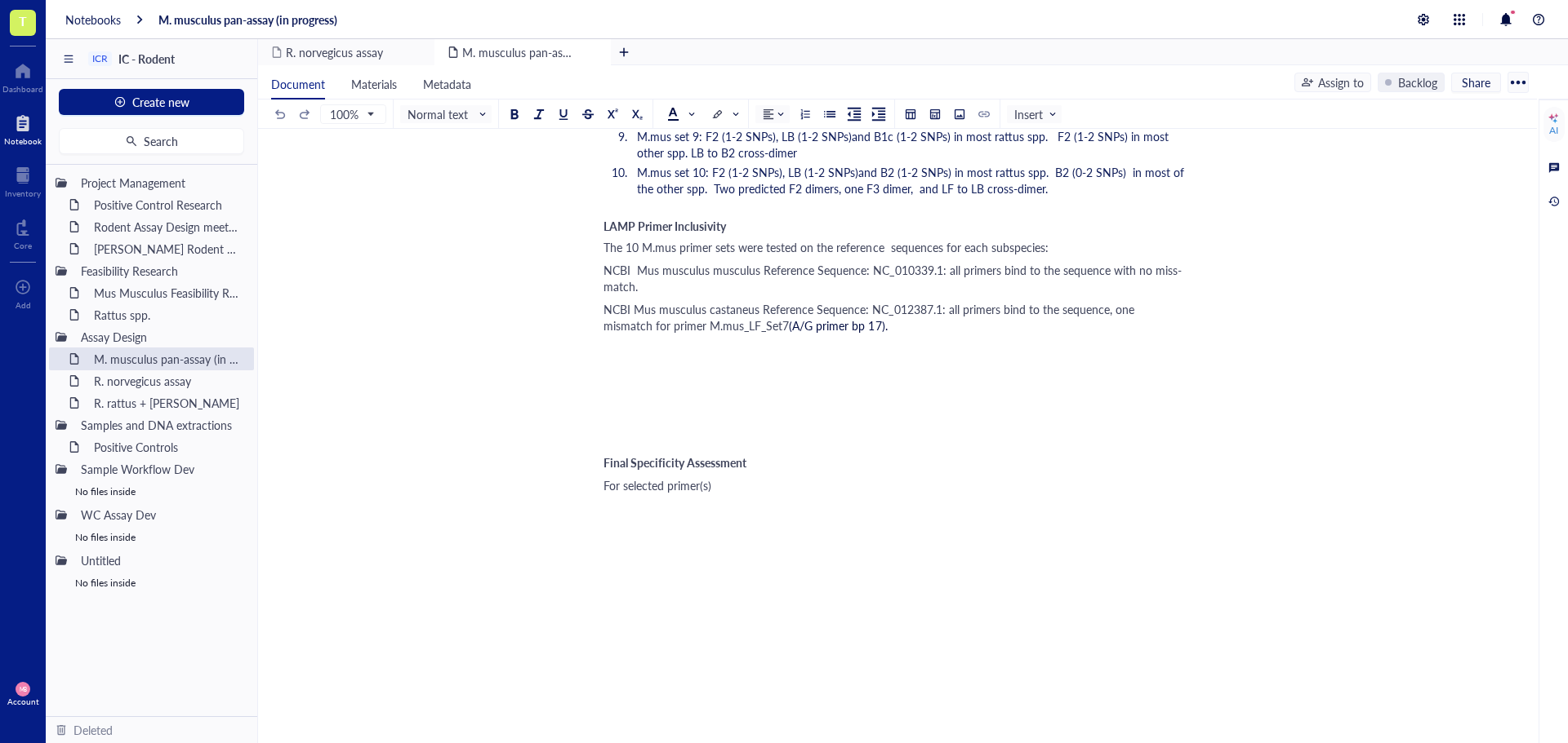
scroll to position [2775, 0]
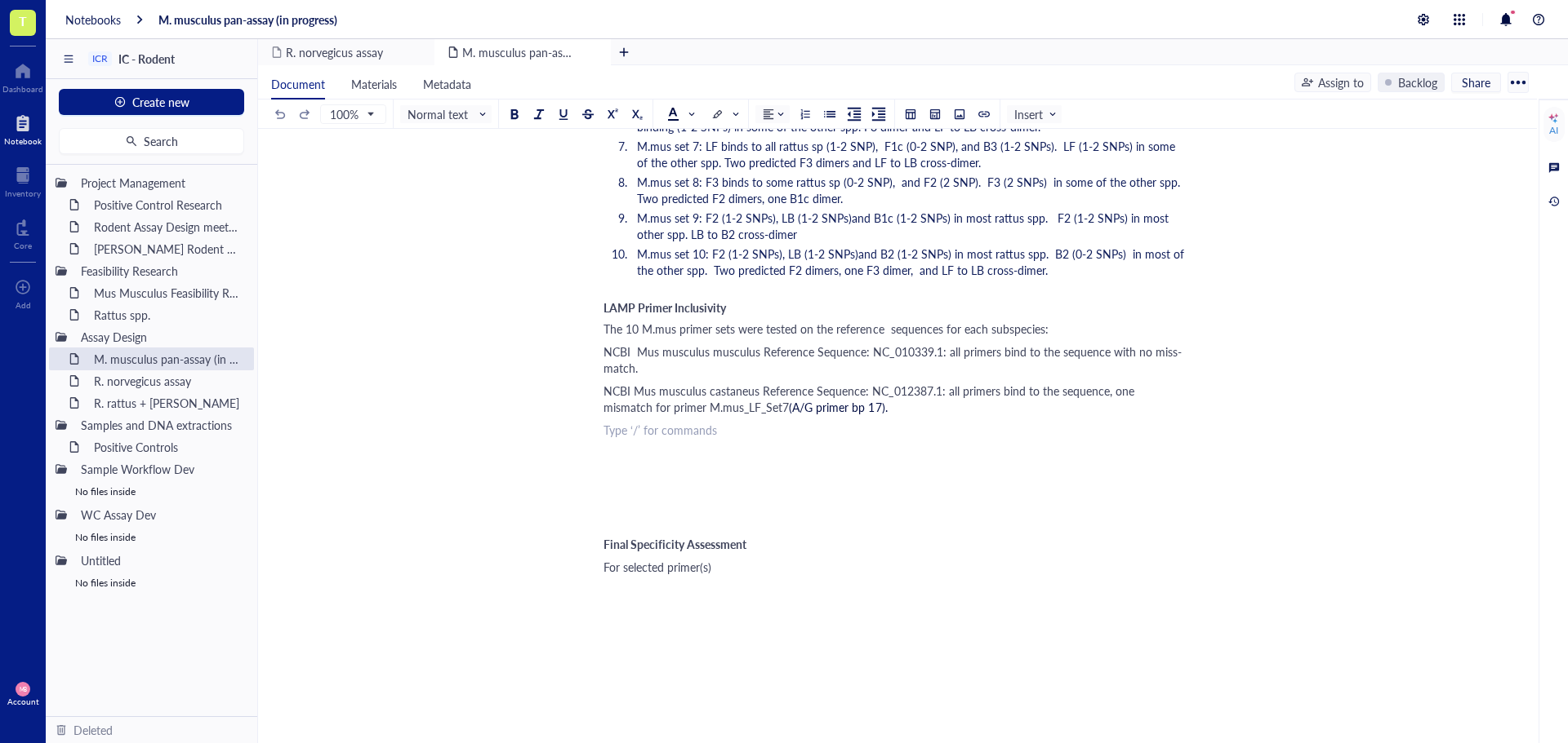
click at [625, 437] on div "﻿ Type ‘/’ for commands" at bounding box center [894, 430] width 581 height 16
click at [604, 436] on span "Mus musculus domesticus" at bounding box center [670, 430] width 133 height 16
click at [128, 303] on div "Mus Musculus Feasibility Research" at bounding box center [157, 293] width 143 height 23
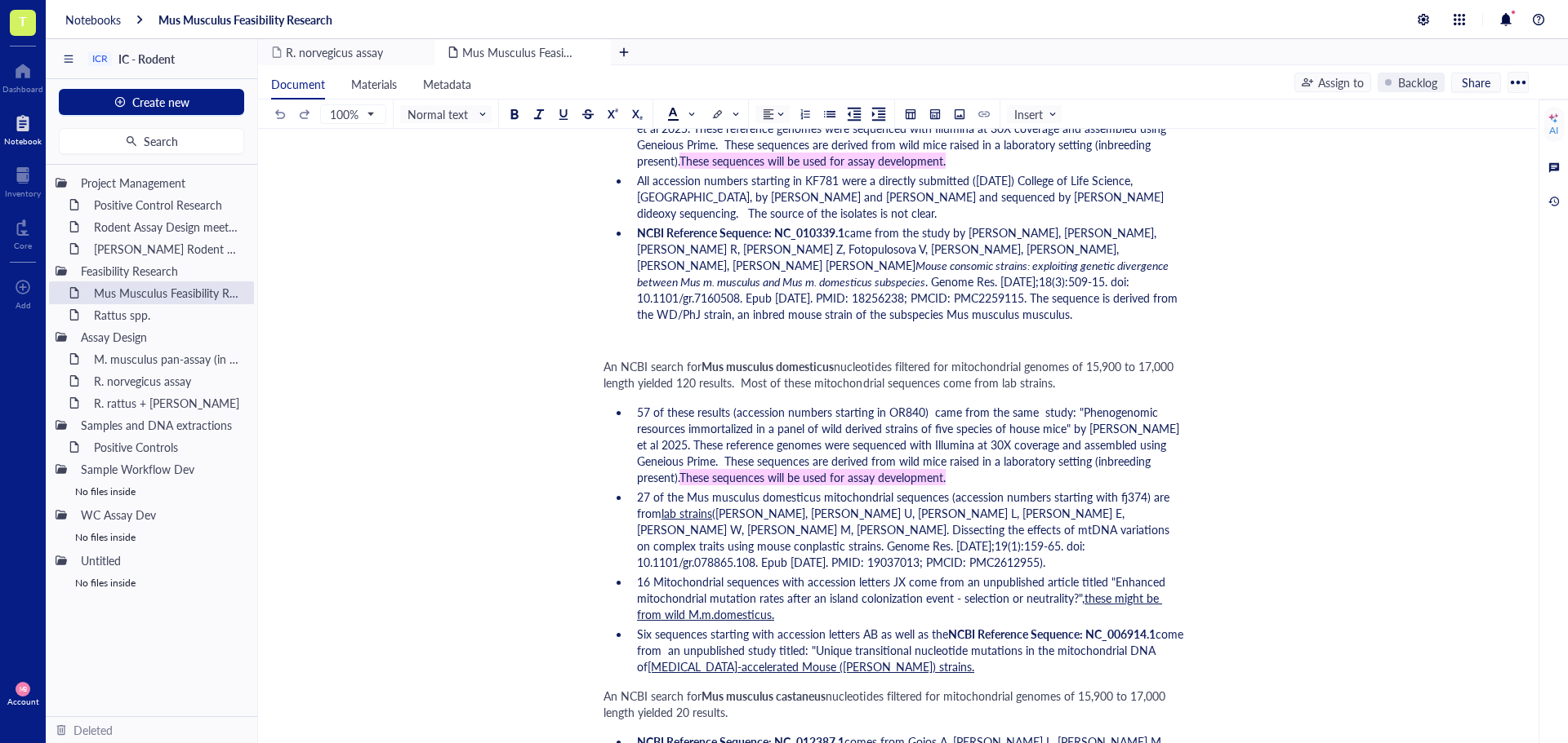
scroll to position [1224, 0]
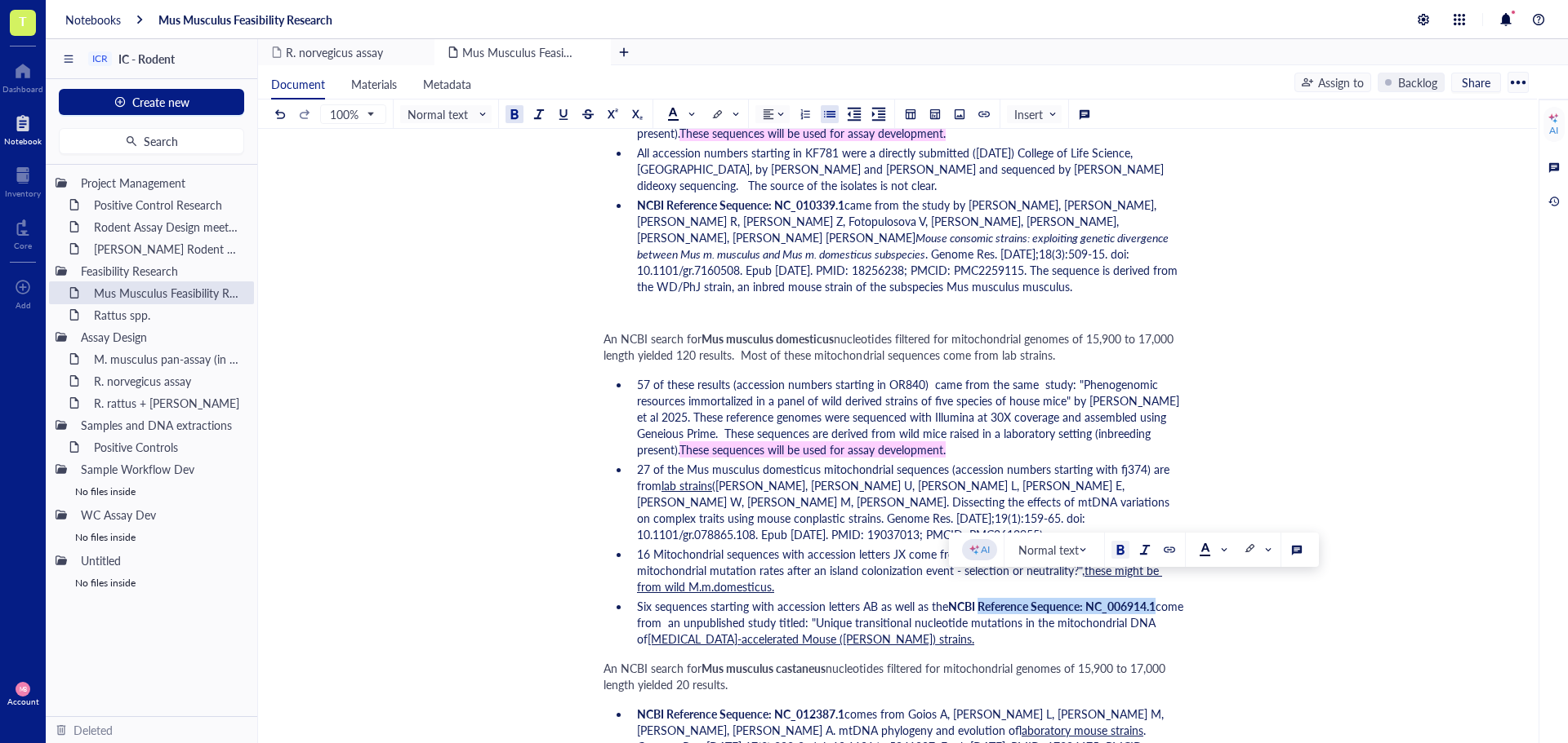
drag, startPoint x: 978, startPoint y: 591, endPoint x: 1157, endPoint y: 591, distance: 179.0
click at [1155, 598] on span "NCBI Reference Sequence: NC_006914.1" at bounding box center [1051, 606] width 208 height 16
click at [174, 358] on div "M. musculus pan-assay (in progress)" at bounding box center [157, 359] width 143 height 23
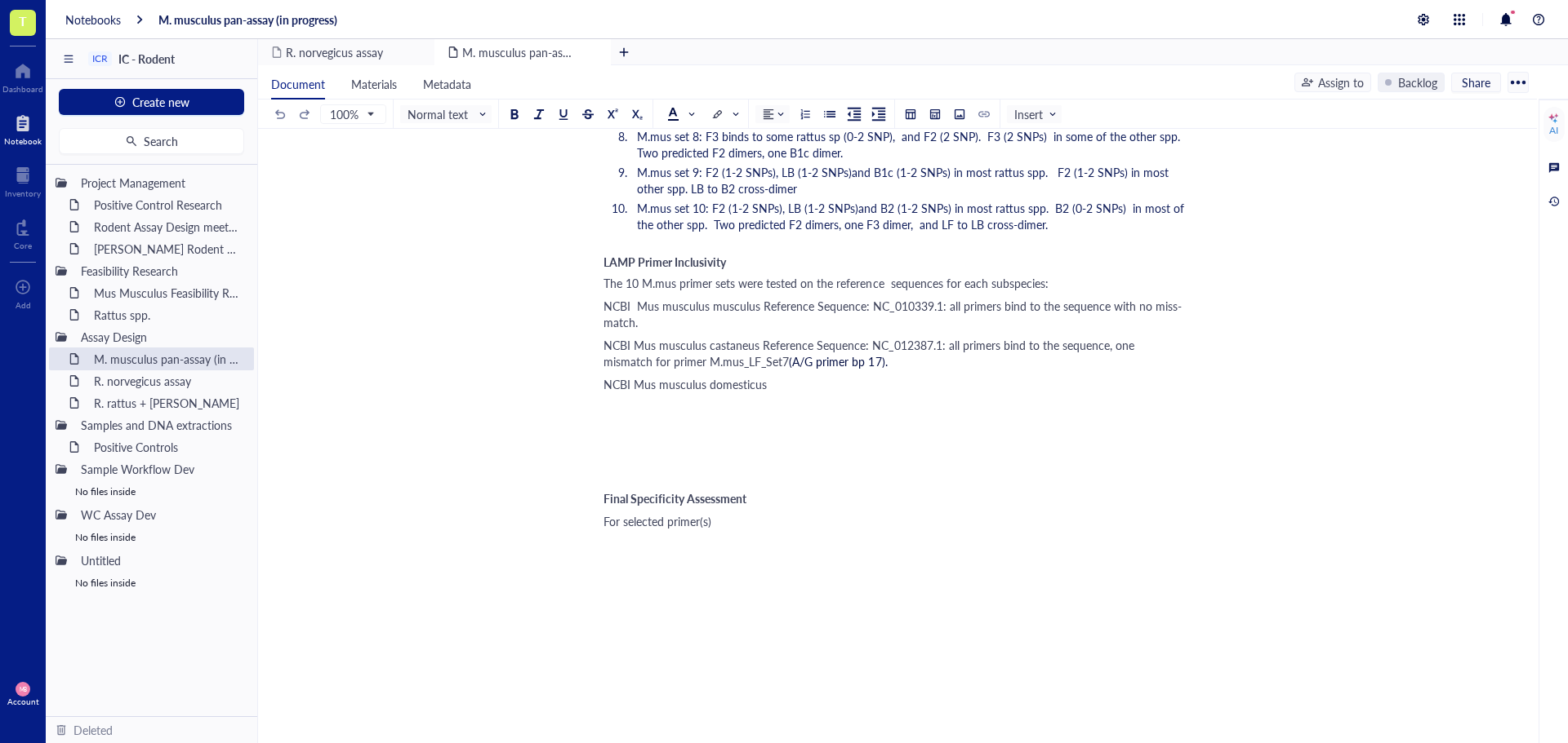
scroll to position [2793, 0]
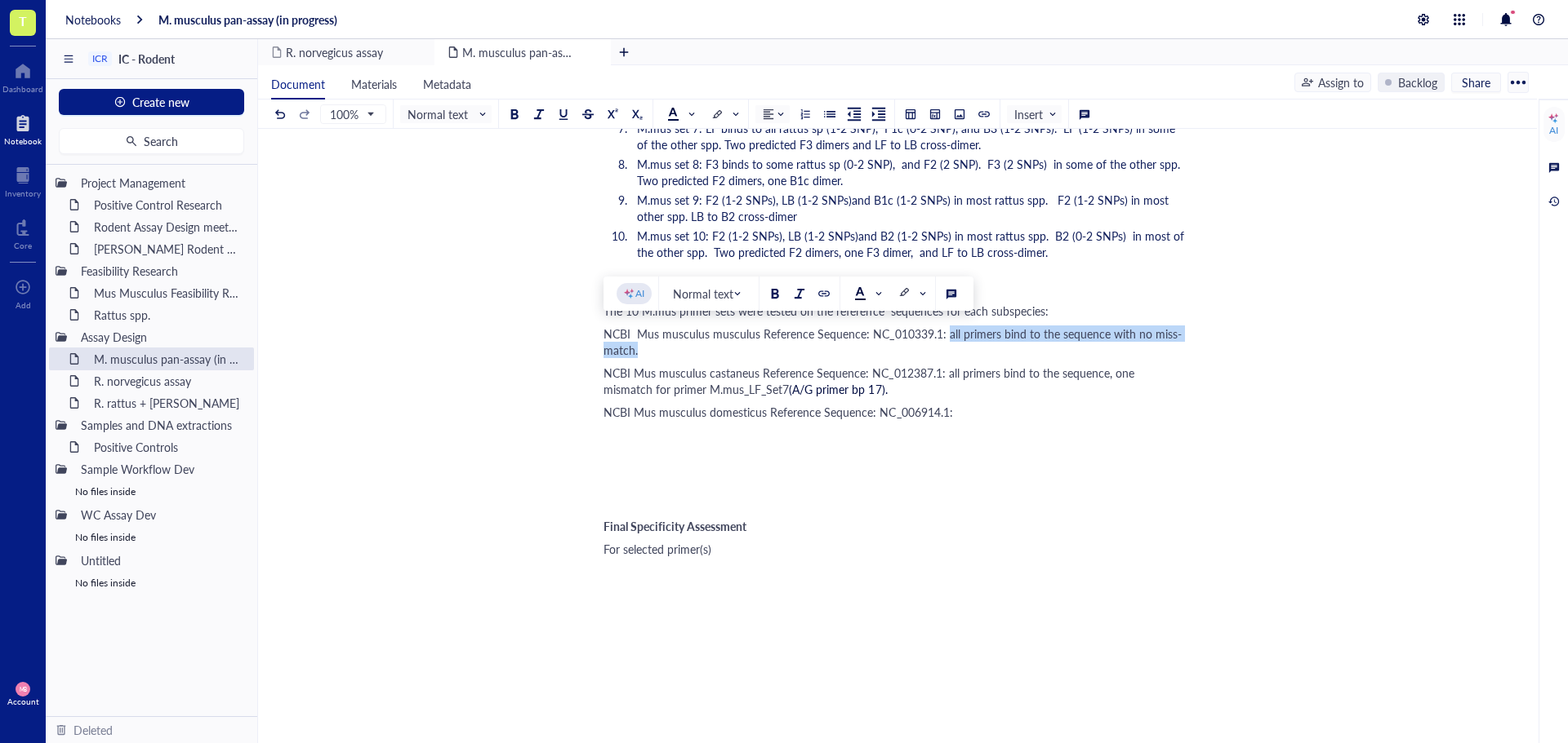
drag, startPoint x: 945, startPoint y: 333, endPoint x: 960, endPoint y: 342, distance: 17.5
click at [960, 342] on div "NCBI Mus musculus musculus Reference Sequence: NC_010339.1: all primers bind to…" at bounding box center [894, 342] width 581 height 32
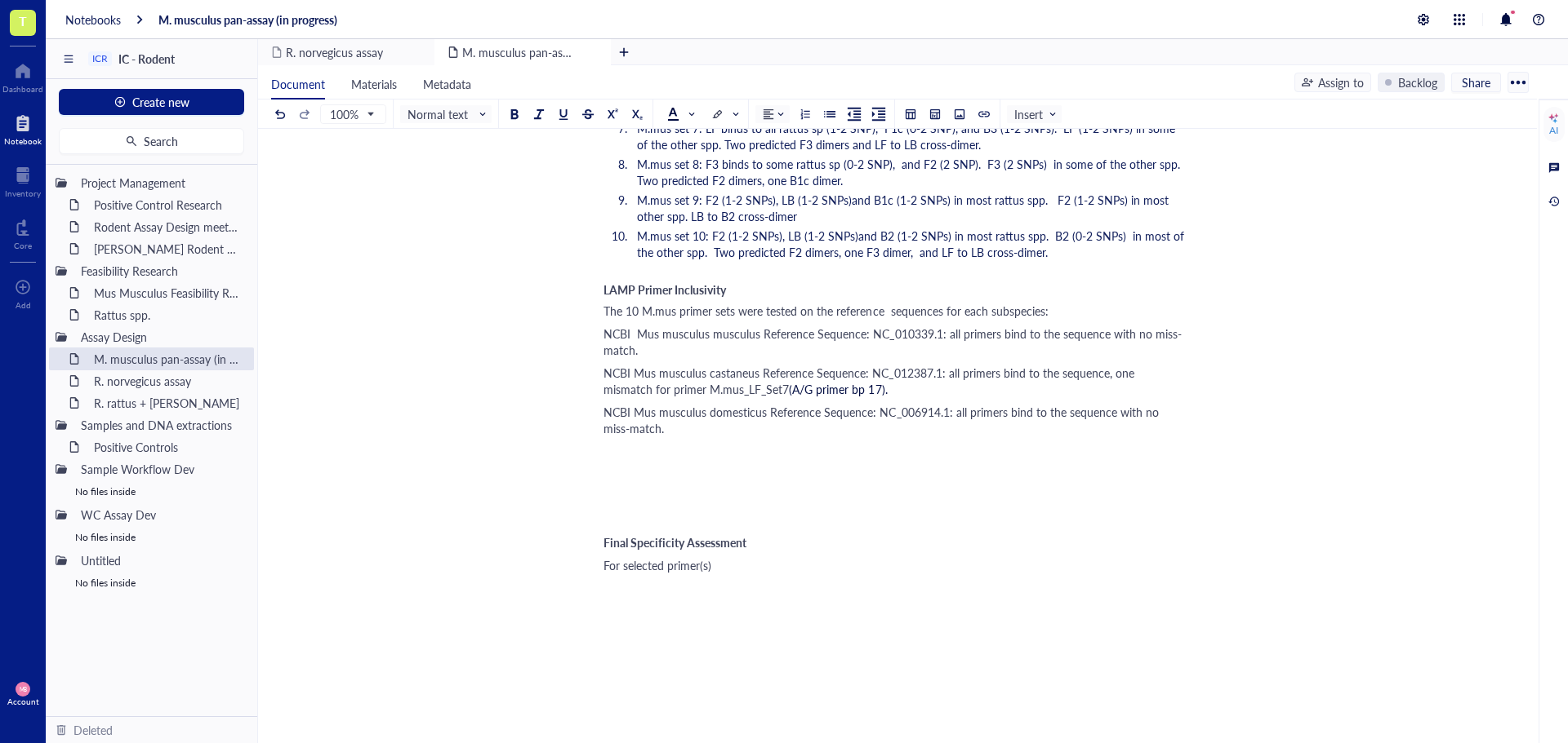
click at [604, 336] on span "NCBI Mus musculus musculus Reference Sequence: NC_010339.1: all primers bind to…" at bounding box center [892, 342] width 578 height 32
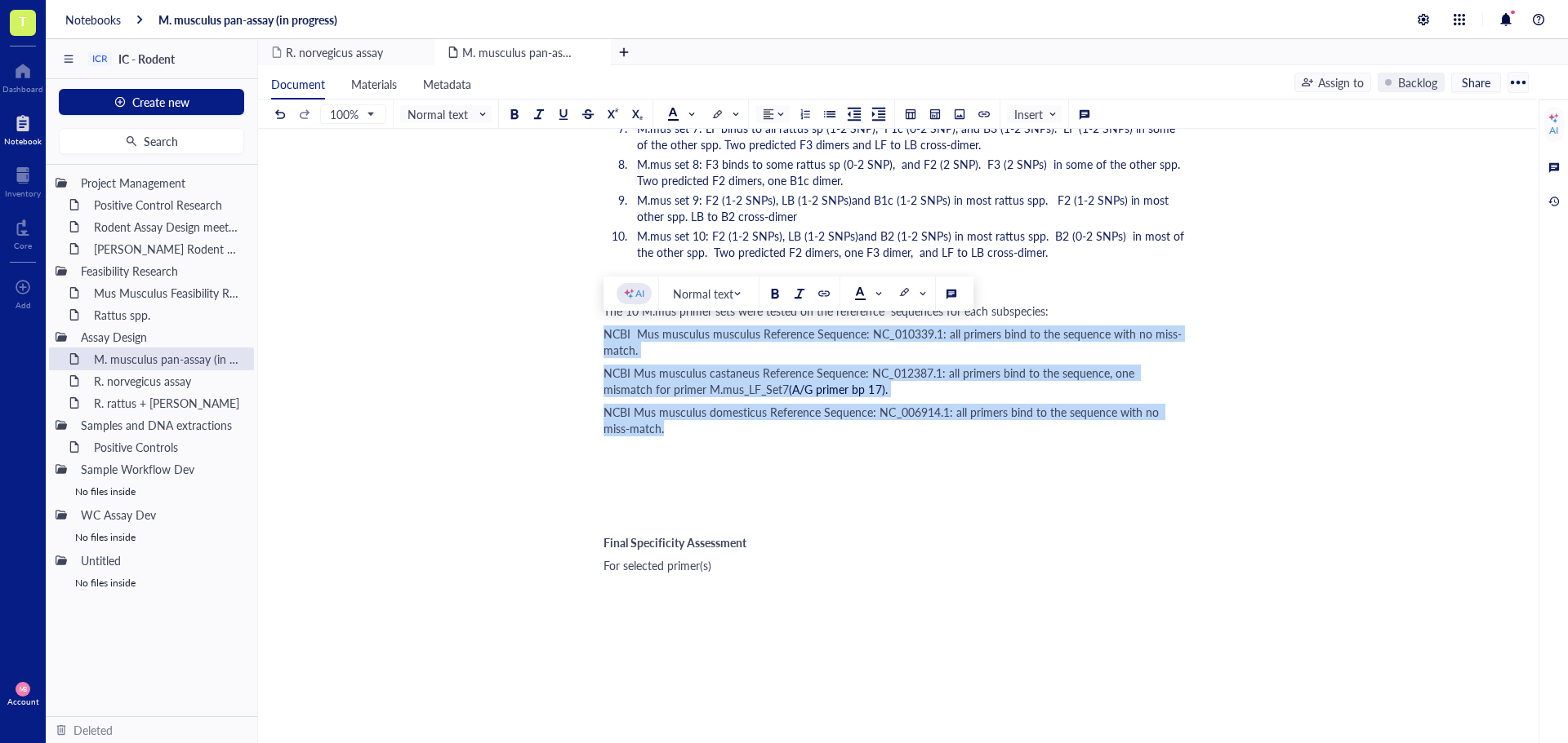
drag, startPoint x: 604, startPoint y: 336, endPoint x: 640, endPoint y: 424, distance: 95.1
click at [802, 114] on div at bounding box center [804, 114] width 11 height 11
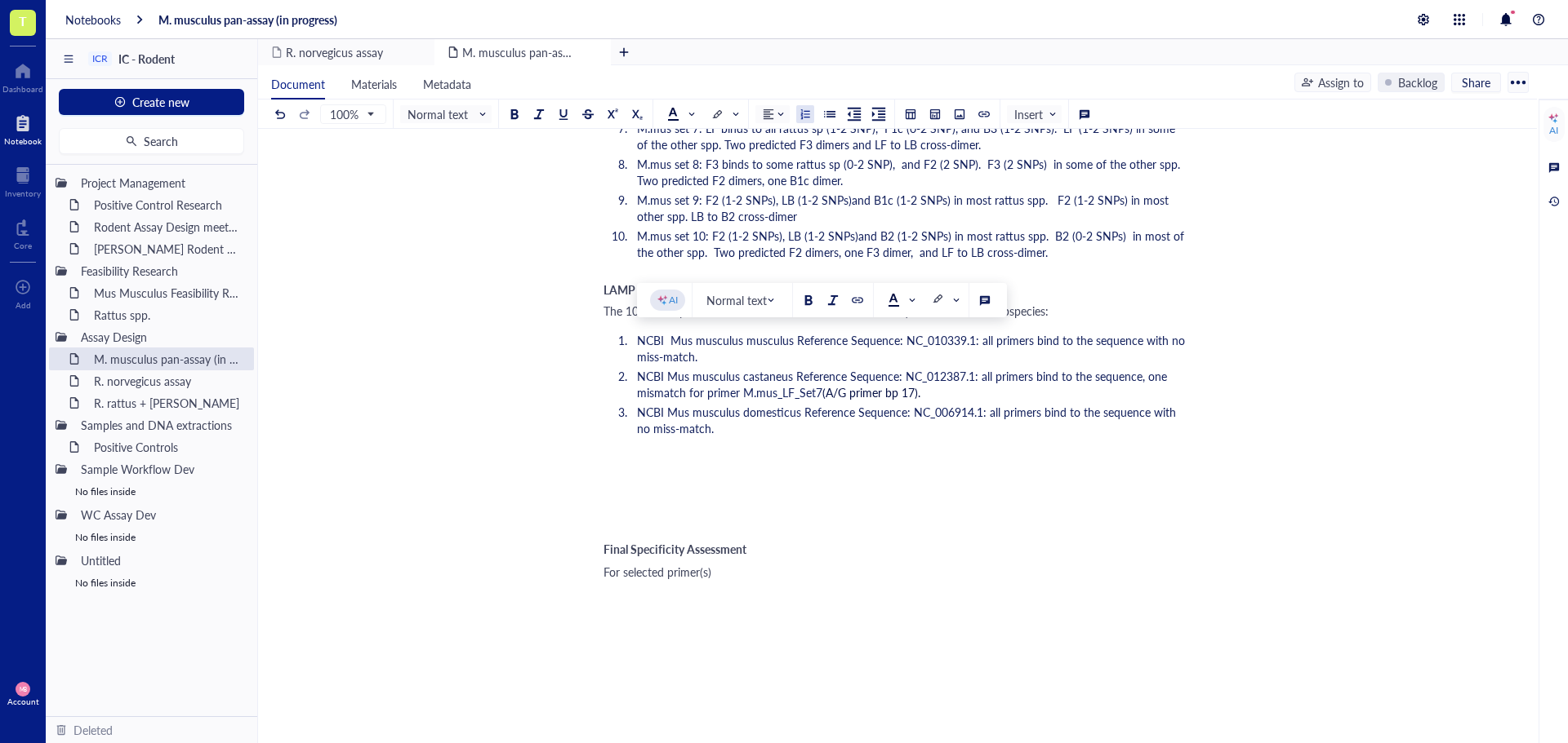
click at [990, 310] on span "The 10 M.mus primer sets were tested on the reference sequences for each subspe…" at bounding box center [825, 311] width 445 height 16
click at [1093, 318] on div "The 10 M.mus primer sets were tested on the reference sequences for each of the…" at bounding box center [894, 311] width 581 height 16
click at [614, 483] on div "﻿ Type ‘/’ for commands" at bounding box center [894, 480] width 581 height 16
drag, startPoint x: 610, startPoint y: 453, endPoint x: 639, endPoint y: 523, distance: 75.8
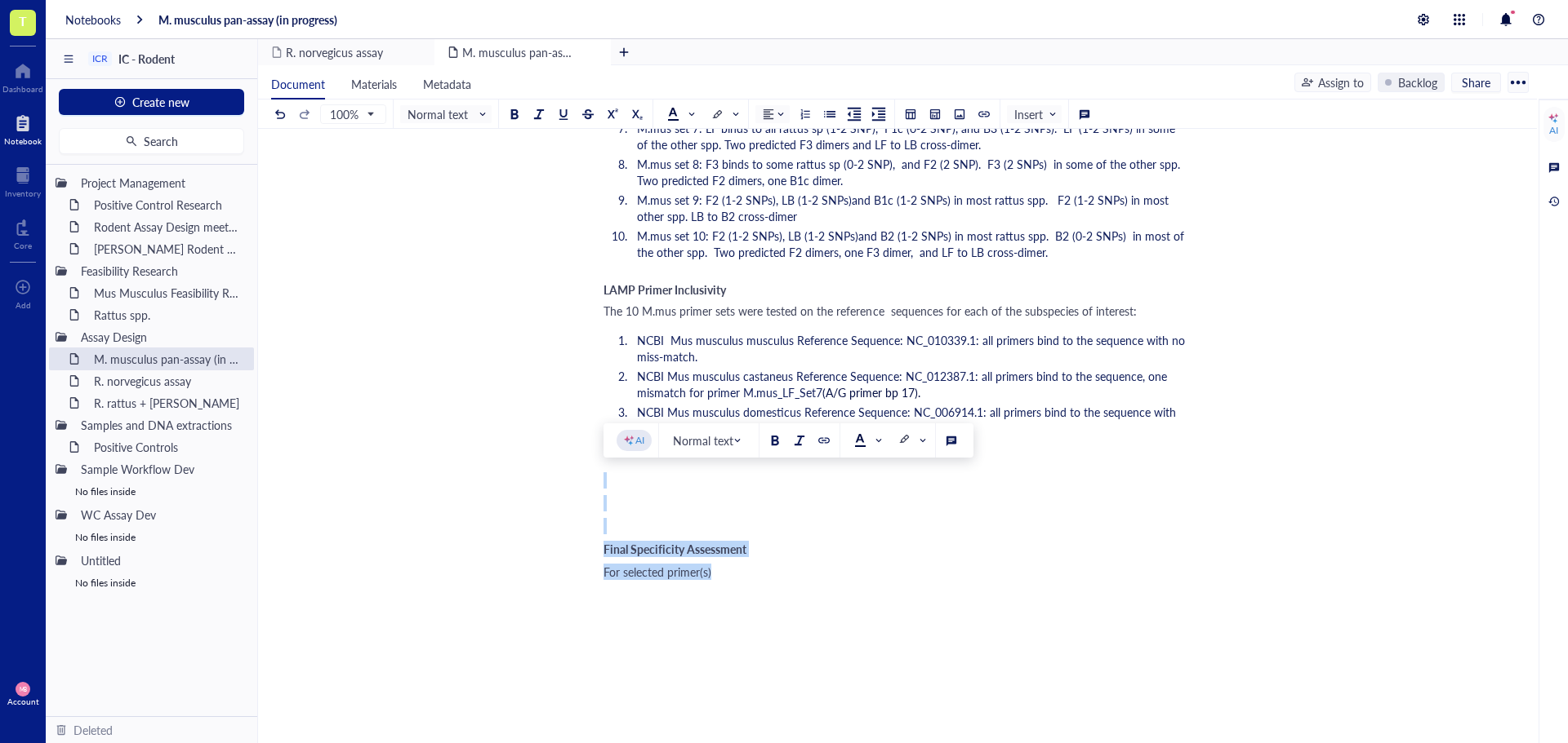
drag, startPoint x: 731, startPoint y: 571, endPoint x: 617, endPoint y: 470, distance: 152.3
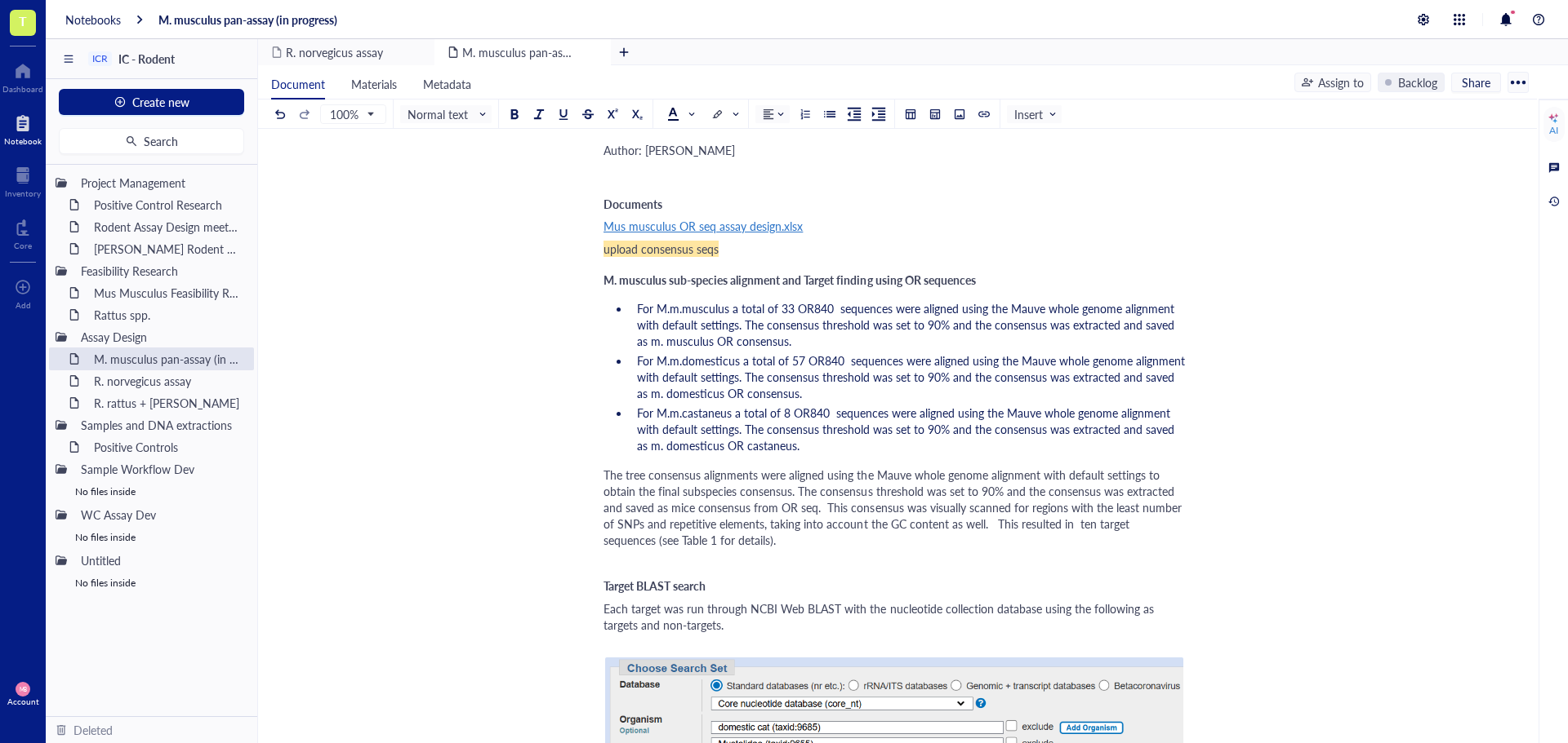
scroll to position [0, 0]
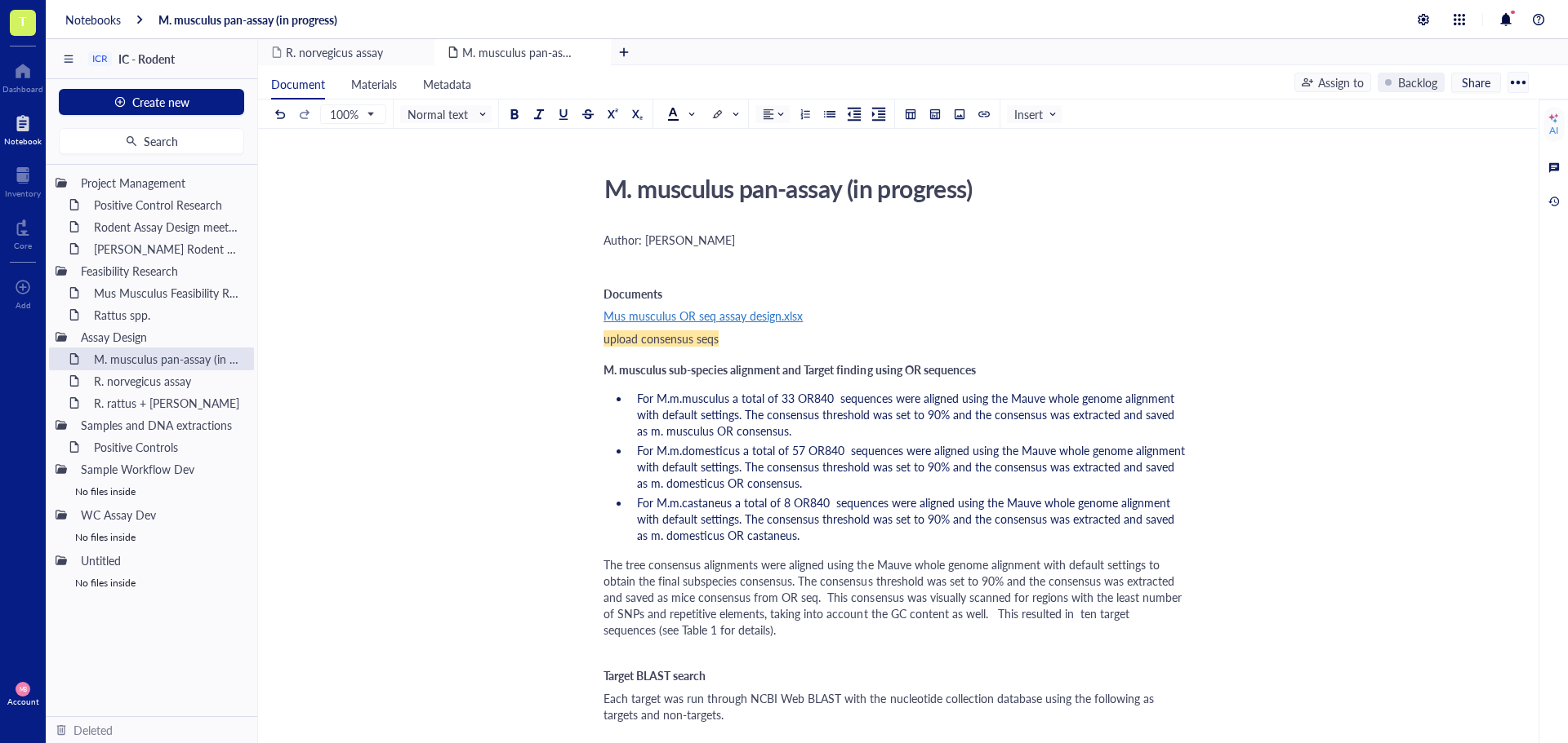
click at [1007, 200] on div "M. musculus pan-assay (in progress)" at bounding box center [888, 189] width 581 height 41
drag, startPoint x: 988, startPoint y: 193, endPoint x: 849, endPoint y: 190, distance: 139.0
click at [849, 190] on textarea "M. musculus pan-assay (in progress)" at bounding box center [887, 189] width 579 height 39
type textarea "M. musculus pan-assay"
click at [624, 263] on div "﻿ Type ‘/’ for commands" at bounding box center [894, 262] width 581 height 16
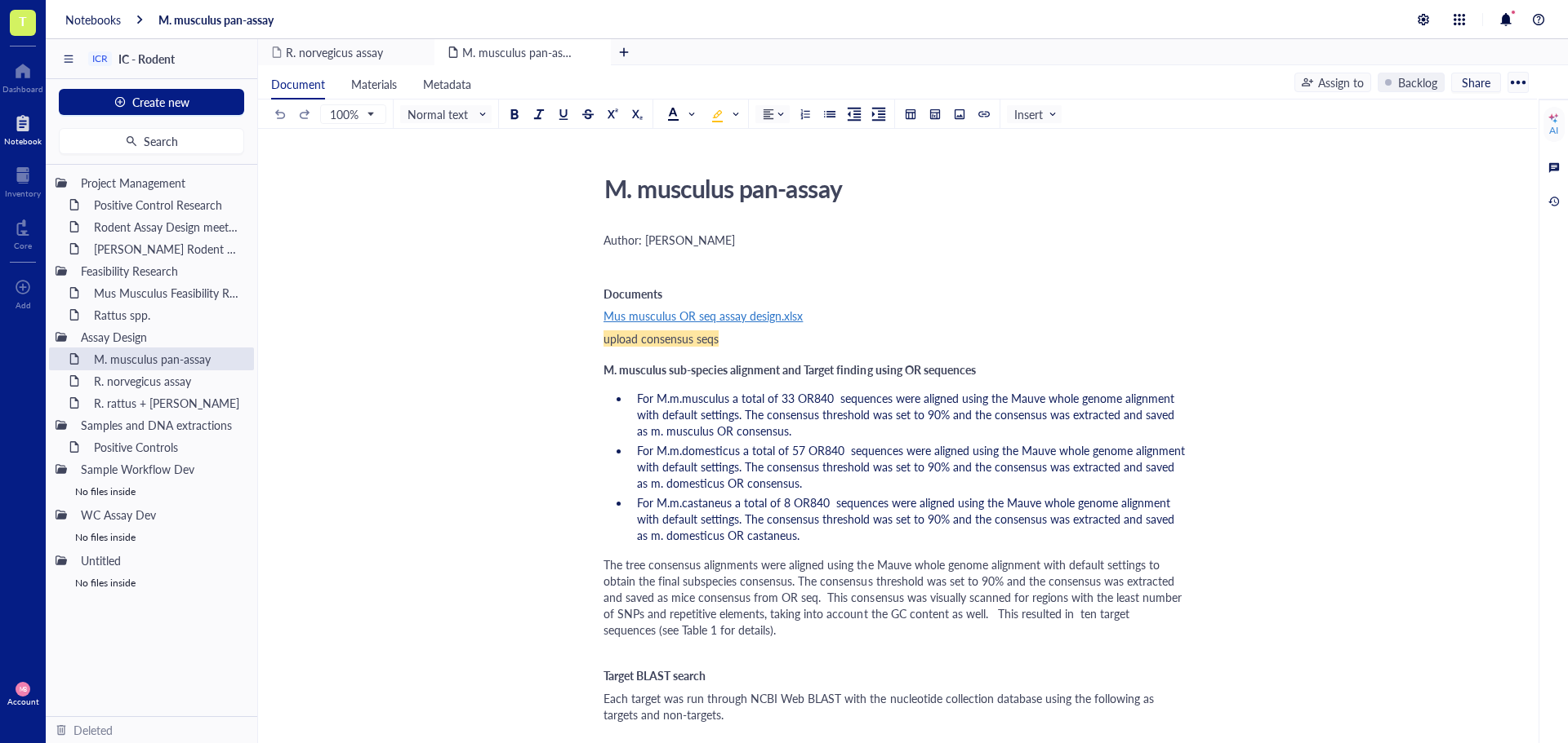
click at [745, 337] on div "upload consensus seqs" at bounding box center [894, 338] width 581 height 16
click at [625, 339] on span "REfseqs and OR consensus [DEMOGRAPHIC_DATA]" at bounding box center [736, 338] width 265 height 16
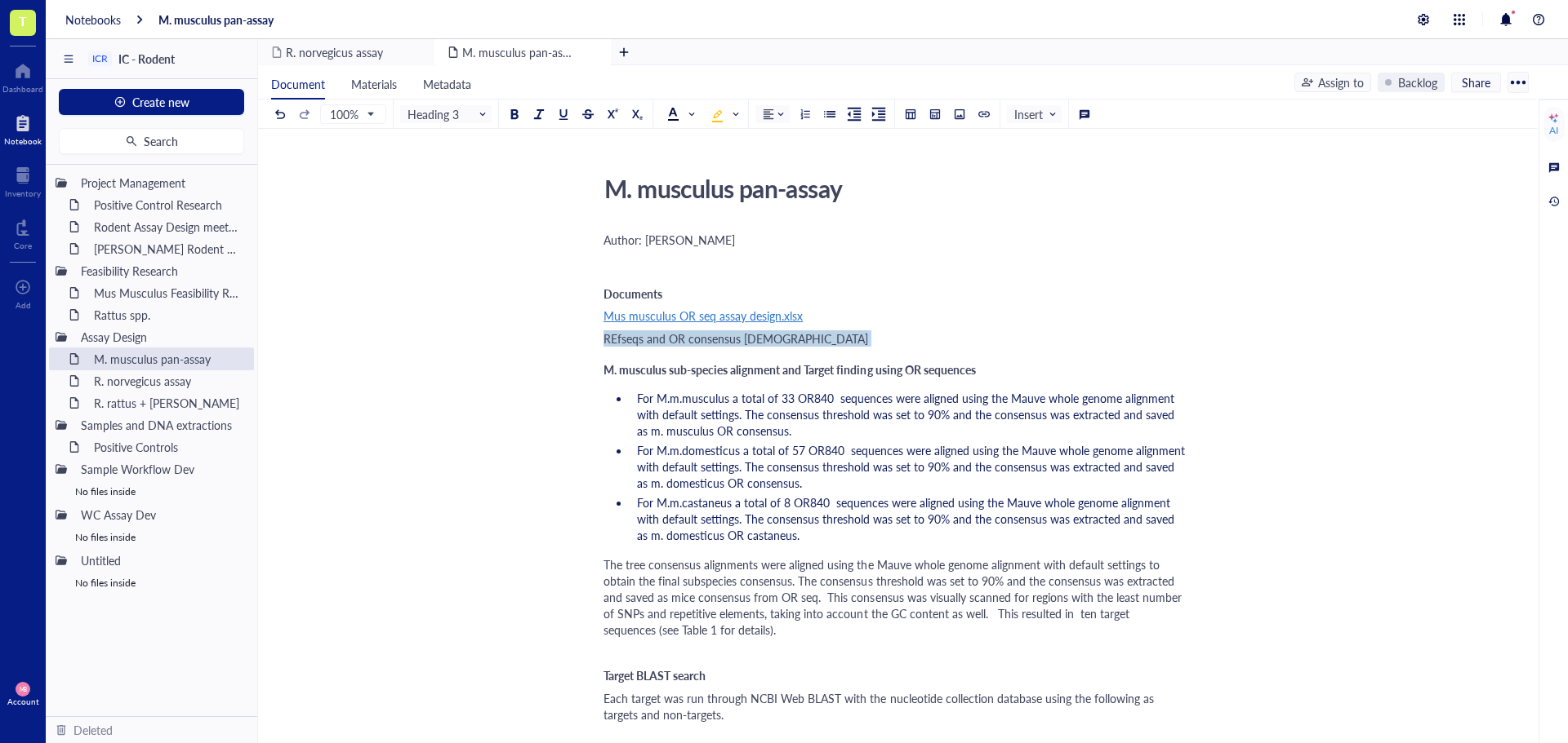
click at [625, 339] on span "REfseqs and OR consensus [DEMOGRAPHIC_DATA]" at bounding box center [736, 338] width 265 height 16
click at [925, 300] on span at bounding box center [913, 298] width 29 height 25
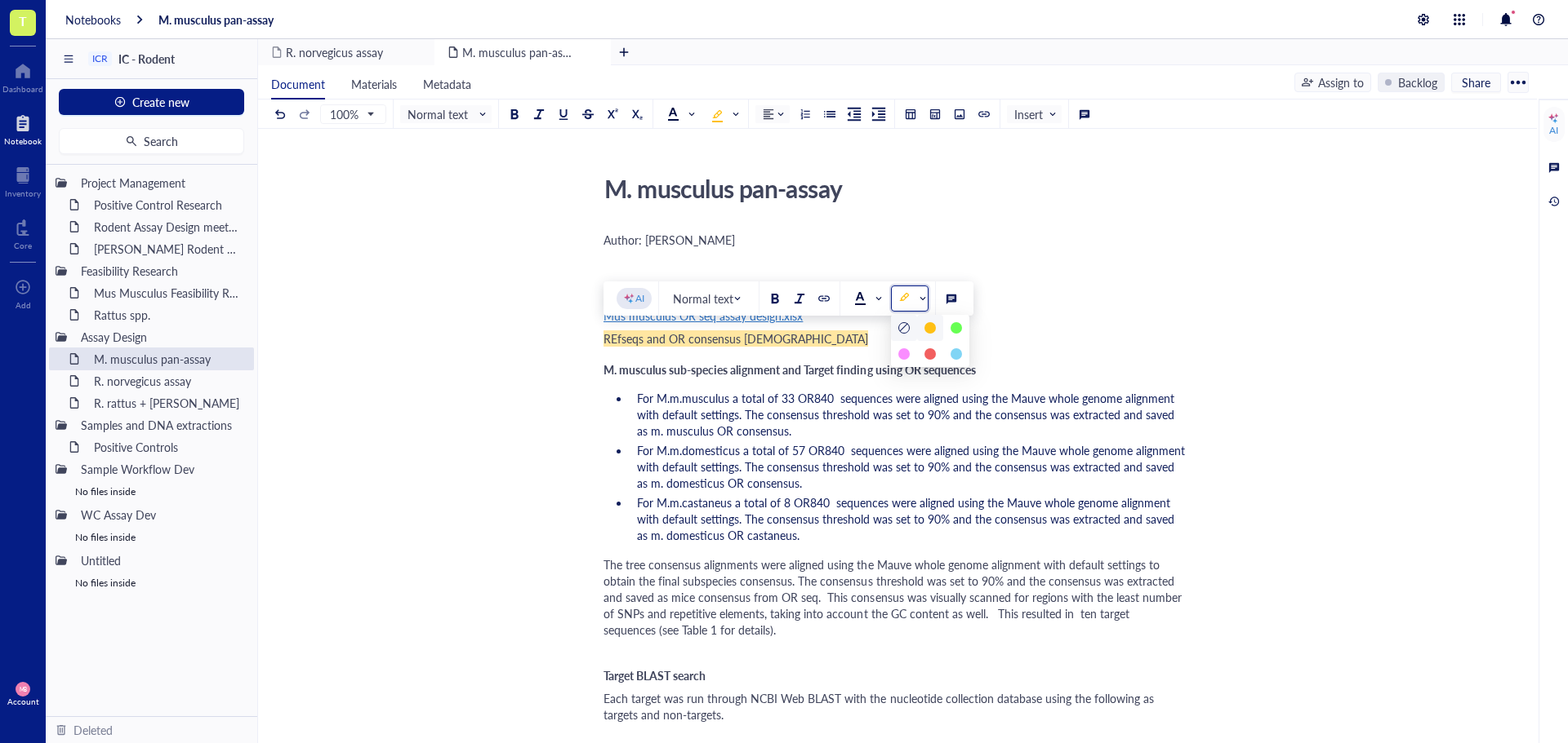
click at [906, 323] on div at bounding box center [903, 327] width 11 height 11
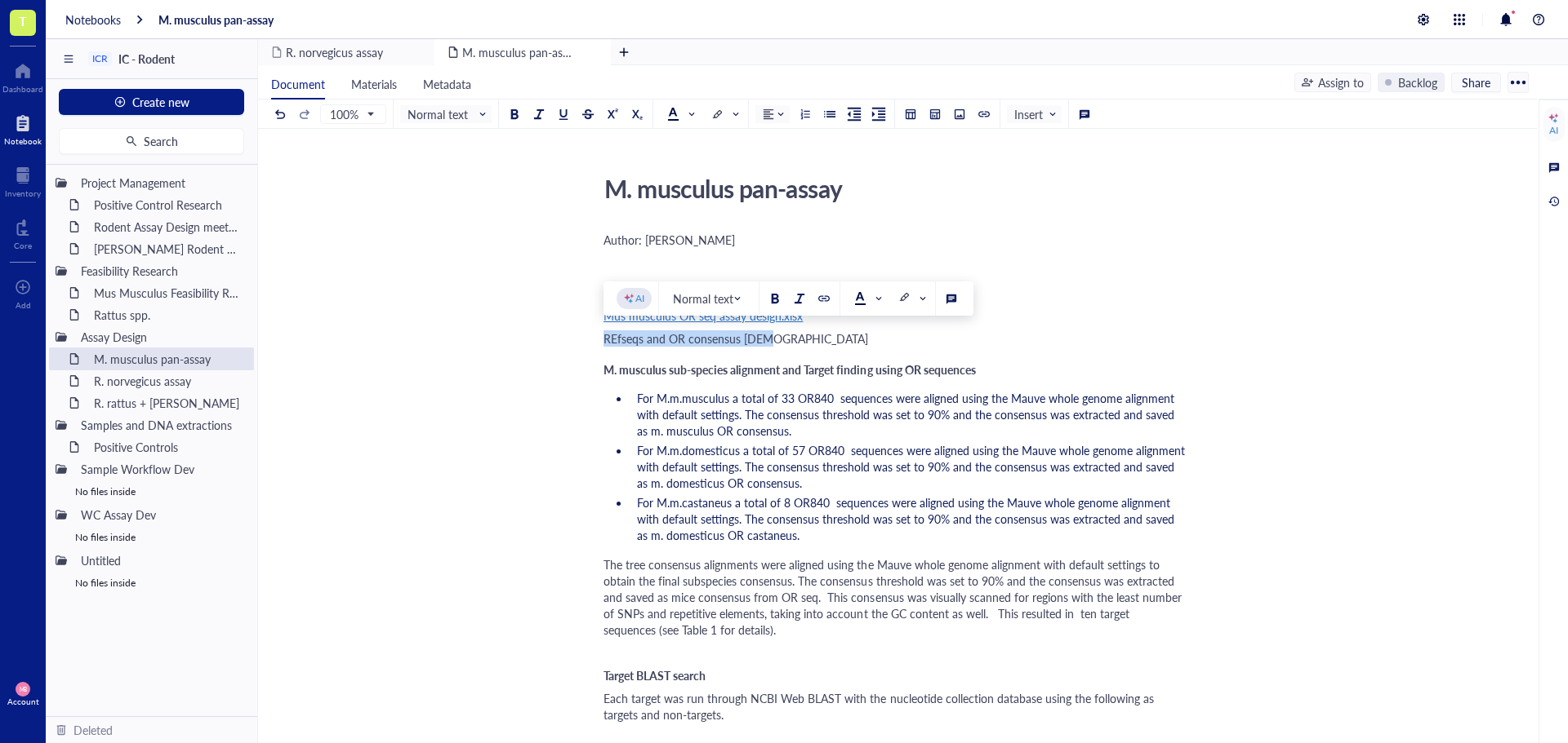
click at [796, 345] on div "REfseqs and OR consensus [DEMOGRAPHIC_DATA]" at bounding box center [894, 338] width 581 height 16
click at [615, 338] on span "REfseqs and OR consensus [DEMOGRAPHIC_DATA]" at bounding box center [736, 338] width 265 height 16
click at [631, 346] on span "Refseqs and OR consensus seqs" at bounding box center [684, 338] width 161 height 16
click at [632, 340] on span "Refseqs and OR consensus seqs" at bounding box center [684, 338] width 161 height 16
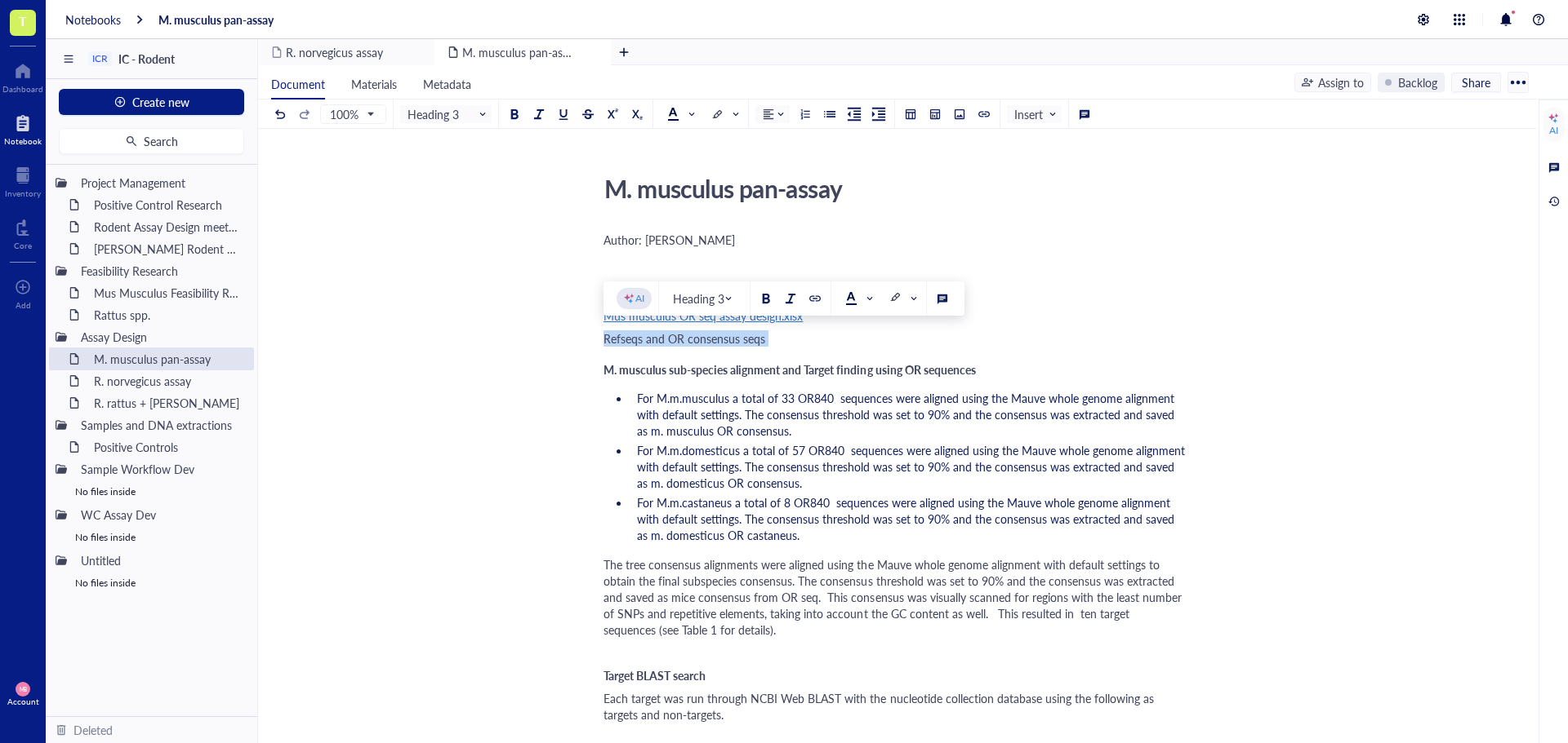
click at [632, 340] on span "Refseqs and OR consensus seqs" at bounding box center [684, 338] width 161 height 16
click at [825, 290] on button at bounding box center [824, 298] width 18 height 18
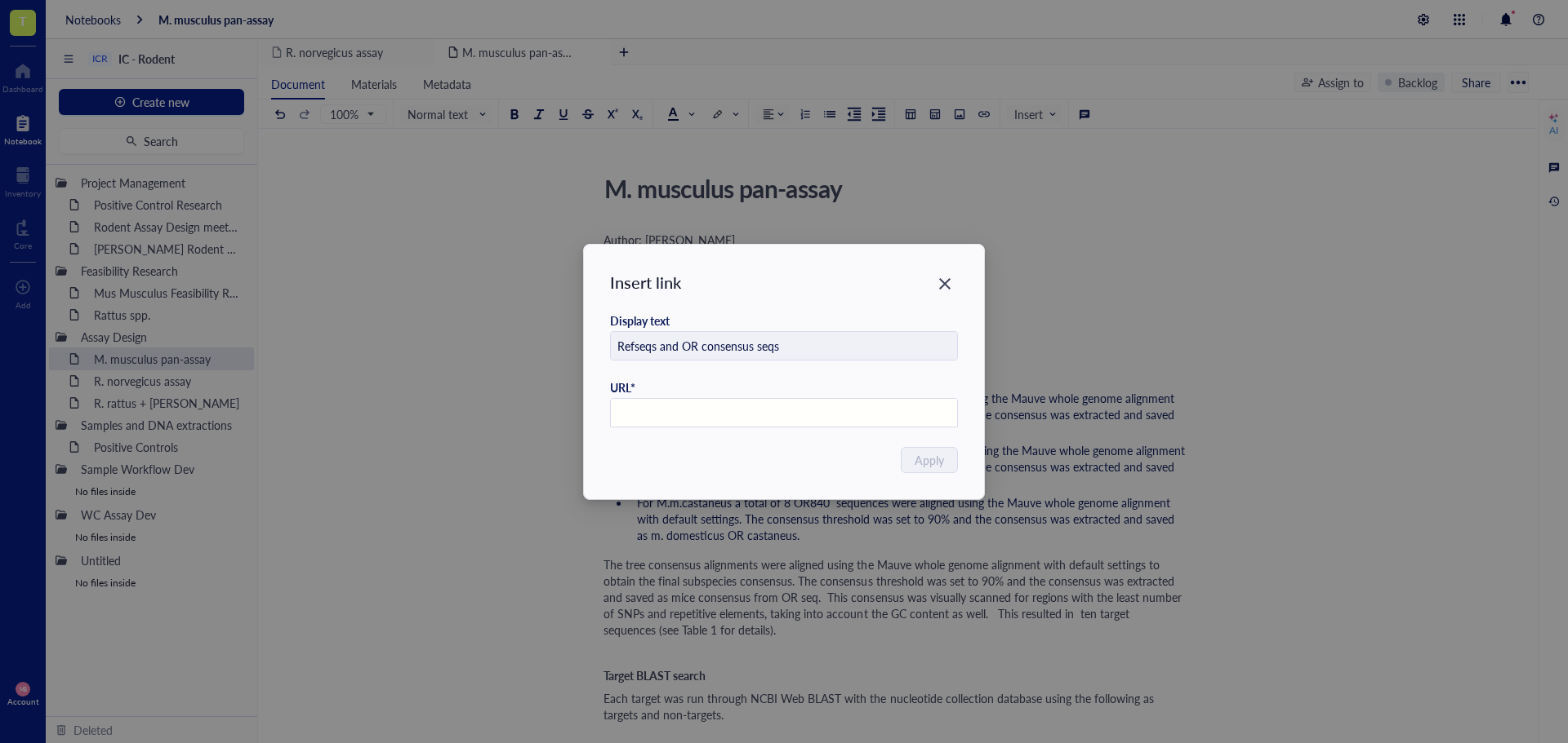
paste input "[URL][DOMAIN_NAME]"
type input "[URL][DOMAIN_NAME]"
click at [921, 459] on span "Apply" at bounding box center [930, 459] width 29 height 18
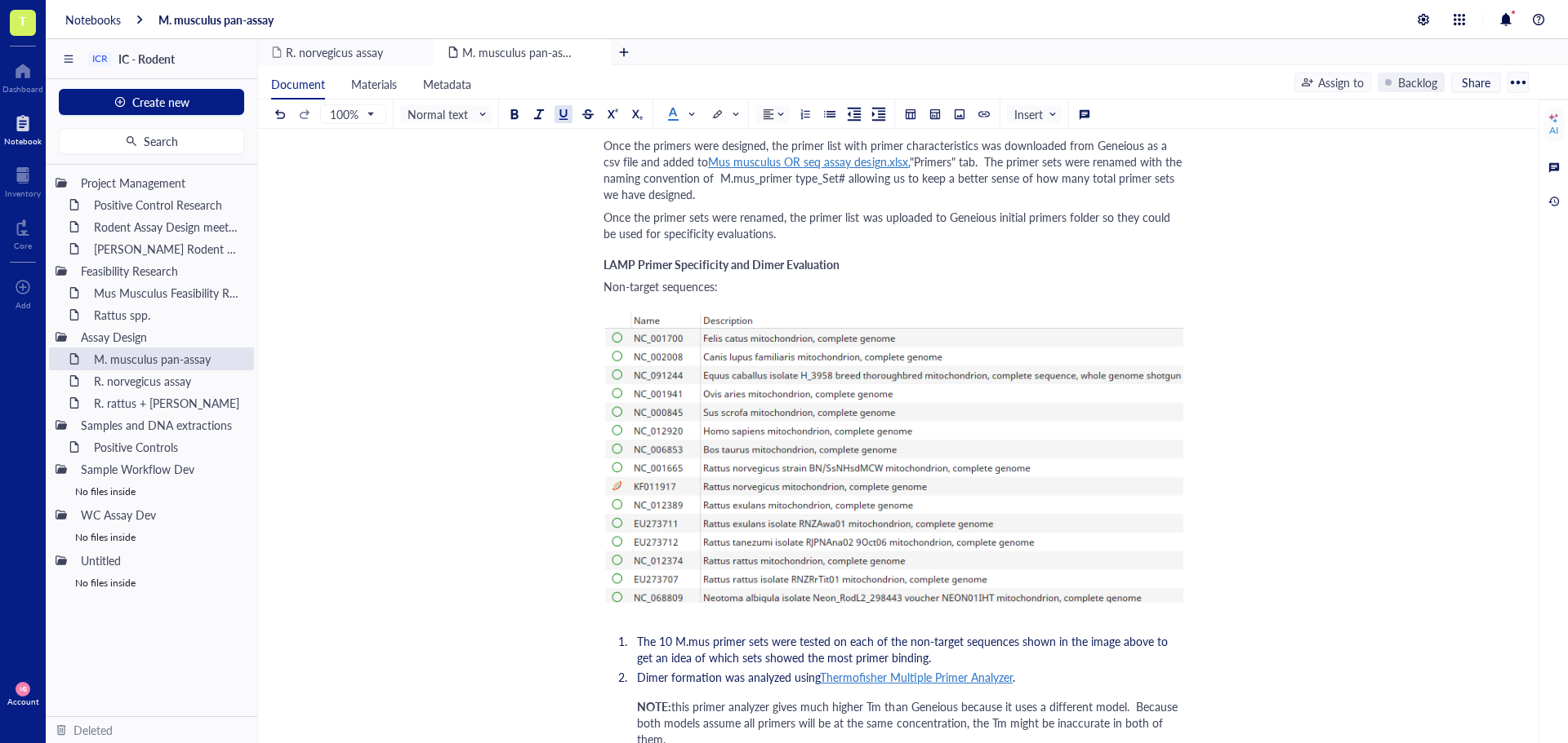
scroll to position [1877, 0]
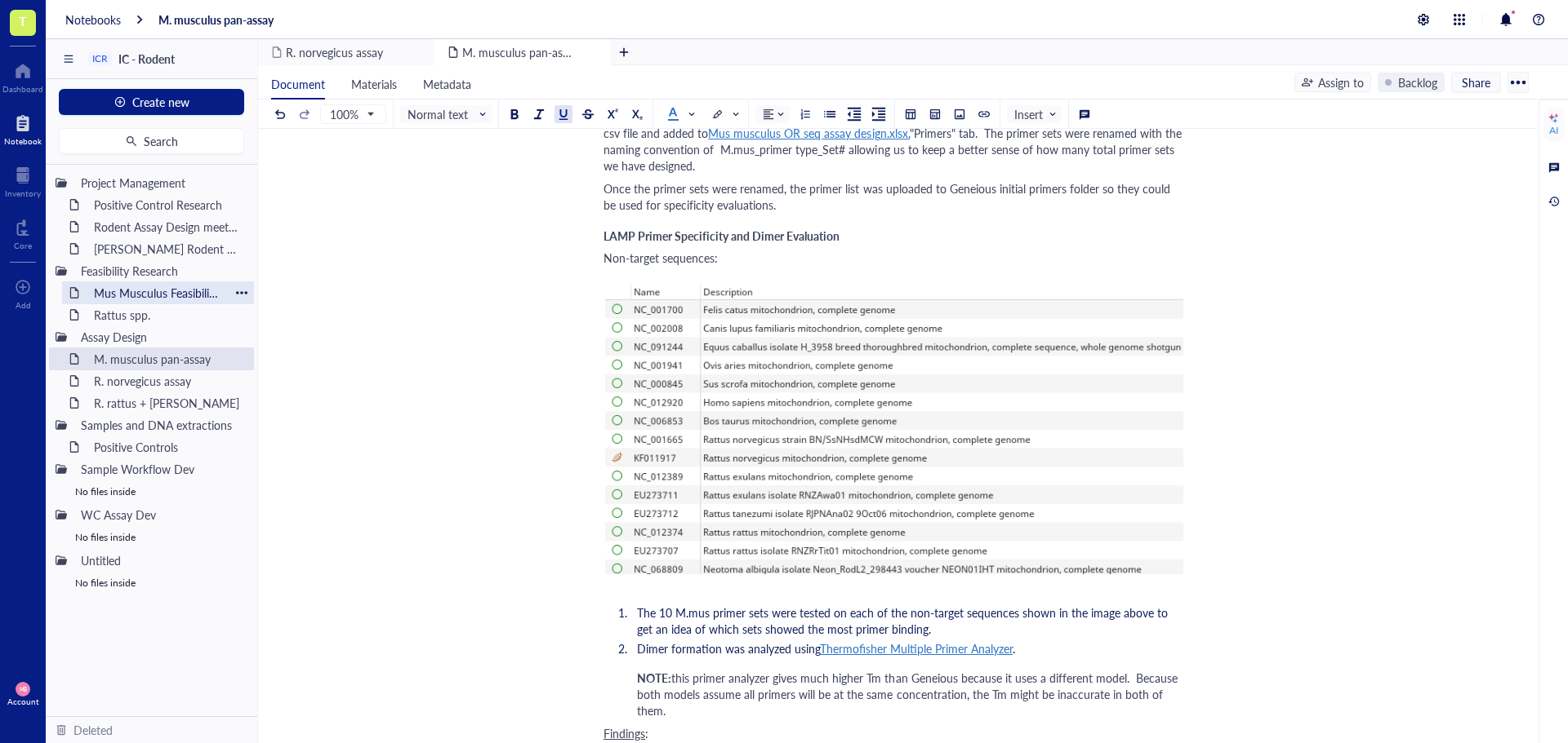
click at [138, 292] on div "Mus Musculus Feasibility Research" at bounding box center [157, 293] width 143 height 23
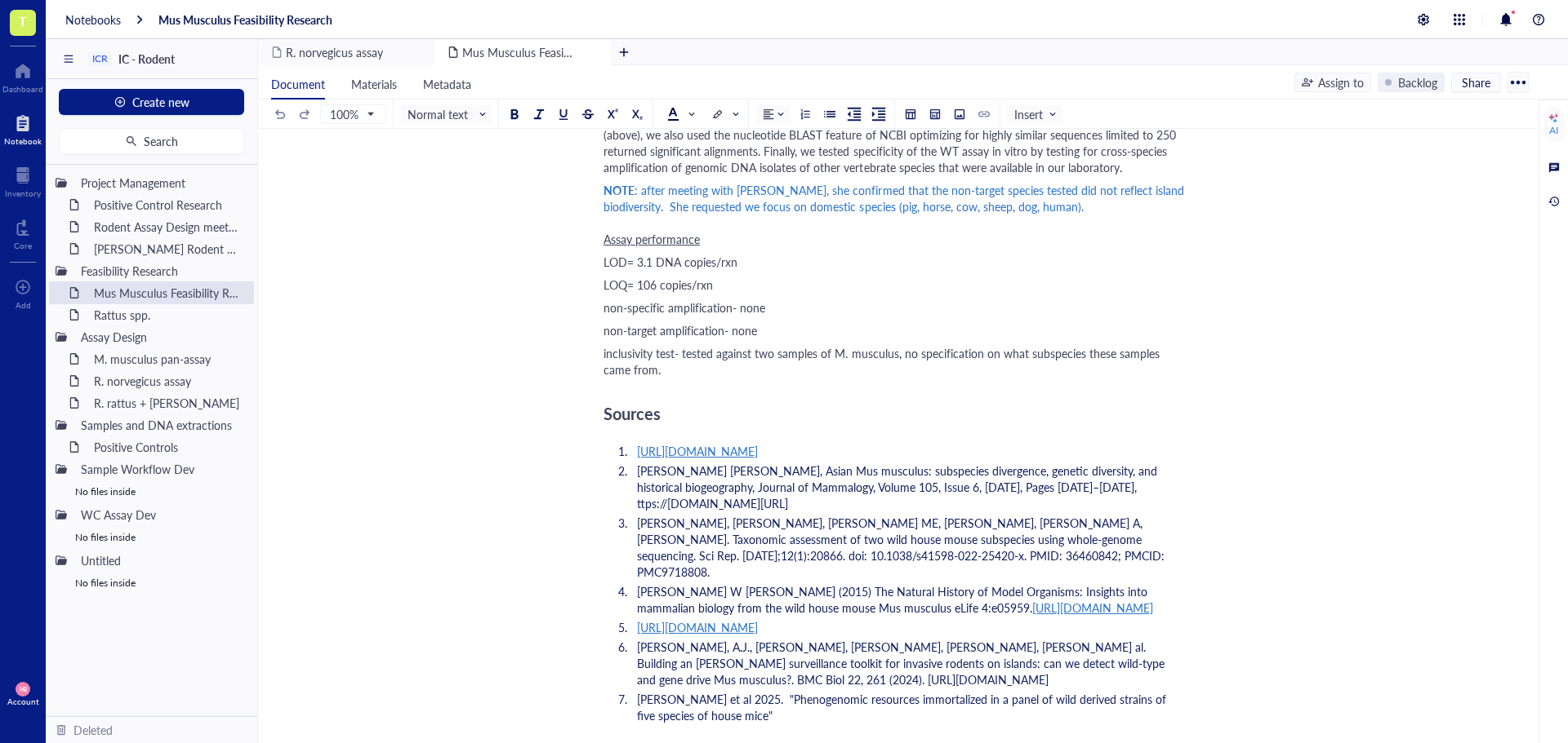
scroll to position [3183, 0]
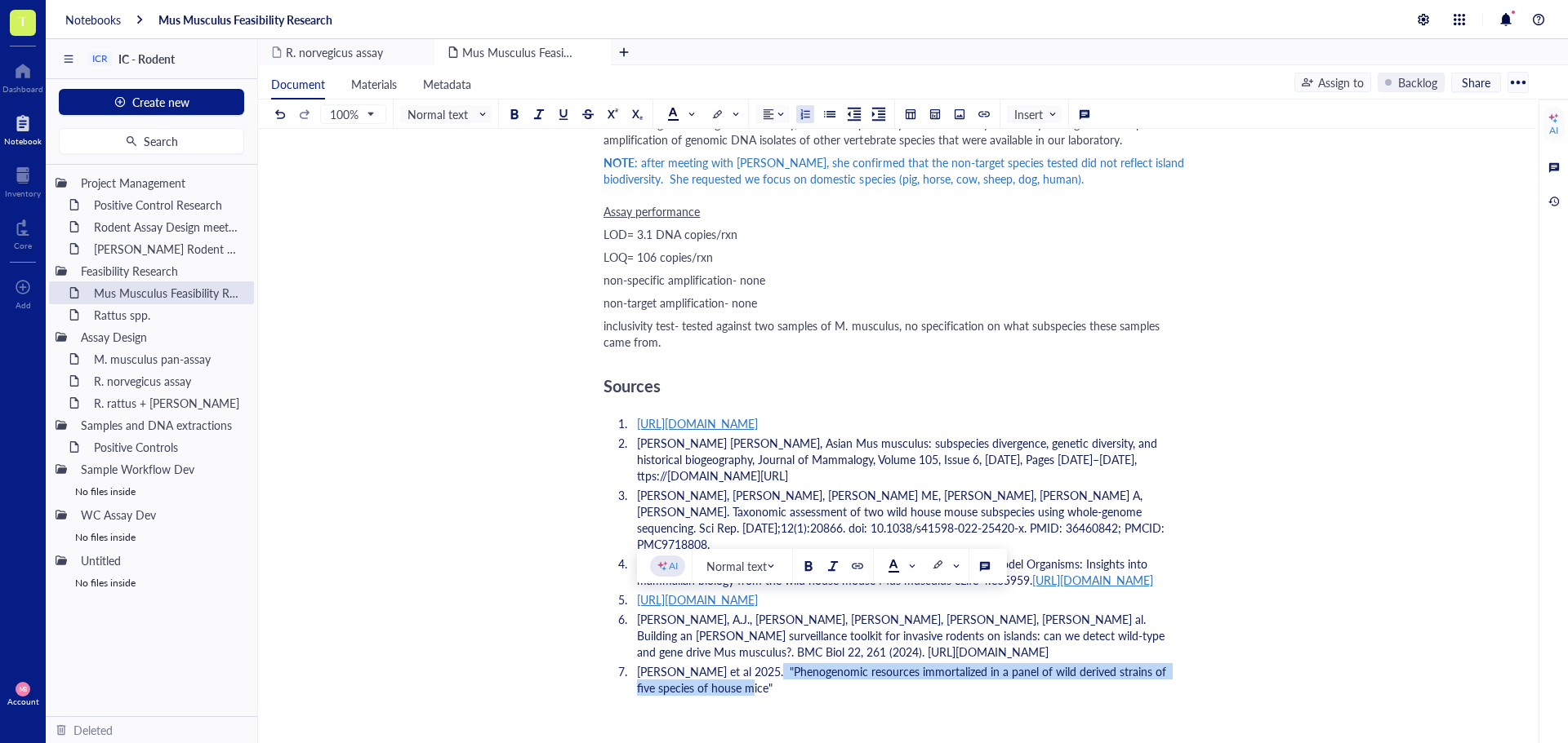
drag, startPoint x: 744, startPoint y: 606, endPoint x: 706, endPoint y: 623, distance: 41.6
click at [706, 664] on span "[PERSON_NAME] et al 2025. "Phenogenomic resources immortalized in a panel of wi…" at bounding box center [902, 680] width 532 height 32
drag, startPoint x: 743, startPoint y: 611, endPoint x: 704, endPoint y: 620, distance: 40.0
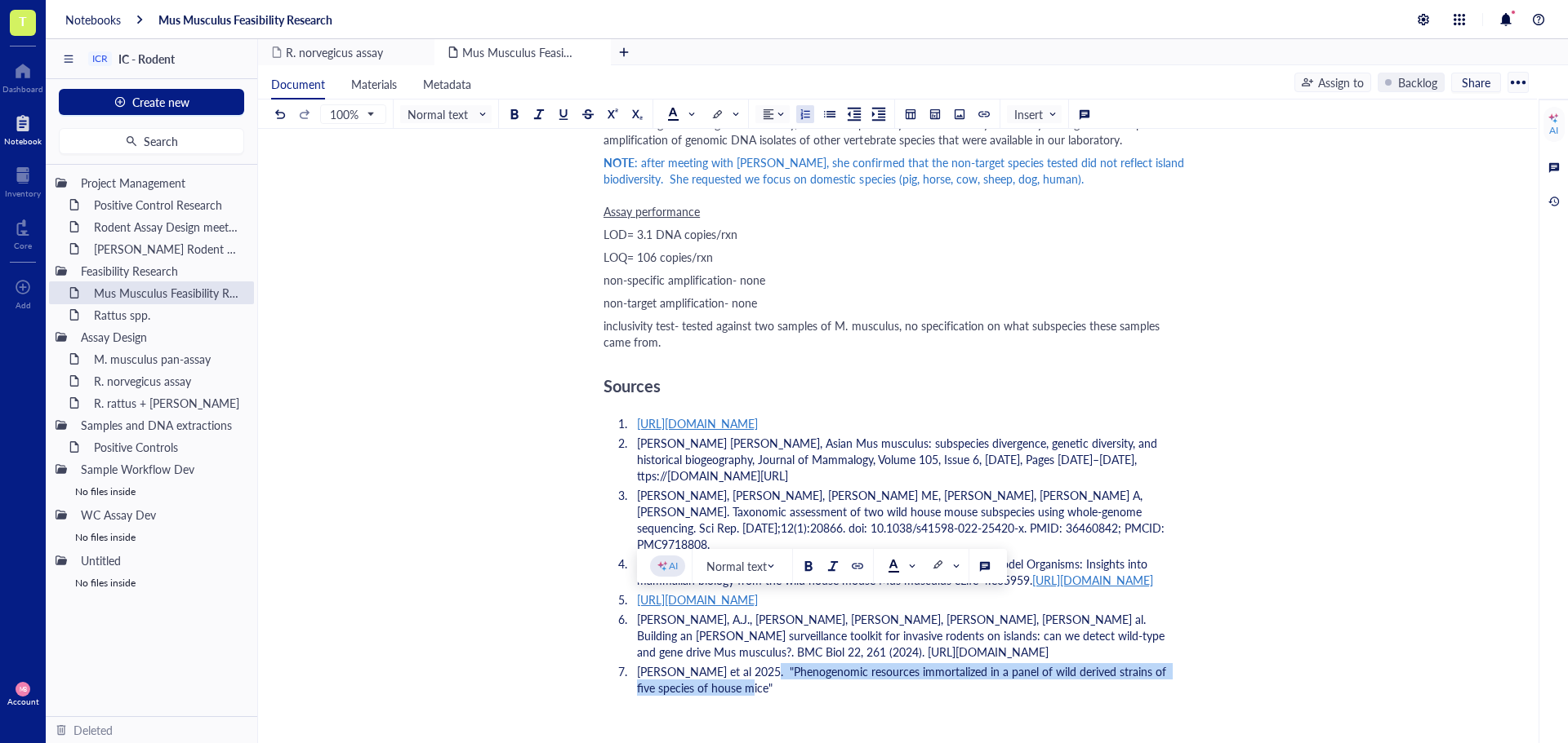
click at [704, 664] on span "[PERSON_NAME] et al 2025. "Phenogenomic resources immortalized in a panel of wi…" at bounding box center [902, 680] width 532 height 32
click at [858, 561] on div at bounding box center [857, 565] width 11 height 11
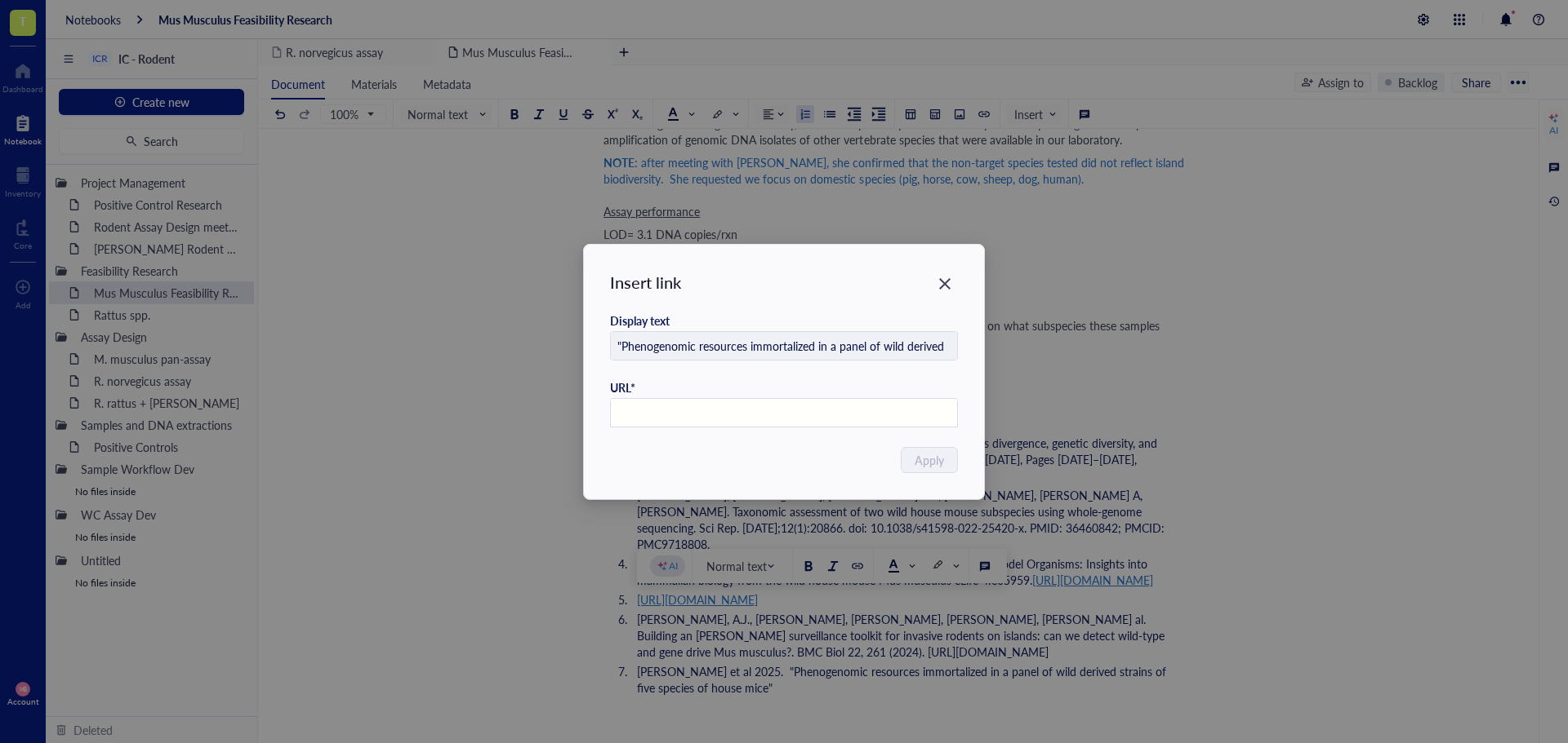
paste input "[URL][DOMAIN_NAME]"
type input "[URL][DOMAIN_NAME]"
click at [927, 465] on span "Apply" at bounding box center [930, 459] width 29 height 18
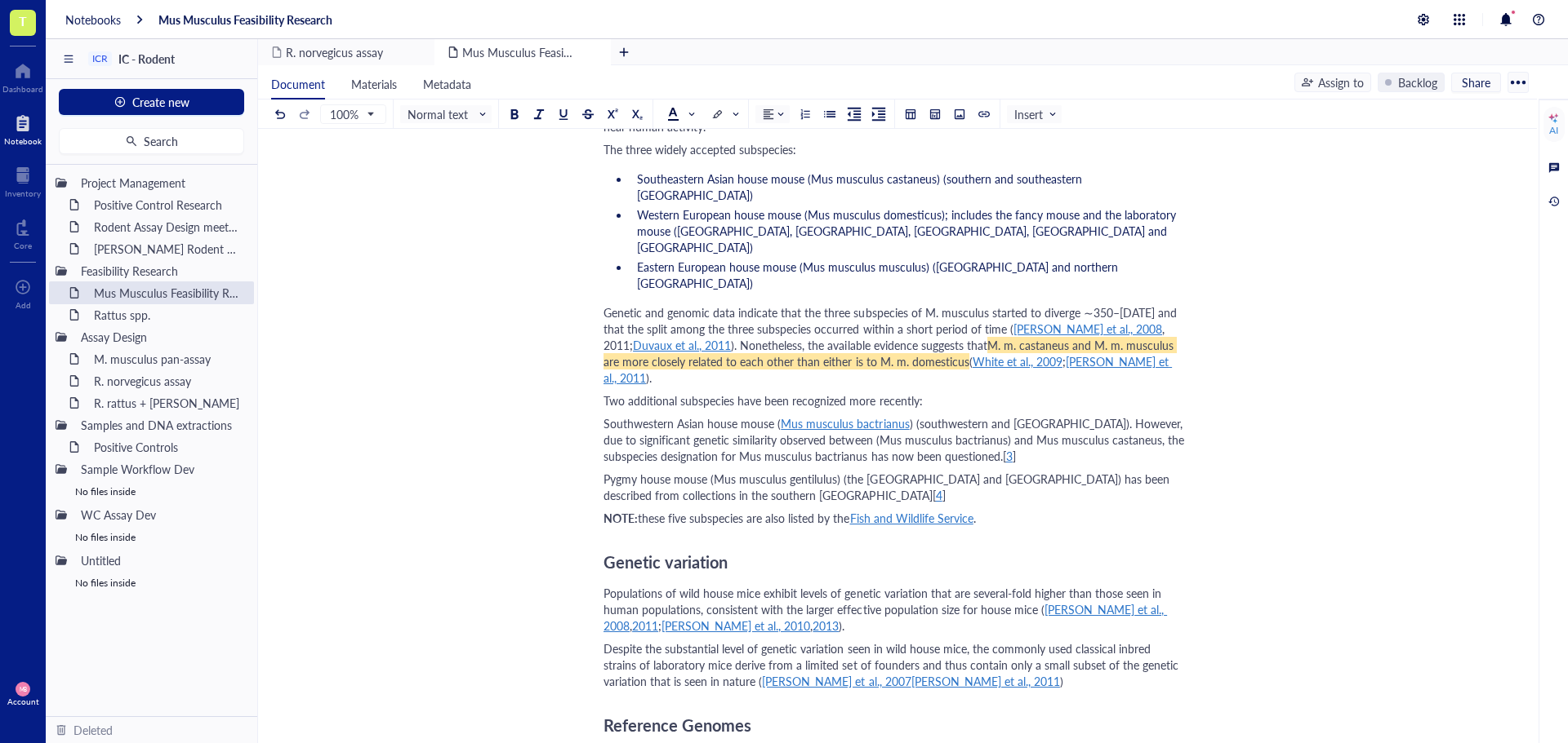
scroll to position [571, 0]
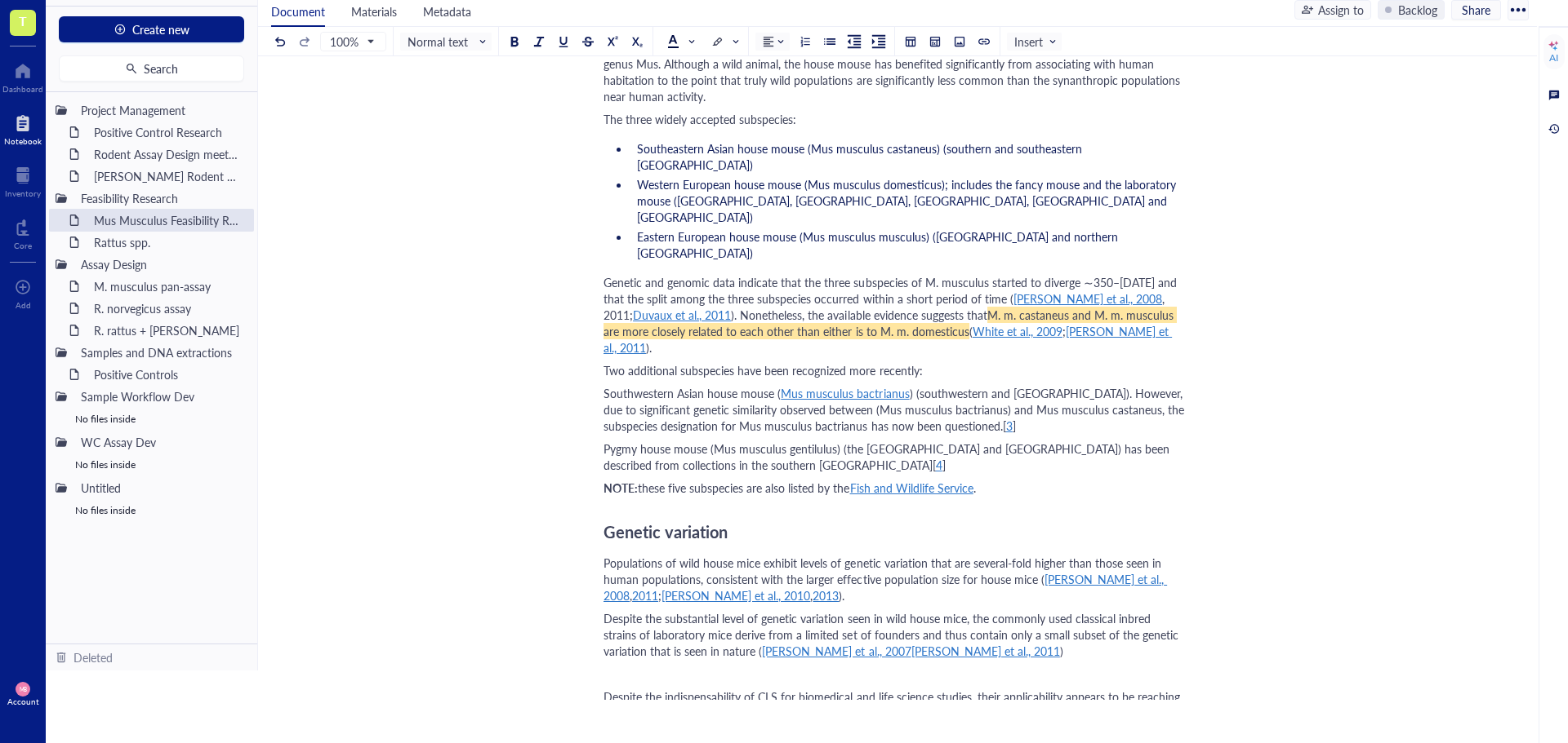
scroll to position [611, 0]
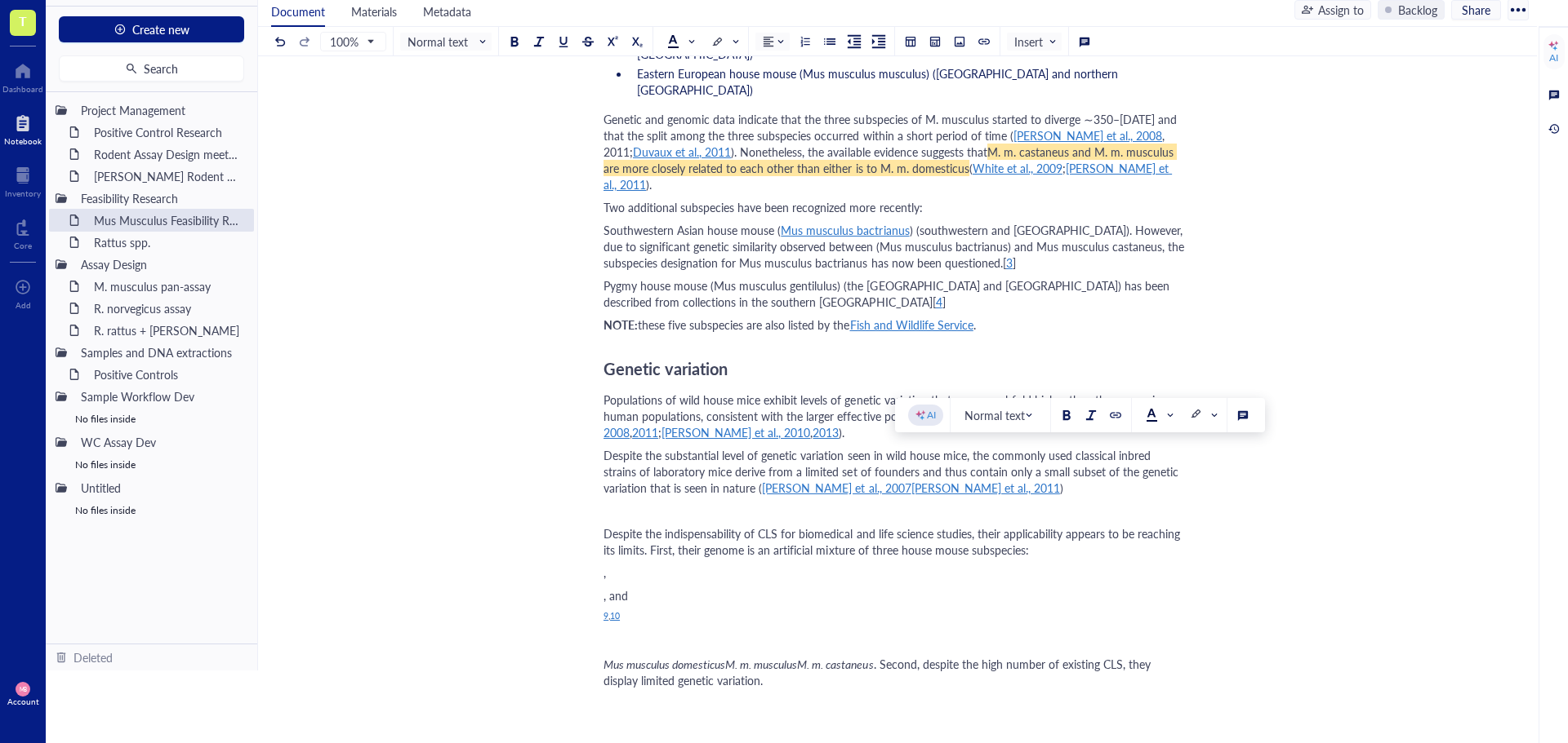
drag, startPoint x: 648, startPoint y: 485, endPoint x: 649, endPoint y: 519, distance: 34.0
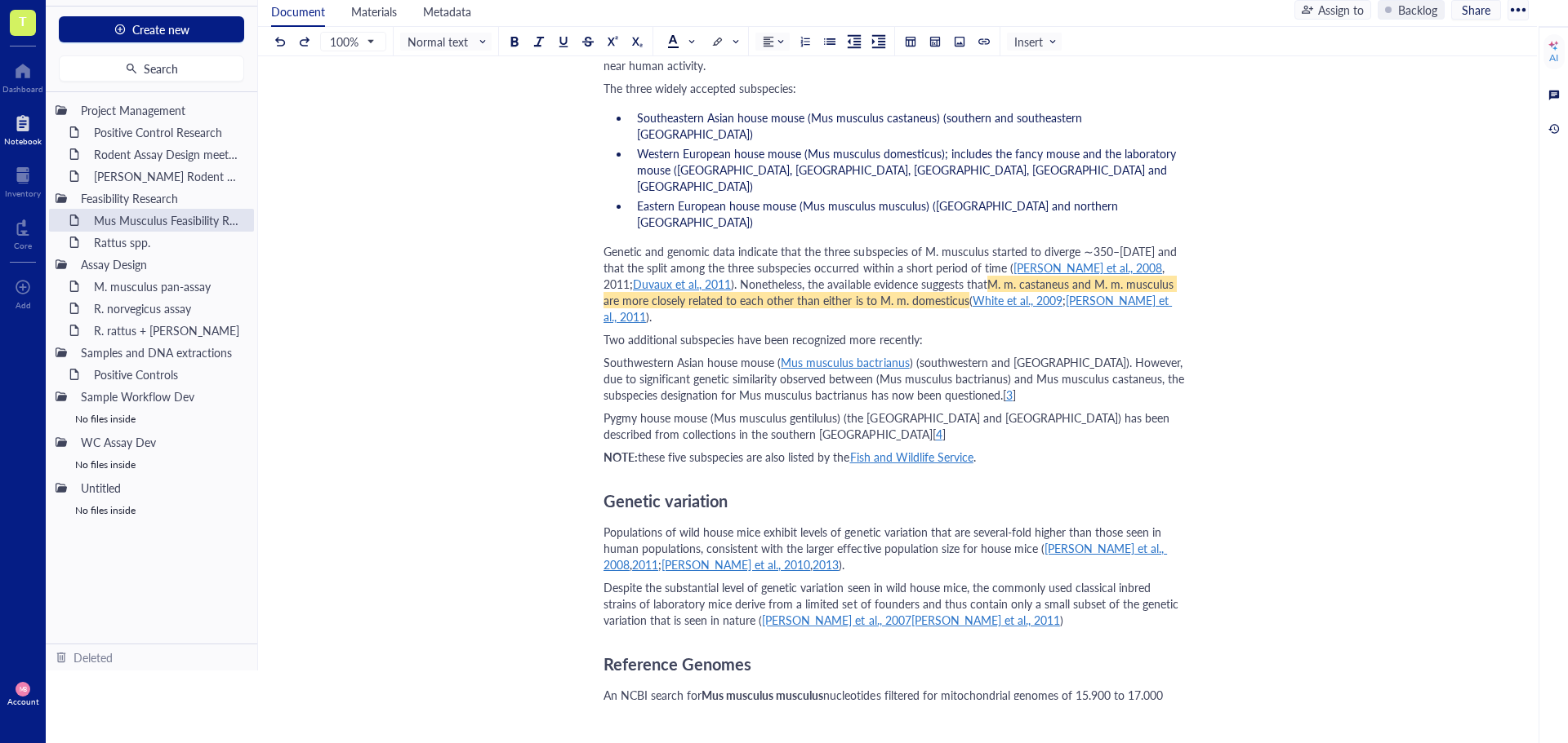
scroll to position [559, 0]
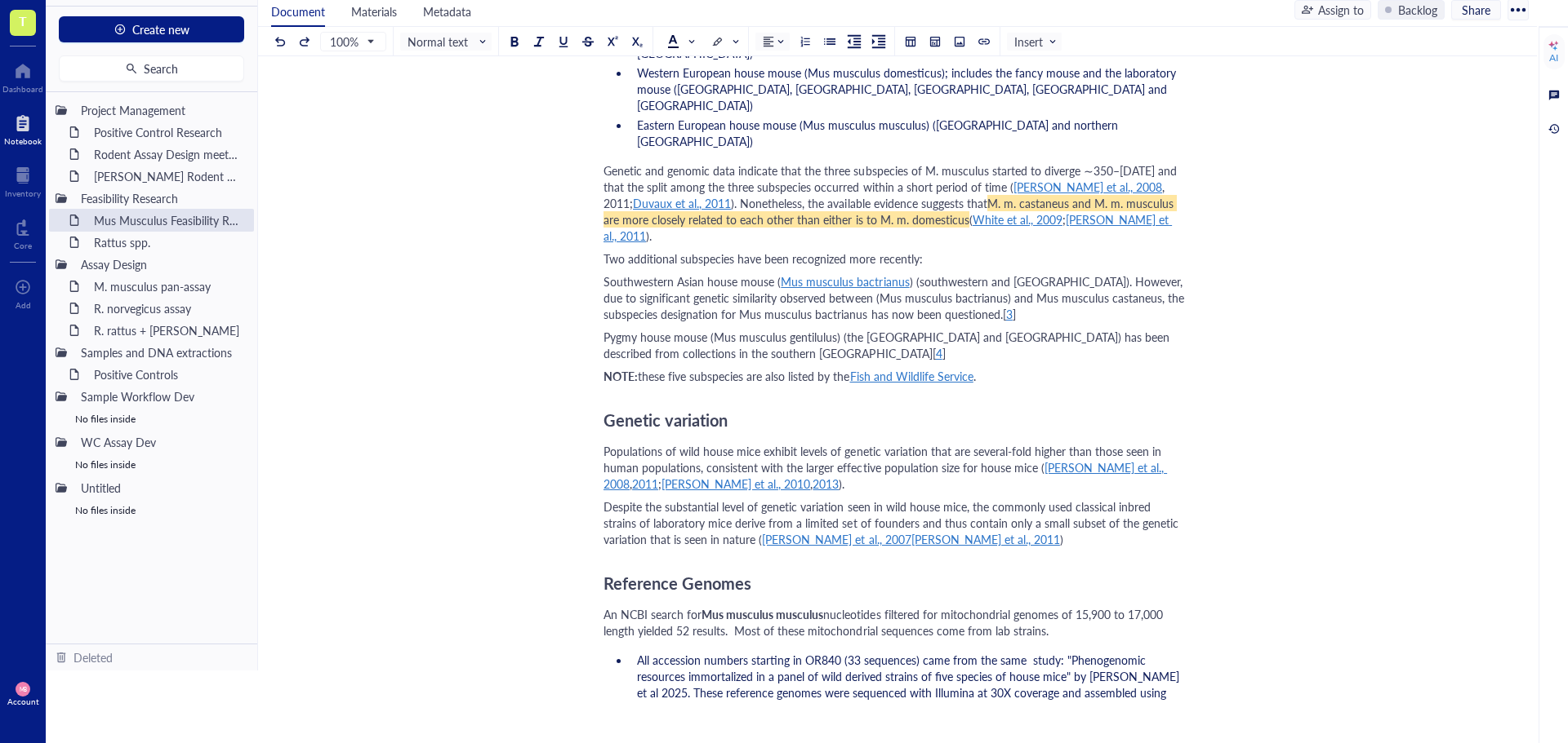
click at [1013, 511] on div "Despite the substantial level of genetic variation seen in wild house mice, the…" at bounding box center [894, 523] width 581 height 49
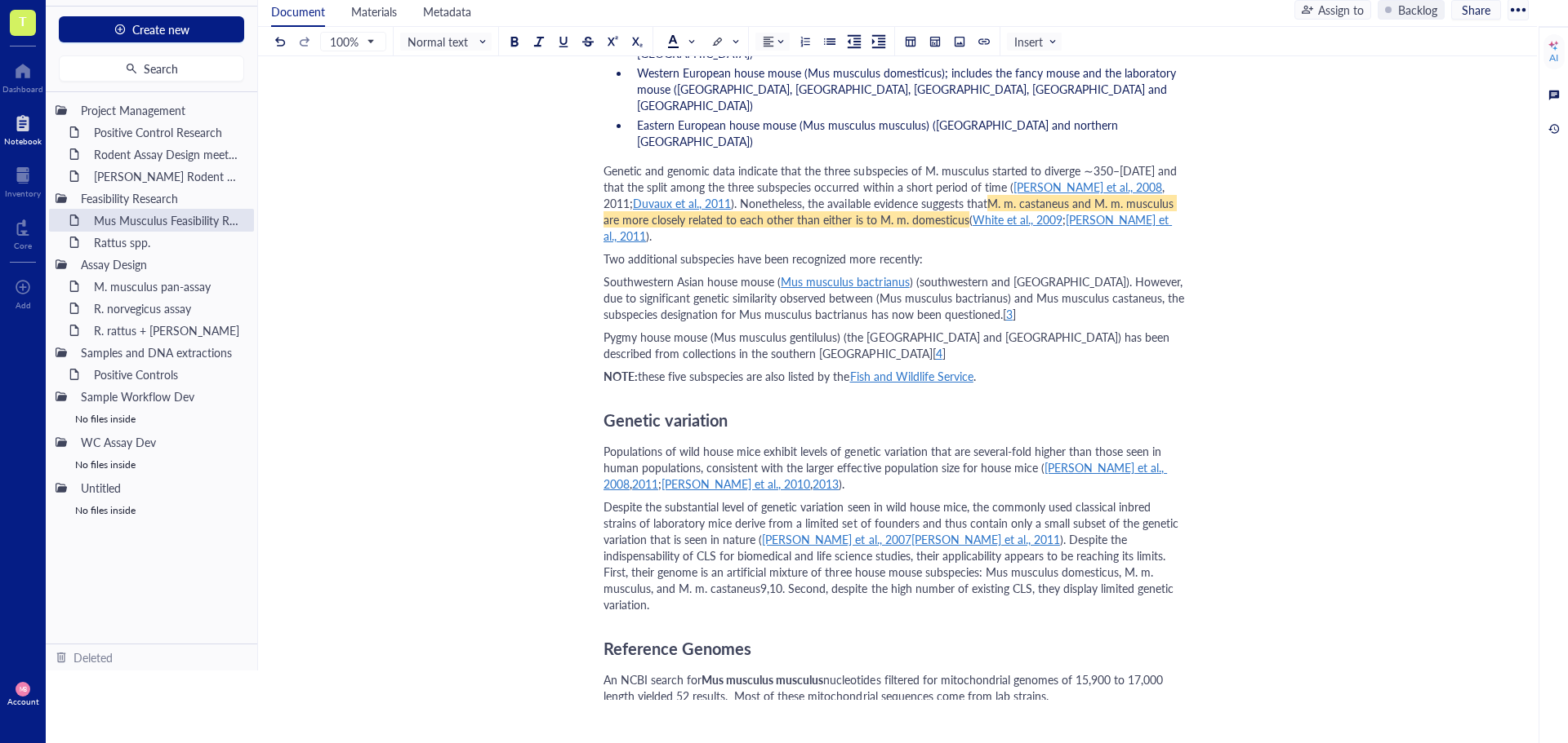
click at [909, 531] on span "). Despite the indispensability of CLS for biomedical and life science studies,…" at bounding box center [890, 572] width 573 height 82
click at [907, 531] on span "). Despite the indispensability of CLS for biomedical and life science studies,…" at bounding box center [890, 572] width 573 height 82
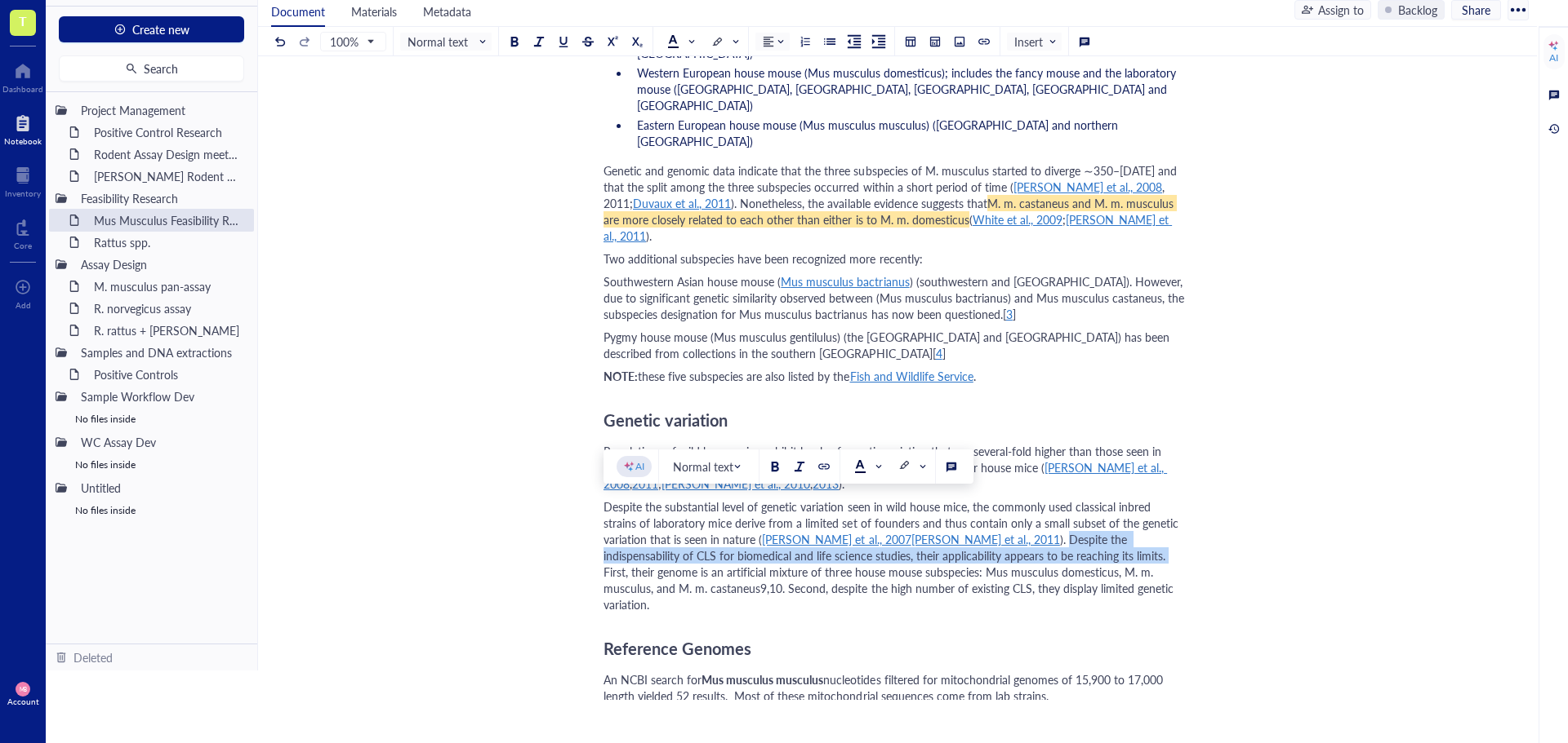
drag, startPoint x: 907, startPoint y: 507, endPoint x: 955, endPoint y: 521, distance: 50.0
click at [955, 531] on span "). Despite the indispensability of CLS for biomedical and life science studies,…" at bounding box center [890, 572] width 573 height 82
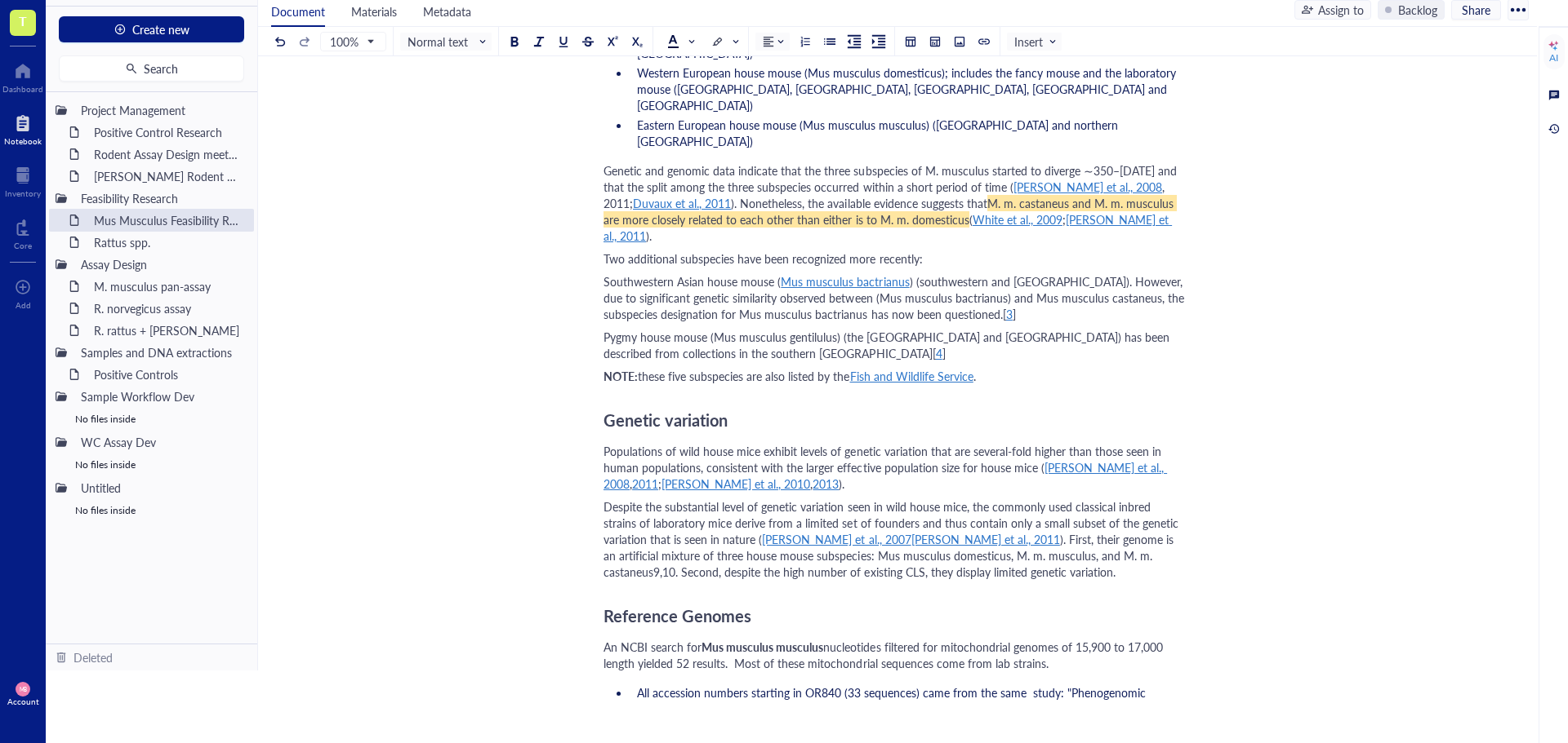
click at [1044, 531] on span "). First, their genome is an artificial mixture of three house mouse subspecies…" at bounding box center [890, 555] width 573 height 49
click at [937, 531] on span "). First, their genome is an artificial mixture of three house mouse subspecies…" at bounding box center [890, 555] width 573 height 49
drag, startPoint x: 1029, startPoint y: 528, endPoint x: 1028, endPoint y: 541, distance: 13.0
click at [1028, 541] on div "Despite the substantial level of genetic variation seen in wild house mice, the…" at bounding box center [894, 540] width 581 height 82
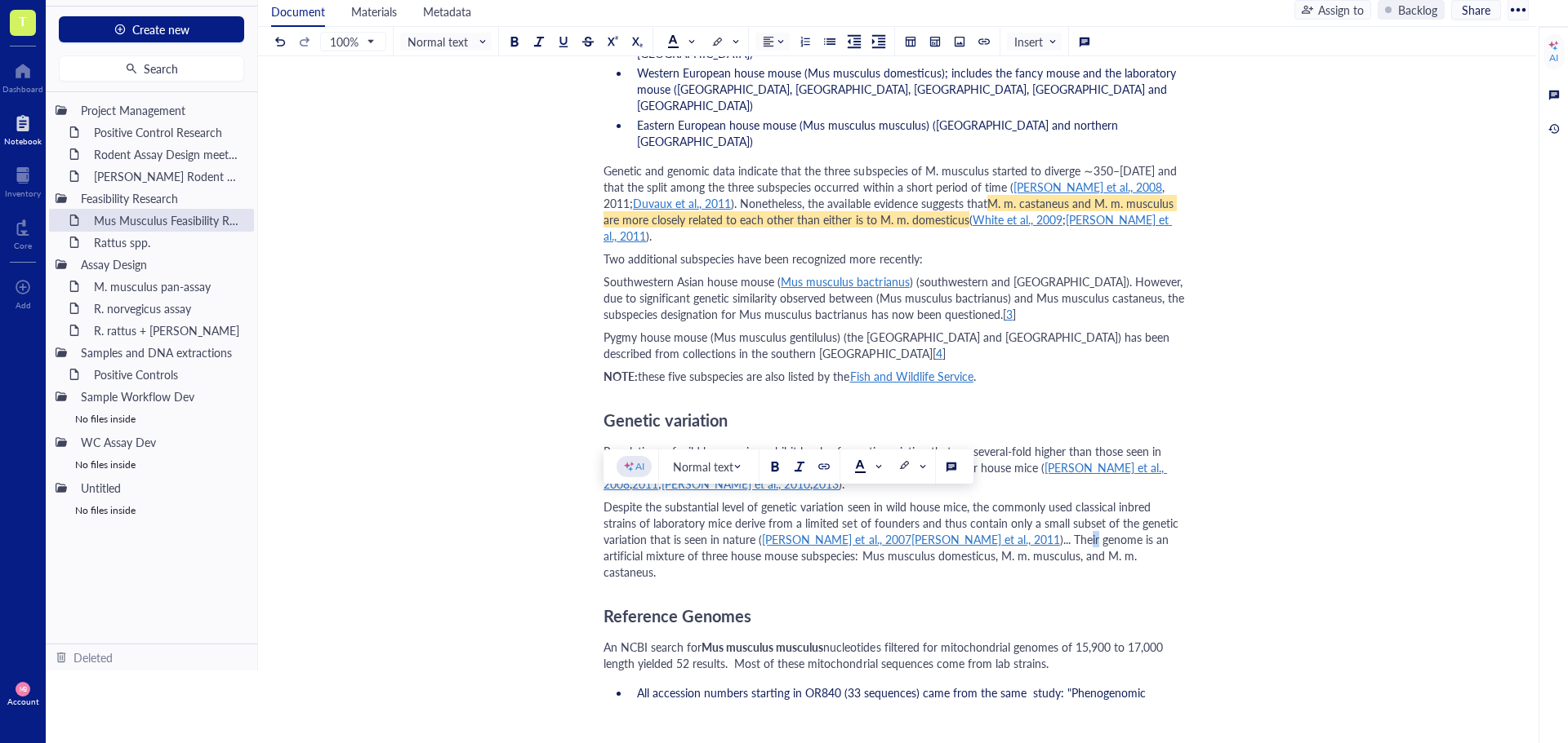
click at [928, 531] on span ")... Their genome is an artificial mixture of three house mouse subspecies: Mus…" at bounding box center [887, 555] width 568 height 49
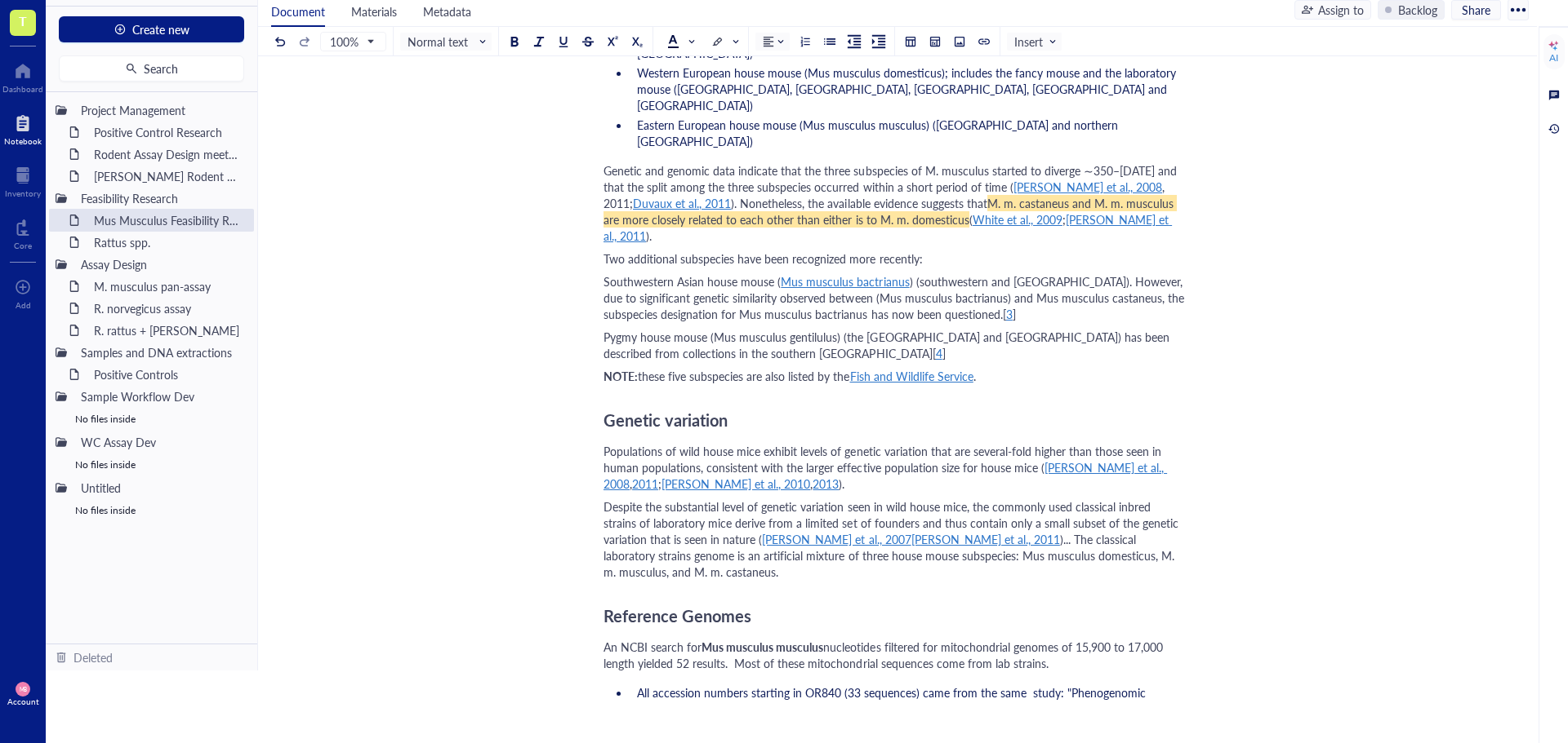
click at [1152, 522] on div "Despite the substantial level of genetic variation seen in wild house mice, the…" at bounding box center [894, 540] width 581 height 82
click at [1139, 531] on span ")... The classical laboratory strains genome is an artificial mixture of three …" at bounding box center [890, 555] width 574 height 49
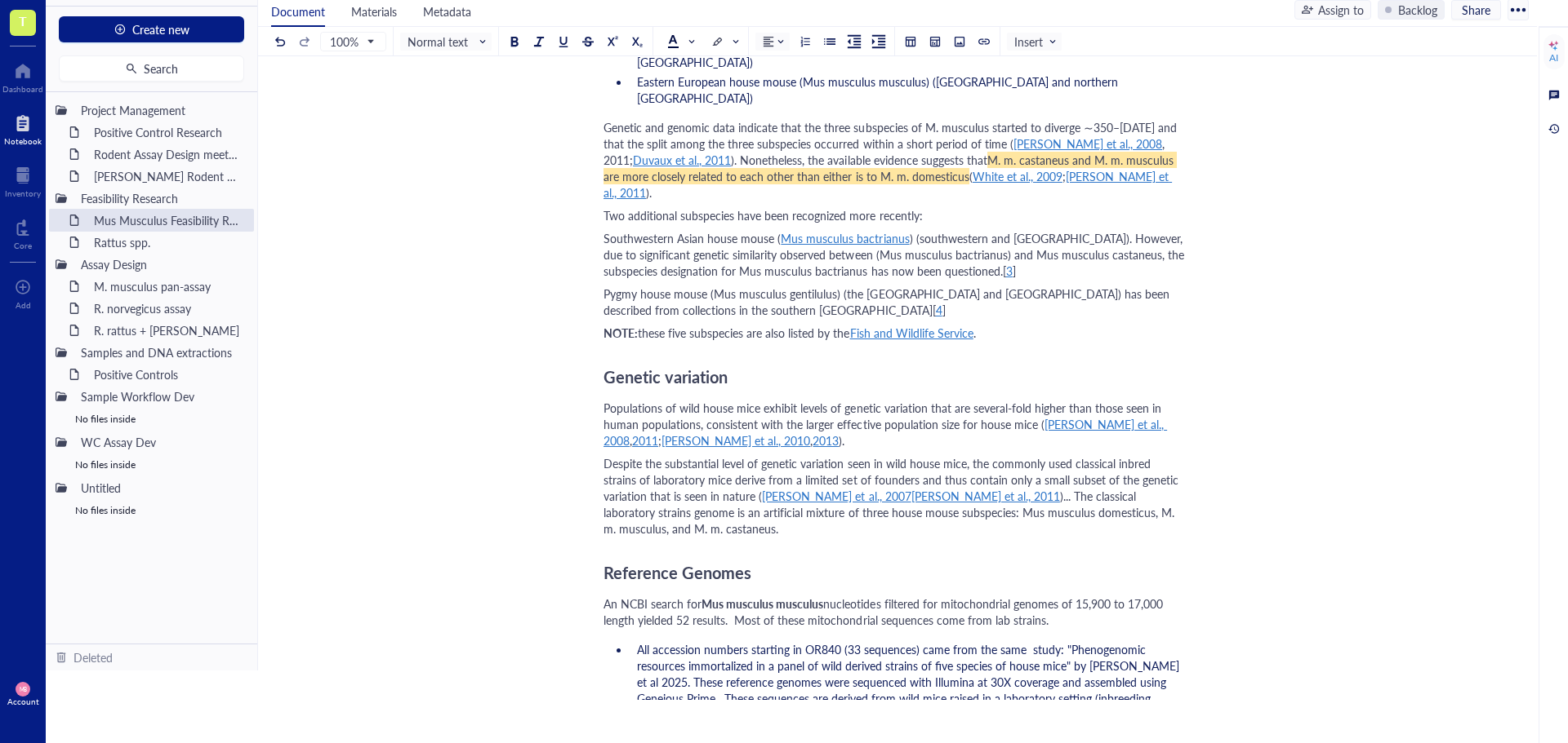
scroll to position [609, 0]
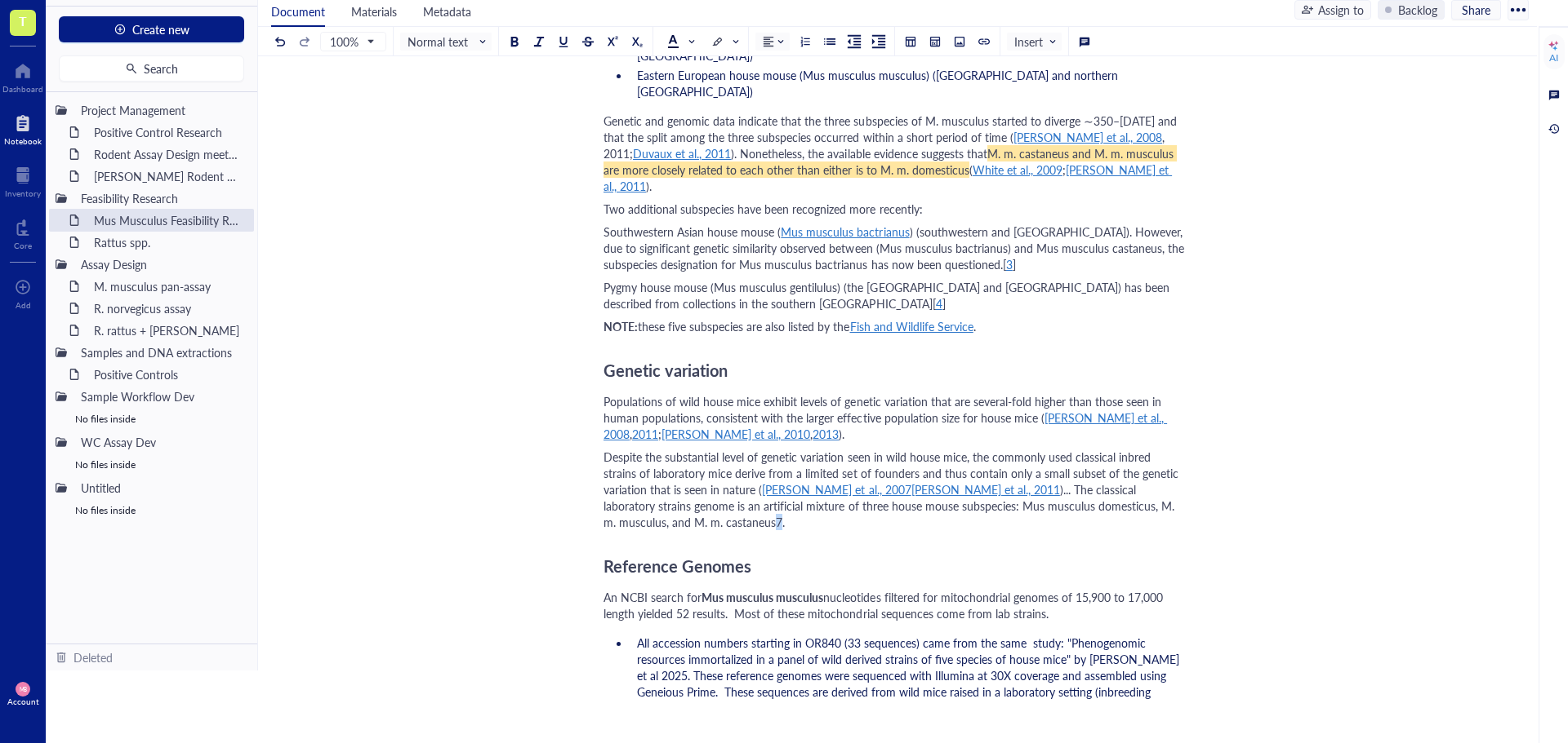
click at [1144, 482] on span ")... The classical laboratory strains genome is an artificial mixture of three …" at bounding box center [890, 506] width 574 height 49
click at [612, 39] on div at bounding box center [612, 41] width 11 height 11
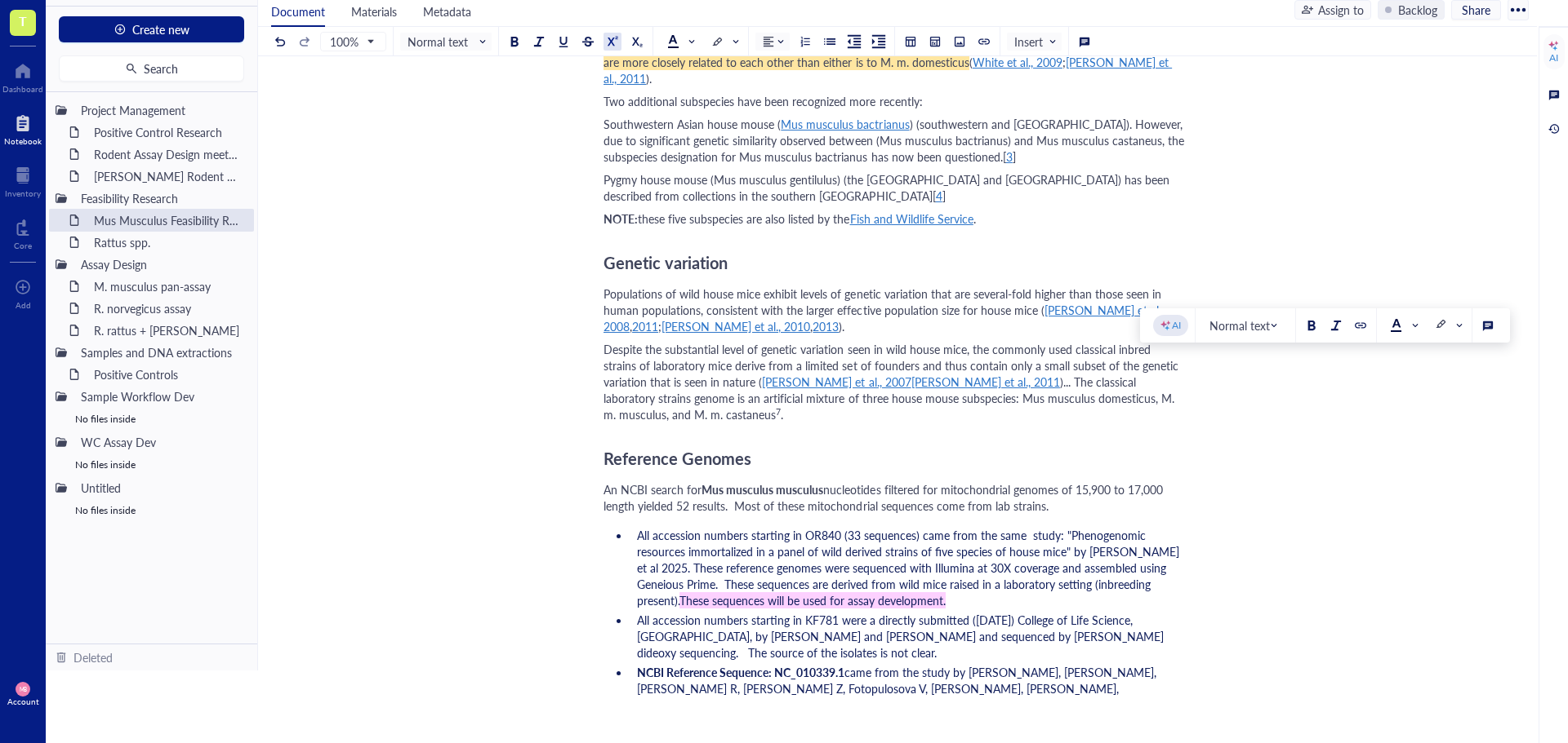
scroll to position [690, 0]
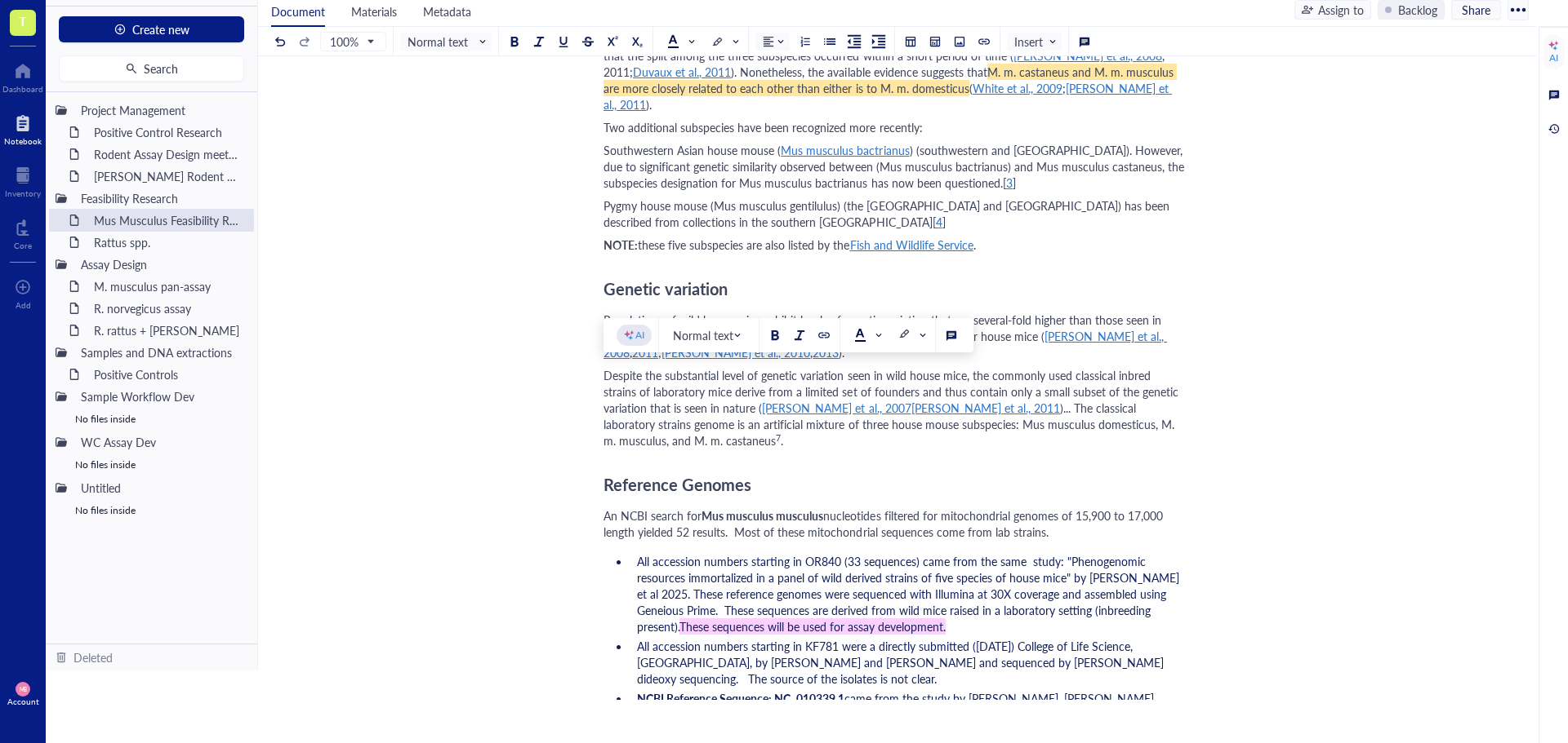
drag, startPoint x: 900, startPoint y: 377, endPoint x: 1142, endPoint y: 407, distance: 243.9
click at [1142, 407] on div "Despite the substantial level of genetic variation seen in wild house mice, the…" at bounding box center [894, 408] width 581 height 82
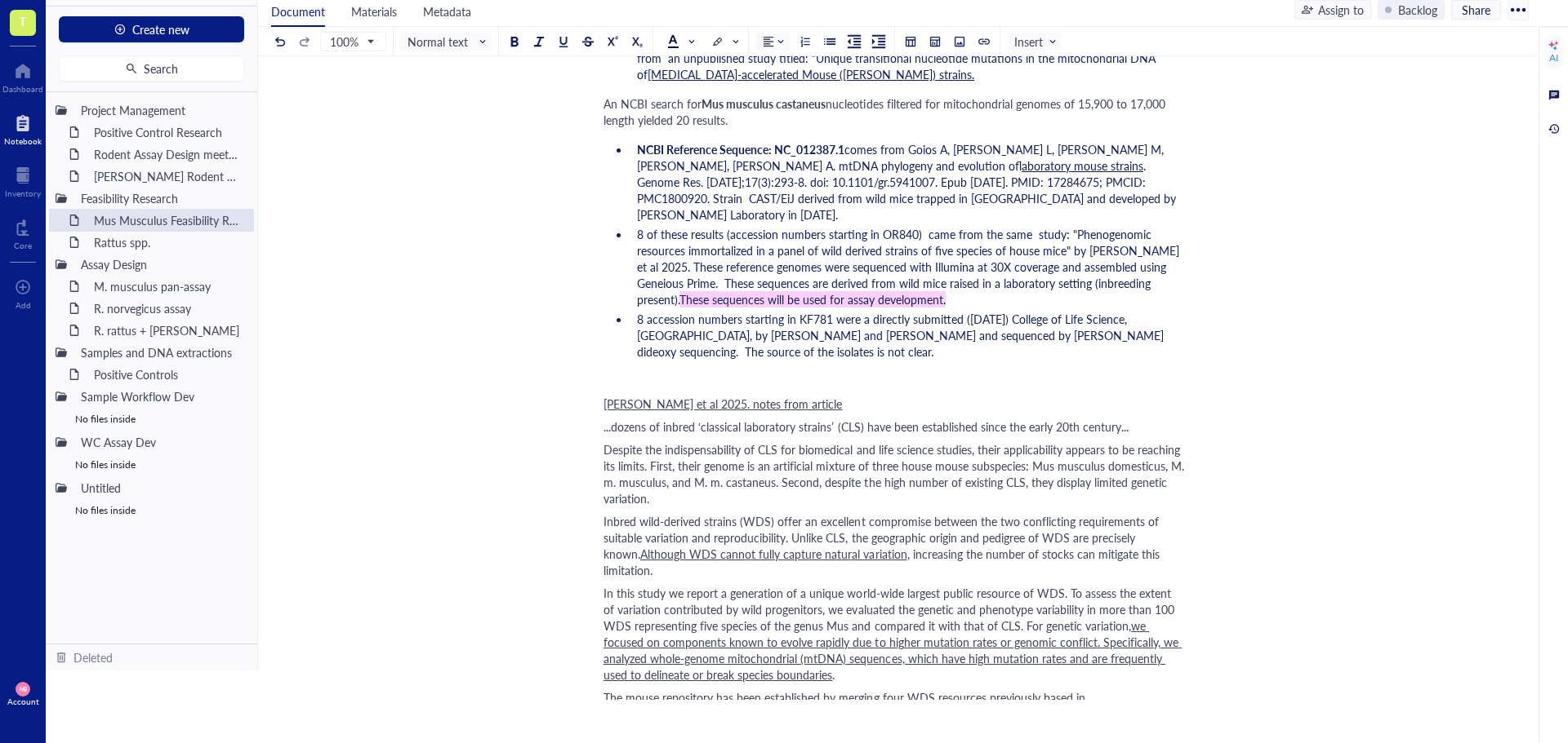
scroll to position [1752, 0]
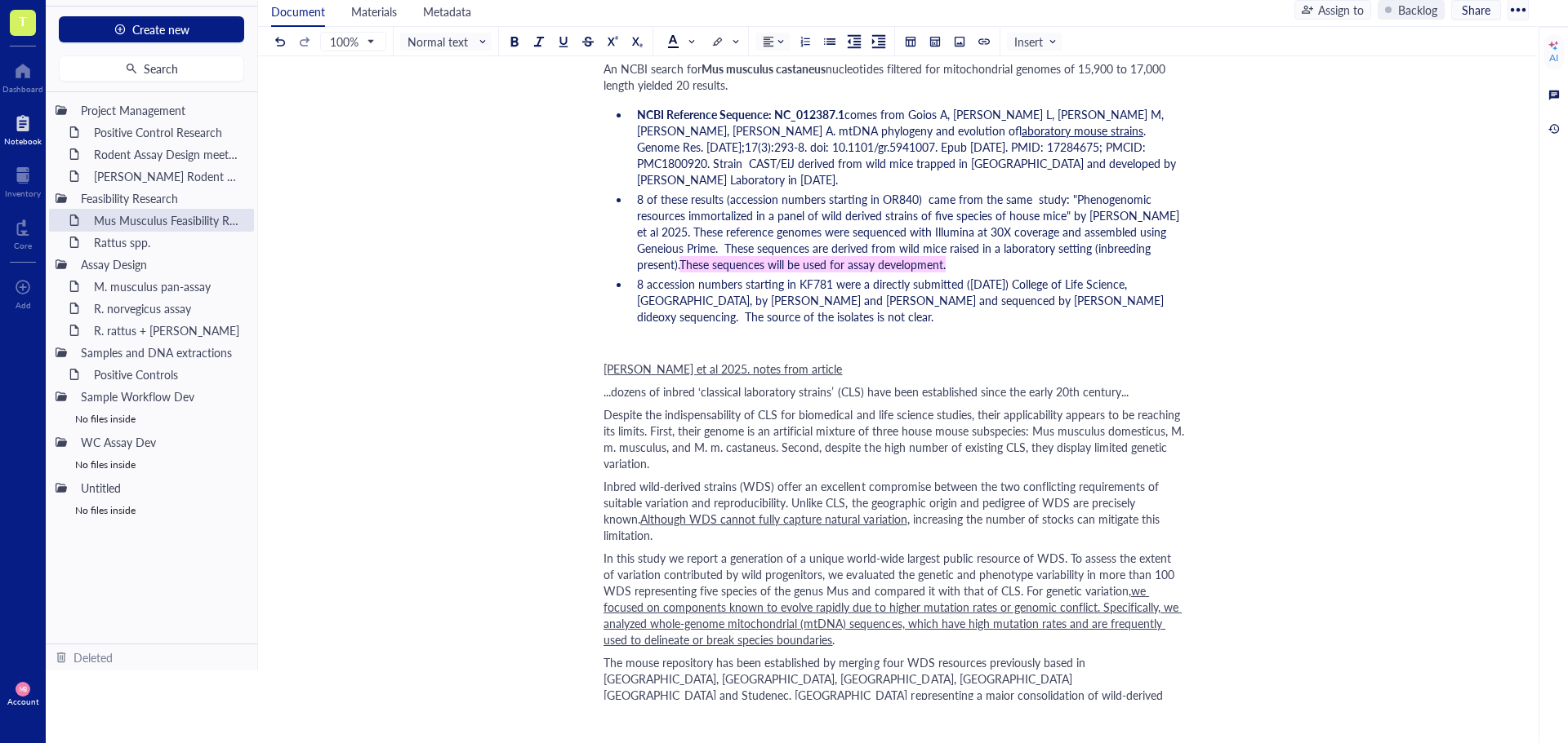
drag, startPoint x: 602, startPoint y: 339, endPoint x: 721, endPoint y: 401, distance: 134.2
click at [721, 401] on div "Mus Musculus Feasibility Research Mus Musculus Feasibility Research Author: [PE…" at bounding box center [894, 362] width 1272 height 4037
click at [721, 407] on span "Despite the indispensability of CLS for biomedical and life science studies, th…" at bounding box center [895, 439] width 584 height 65
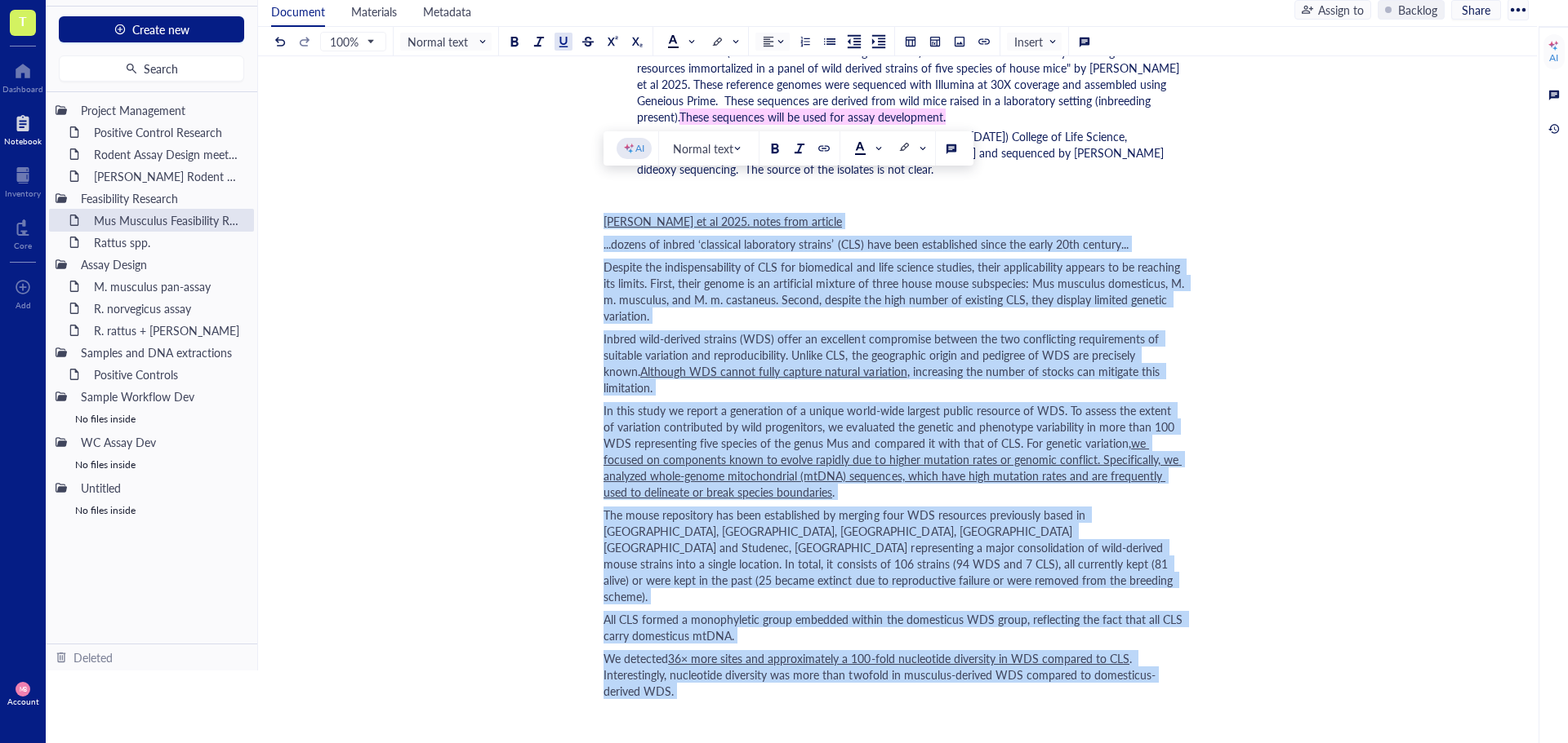
scroll to position [1937, 0]
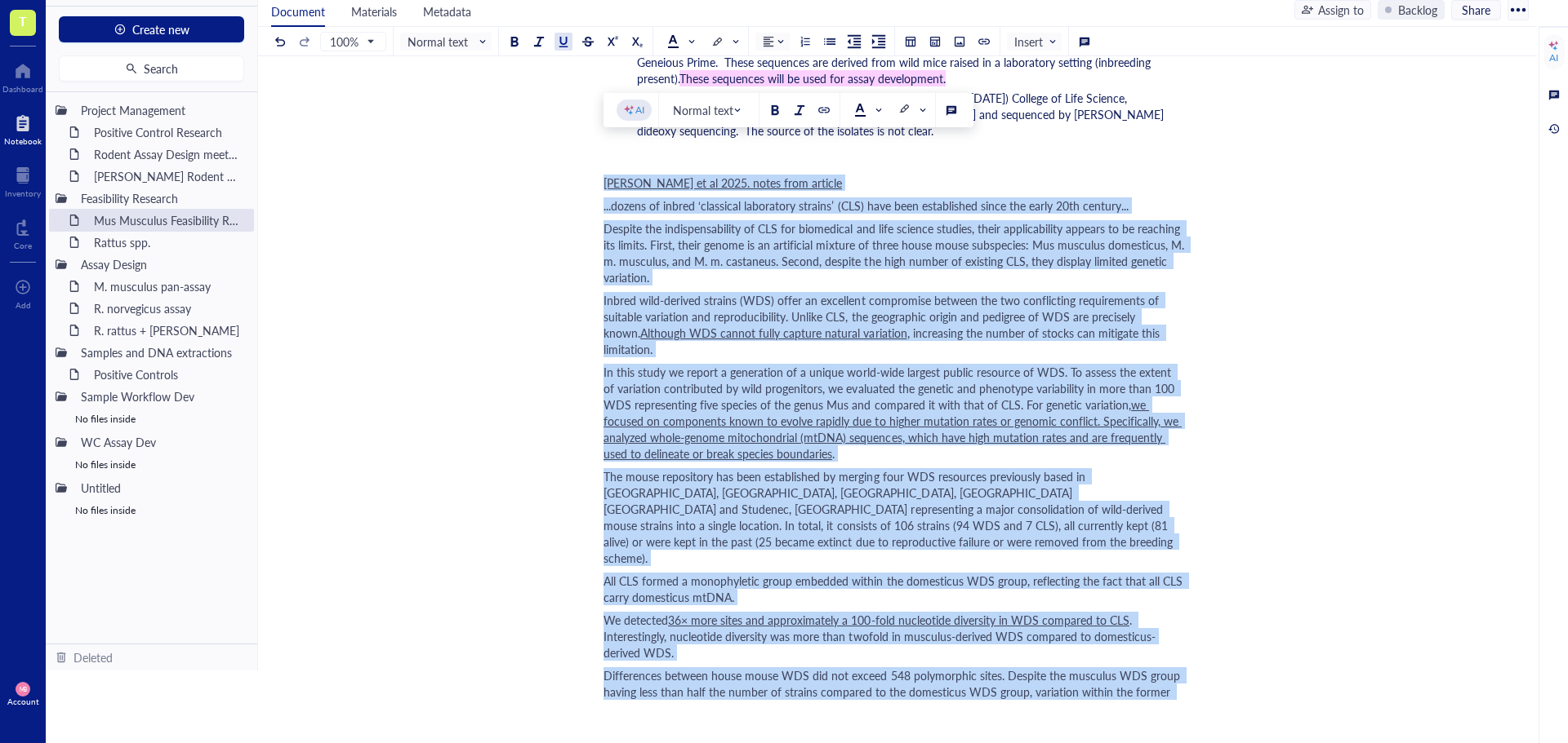
drag, startPoint x: 603, startPoint y: 338, endPoint x: 870, endPoint y: 682, distance: 435.5
click at [870, 682] on div "Author: [PERSON_NAME] Target species Taxonomic classification [1] Domain: Eukar…" at bounding box center [894, 207] width 581 height 3976
click at [872, 677] on div "Differences between house mouse WDS did not exceed 548 polymorphic sites. Despi…" at bounding box center [894, 717] width 581 height 98
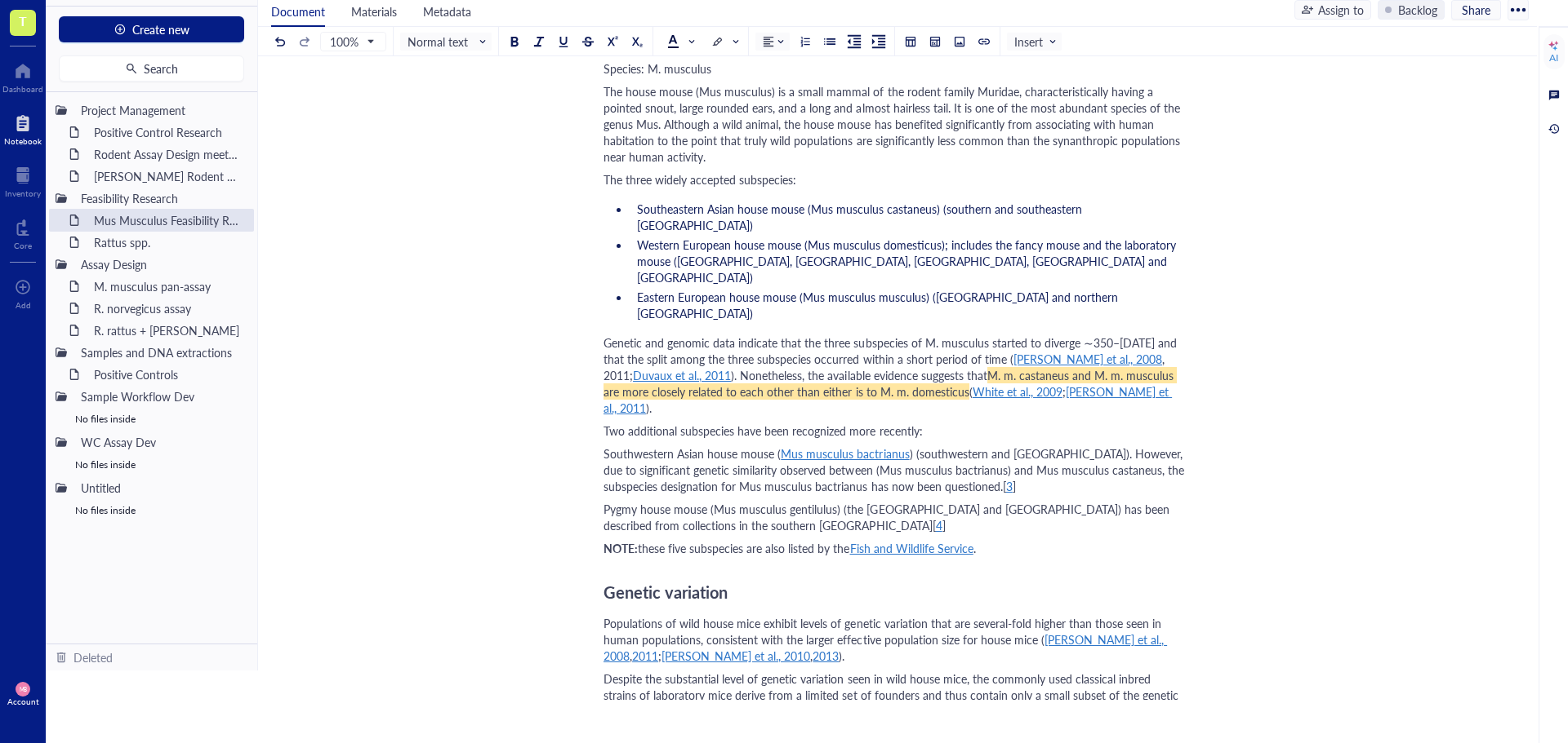
scroll to position [0, 0]
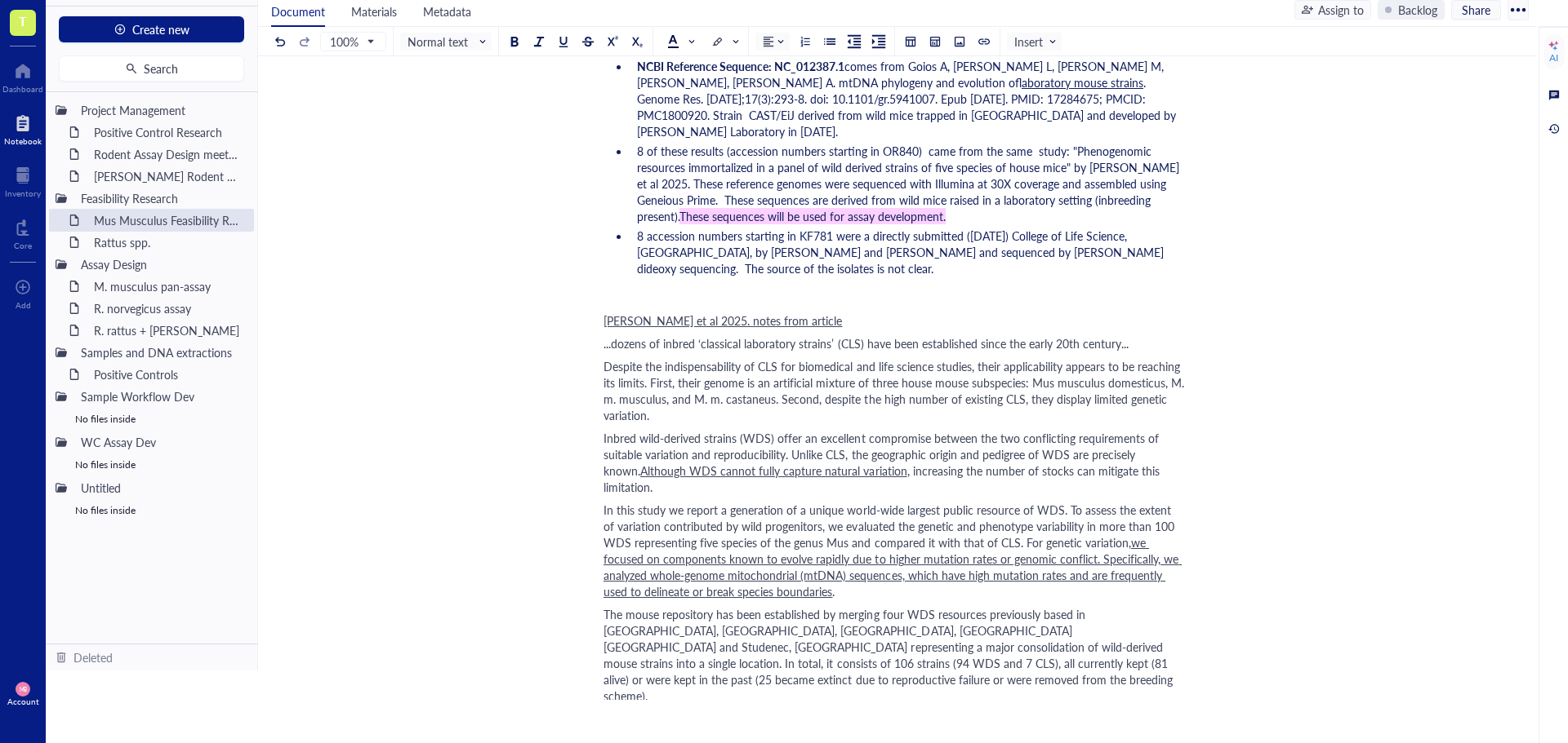
scroll to position [1714, 0]
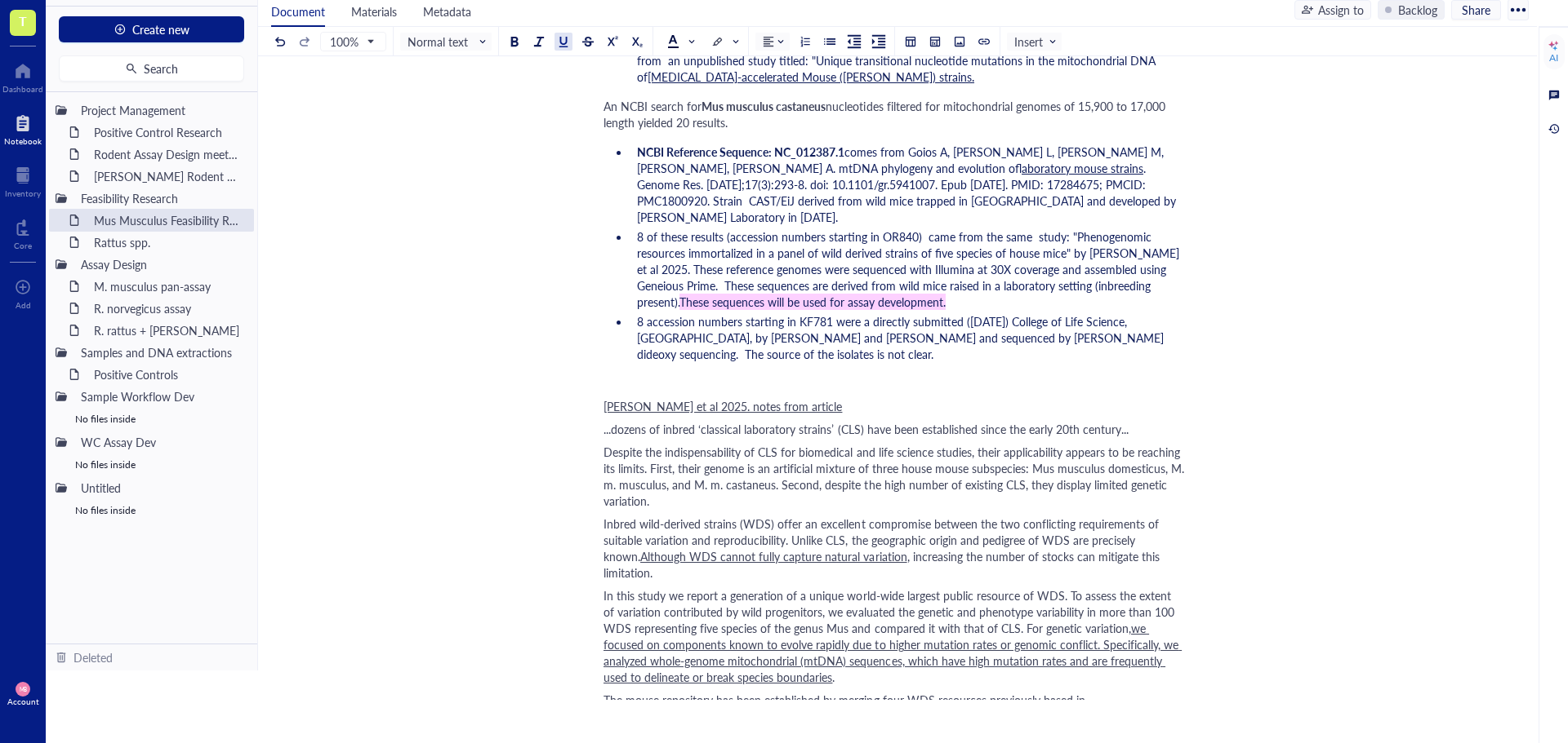
click at [801, 398] on div "[PERSON_NAME] et al 2025. notes from article" at bounding box center [894, 406] width 581 height 16
click at [791, 398] on span "[PERSON_NAME] et al 2025. notes from article[7]" at bounding box center [729, 406] width 251 height 16
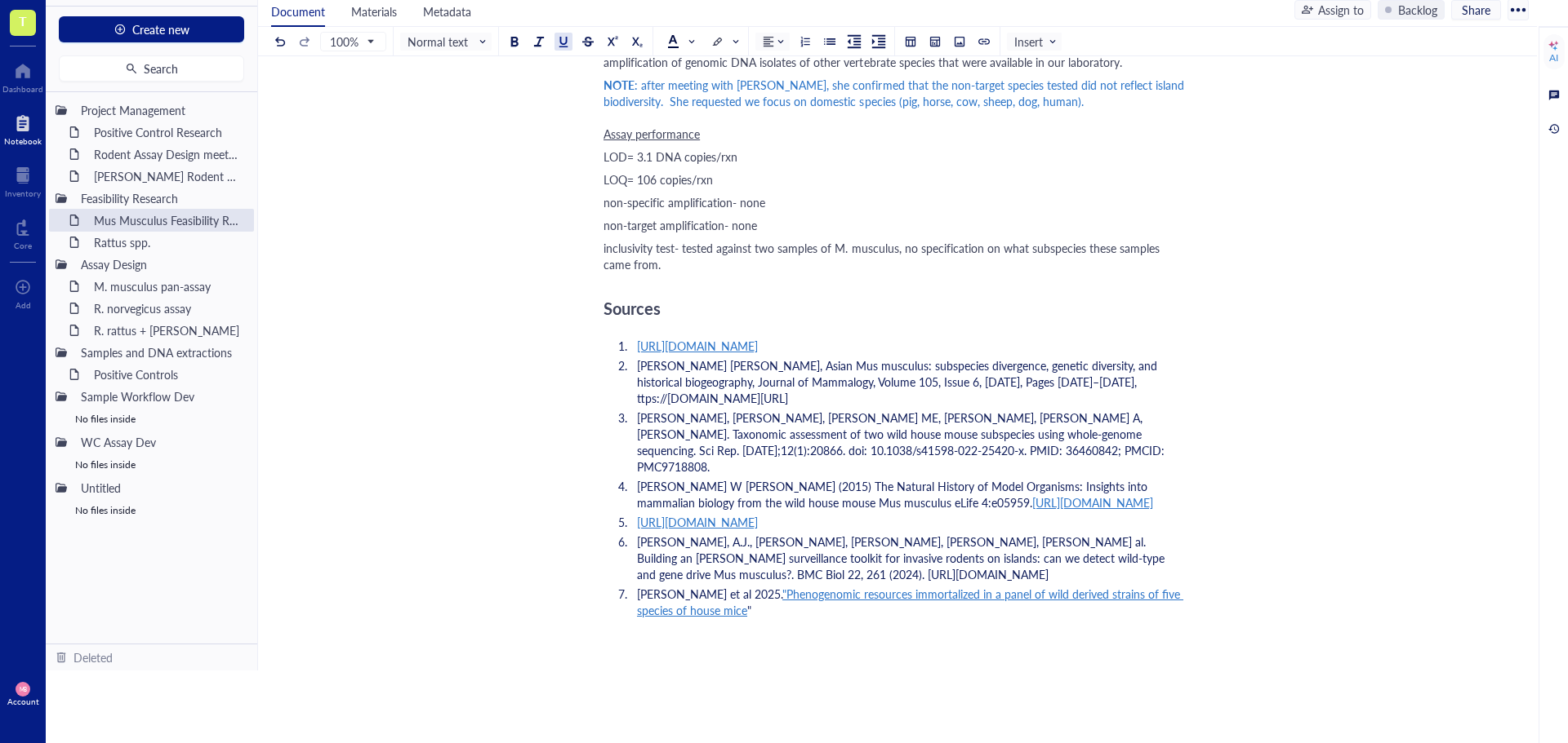
scroll to position [3106, 0]
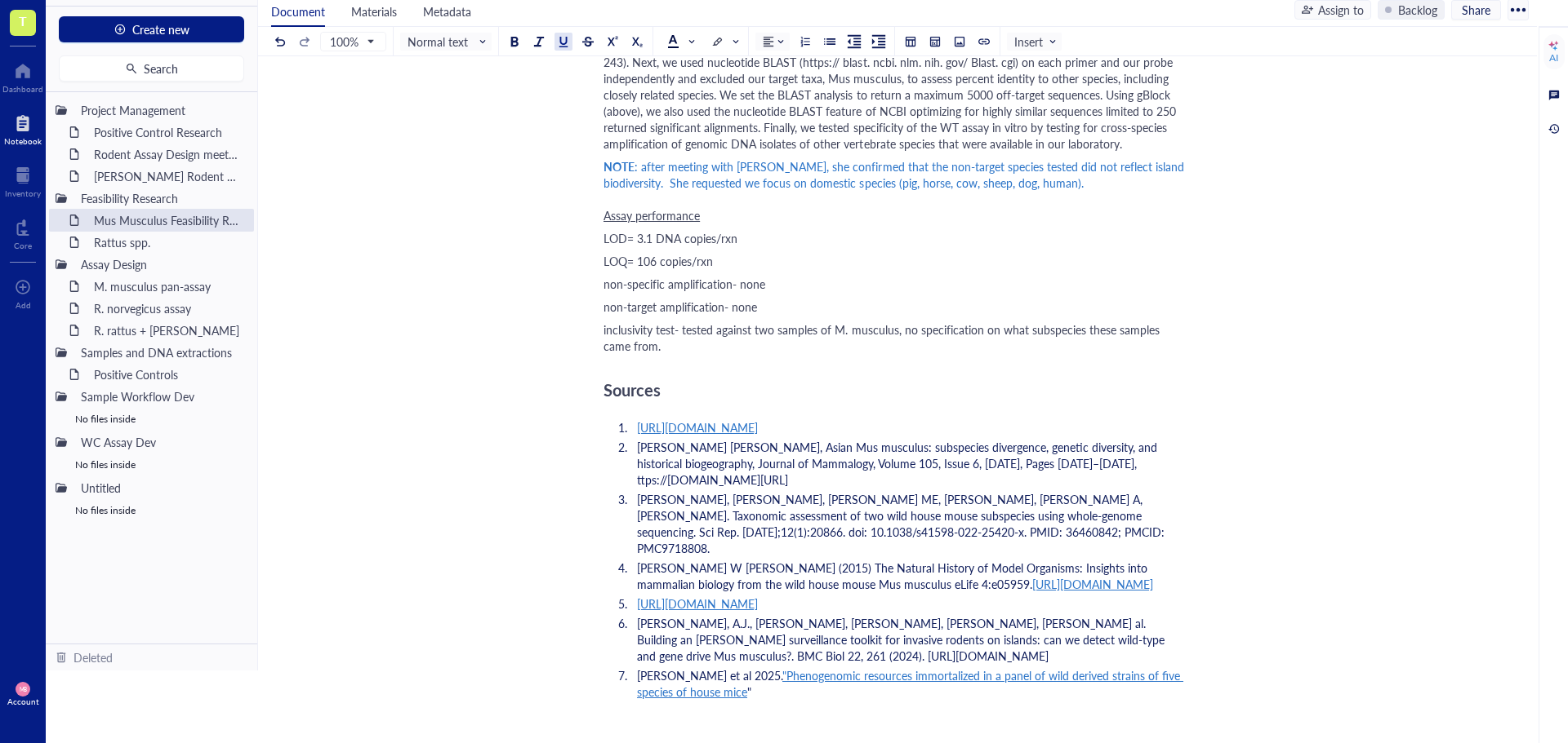
click at [733, 560] on span "[PERSON_NAME] W [PERSON_NAME] (2015) The Natural History of Model Organisms: In…" at bounding box center [893, 576] width 514 height 32
click at [1032, 576] on span "[URL][DOMAIN_NAME]" at bounding box center [1092, 584] width 120 height 16
click at [738, 530] on div "[URL][DOMAIN_NAME]" at bounding box center [710, 534] width 120 height 21
click at [952, 560] on span "[PERSON_NAME], [PERSON_NAME] (2015) The Natural History of Model Organisms: Ins…" at bounding box center [887, 576] width 501 height 32
drag, startPoint x: 890, startPoint y: 524, endPoint x: 628, endPoint y: 526, distance: 262.0
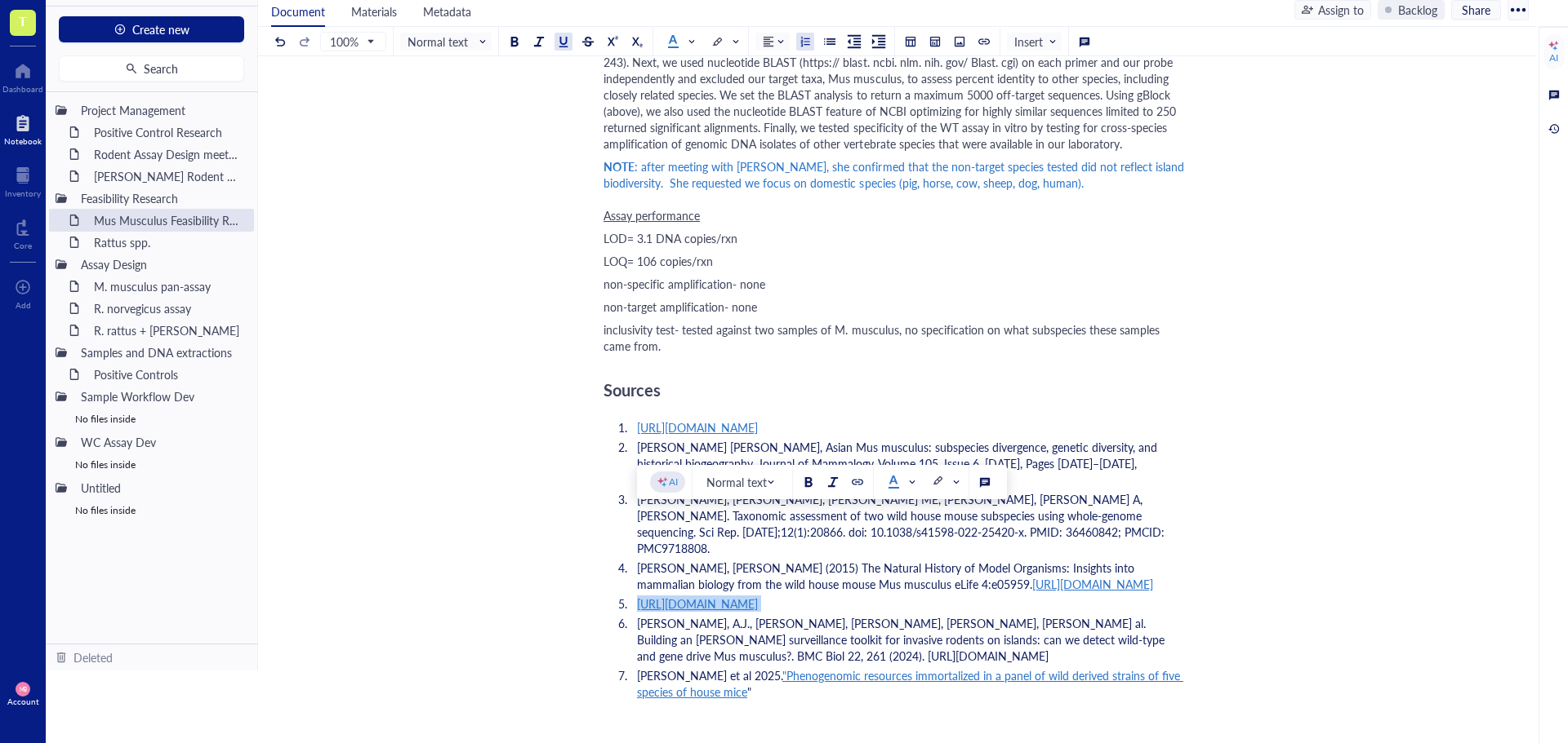
click at [631, 596] on li "[URL][DOMAIN_NAME]" at bounding box center [907, 604] width 555 height 16
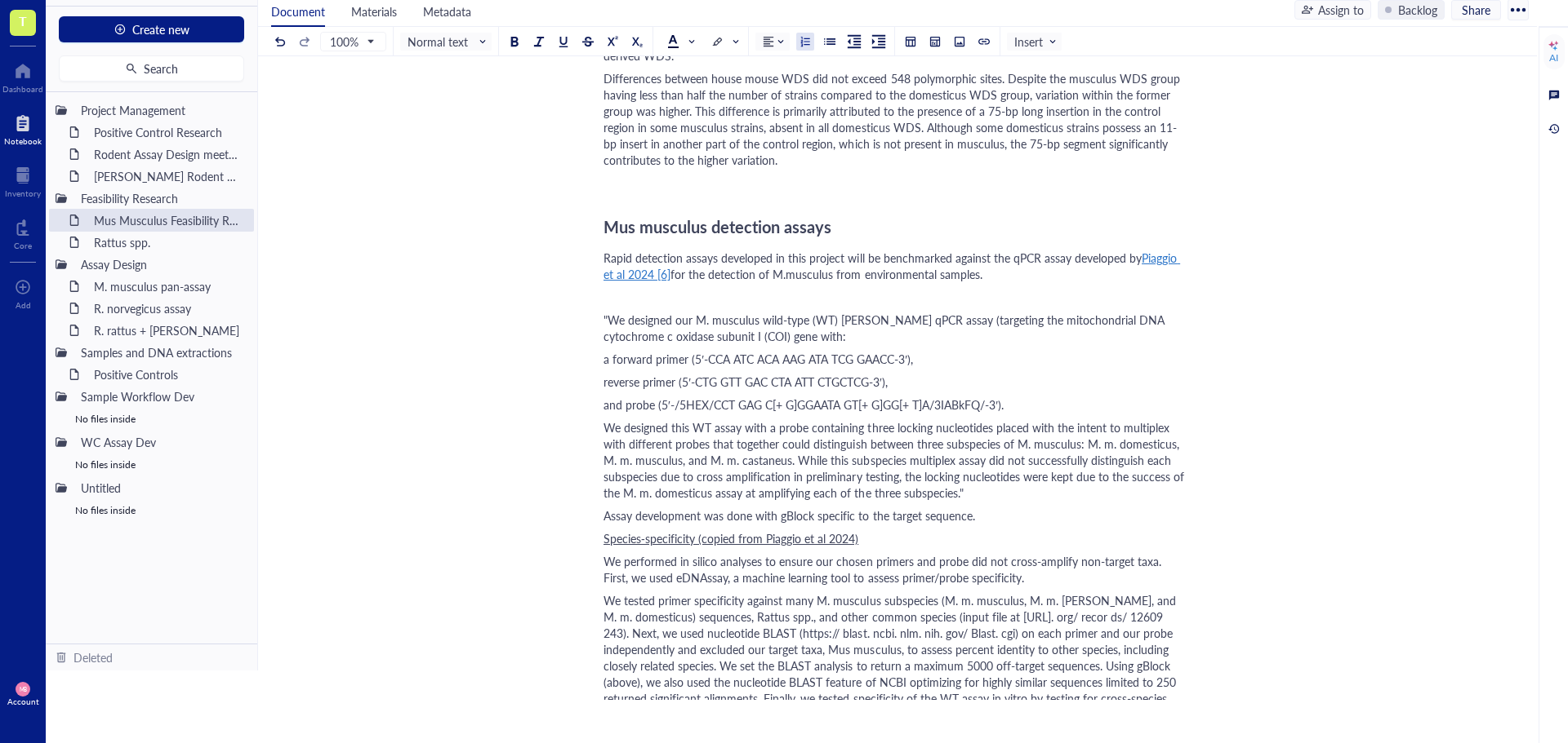
scroll to position [2453, 0]
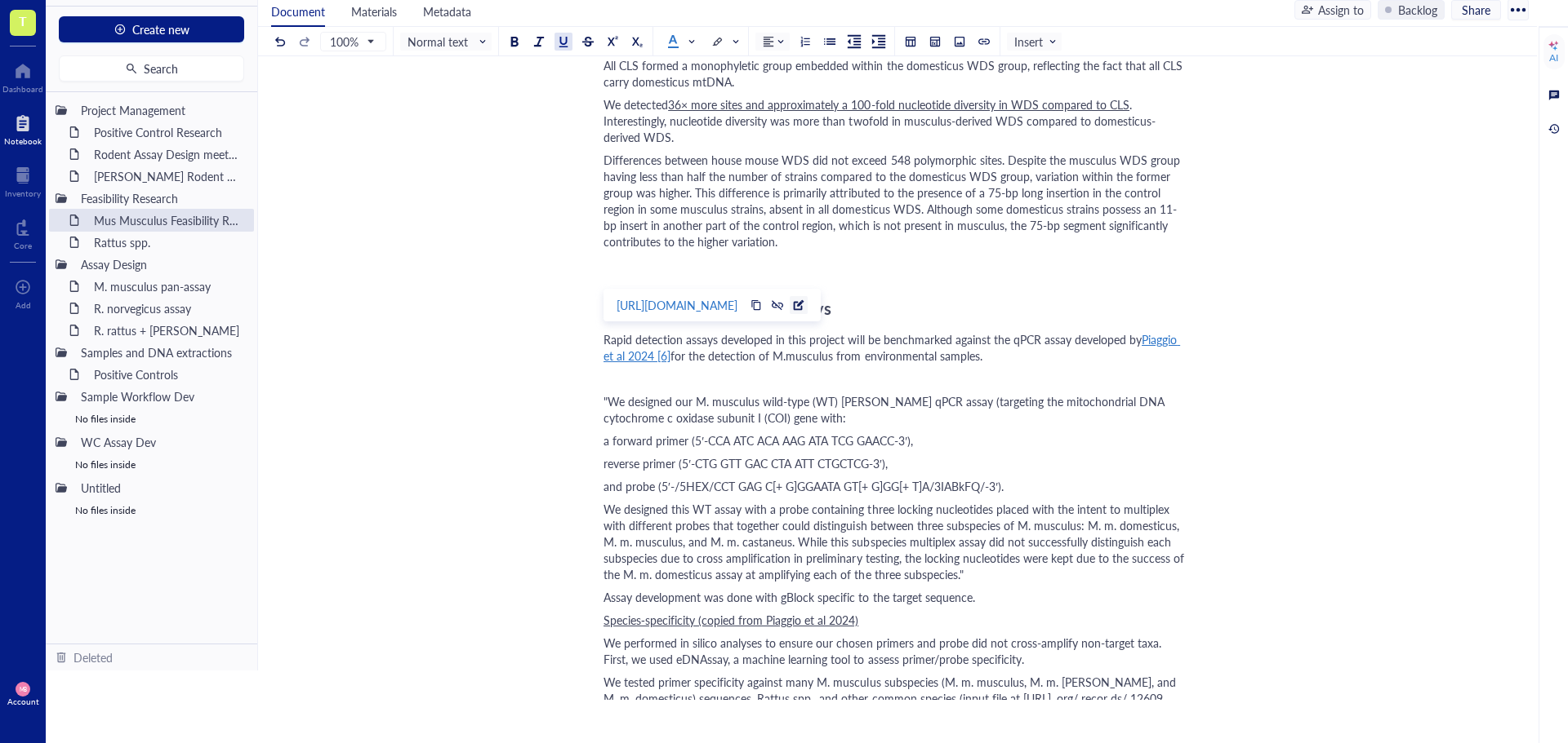
drag, startPoint x: 666, startPoint y: 275, endPoint x: 894, endPoint y: 307, distance: 230.2
click at [804, 307] on div at bounding box center [798, 305] width 11 height 11
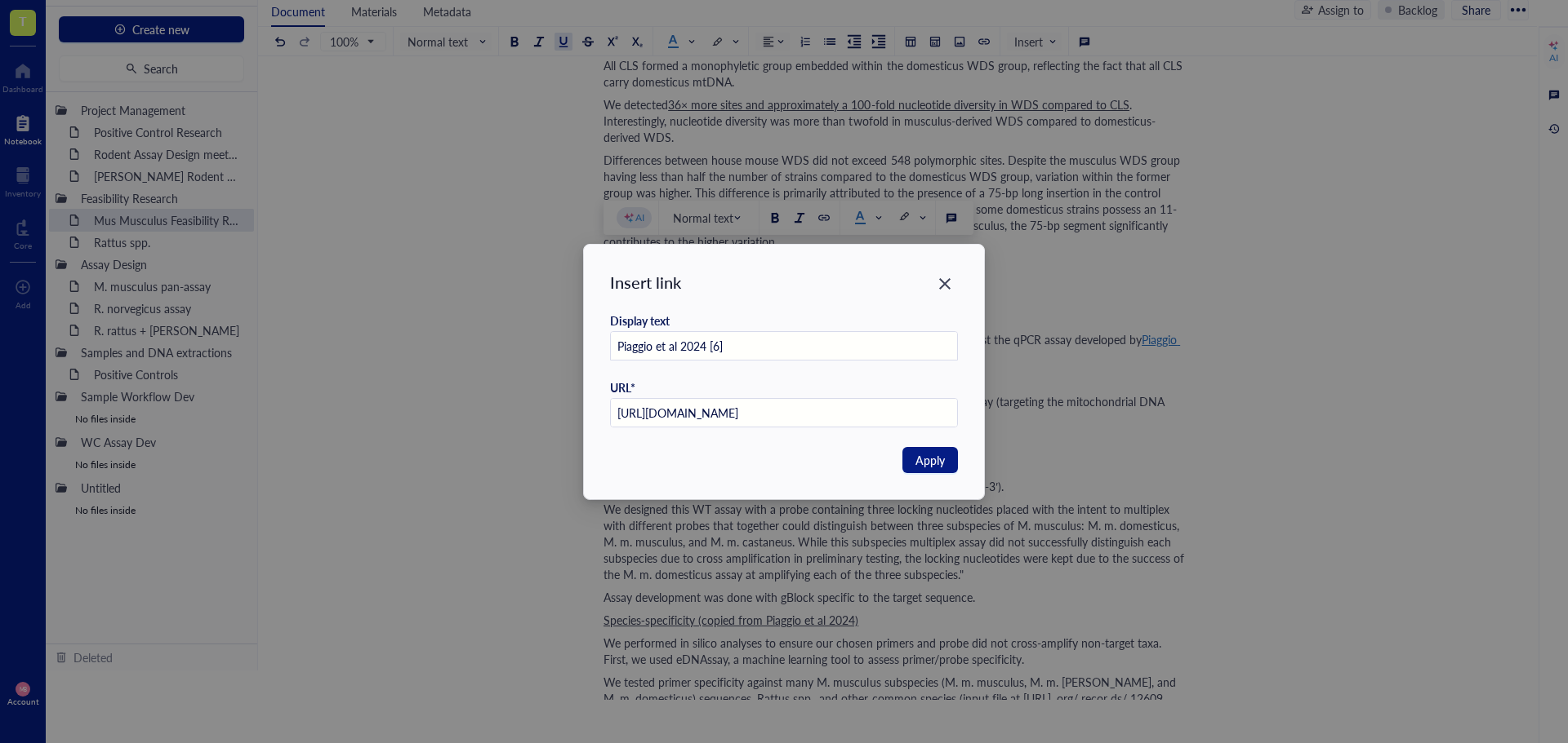
scroll to position [0, 0]
click at [714, 347] on input "Piaggio et al 2024 [6]" at bounding box center [784, 347] width 347 height 29
type input "Piaggio et al 2024 [5]"
click at [931, 456] on span "Apply" at bounding box center [930, 459] width 29 height 18
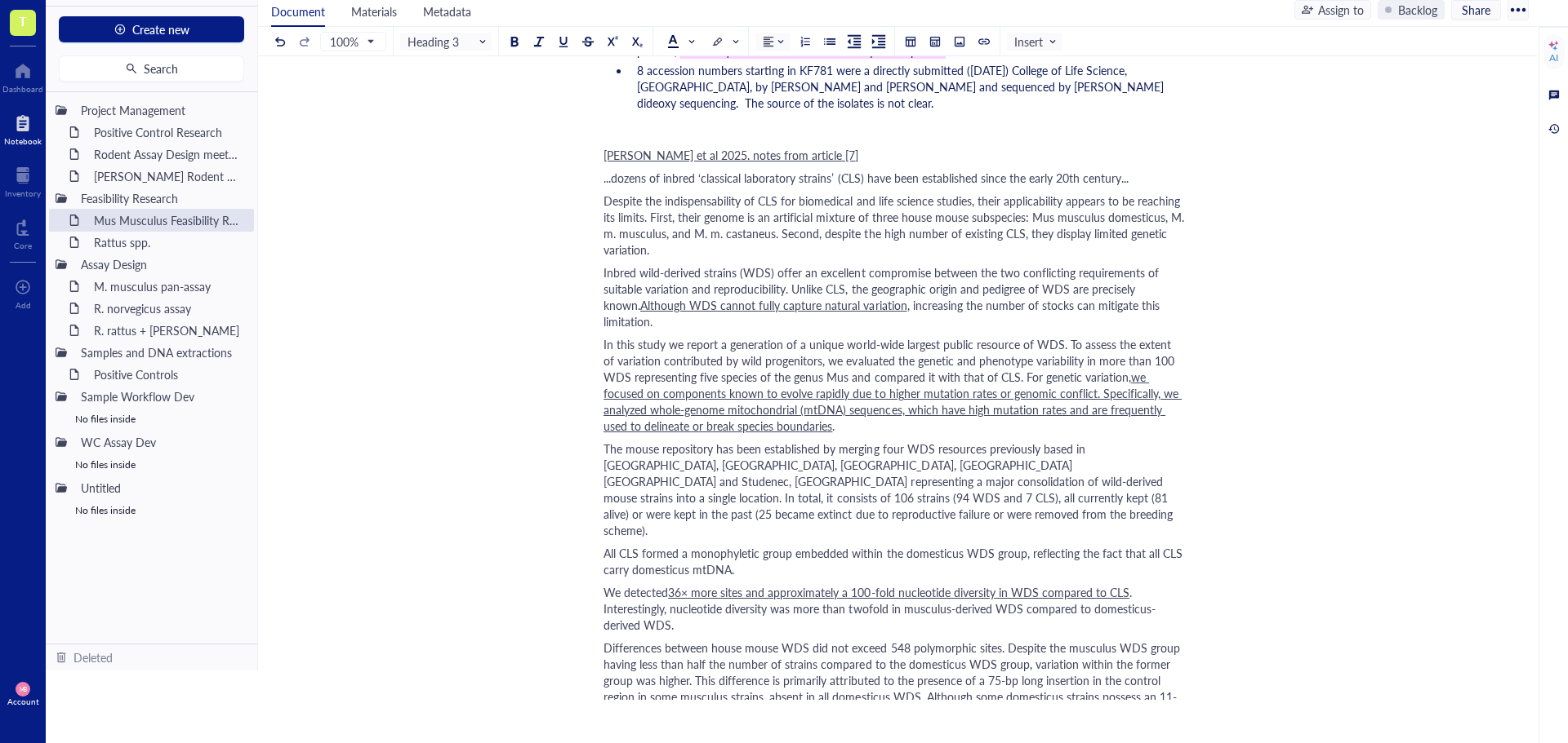
scroll to position [1963, 0]
click at [799, 149] on span "[PERSON_NAME] et al 2025. notes from article [7]" at bounding box center [731, 156] width 255 height 16
click at [1236, 243] on div "Mus Musculus Feasibility Research Mus Musculus Feasibility Research Author: [PE…" at bounding box center [894, 141] width 1272 height 4017
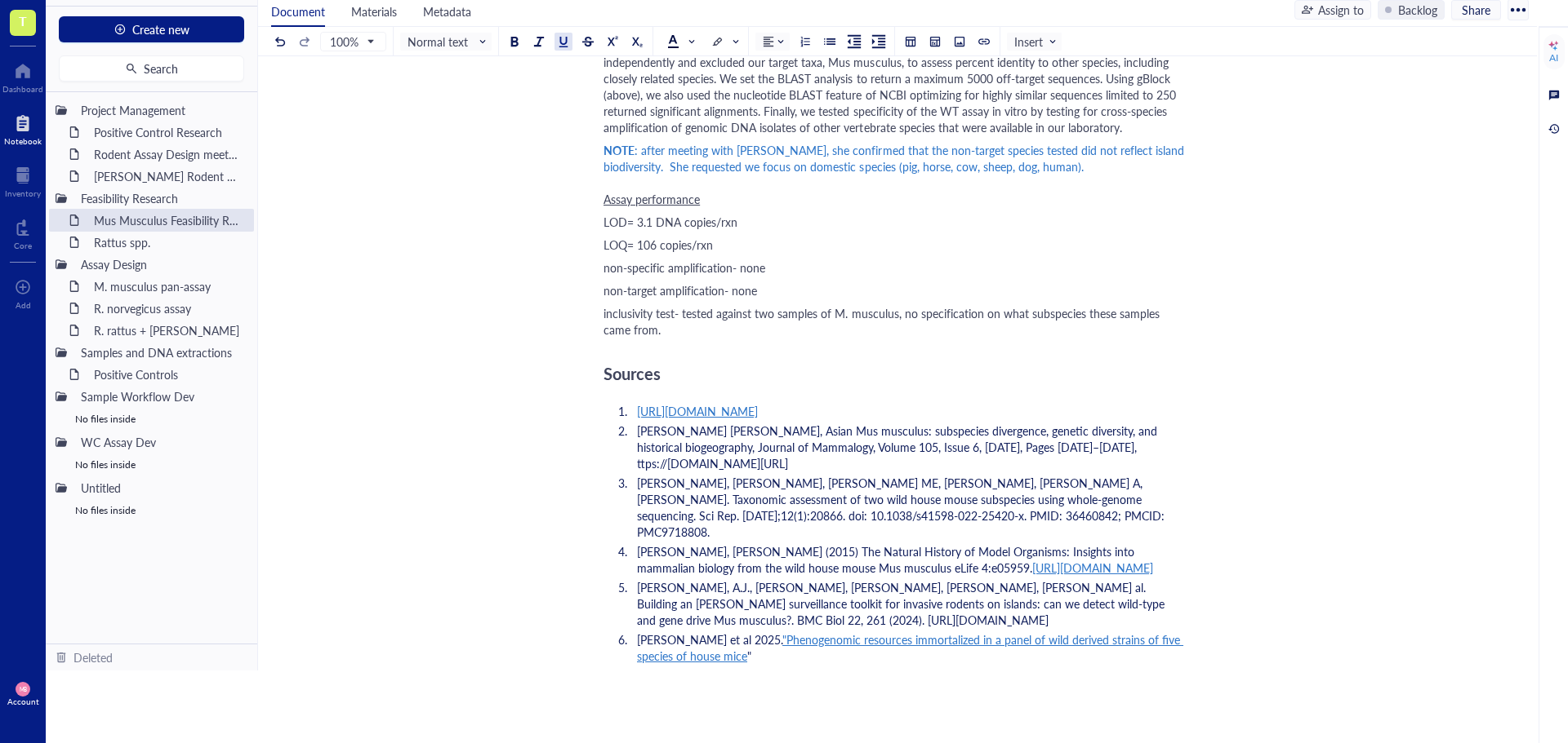
scroll to position [3269, 0]
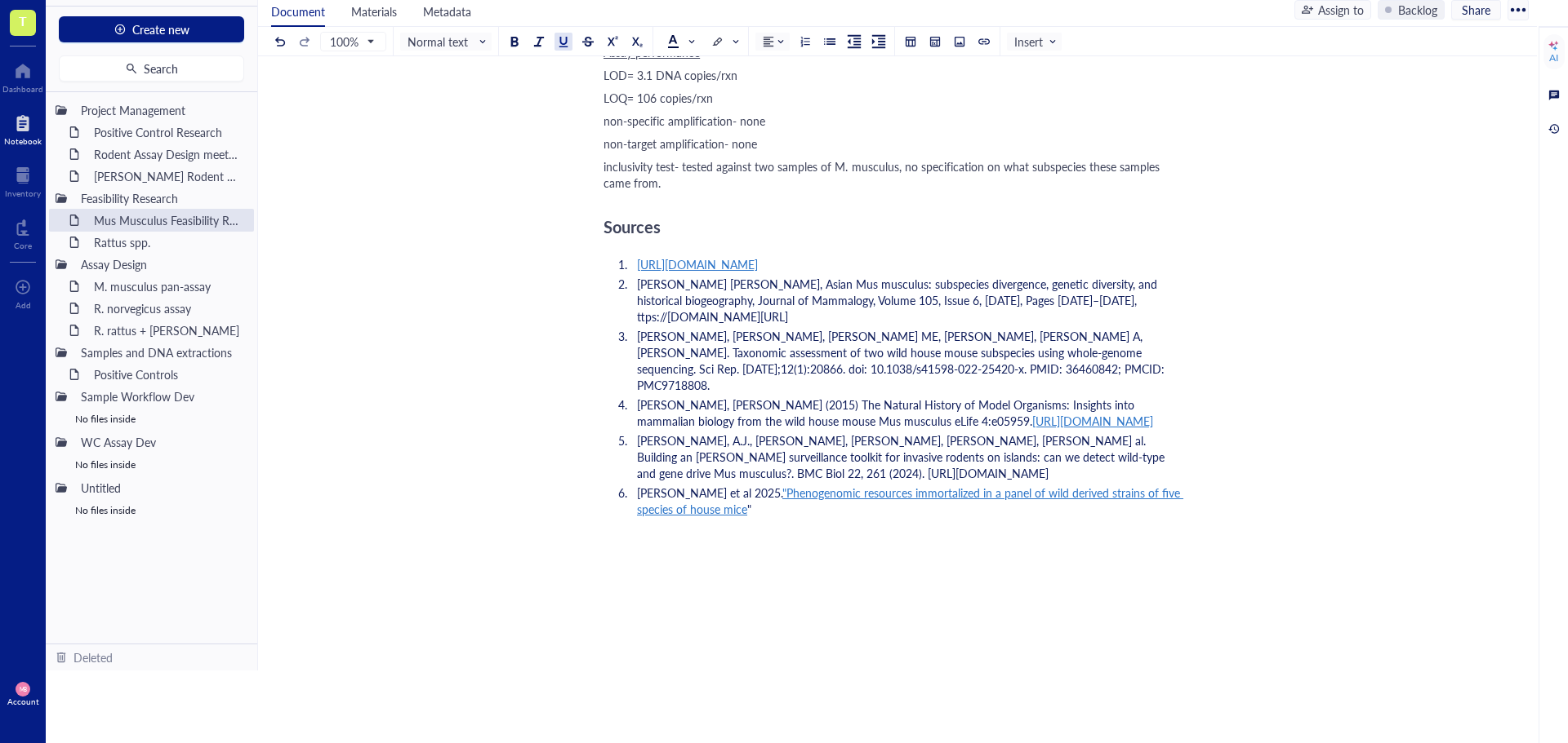
click at [802, 432] on span "[PERSON_NAME], A.J., [PERSON_NAME], [PERSON_NAME], [PERSON_NAME], [PERSON_NAME]…" at bounding box center [901, 456] width 531 height 49
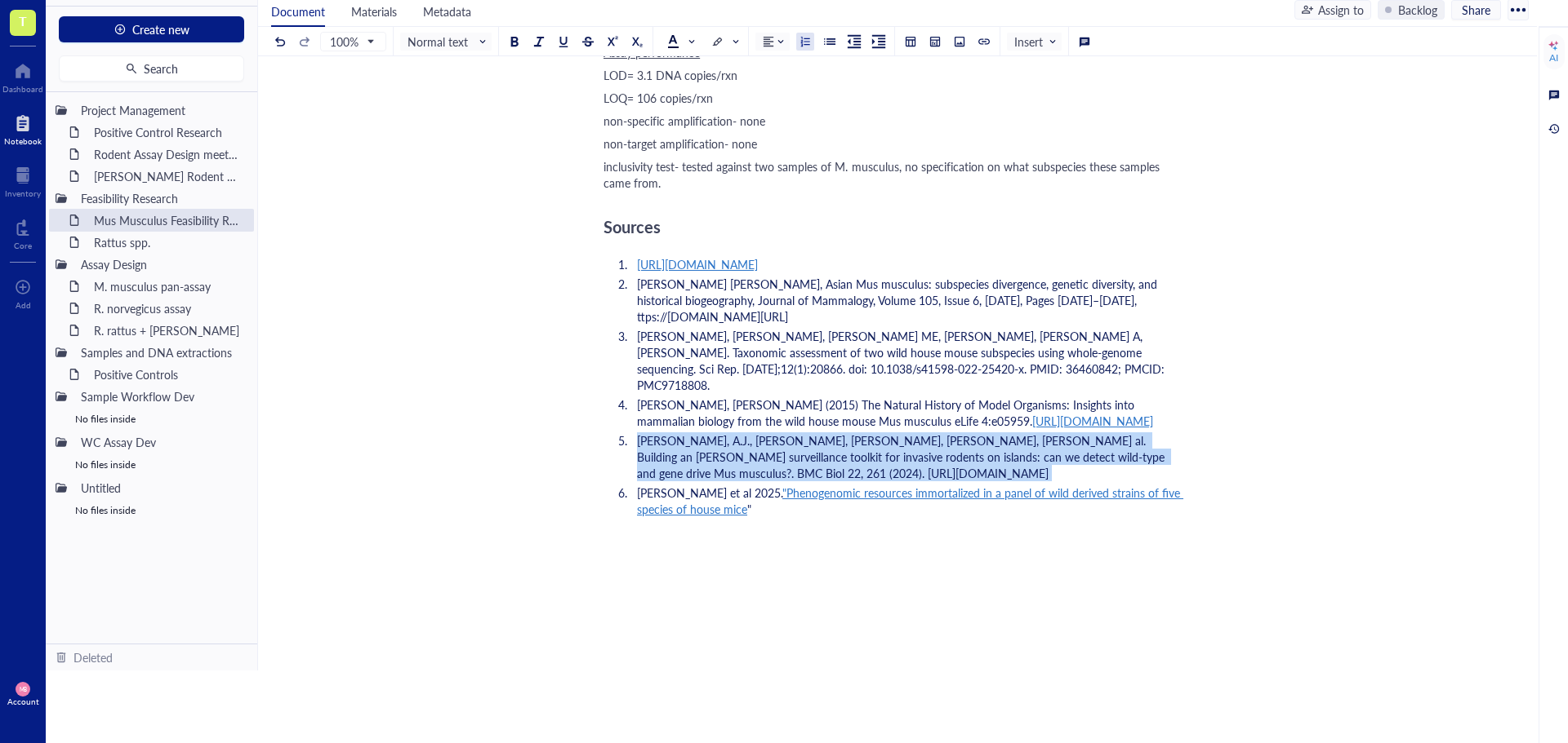
click at [802, 432] on span "[PERSON_NAME], A.J., [PERSON_NAME], [PERSON_NAME], [PERSON_NAME], [PERSON_NAME]…" at bounding box center [901, 456] width 531 height 49
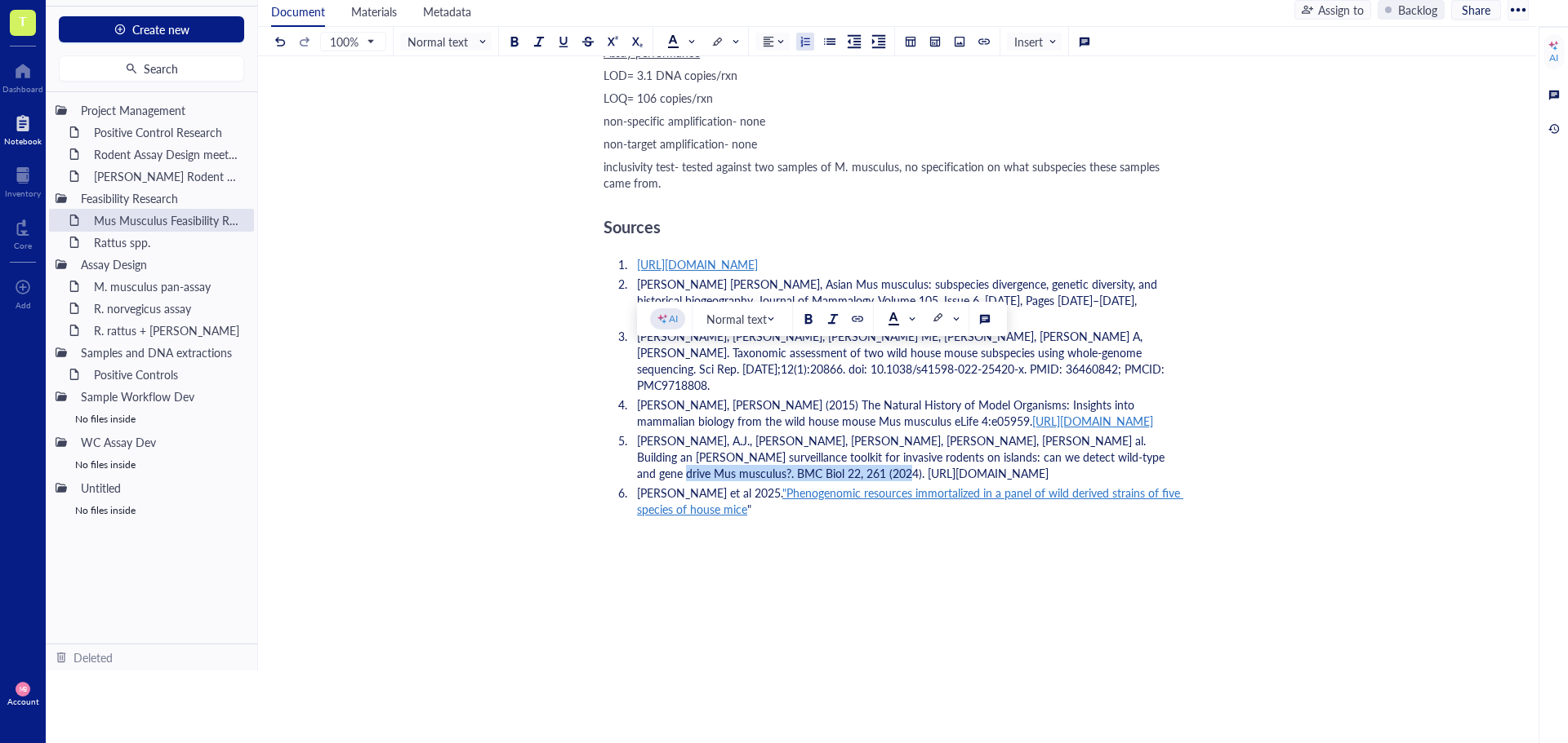
drag, startPoint x: 869, startPoint y: 390, endPoint x: 638, endPoint y: 396, distance: 231.1
click at [638, 432] on span "[PERSON_NAME], A.J., [PERSON_NAME], [PERSON_NAME], [PERSON_NAME], [PERSON_NAME]…" at bounding box center [901, 456] width 531 height 49
click at [854, 320] on div at bounding box center [857, 319] width 11 height 11
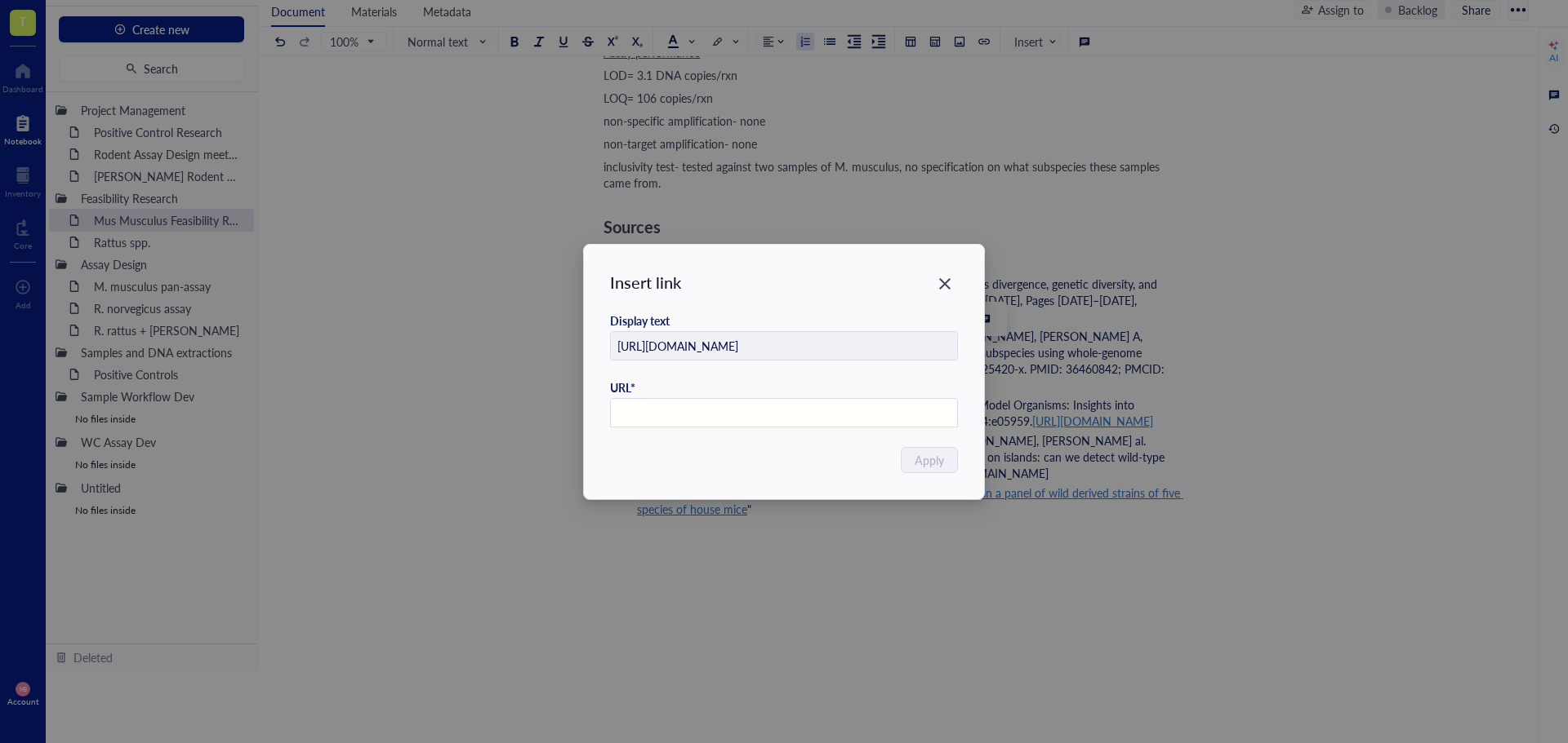
paste input "[URL][DOMAIN_NAME]"
type input "[URL][DOMAIN_NAME]"
click at [948, 456] on button "Apply" at bounding box center [930, 460] width 56 height 26
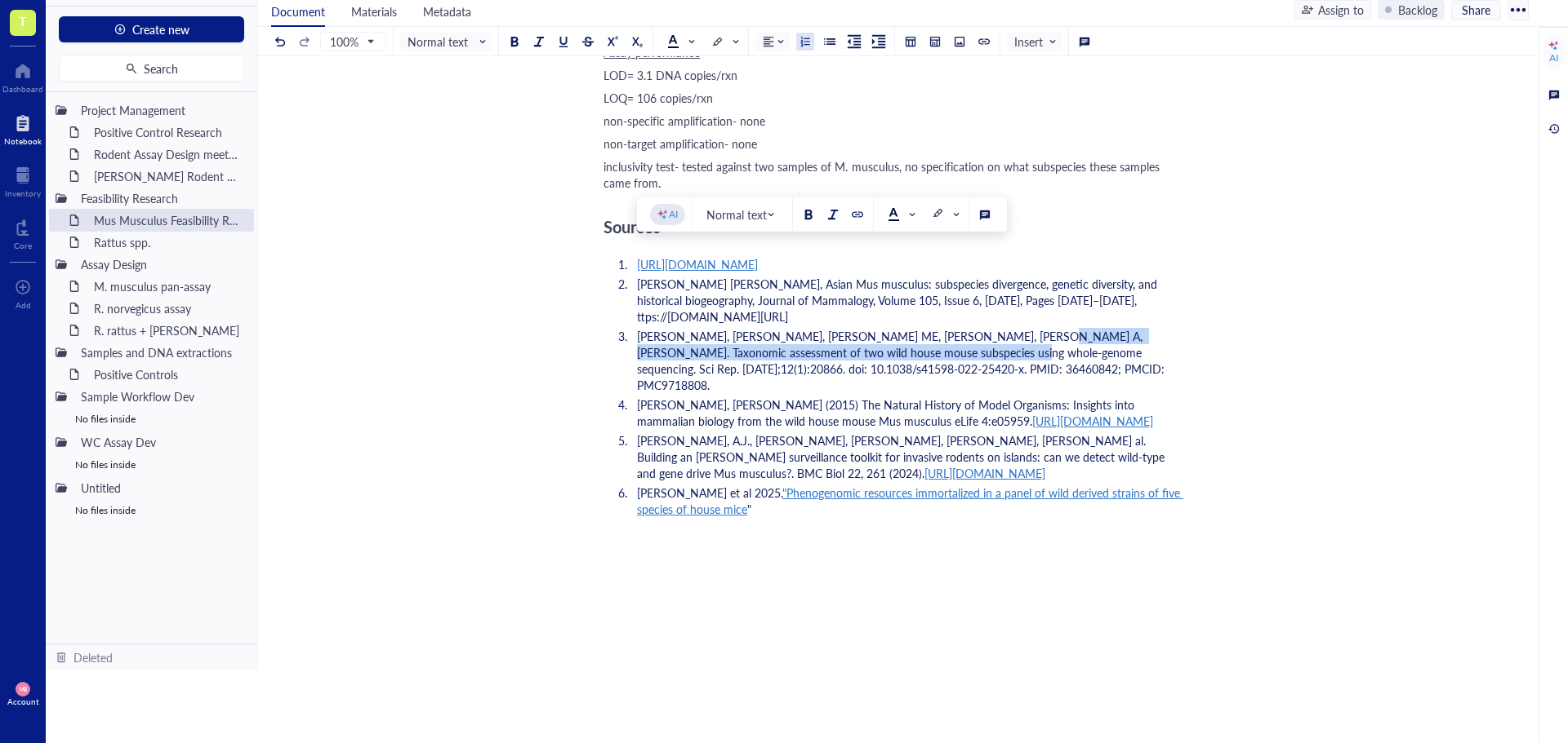
drag, startPoint x: 993, startPoint y: 253, endPoint x: 926, endPoint y: 269, distance: 68.9
click at [926, 328] on span "[PERSON_NAME], [PERSON_NAME], [PERSON_NAME] ME, [PERSON_NAME], [PERSON_NAME] A,…" at bounding box center [901, 360] width 531 height 65
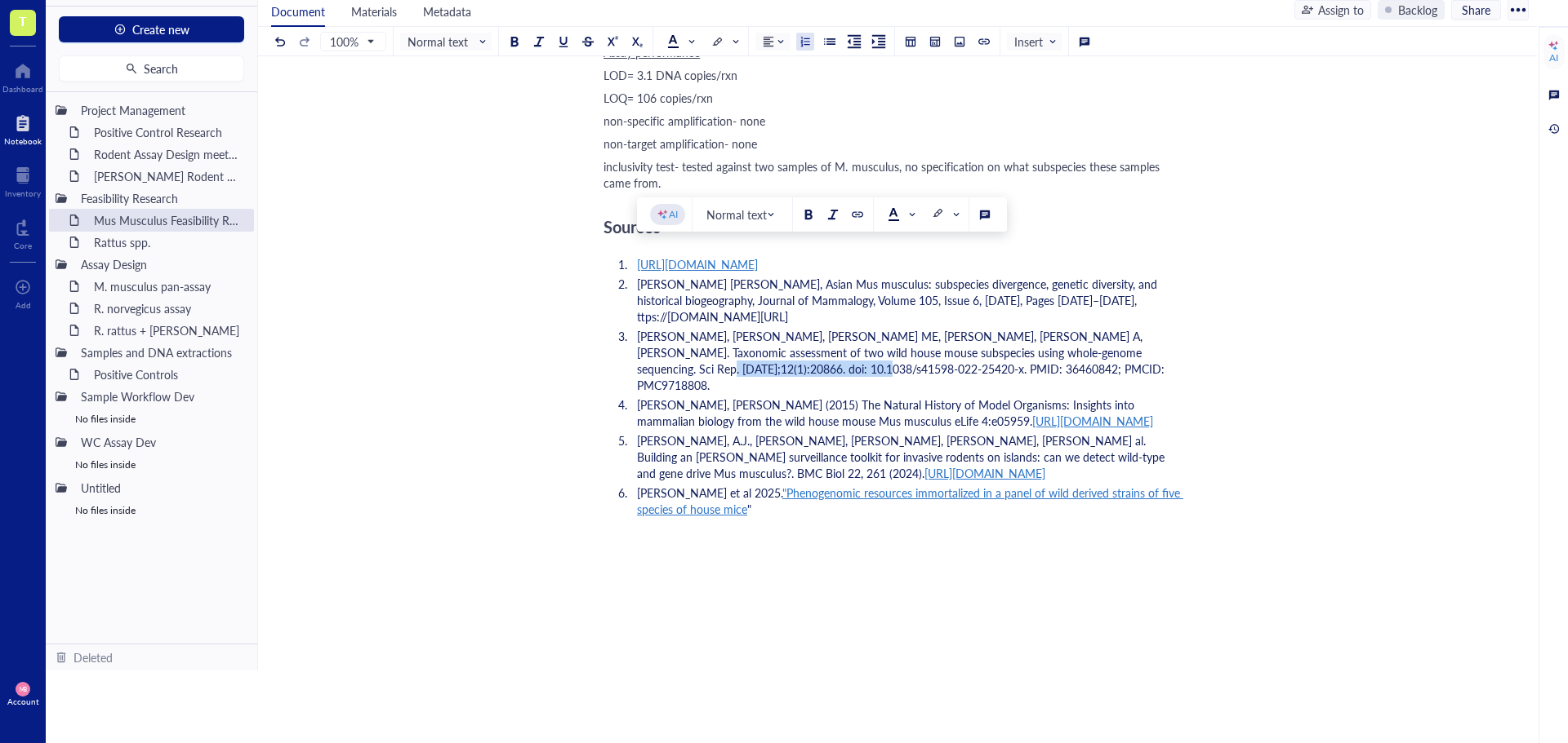
drag, startPoint x: 1104, startPoint y: 277, endPoint x: 794, endPoint y: 286, distance: 310.1
click at [794, 328] on span "[PERSON_NAME], [PERSON_NAME], [PERSON_NAME] ME, [PERSON_NAME], [PERSON_NAME] A,…" at bounding box center [901, 360] width 531 height 65
click at [856, 212] on div at bounding box center [857, 214] width 11 height 11
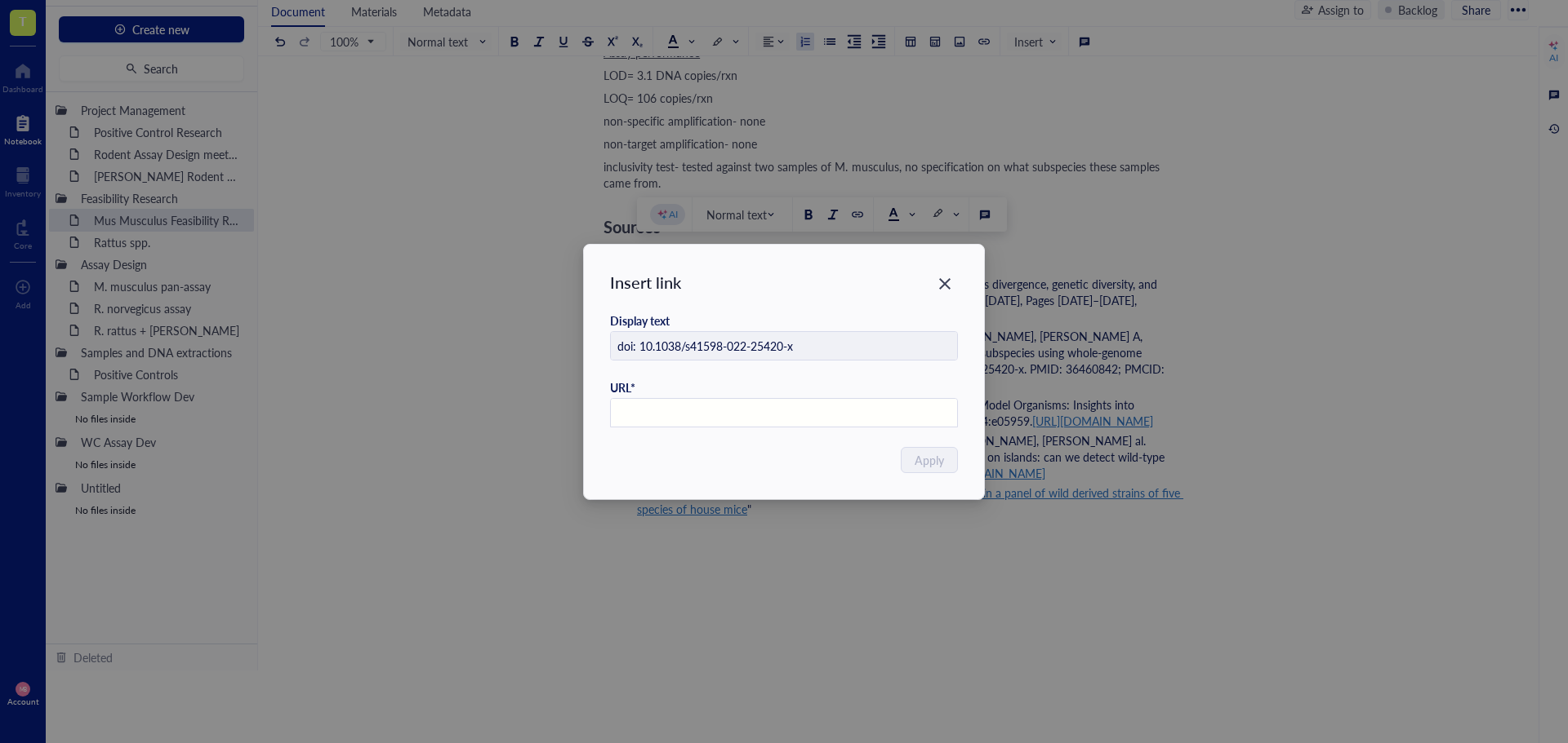
paste input "[URL][DOMAIN_NAME]"
type input "[URL][DOMAIN_NAME]"
click at [941, 455] on span "Apply" at bounding box center [930, 459] width 29 height 18
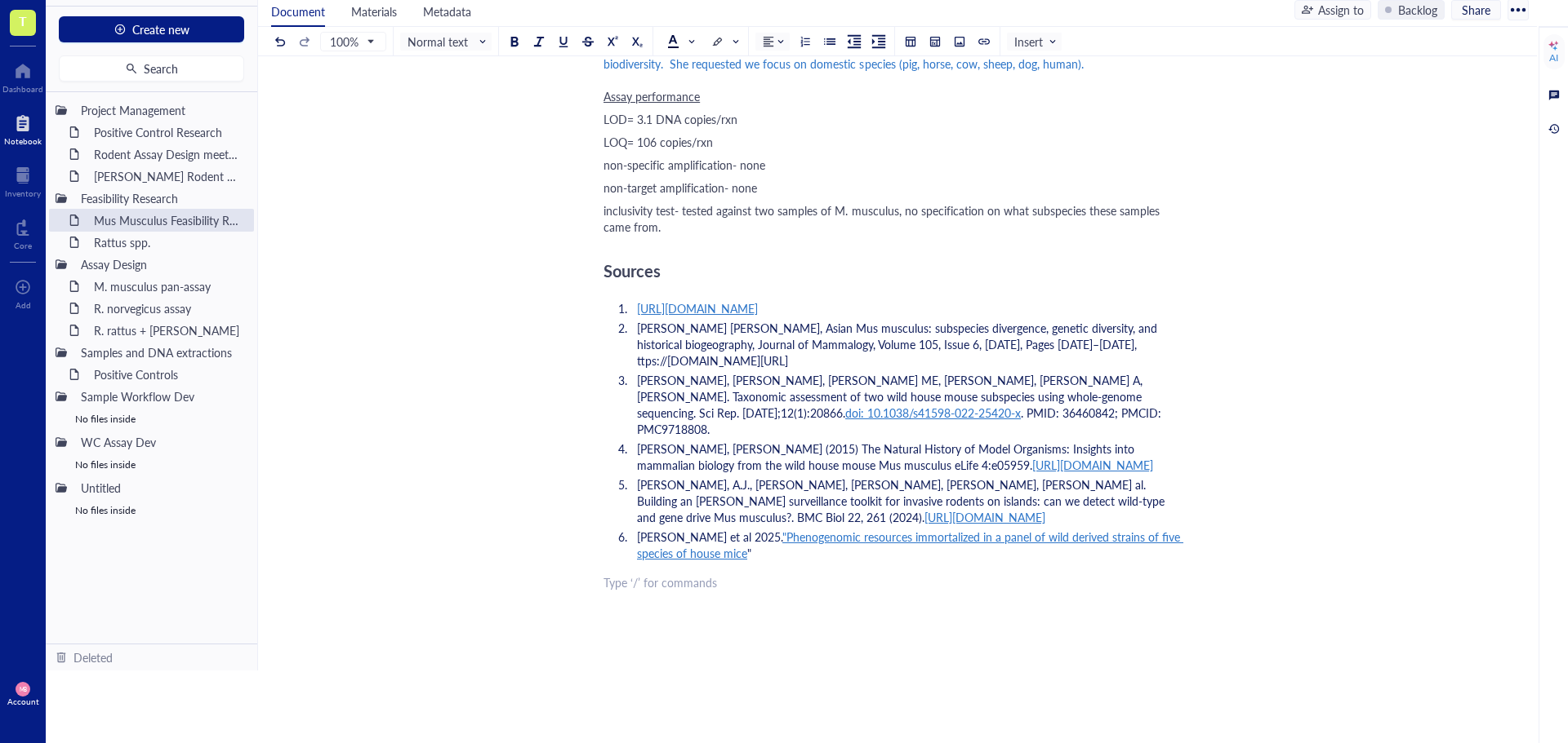
scroll to position [3187, 0]
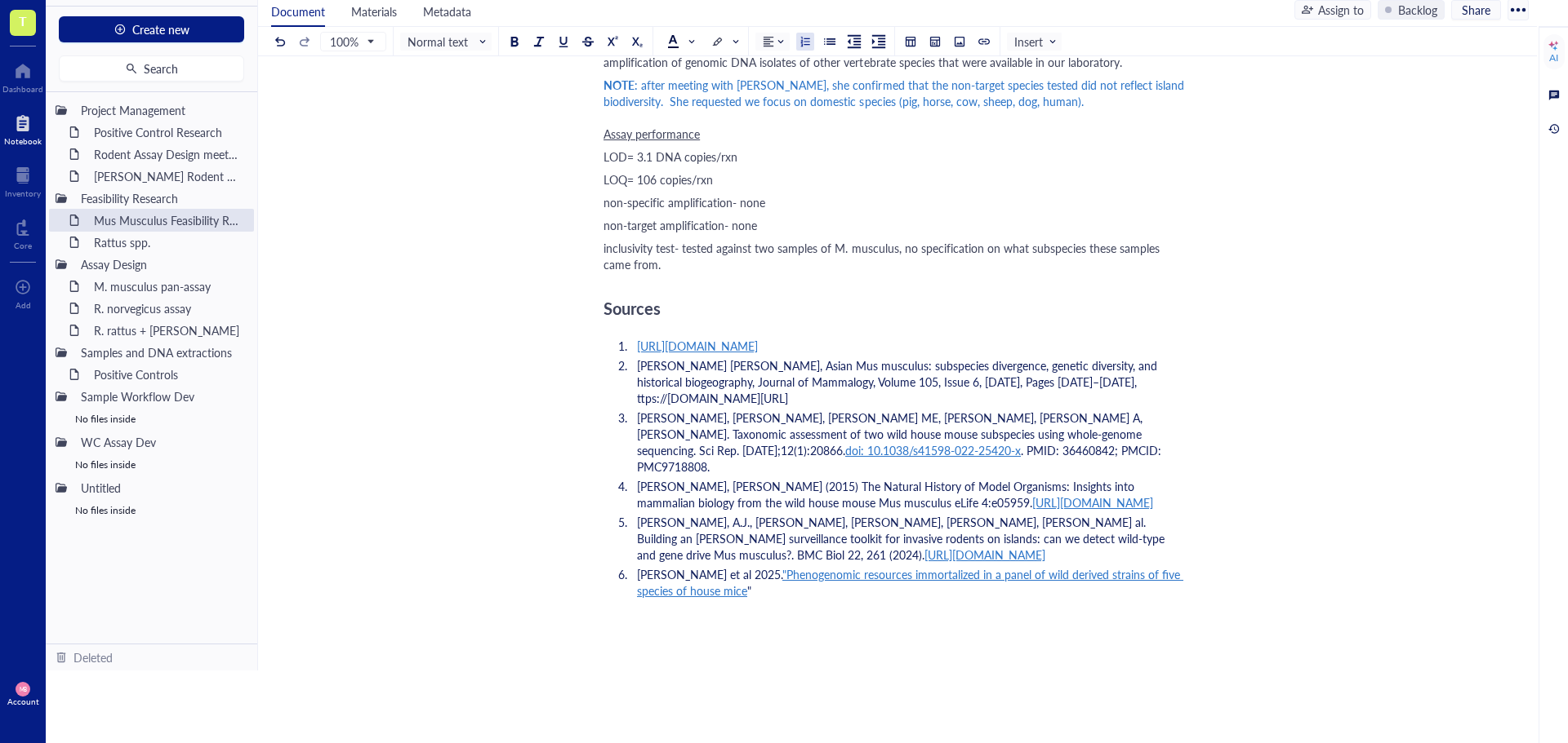
click at [637, 358] on span "[PERSON_NAME] [PERSON_NAME], Asian Mus musculus: subspecies divergence, genetic…" at bounding box center [898, 382] width 524 height 49
drag, startPoint x: 637, startPoint y: 318, endPoint x: 854, endPoint y: 315, distance: 217.0
click at [854, 358] on li "[PERSON_NAME] [PERSON_NAME], Asian Mus musculus: subspecies divergence, genetic…" at bounding box center [907, 382] width 555 height 49
click at [853, 238] on div at bounding box center [857, 243] width 11 height 11
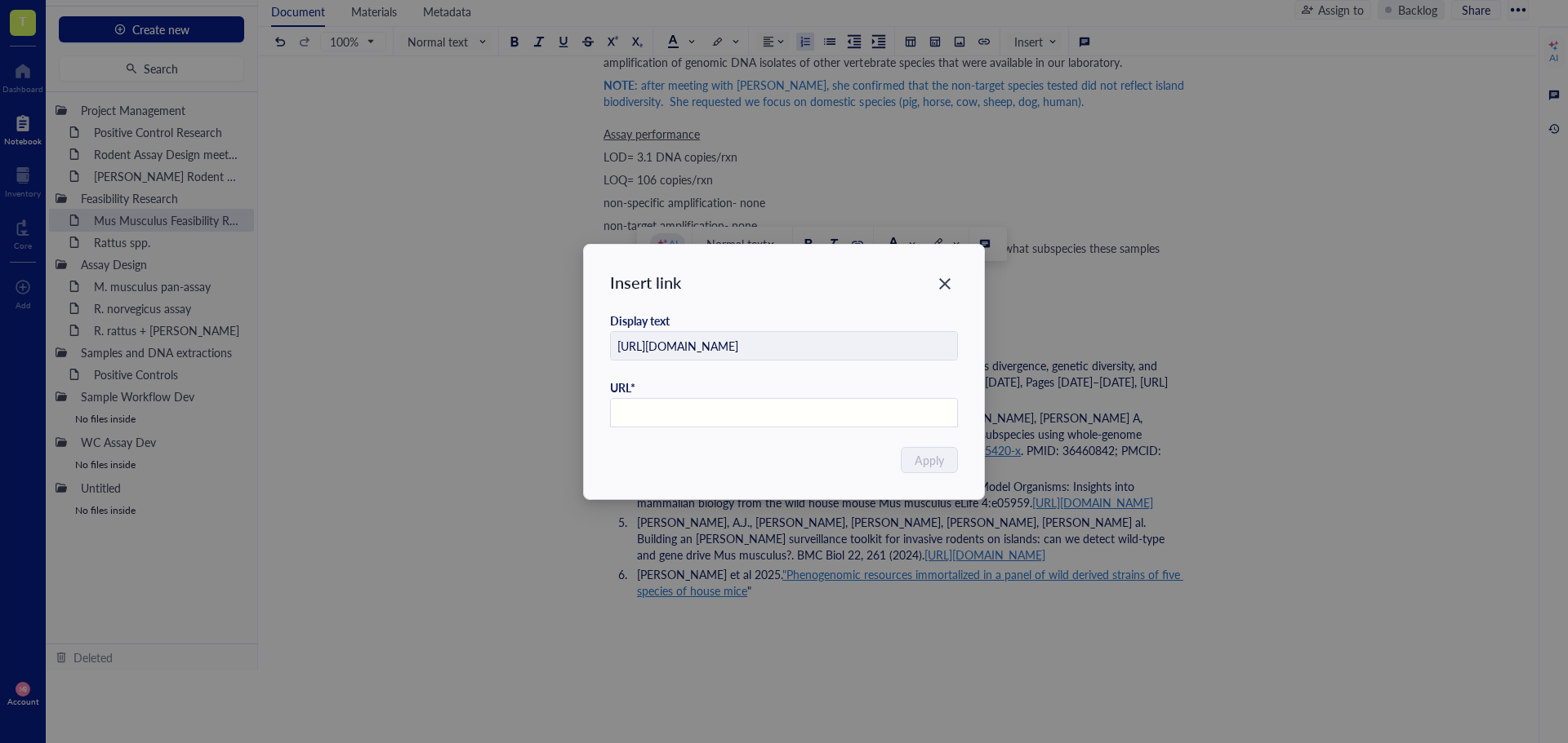
paste input "[URL][DOMAIN_NAME]"
type input "[URL][DOMAIN_NAME]"
click at [929, 466] on span "Apply" at bounding box center [930, 459] width 29 height 18
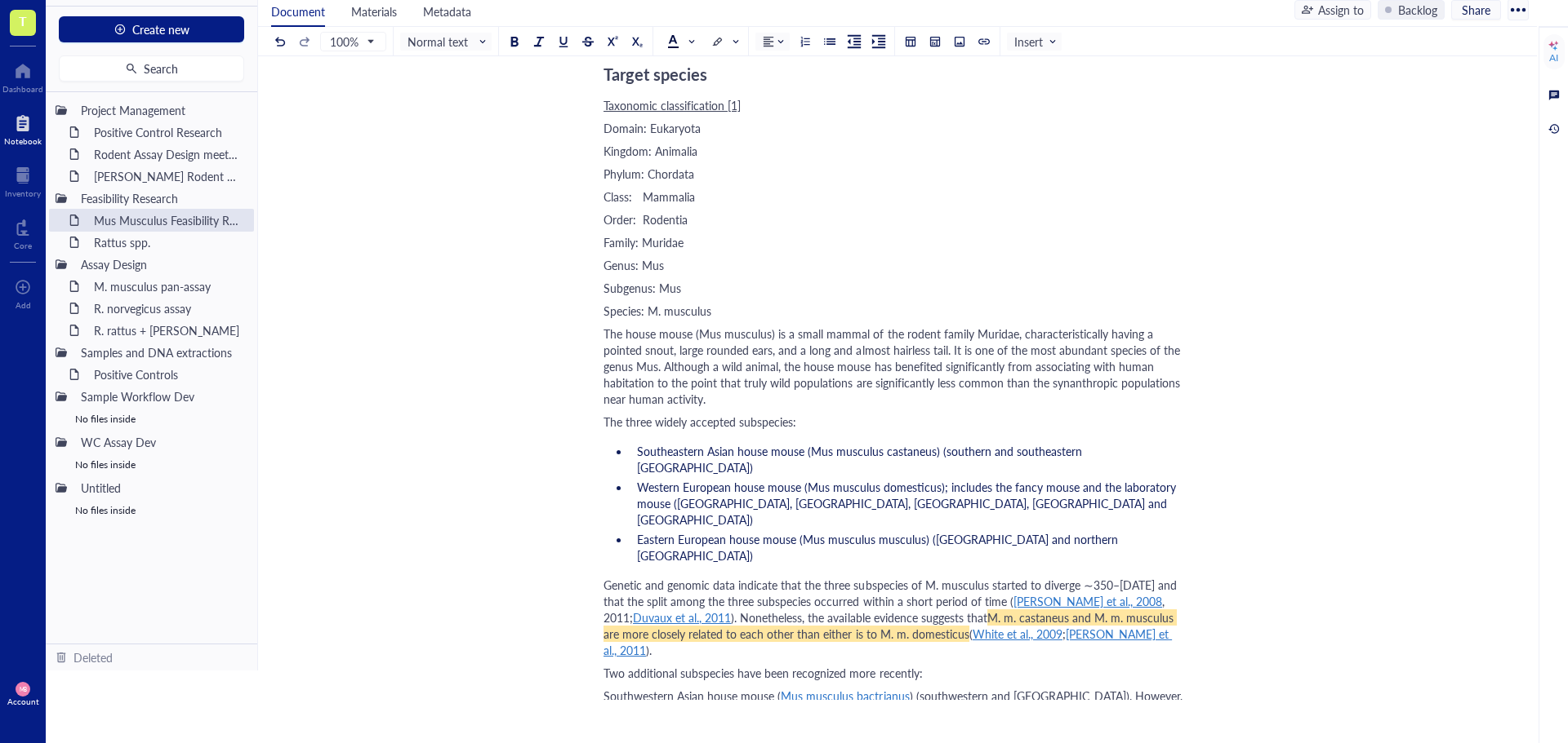
scroll to position [163, 0]
